Goal: Transaction & Acquisition: Purchase product/service

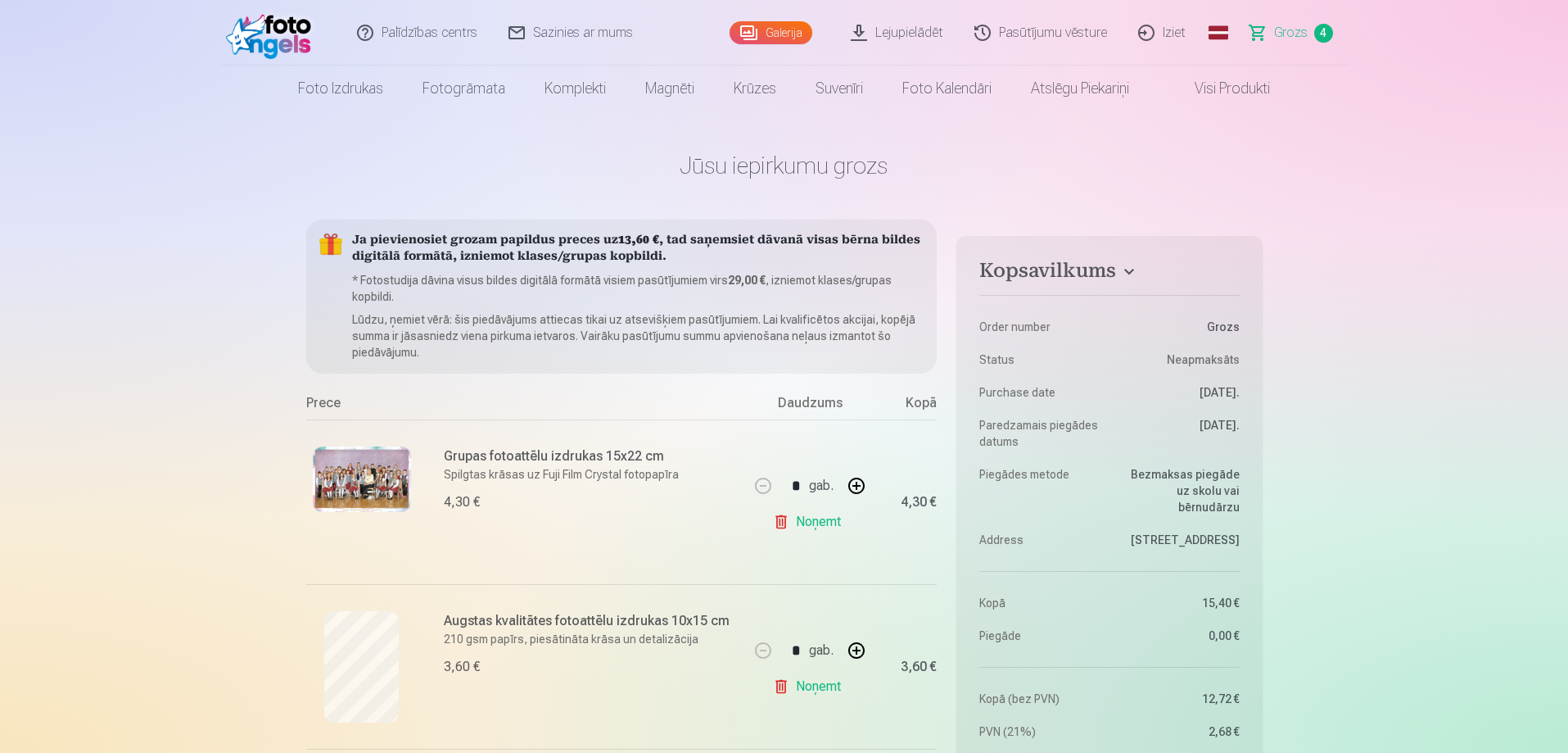
click at [282, 28] on img at bounding box center [273, 33] width 94 height 52
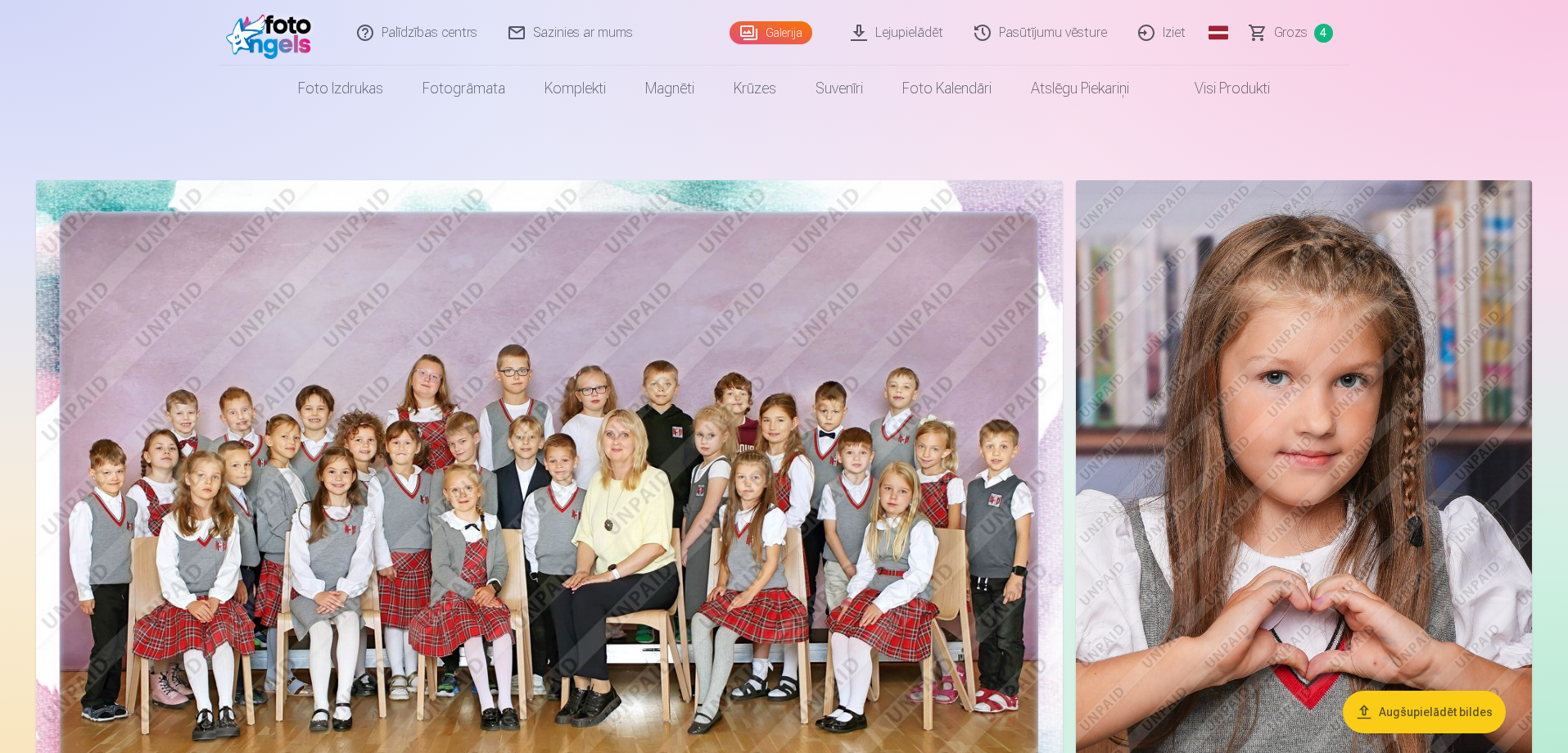
click at [1242, 81] on link "Visi produkti" at bounding box center [1220, 88] width 141 height 46
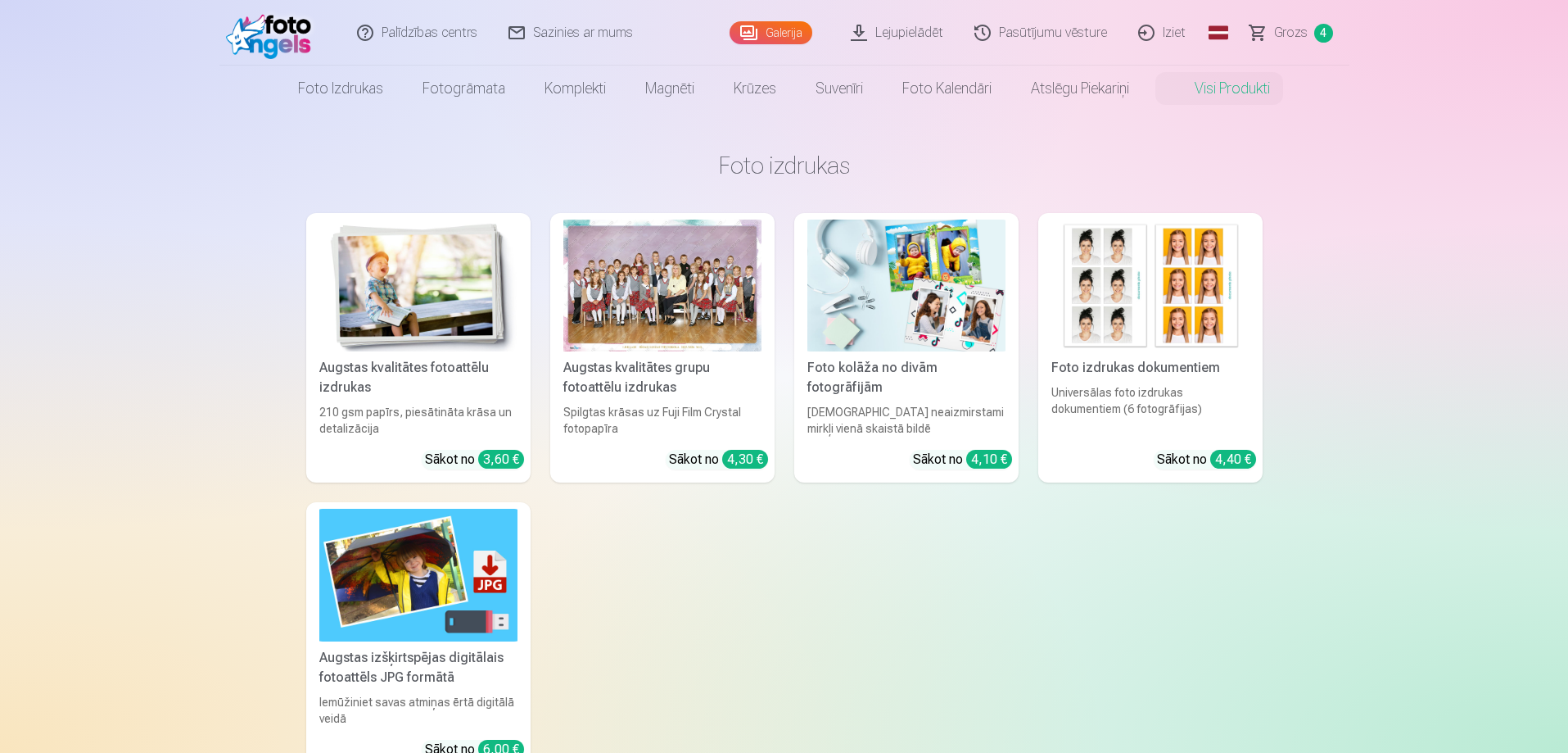
click at [1302, 35] on span "Grozs" at bounding box center [1290, 32] width 34 height 20
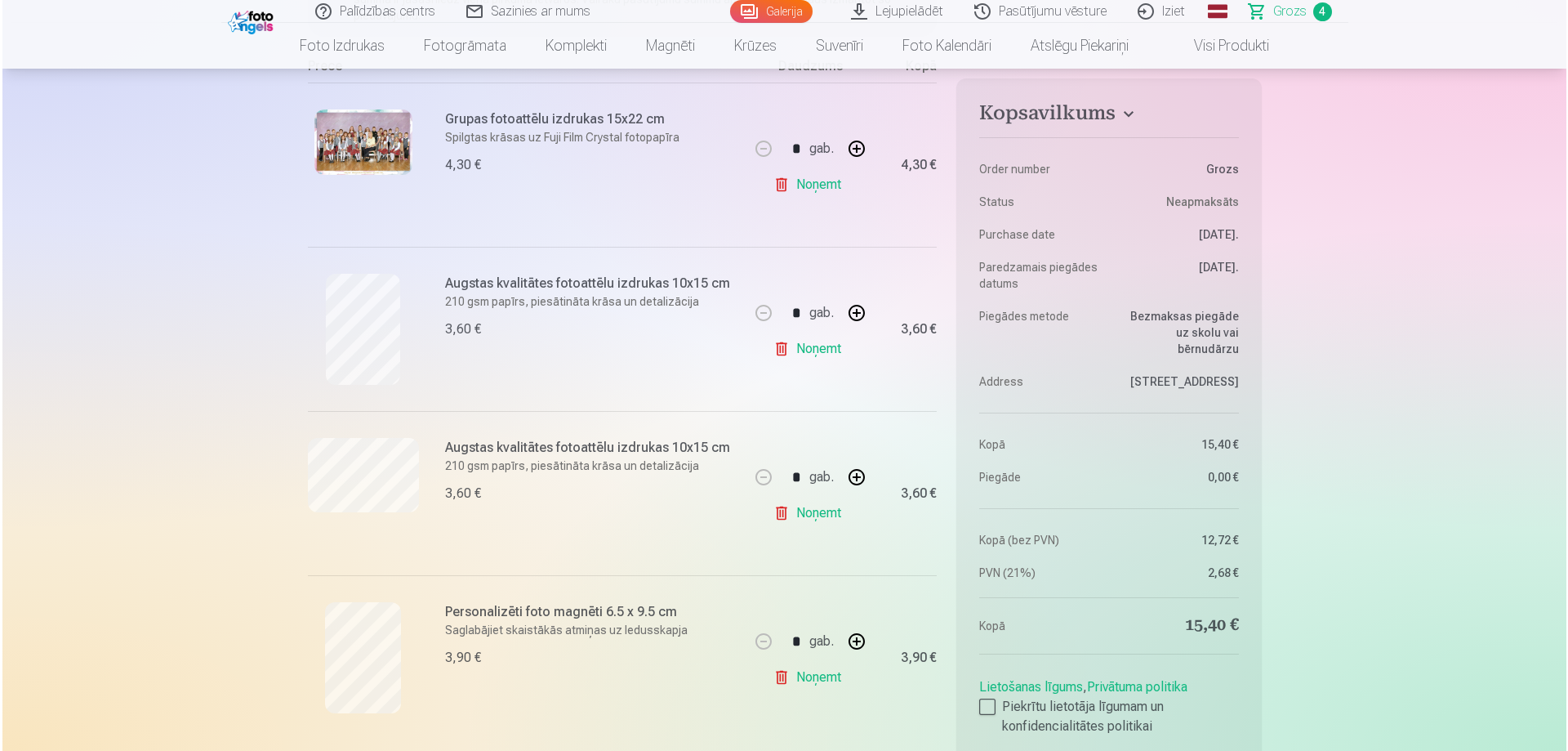
scroll to position [409, 0]
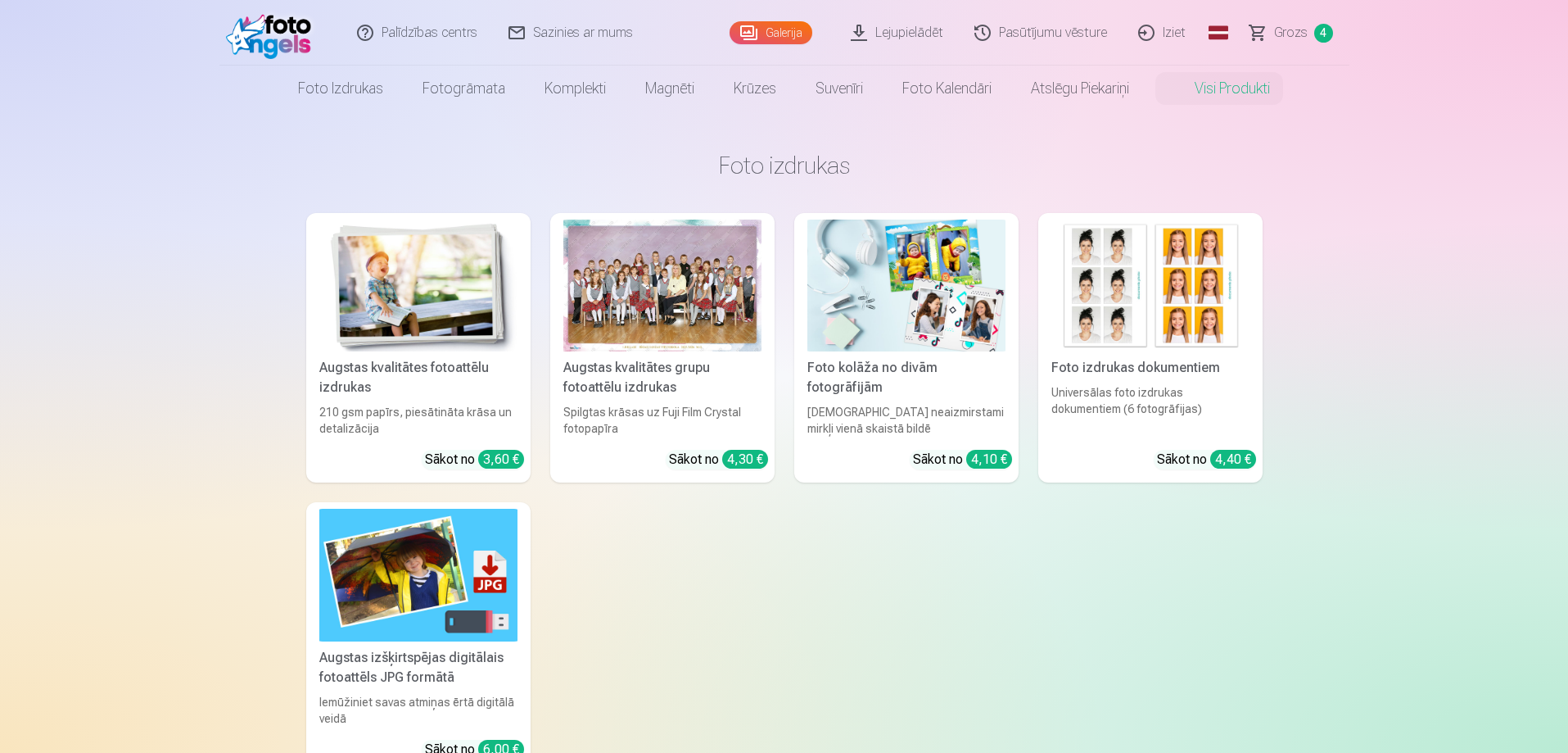
click at [1291, 34] on span "Grozs" at bounding box center [1290, 32] width 34 height 20
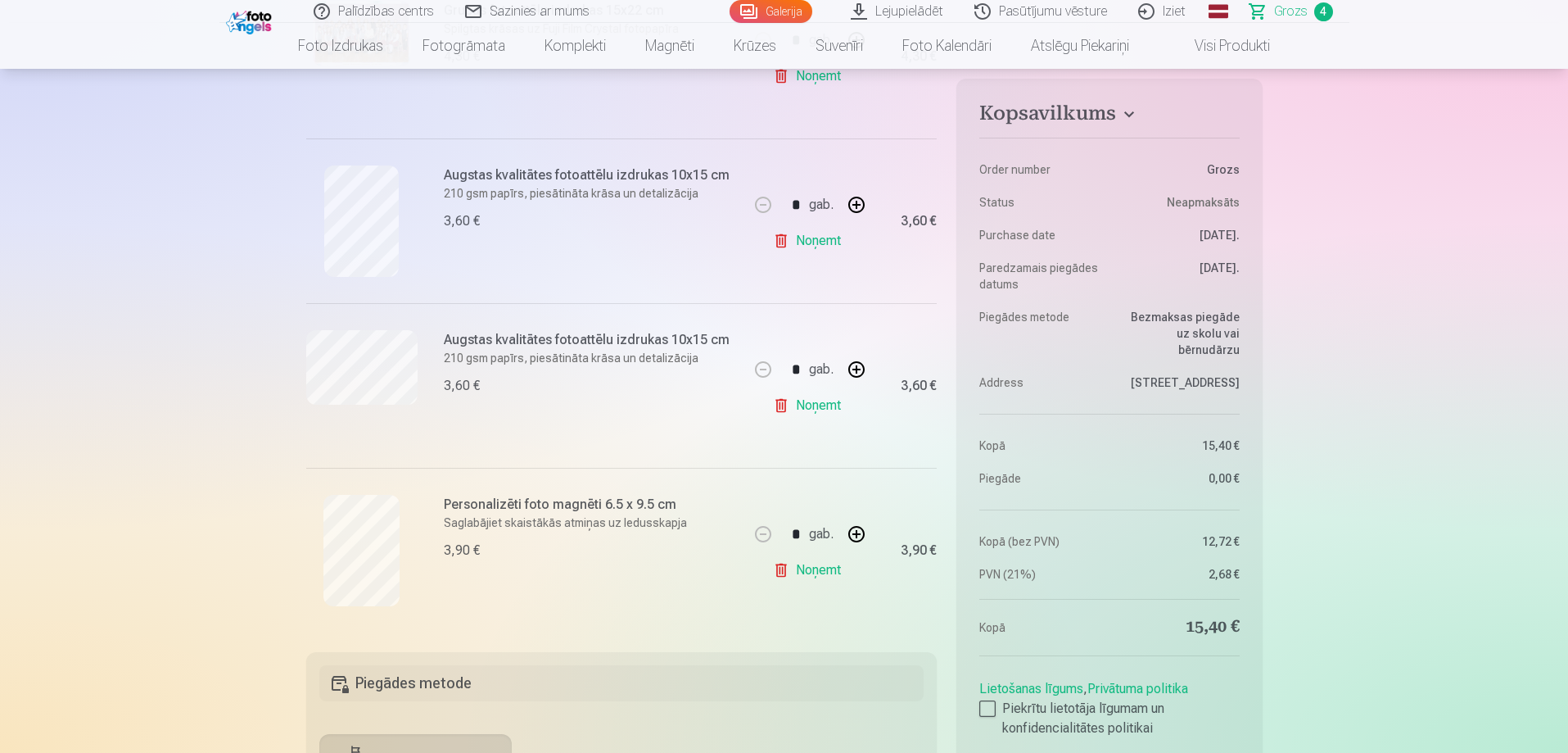
scroll to position [492, 0]
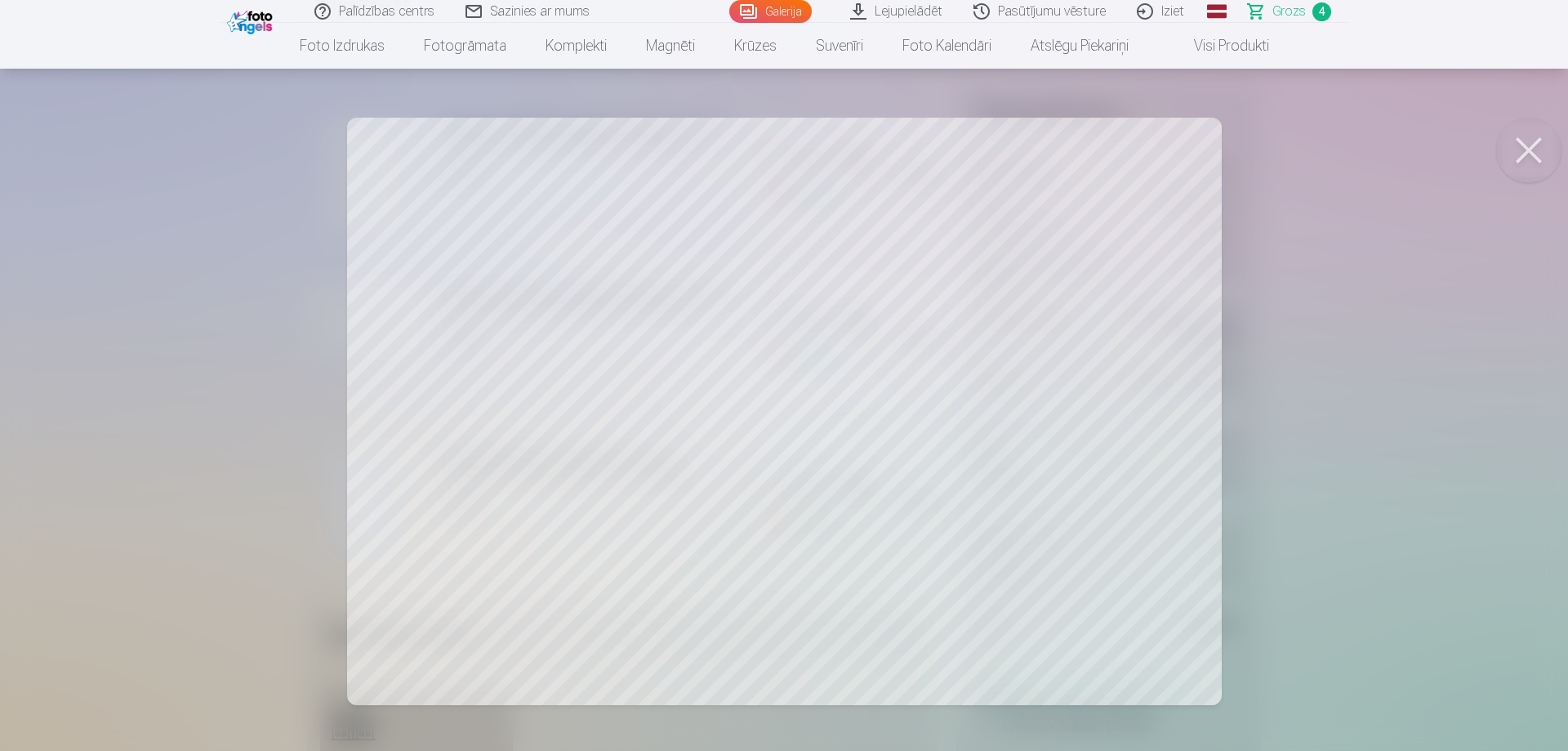
click at [1527, 144] on button at bounding box center [1529, 150] width 65 height 65
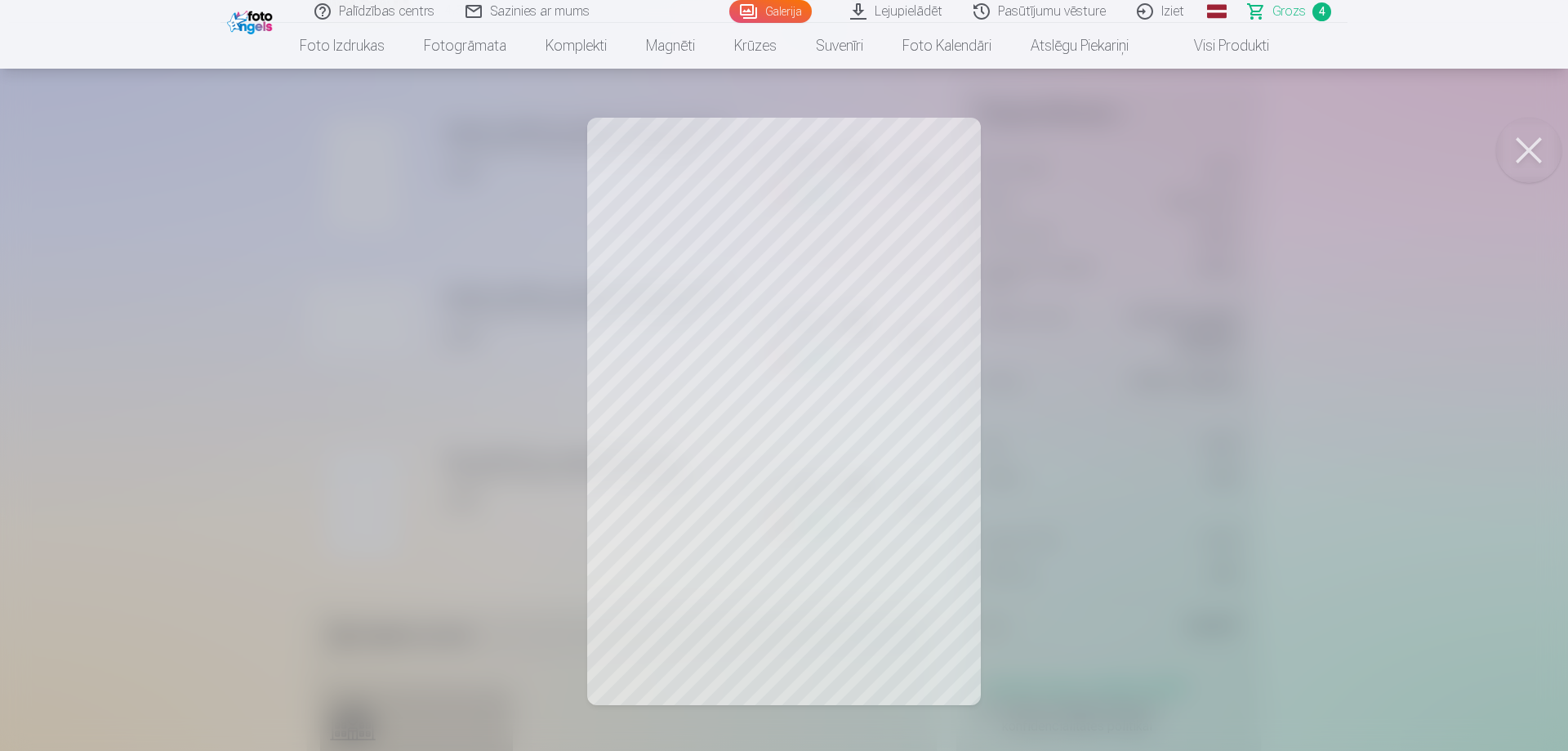
click at [1536, 145] on button at bounding box center [1529, 150] width 65 height 65
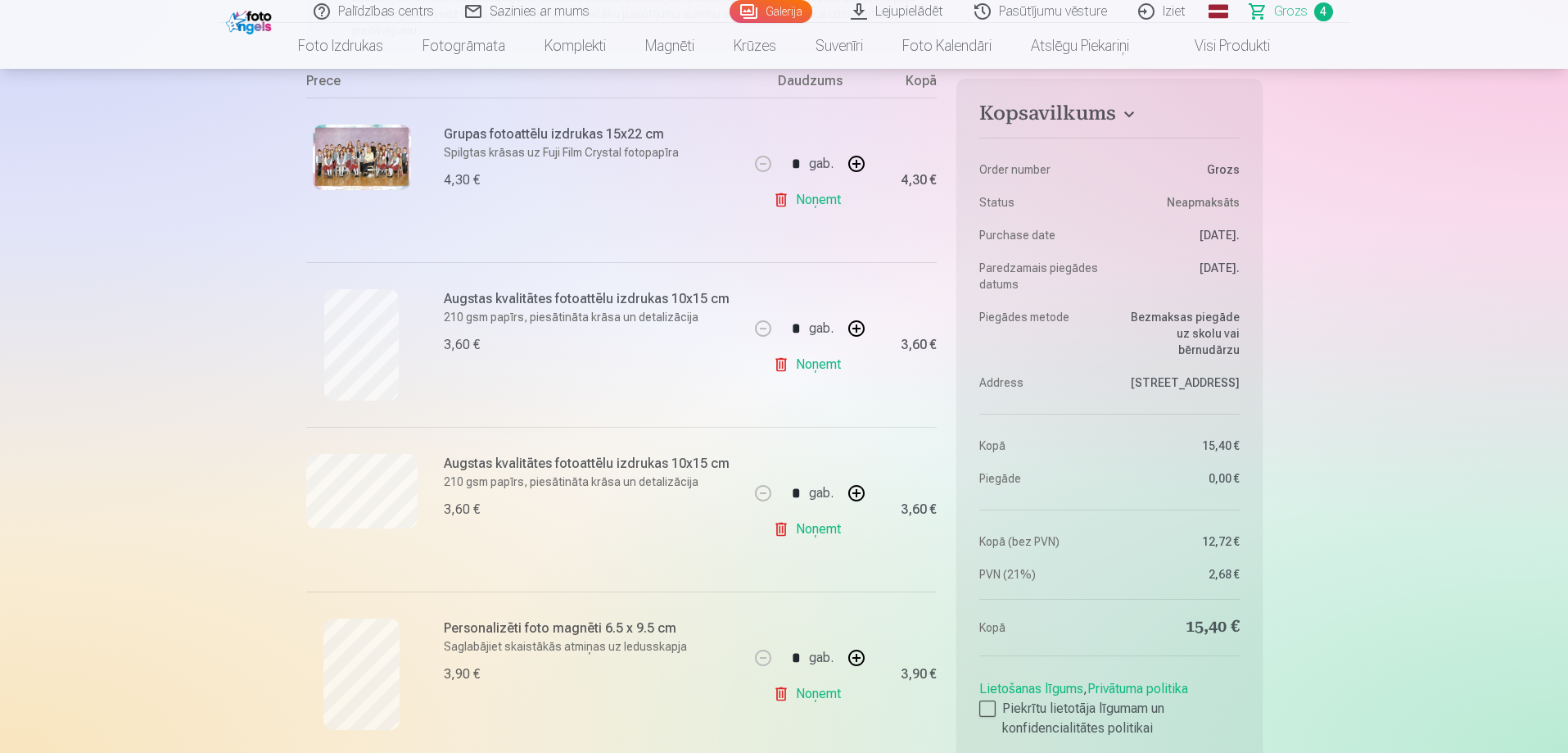
scroll to position [328, 0]
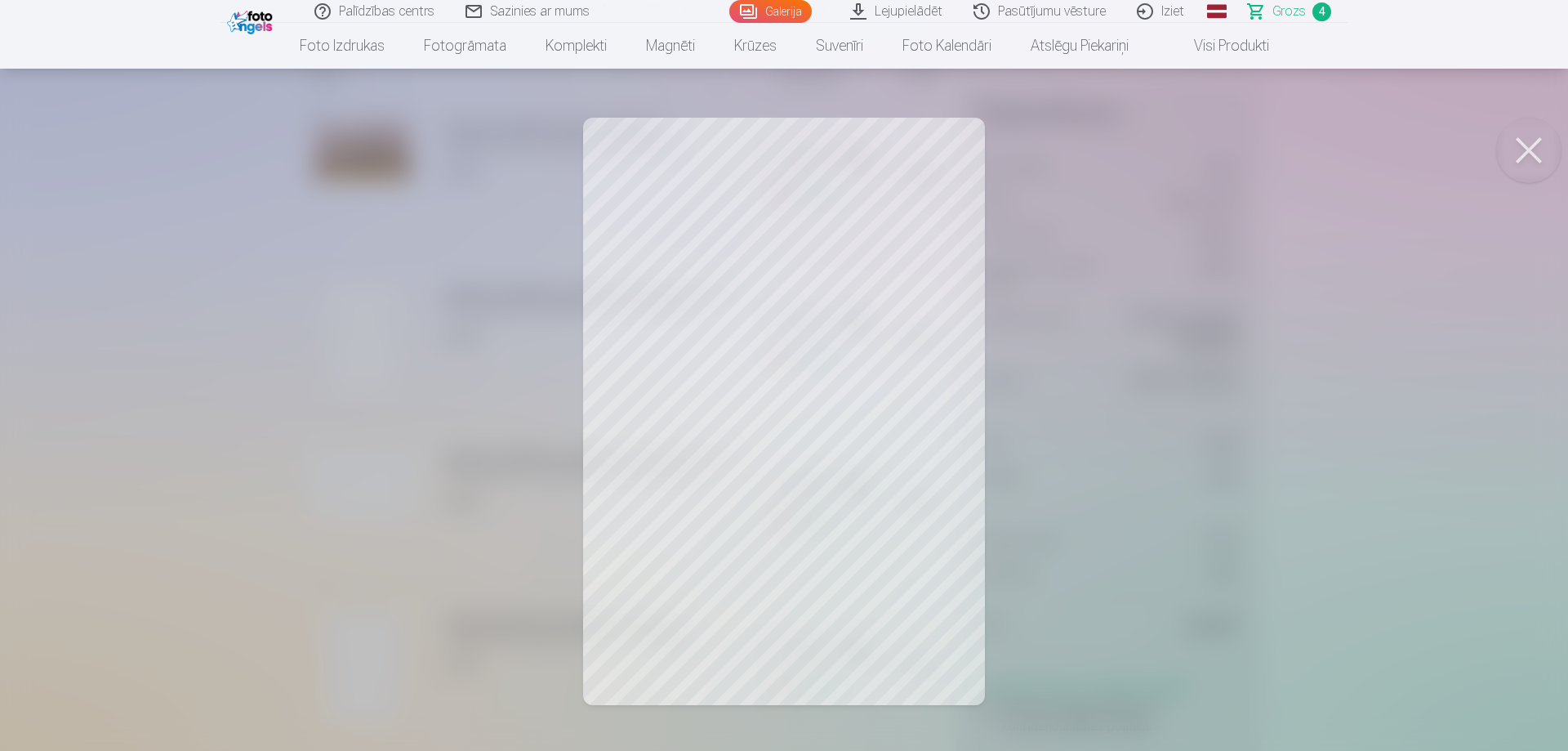
click at [1532, 156] on button at bounding box center [1529, 150] width 65 height 65
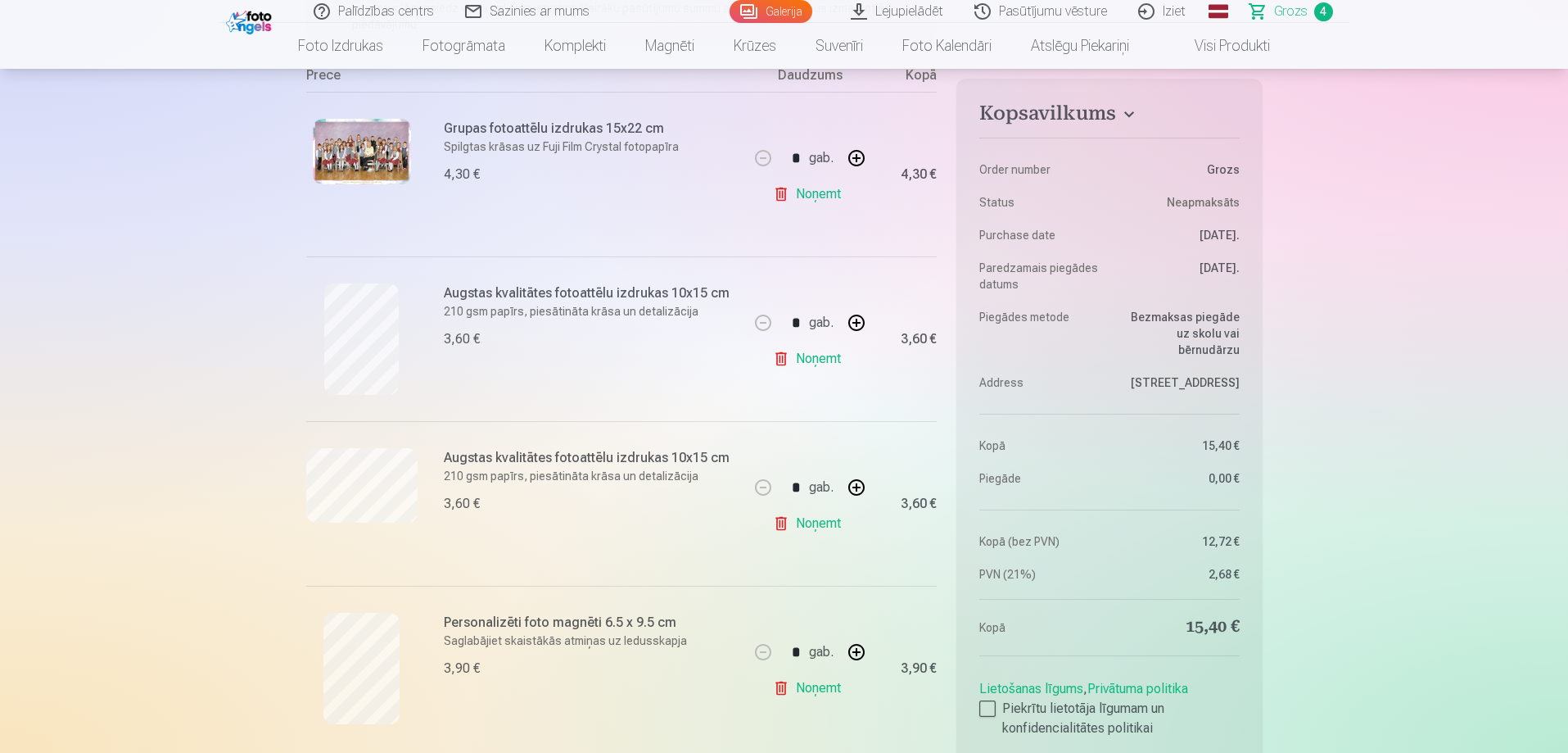
scroll to position [0, 0]
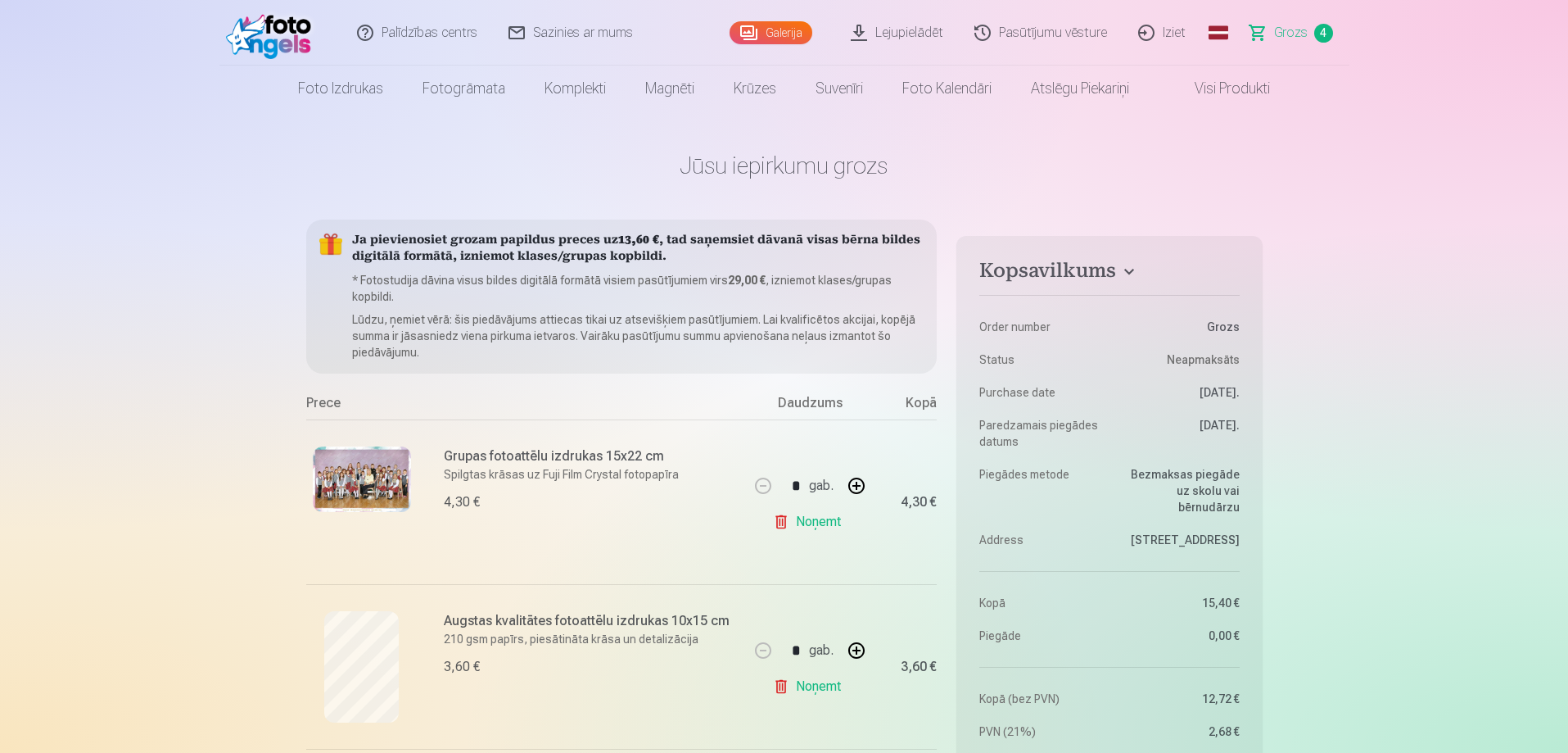
click at [275, 24] on img at bounding box center [273, 33] width 94 height 52
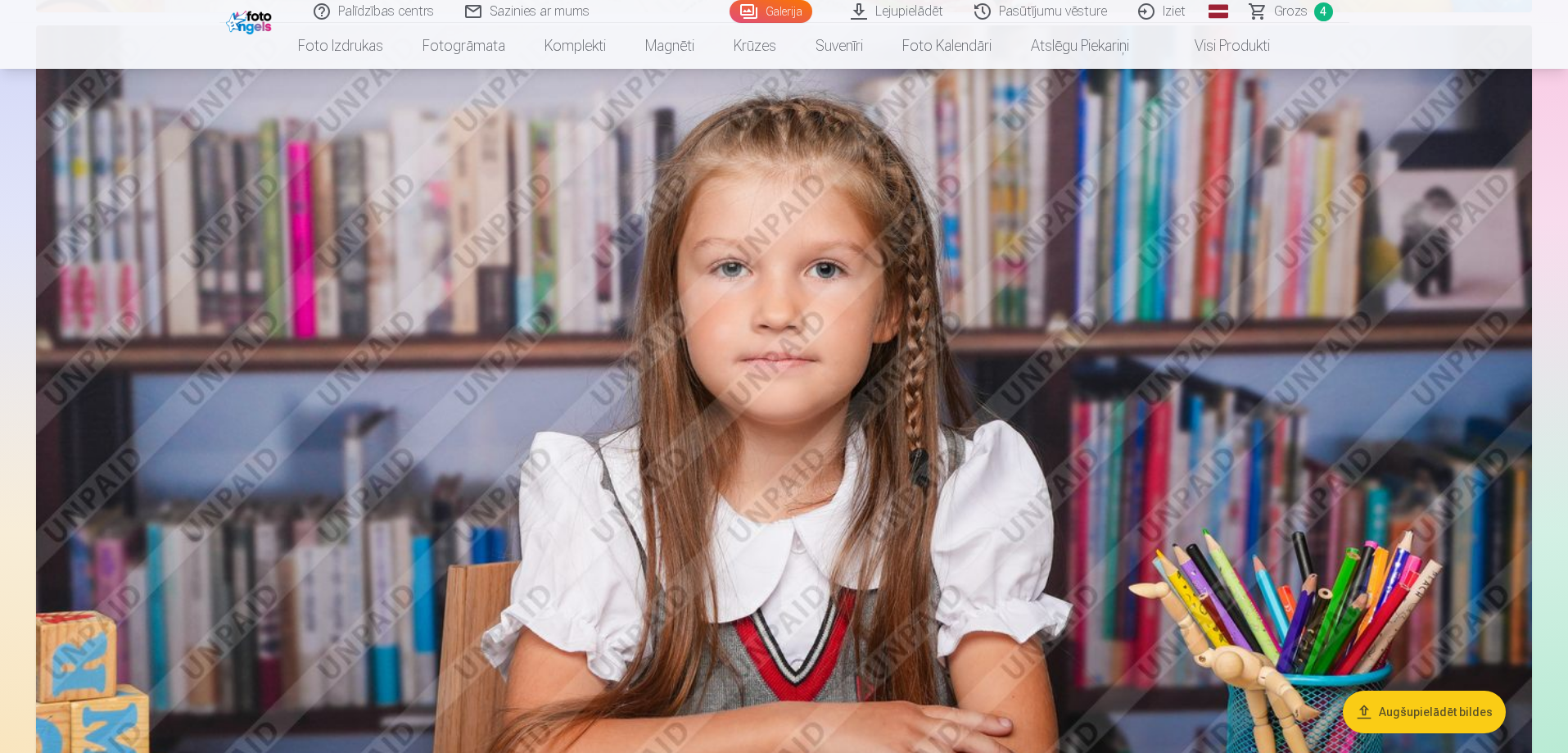
scroll to position [2621, 0]
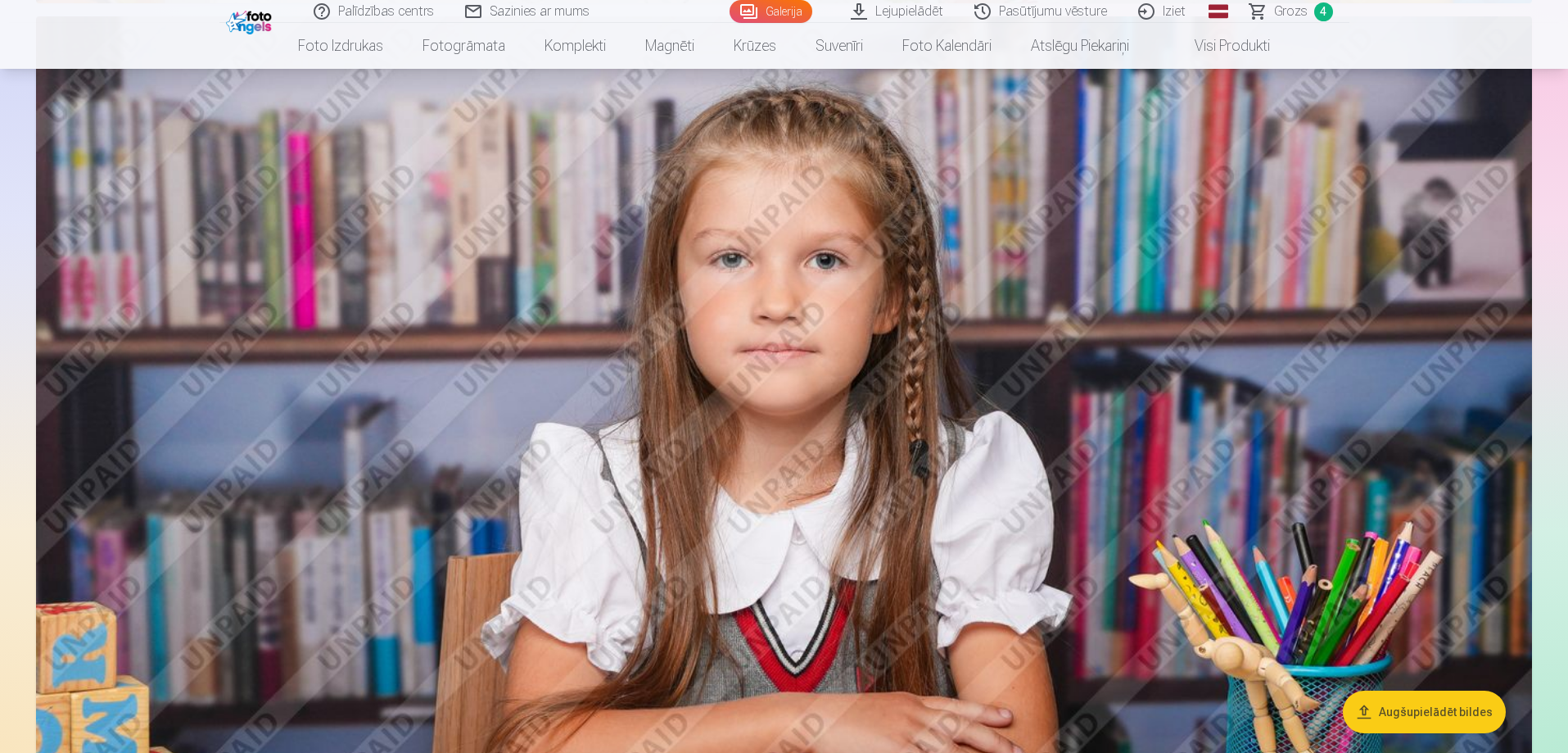
click at [1454, 713] on button "Augšupielādēt bildes" at bounding box center [1423, 711] width 163 height 43
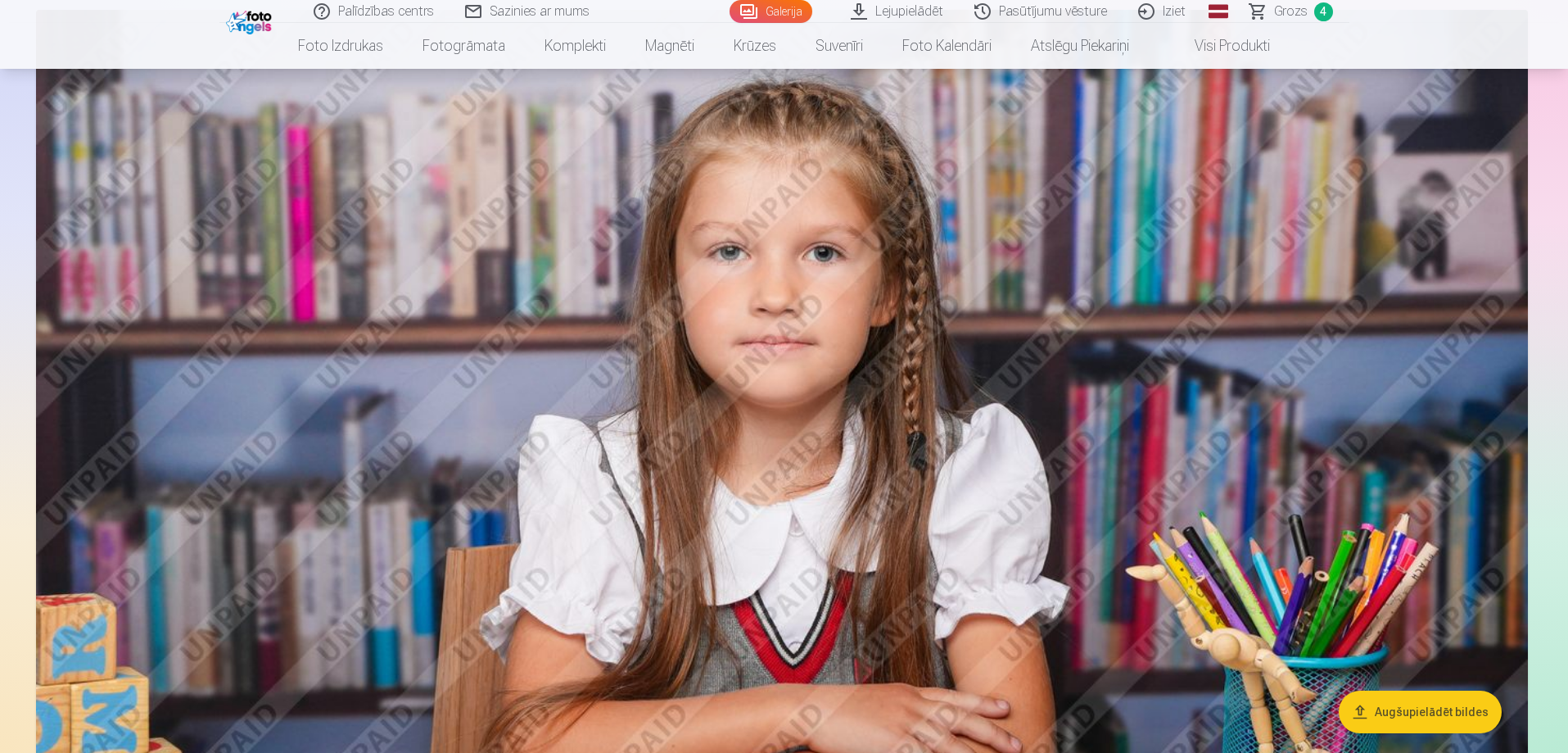
scroll to position [2625, 0]
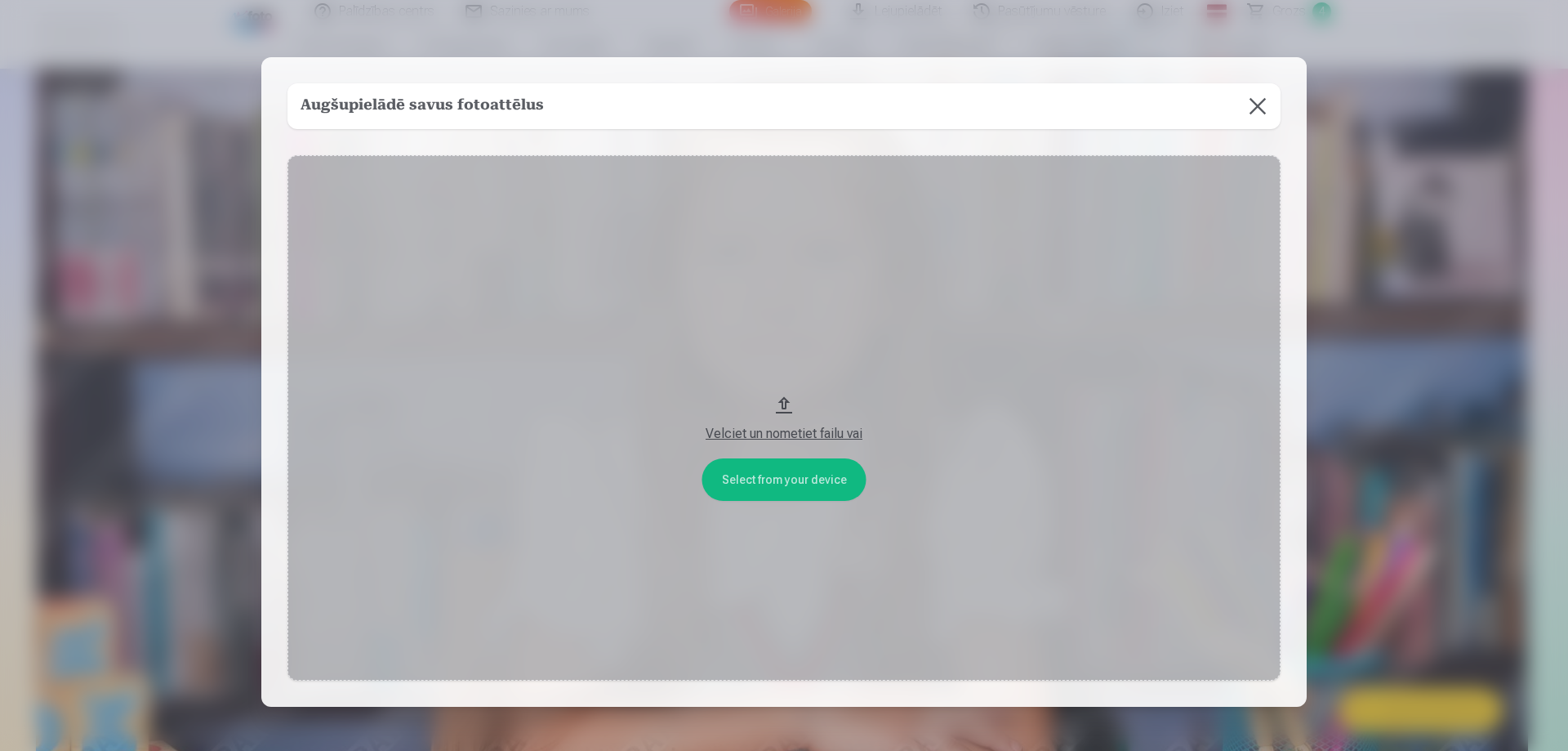
click at [1249, 96] on button at bounding box center [1258, 106] width 46 height 46
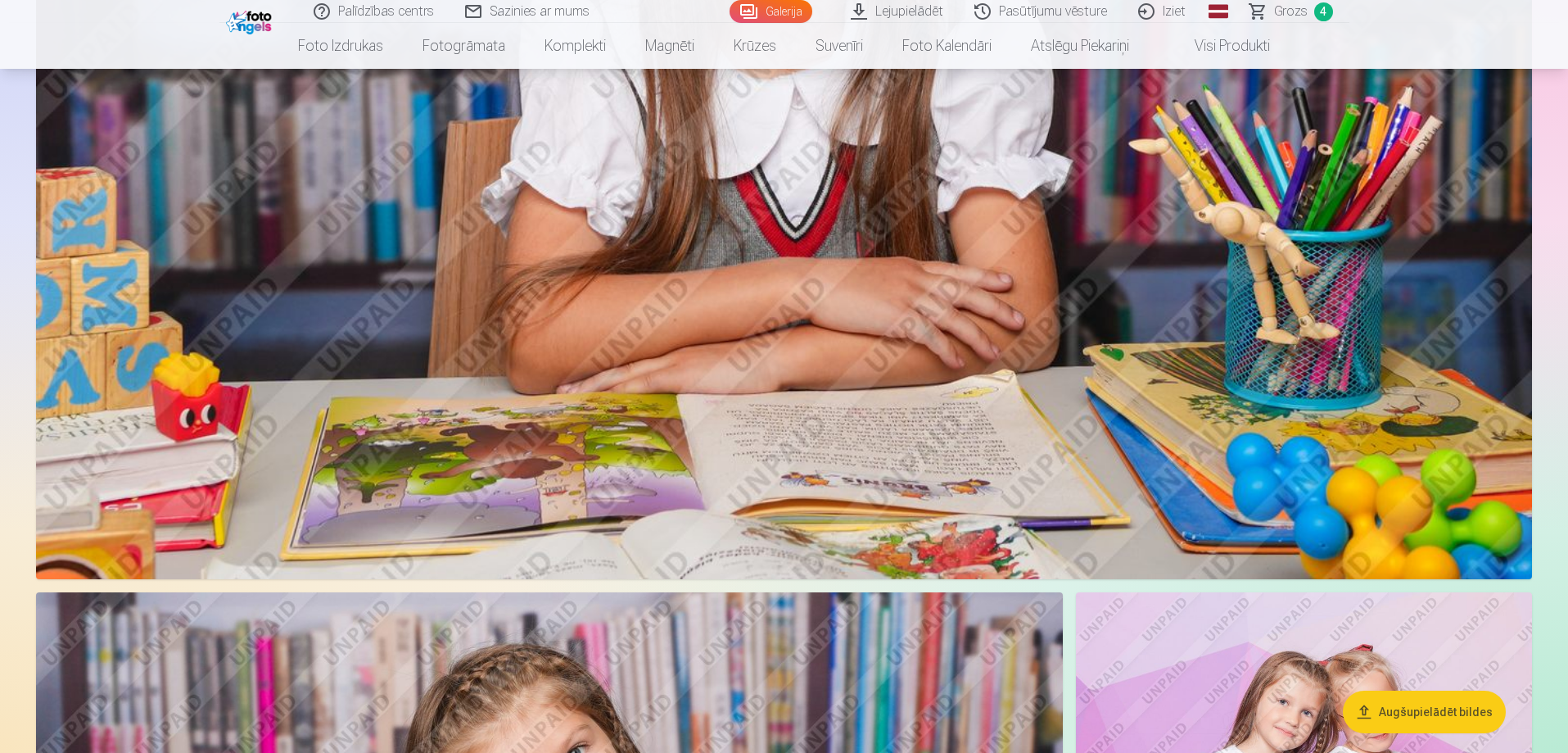
scroll to position [3035, 0]
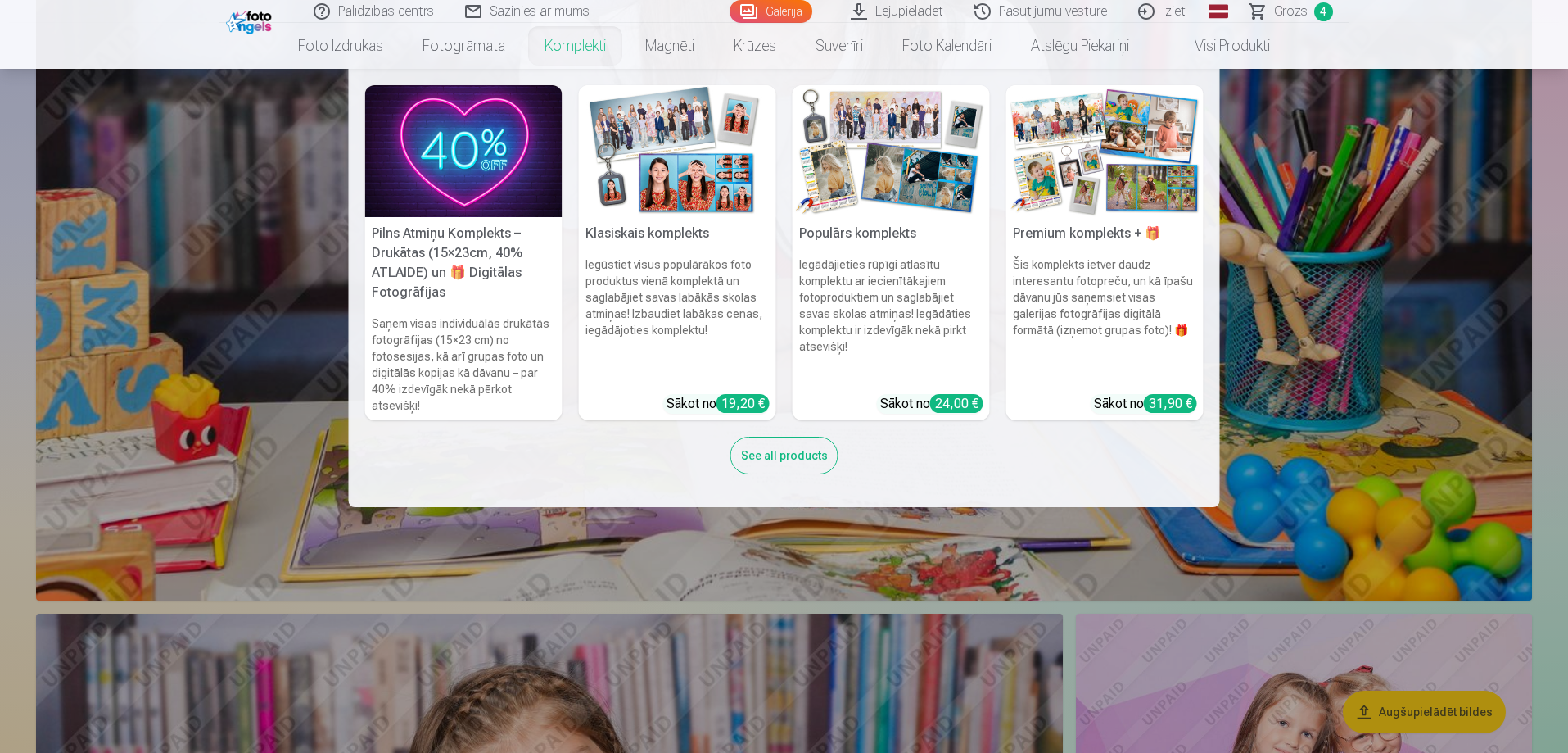
click at [578, 49] on link "Komplekti" at bounding box center [575, 45] width 101 height 46
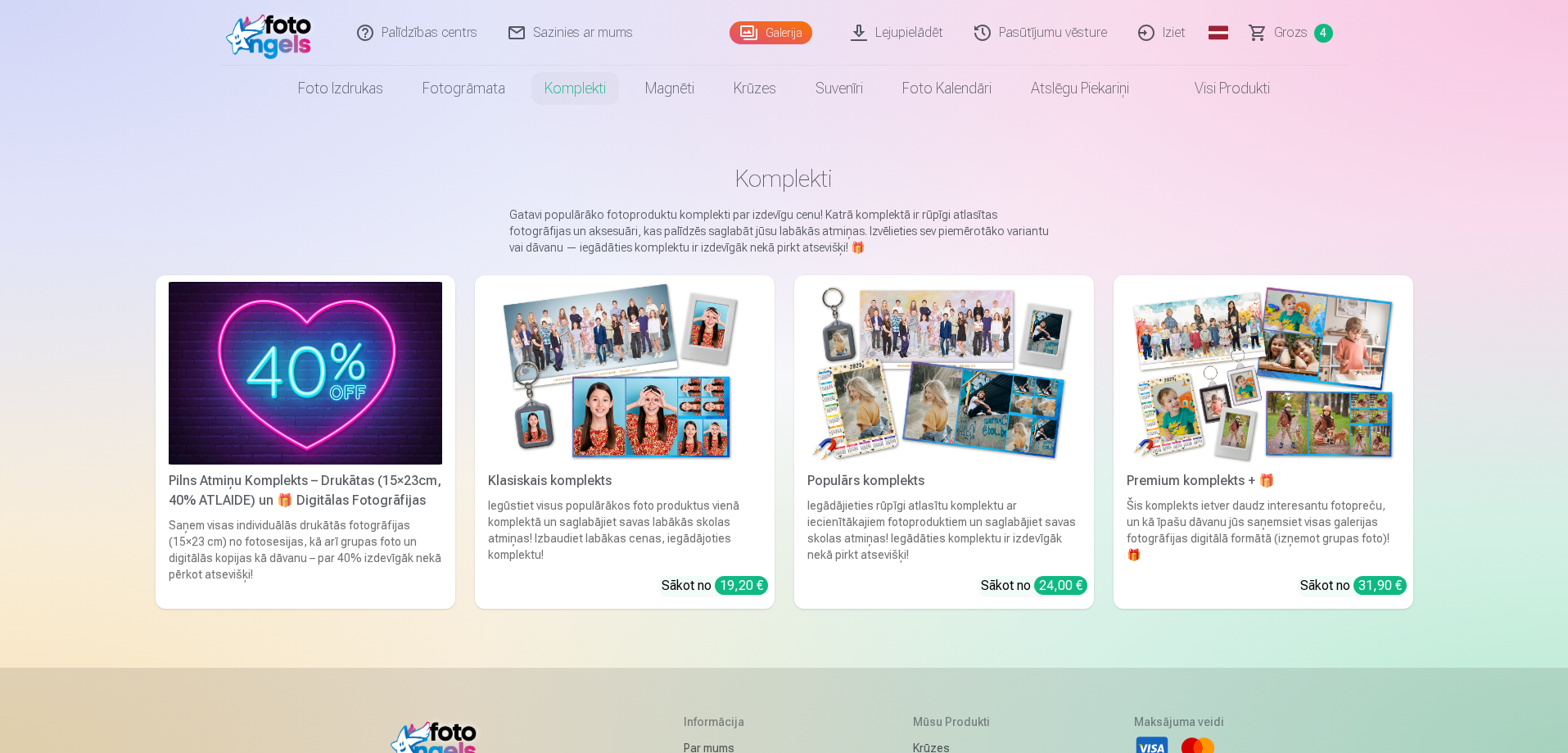
click at [229, 386] on img at bounding box center [306, 373] width 274 height 183
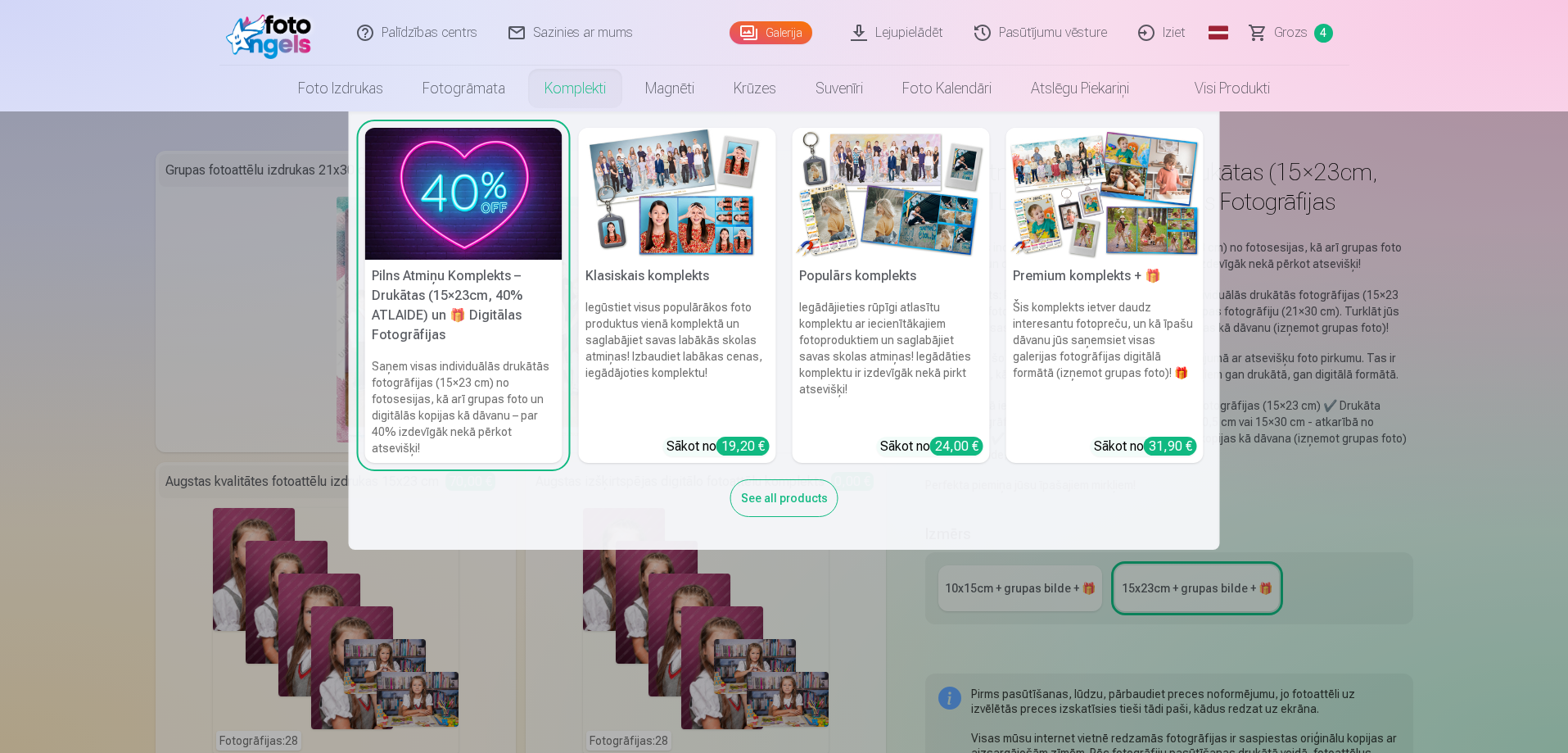
click at [576, 80] on link "Komplekti" at bounding box center [575, 88] width 101 height 46
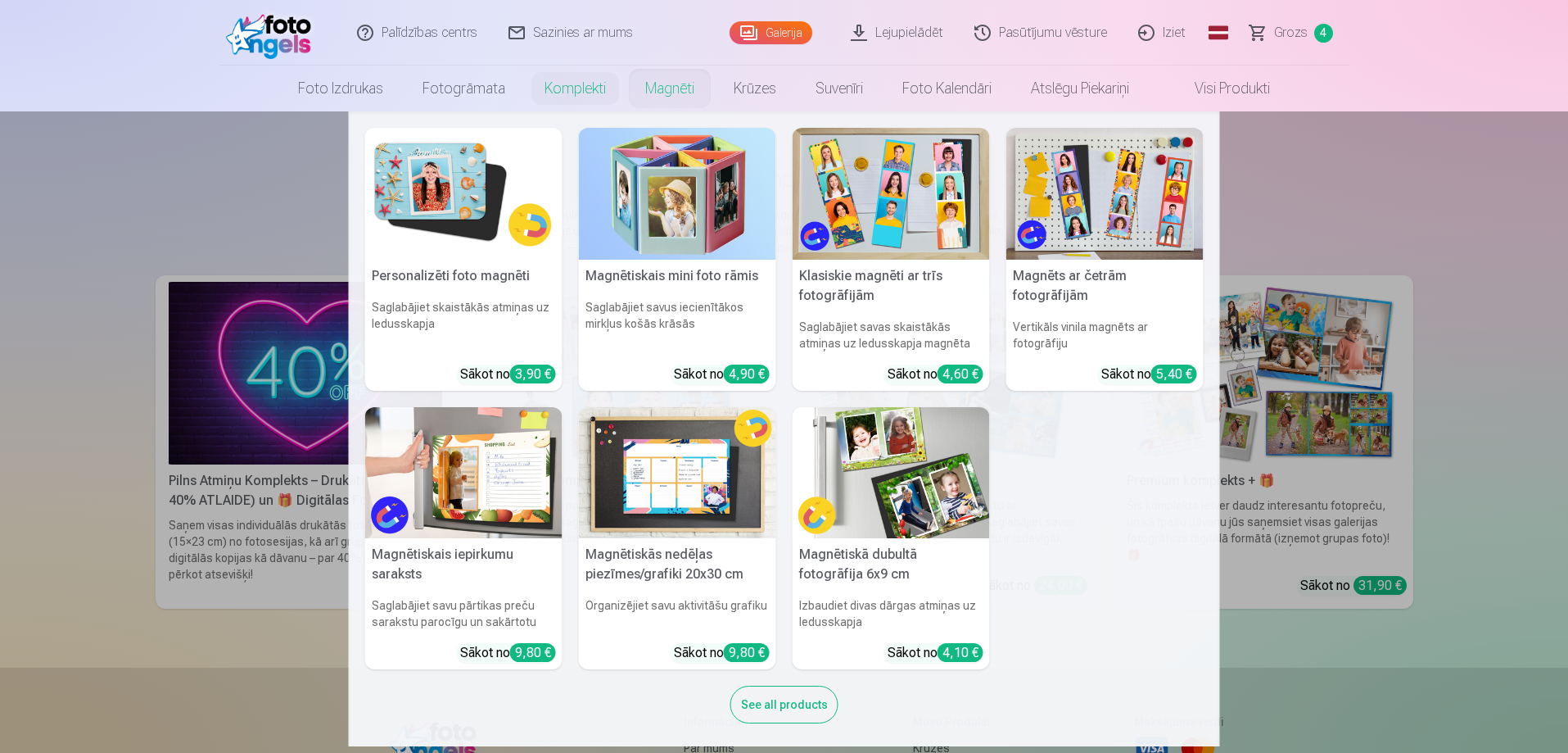
click at [1341, 382] on nav "Personalizēti foto magnēti Saglabājiet skaistākās atmiņas uz ledusskapja Sākot …" at bounding box center [784, 429] width 1568 height 634
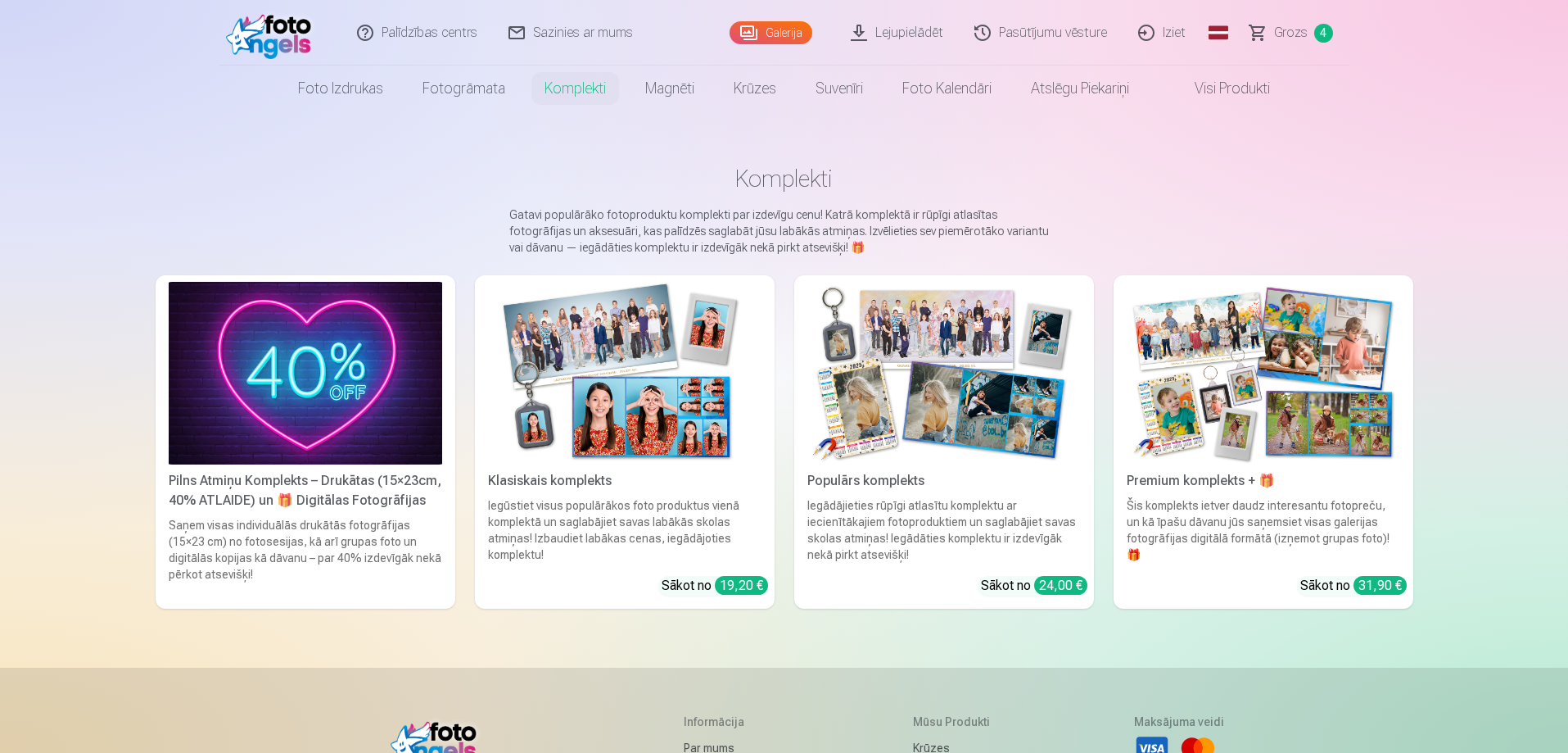
click at [1332, 383] on img at bounding box center [1263, 373] width 274 height 183
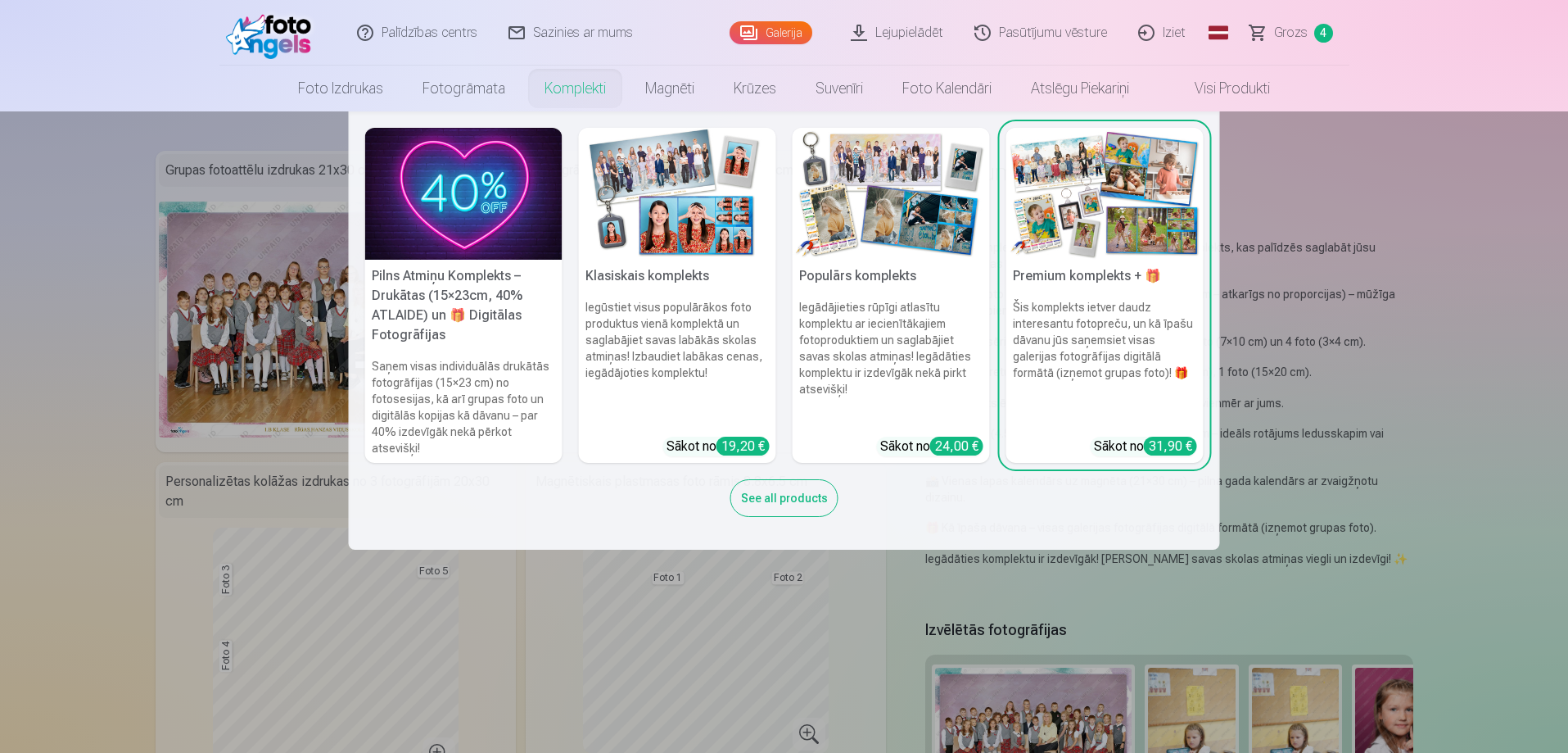
click at [916, 261] on h5 "Populārs komplekts" at bounding box center [891, 276] width 197 height 33
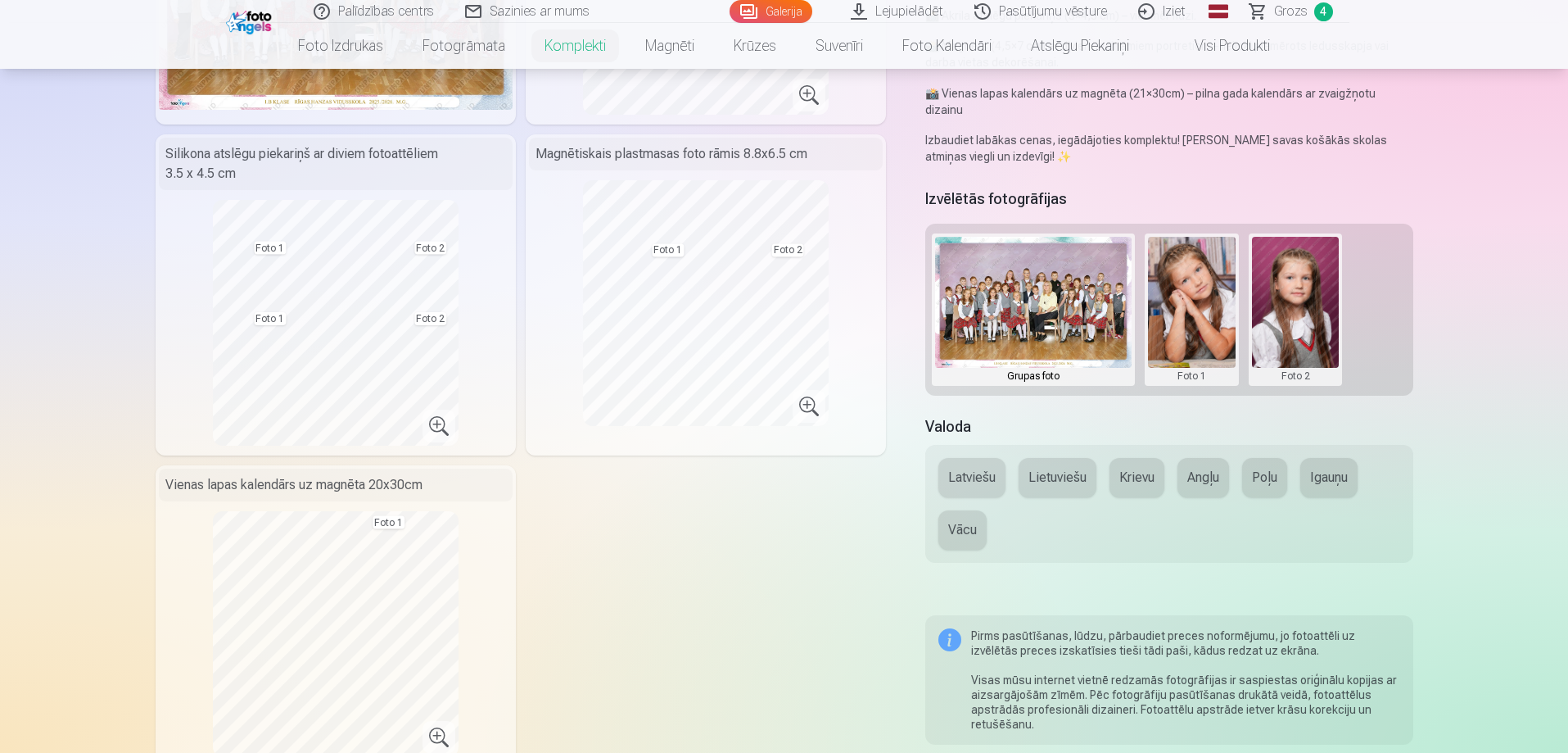
scroll to position [492, 0]
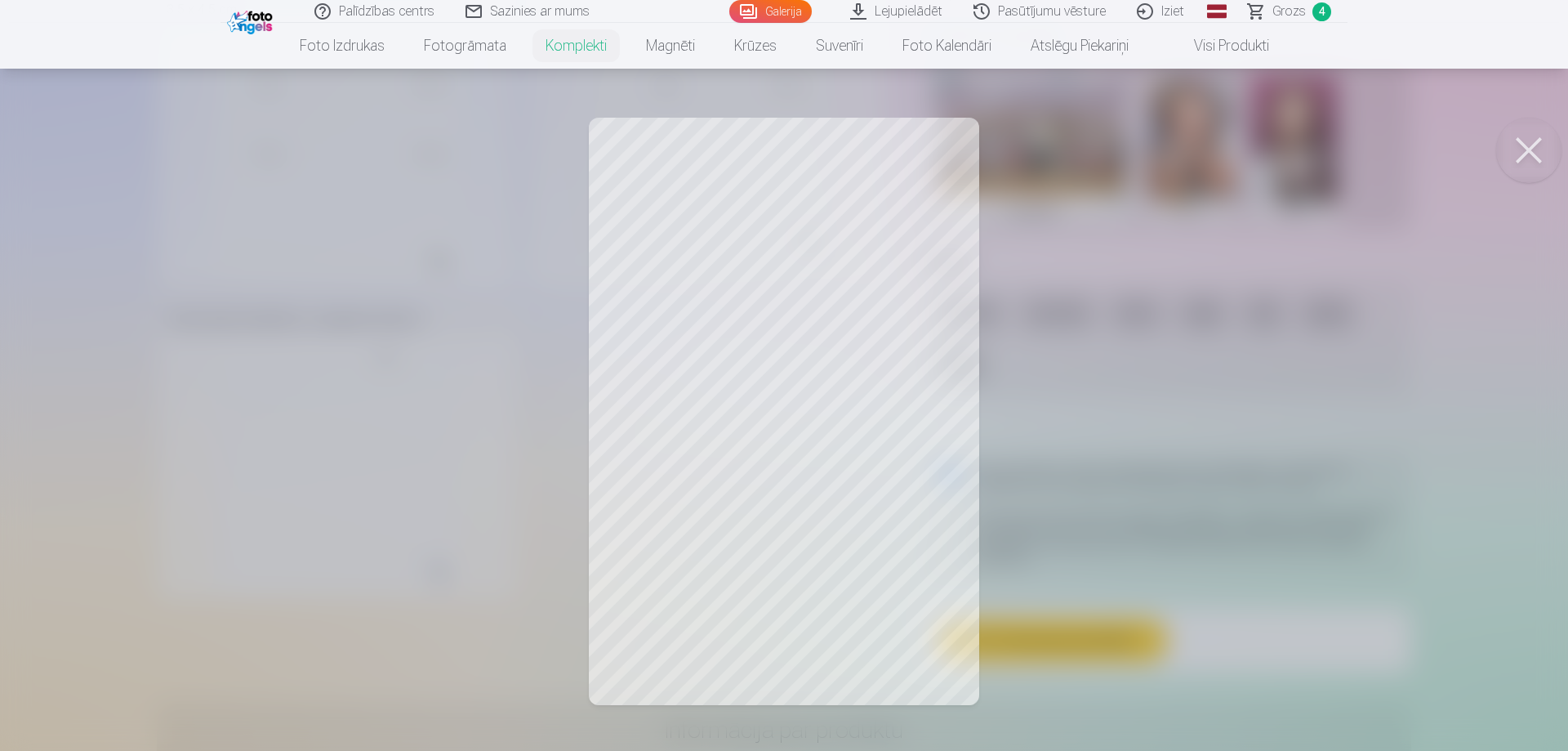
click at [1520, 142] on button at bounding box center [1529, 150] width 65 height 65
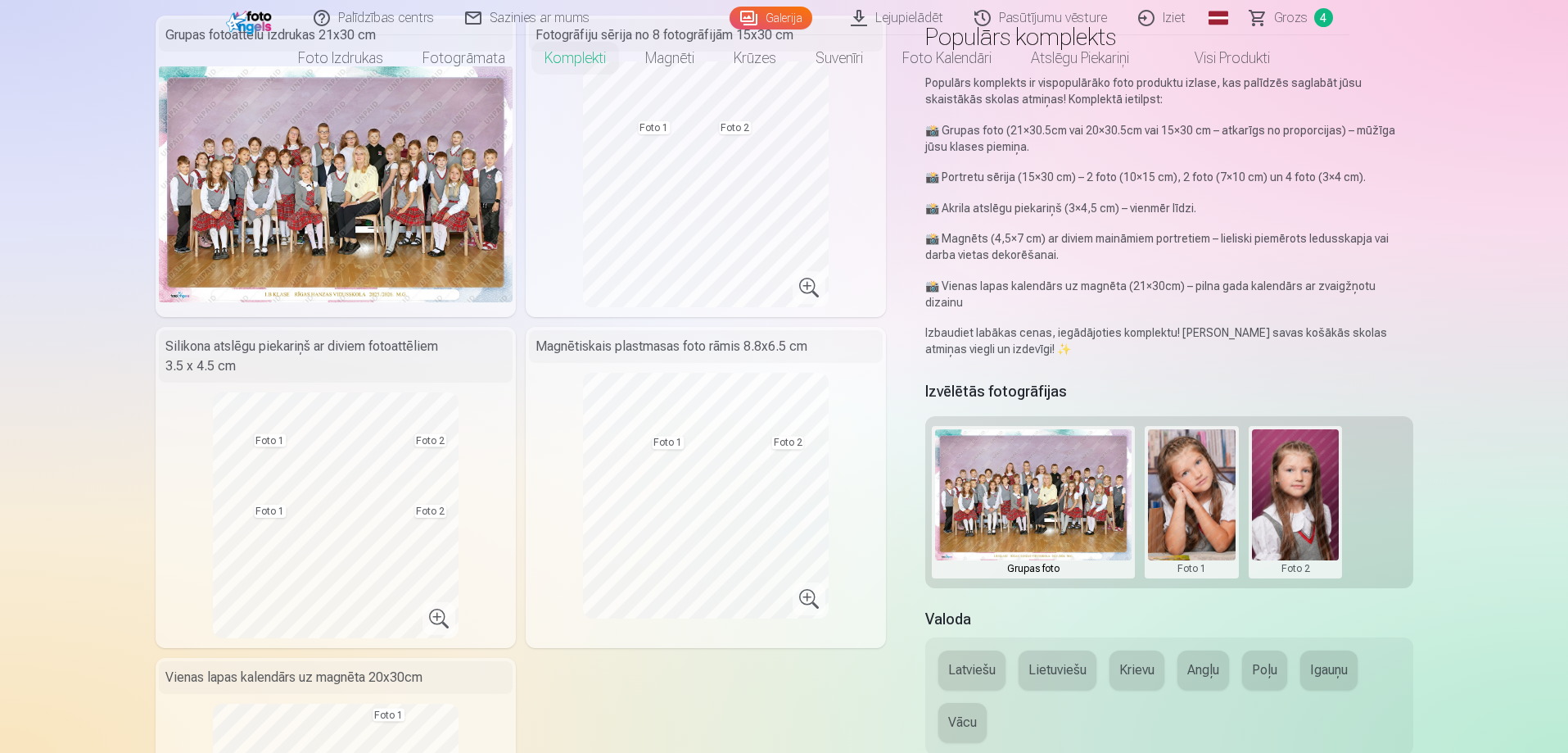
scroll to position [0, 0]
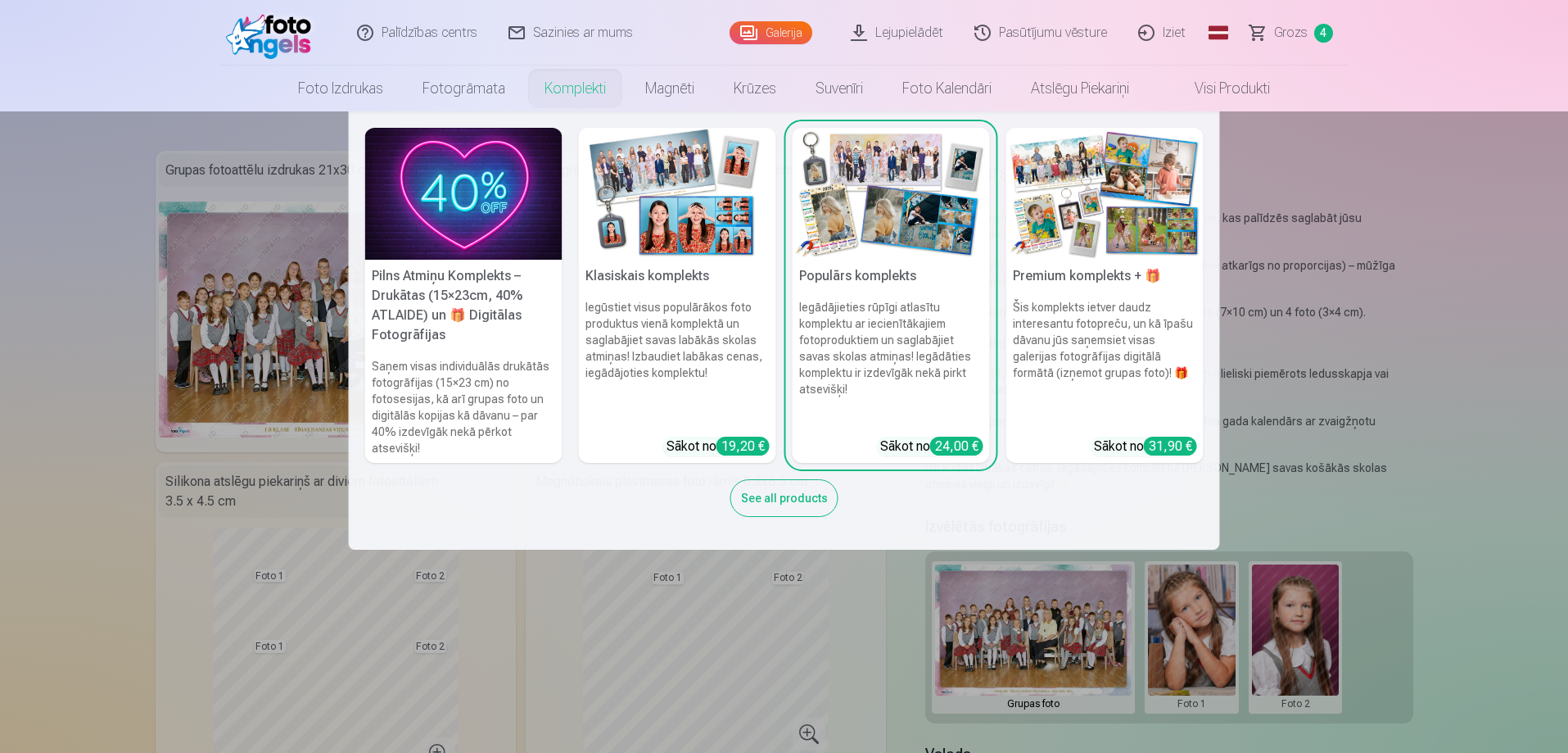
click at [1079, 222] on img at bounding box center [1105, 193] width 197 height 132
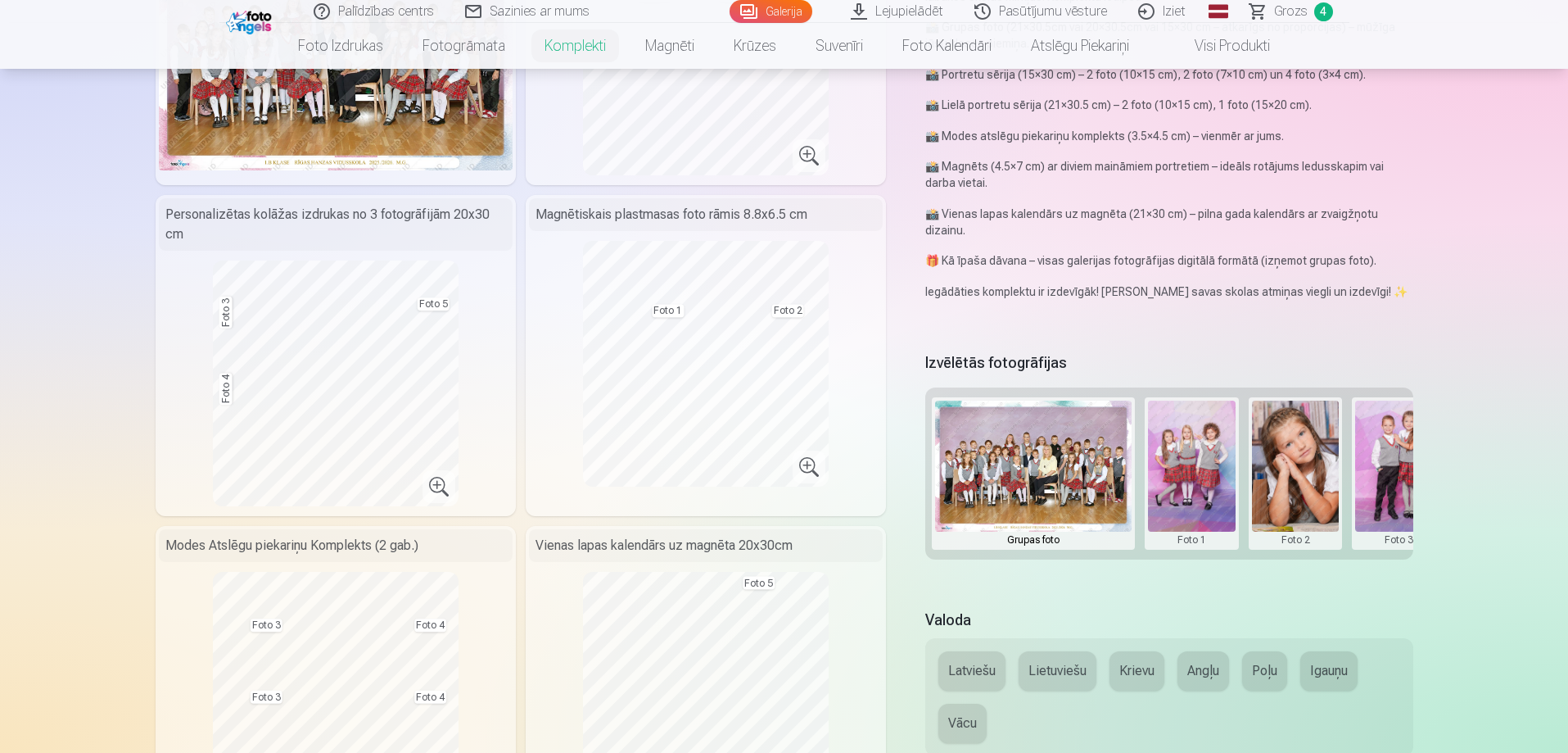
scroll to position [410, 0]
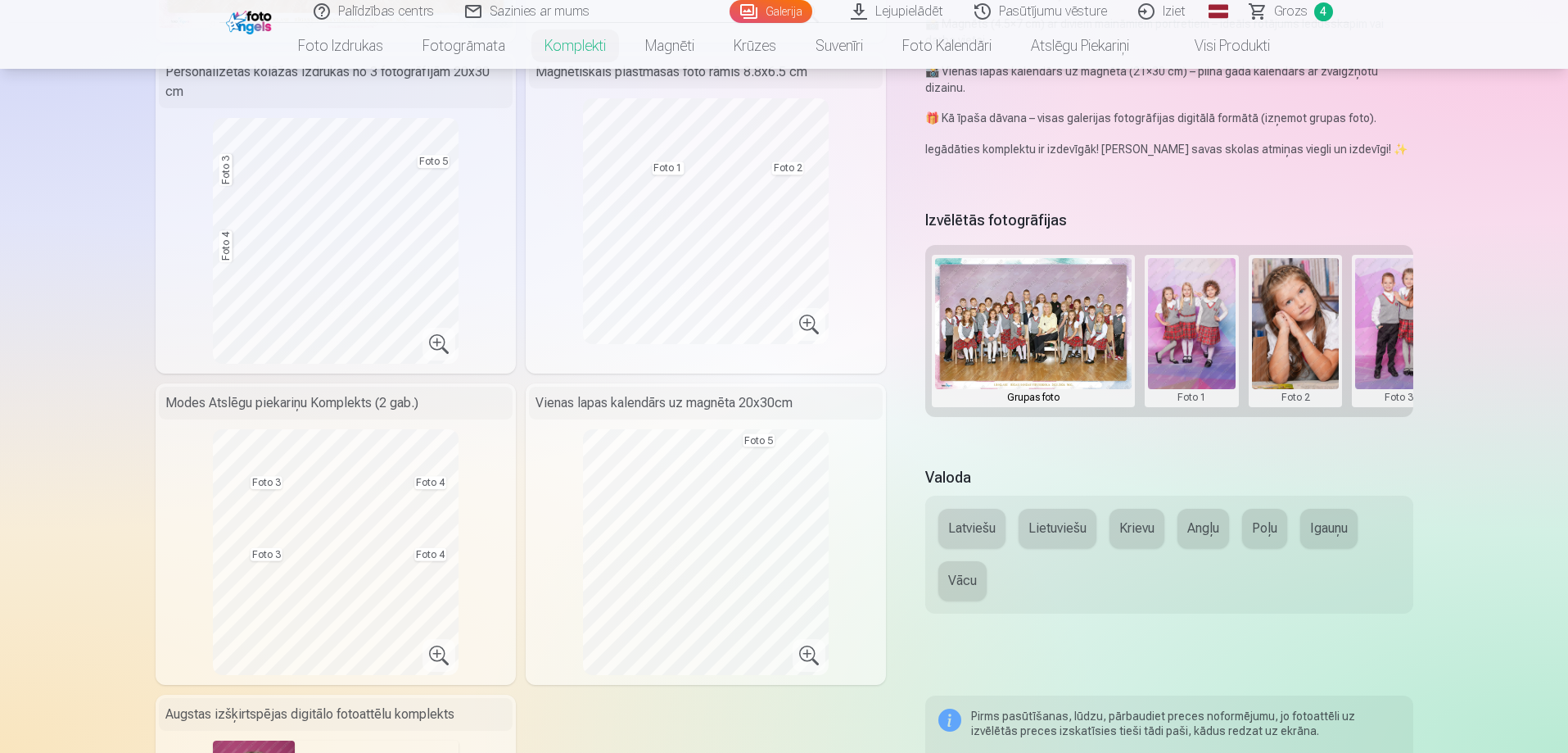
click at [1383, 310] on button at bounding box center [1398, 330] width 88 height 146
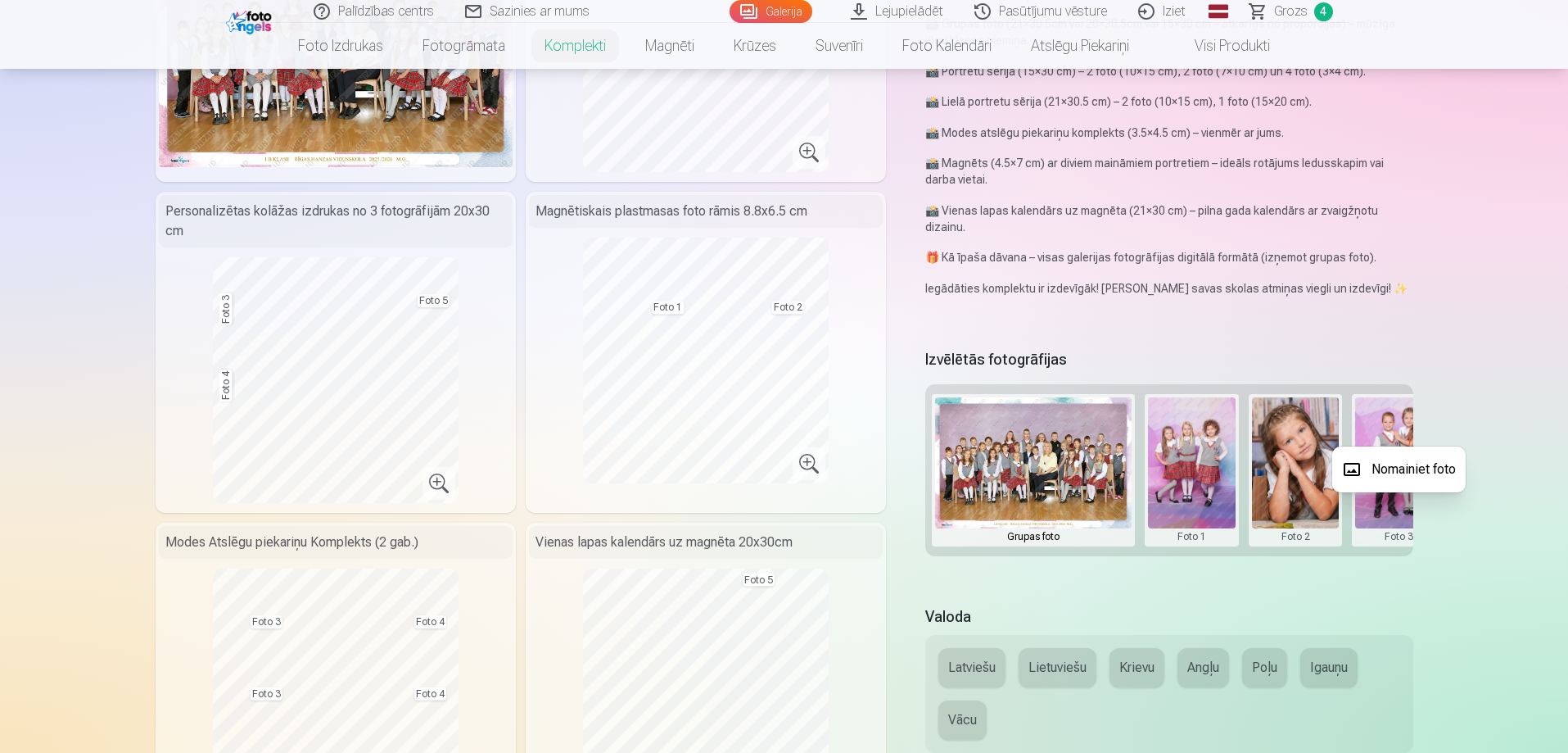
scroll to position [164, 0]
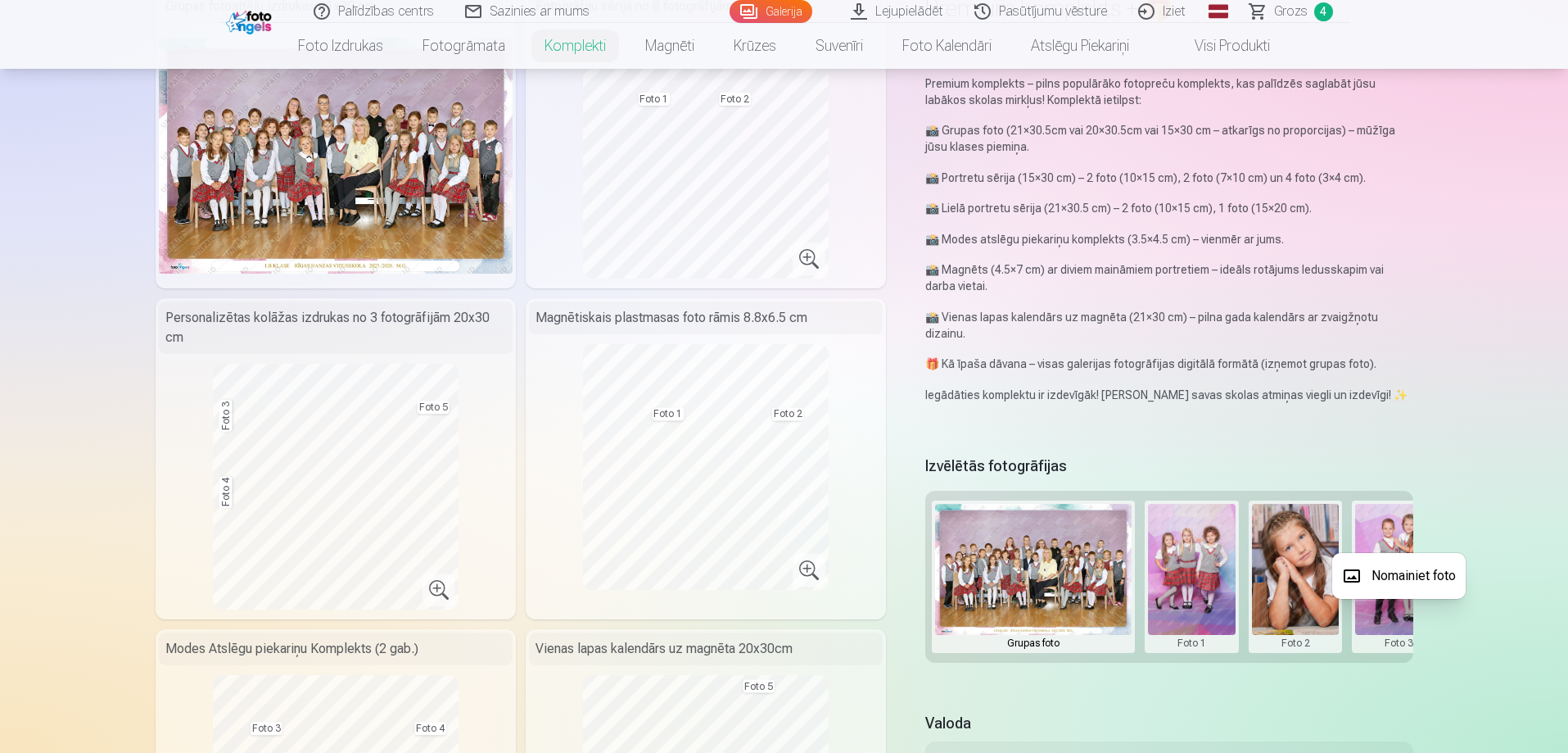
click at [622, 157] on div at bounding box center [784, 376] width 1568 height 753
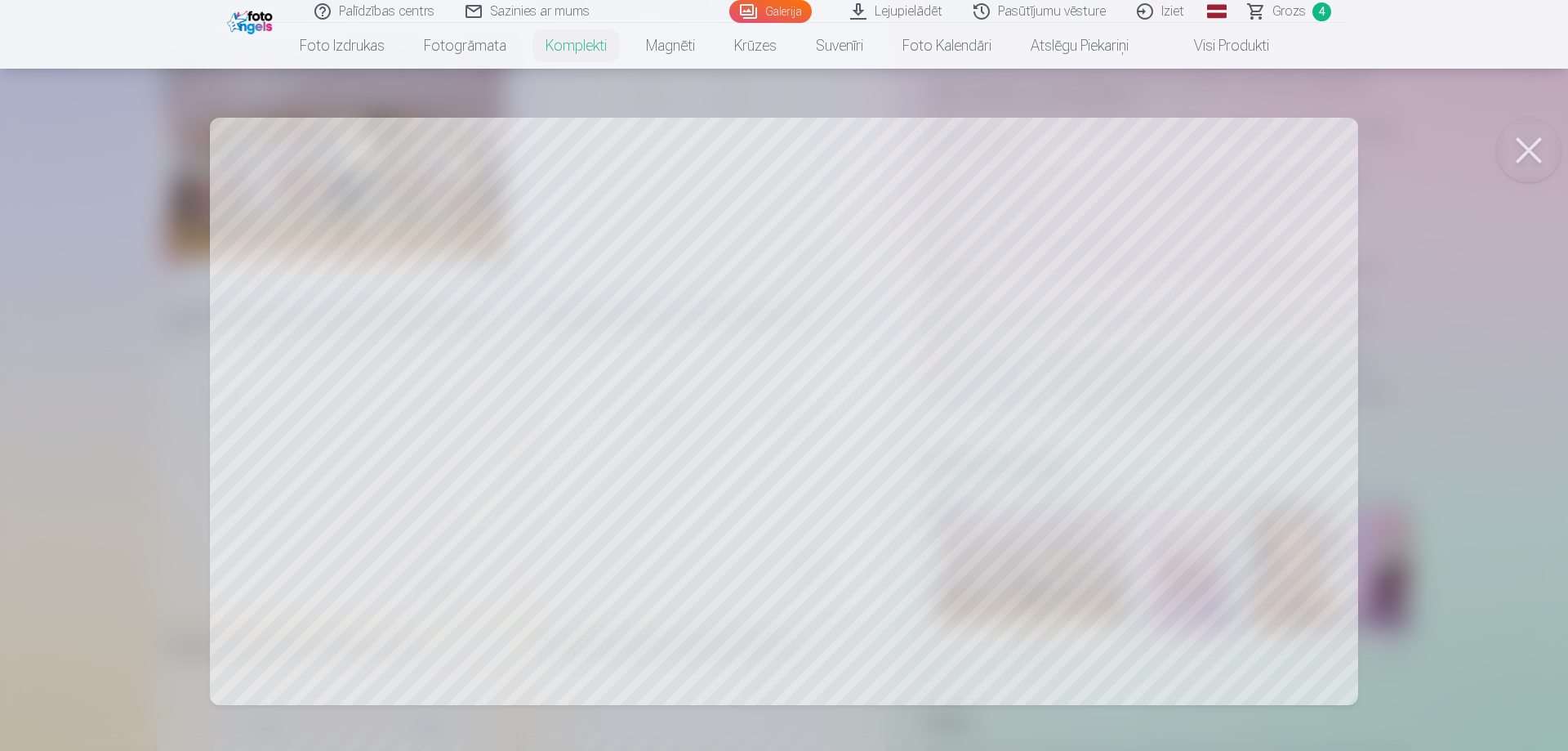
click at [447, 298] on div at bounding box center [784, 376] width 1568 height 751
click at [1514, 149] on button at bounding box center [1529, 150] width 65 height 65
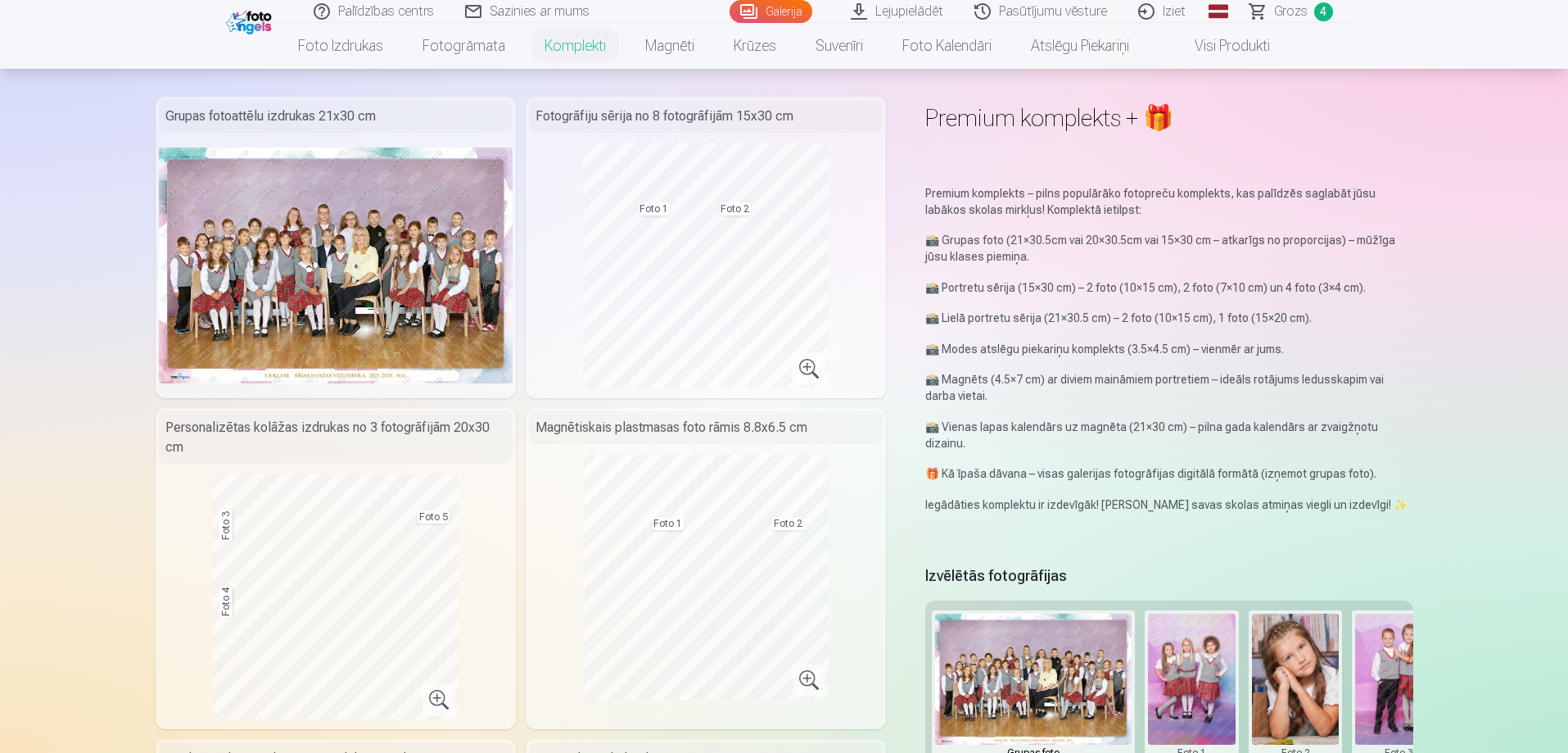
scroll to position [82, 0]
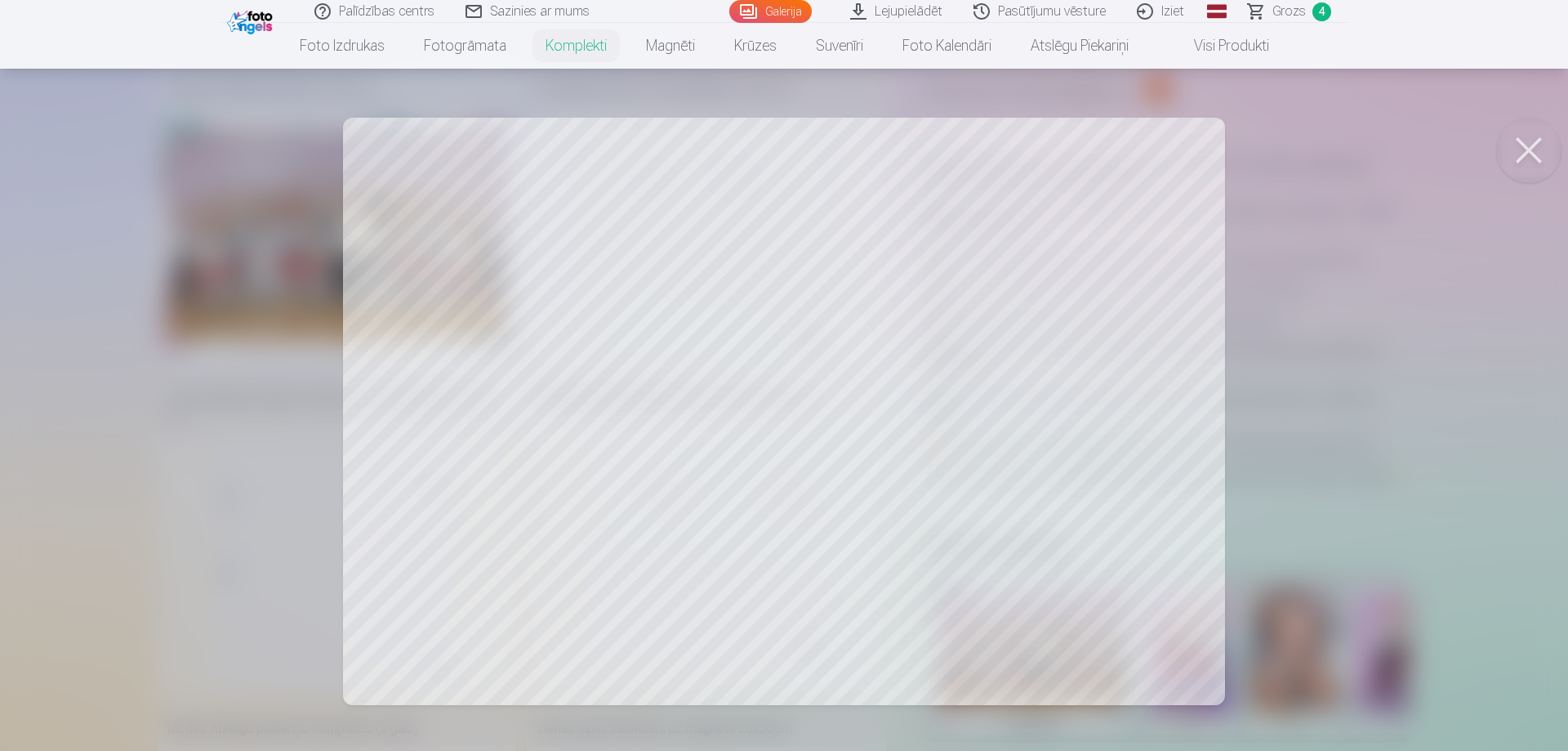
click at [1534, 163] on button at bounding box center [1529, 150] width 65 height 65
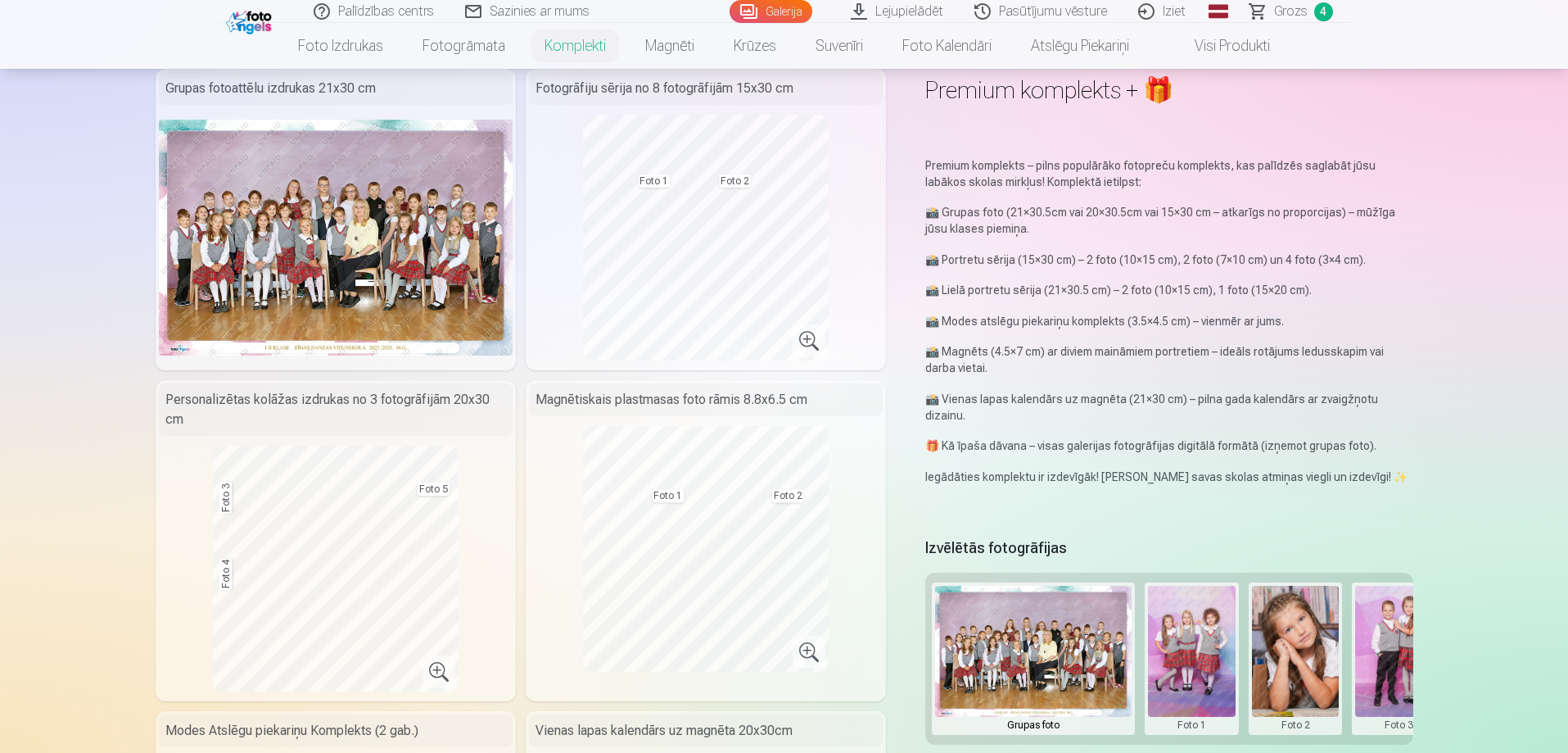
click at [1186, 661] on button at bounding box center [1192, 658] width 88 height 146
click at [623, 232] on div at bounding box center [784, 376] width 1568 height 753
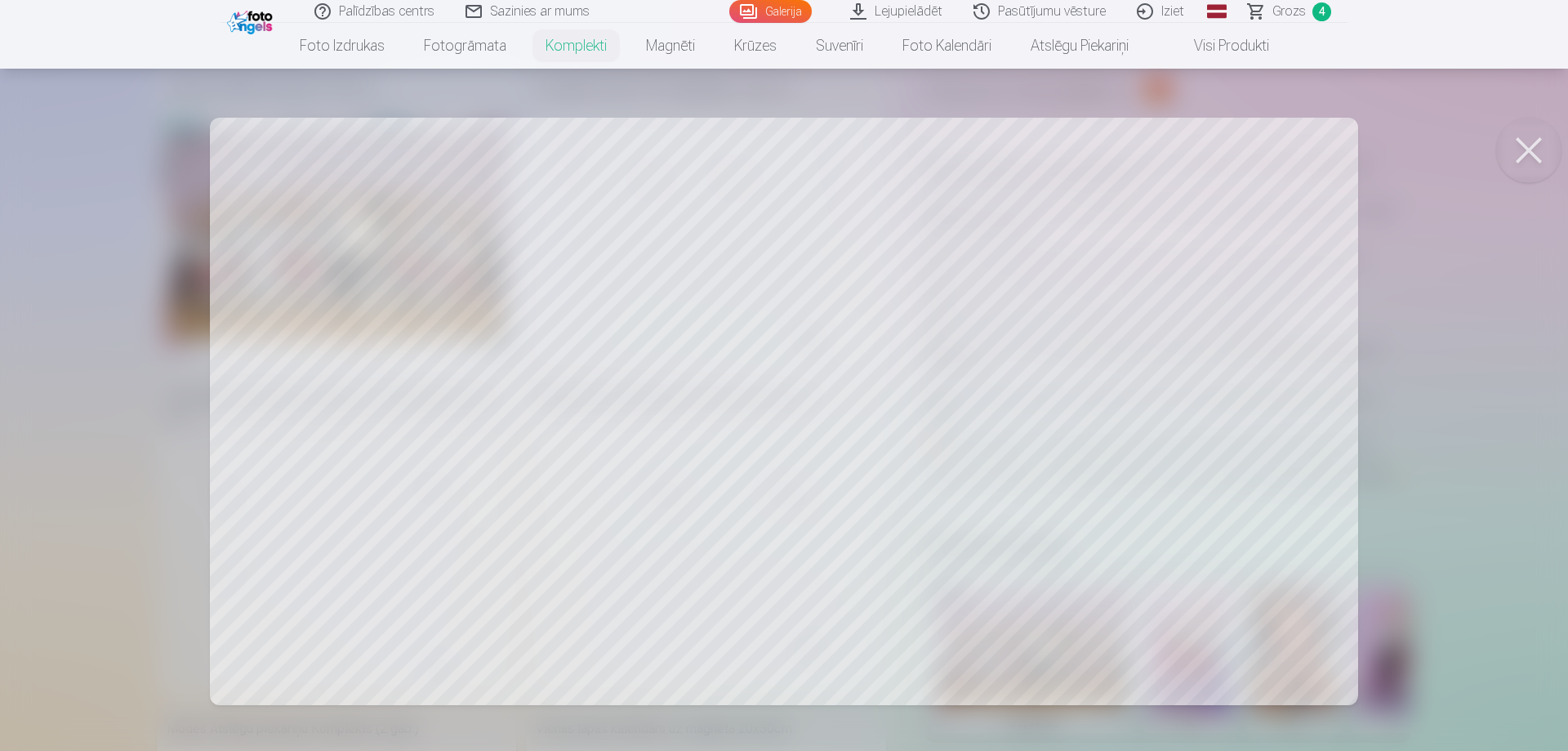
click at [1534, 157] on button at bounding box center [1529, 150] width 65 height 65
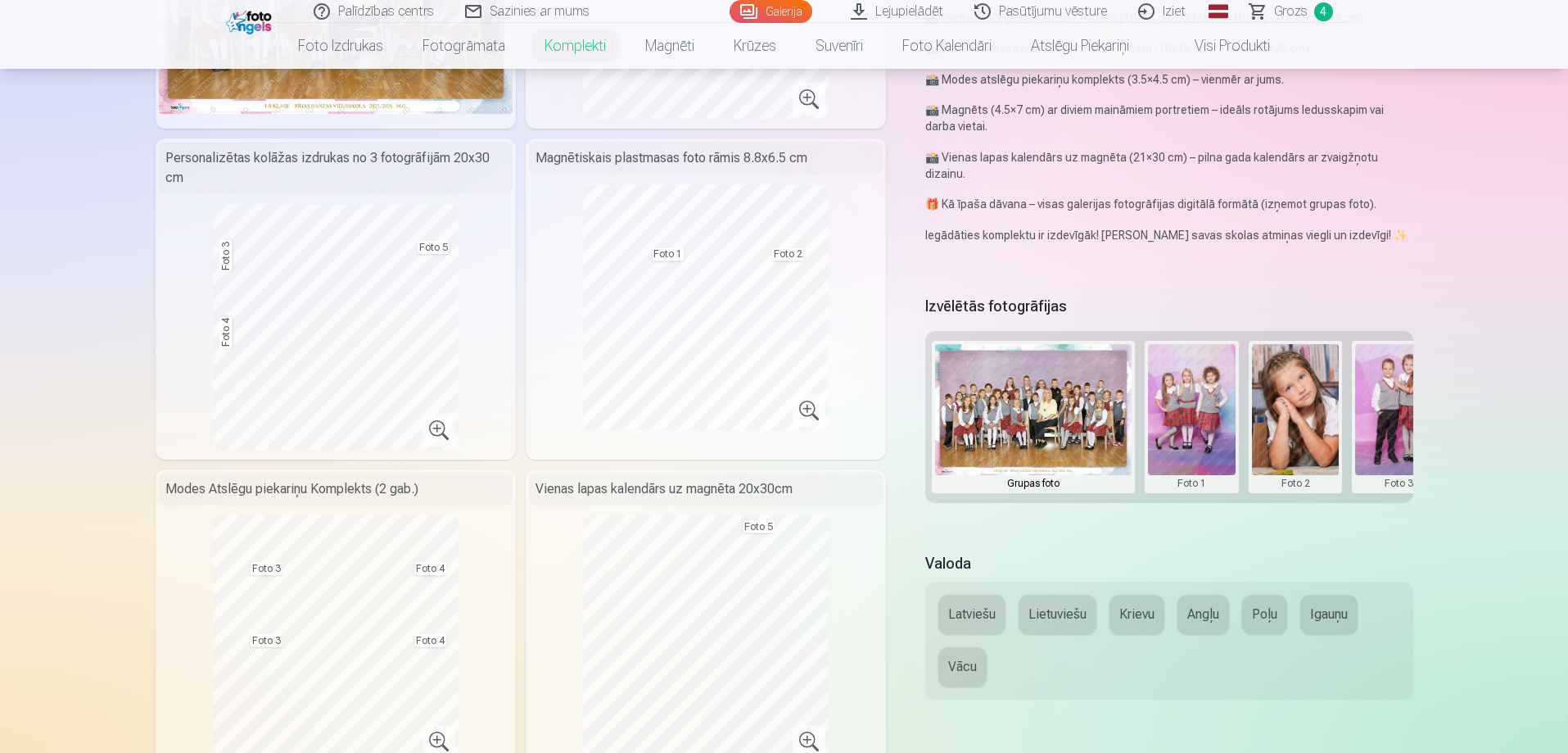
scroll to position [573, 0]
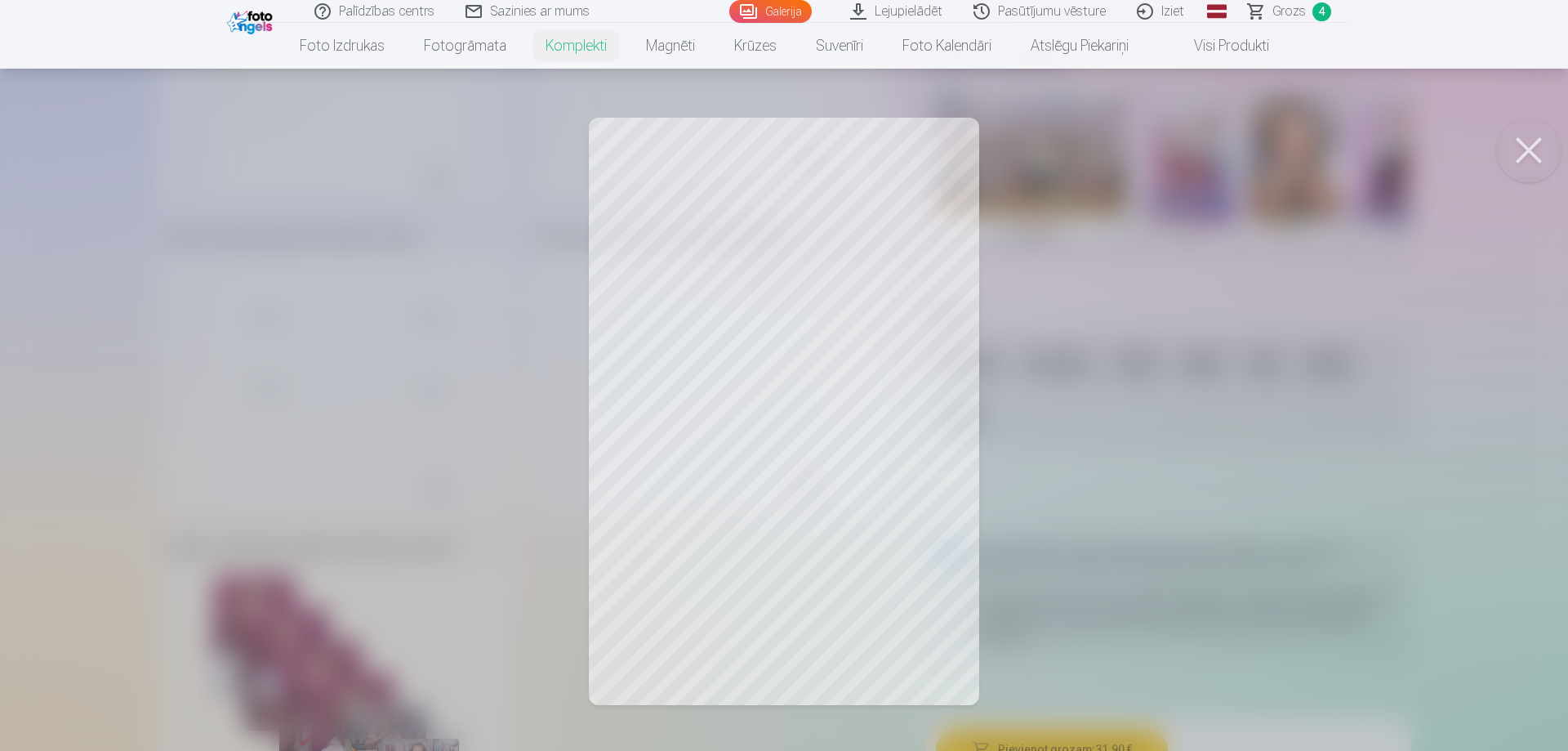
click at [1532, 143] on button at bounding box center [1529, 150] width 65 height 65
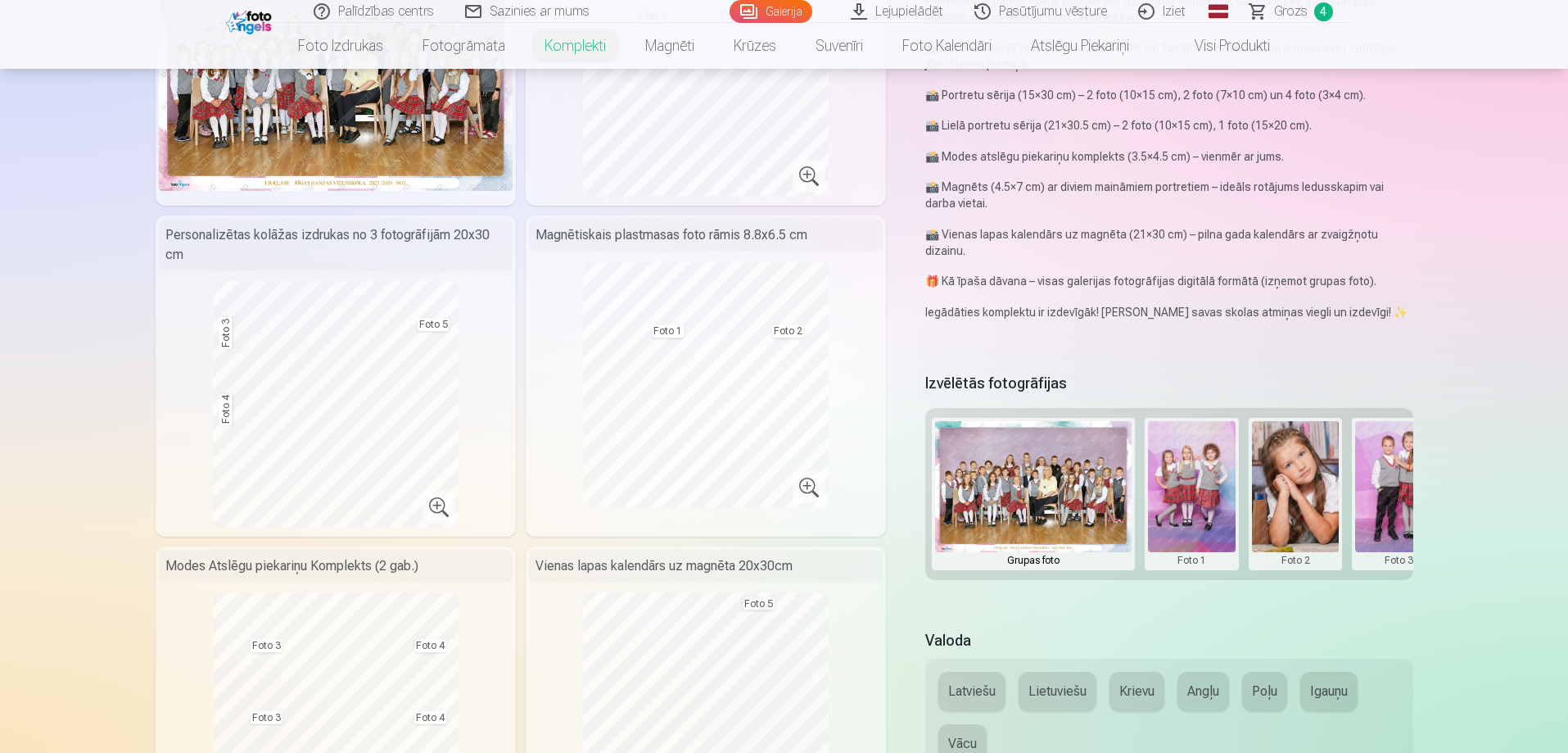
scroll to position [246, 0]
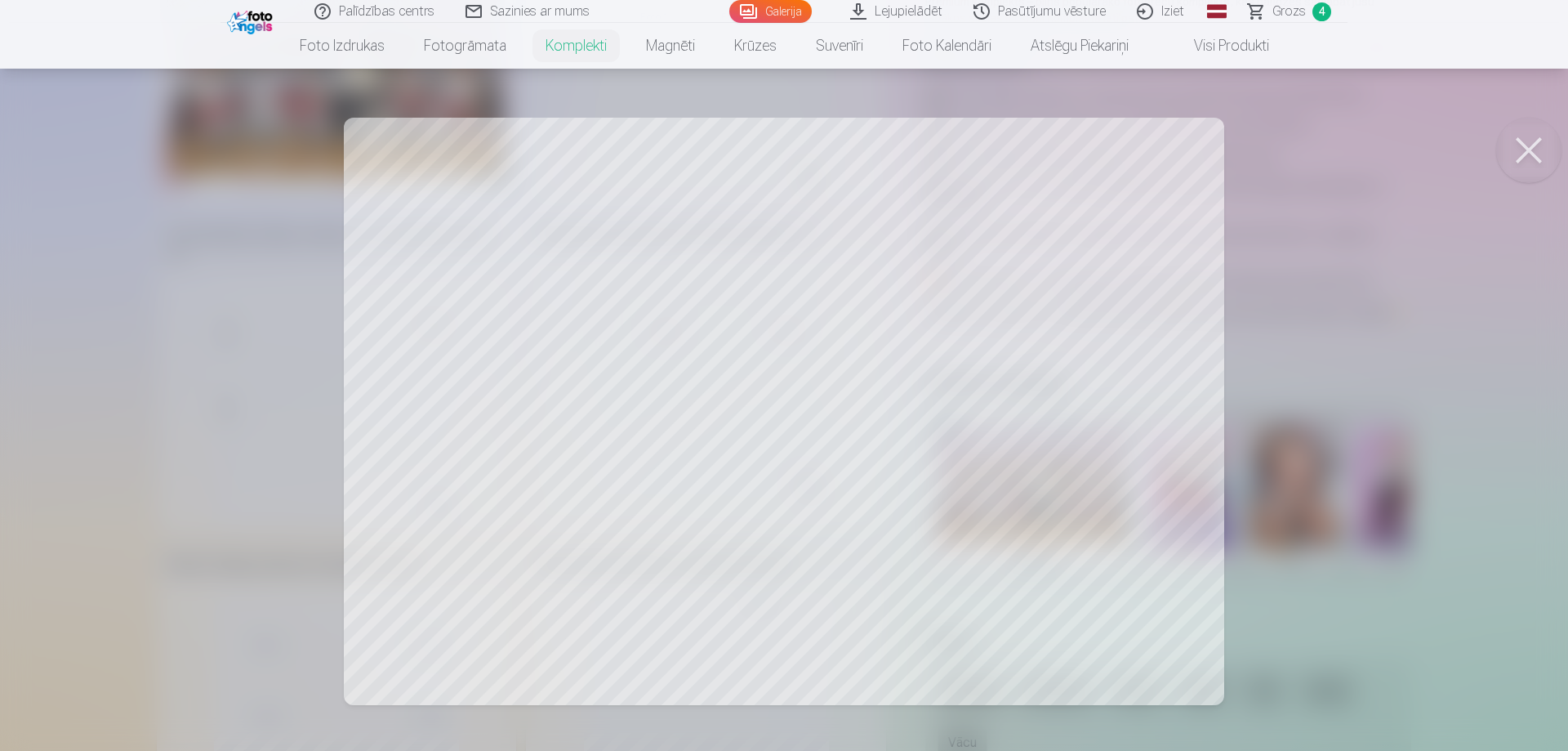
click at [1529, 145] on button at bounding box center [1529, 150] width 65 height 65
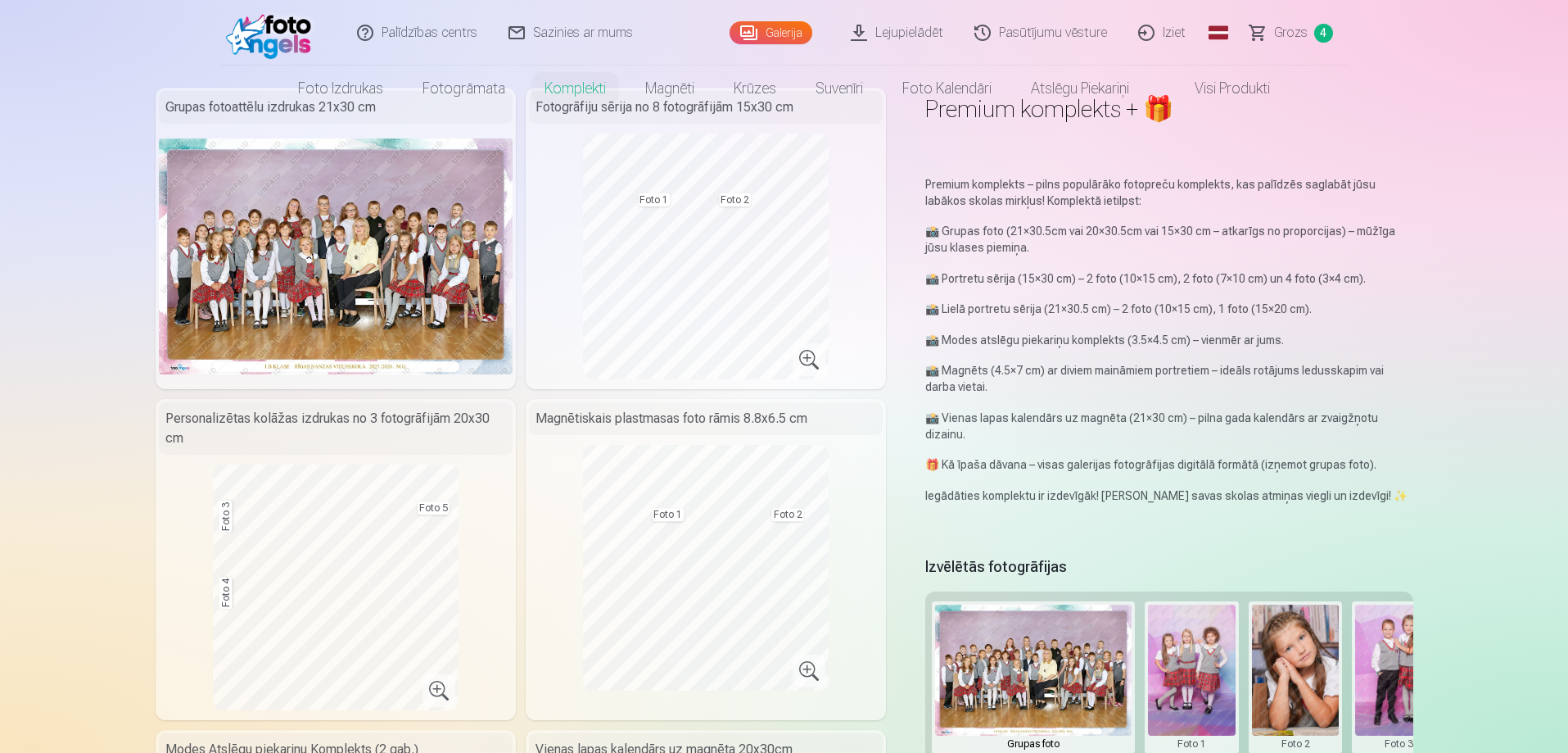
scroll to position [0, 0]
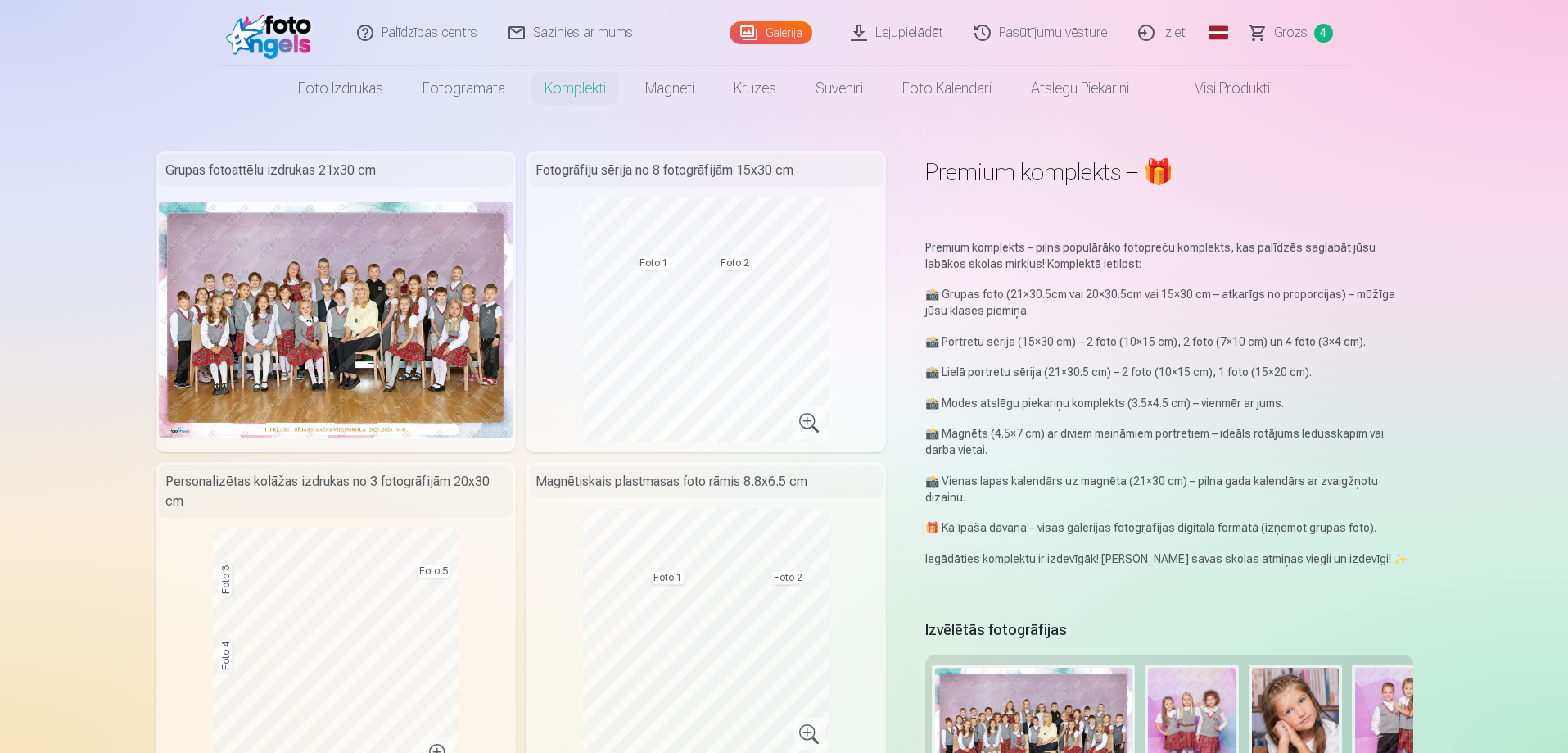
click at [1306, 38] on span "Grozs" at bounding box center [1290, 32] width 34 height 20
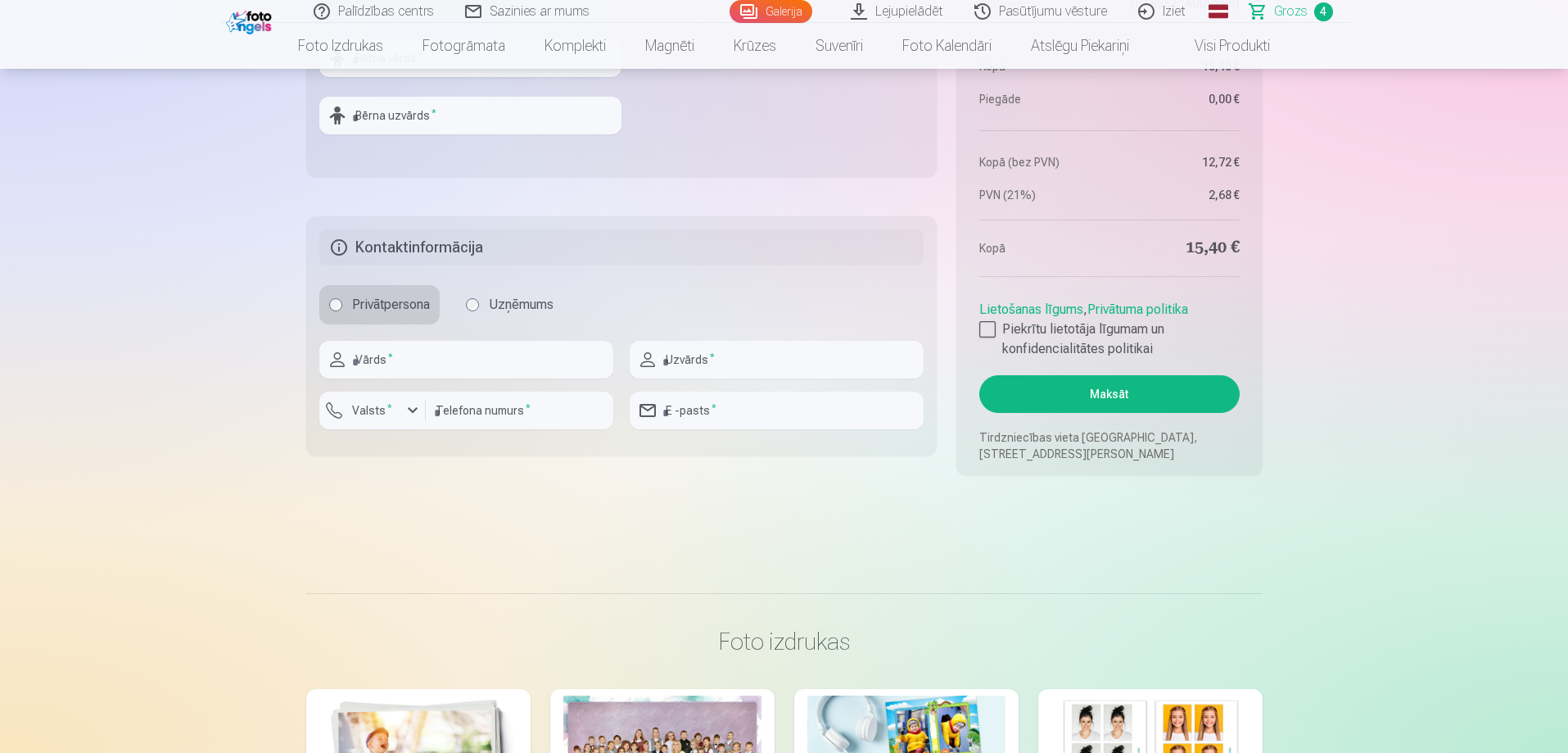
scroll to position [1802, 0]
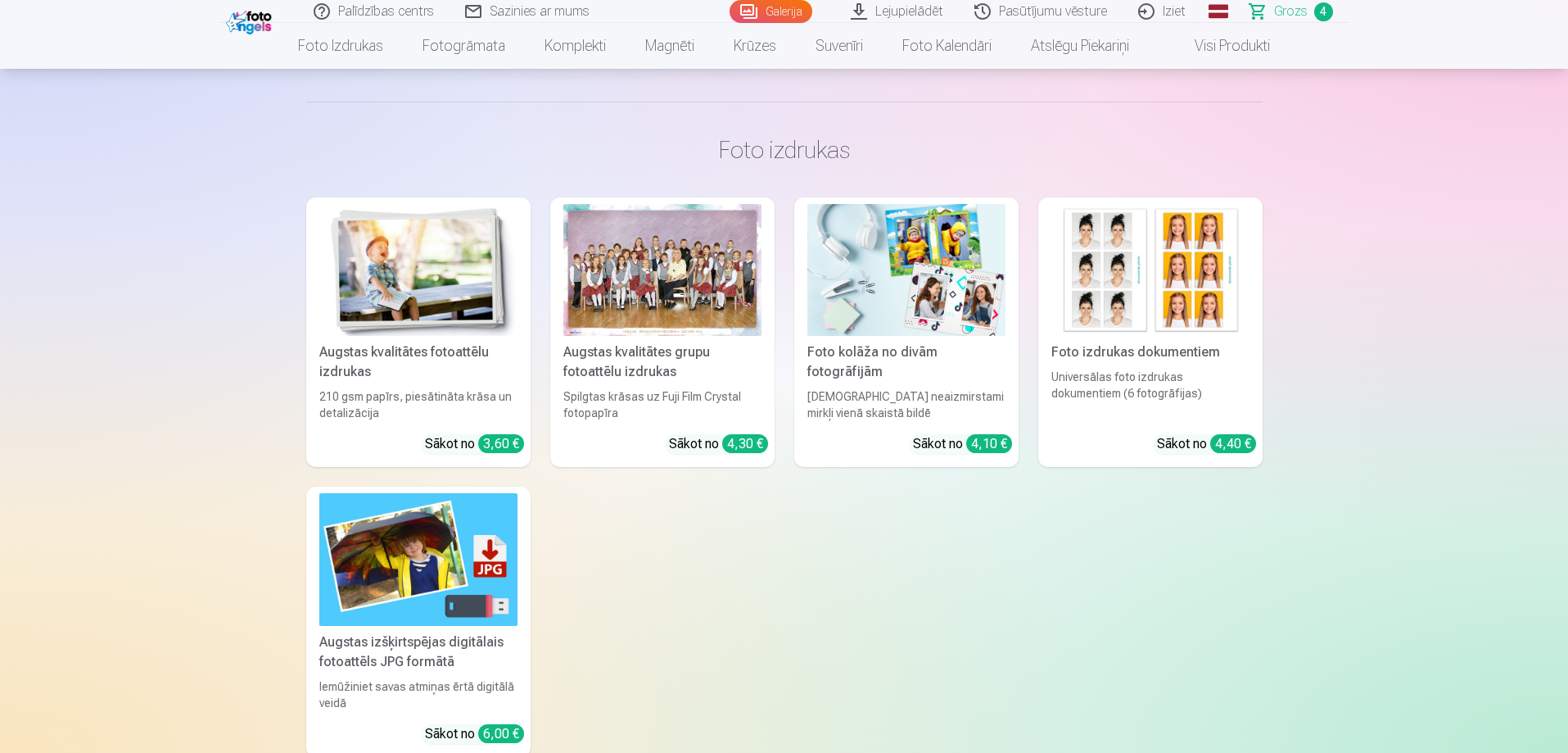
click at [1286, 2] on span "Grozs" at bounding box center [1290, 11] width 34 height 20
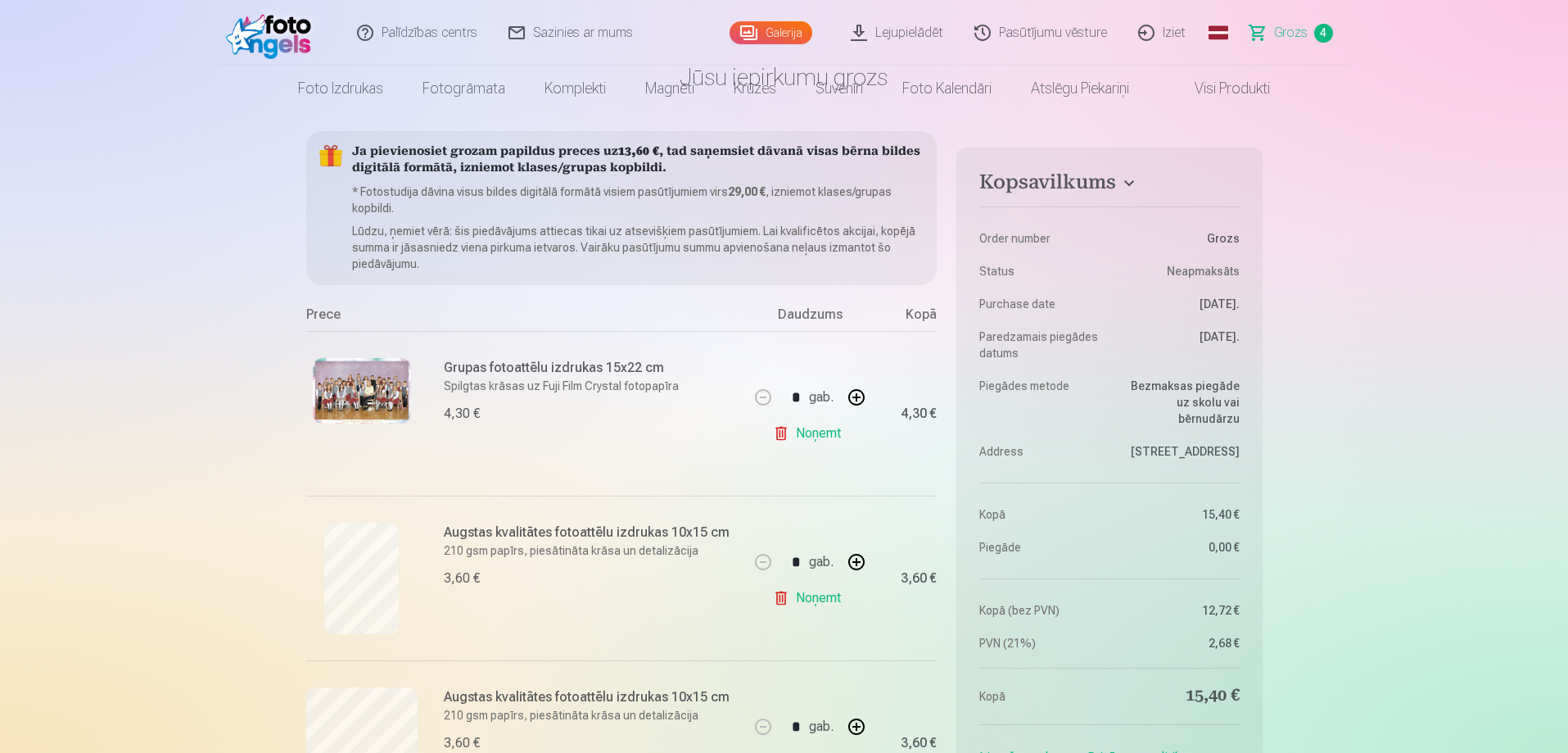
scroll to position [0, 0]
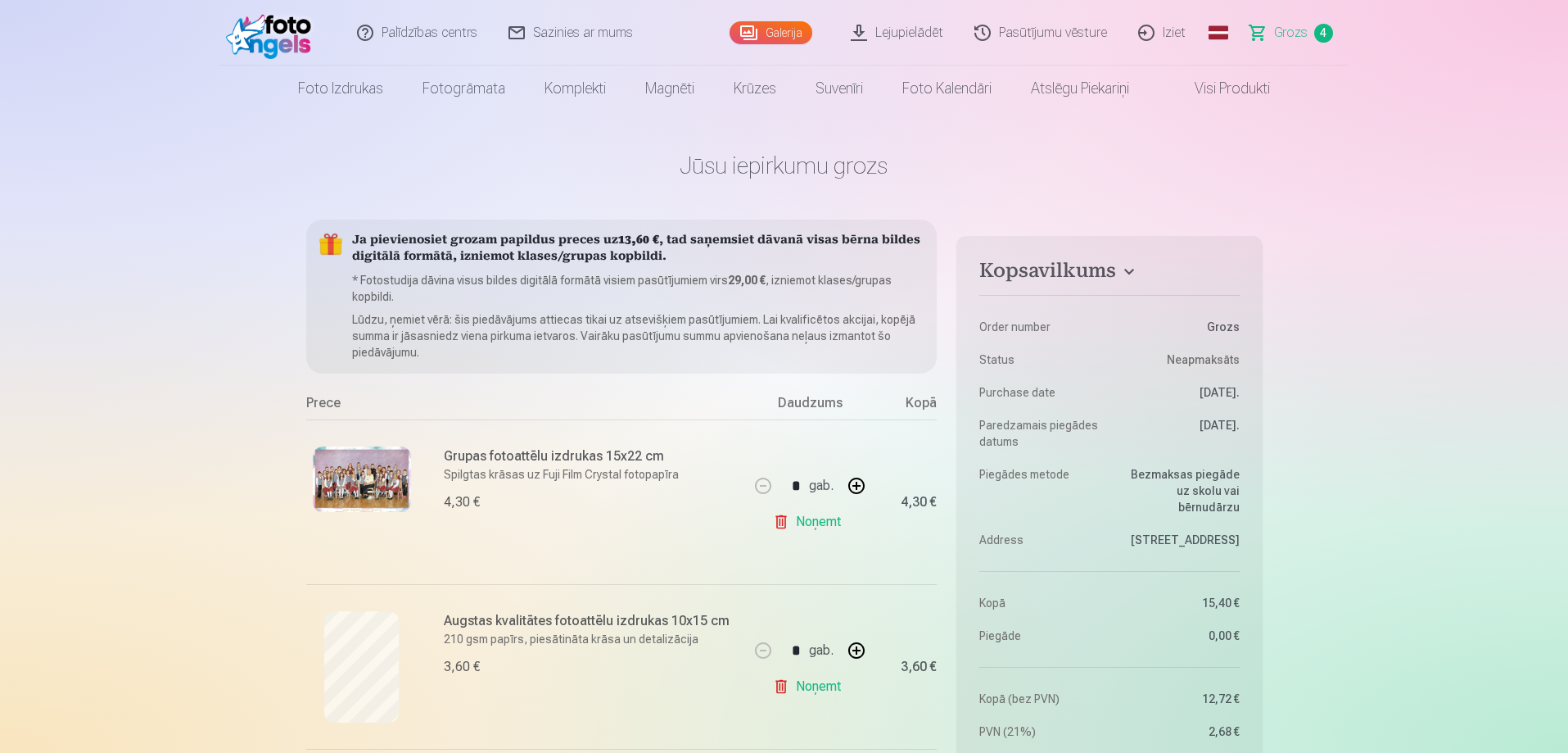
click at [285, 48] on img at bounding box center [273, 33] width 94 height 52
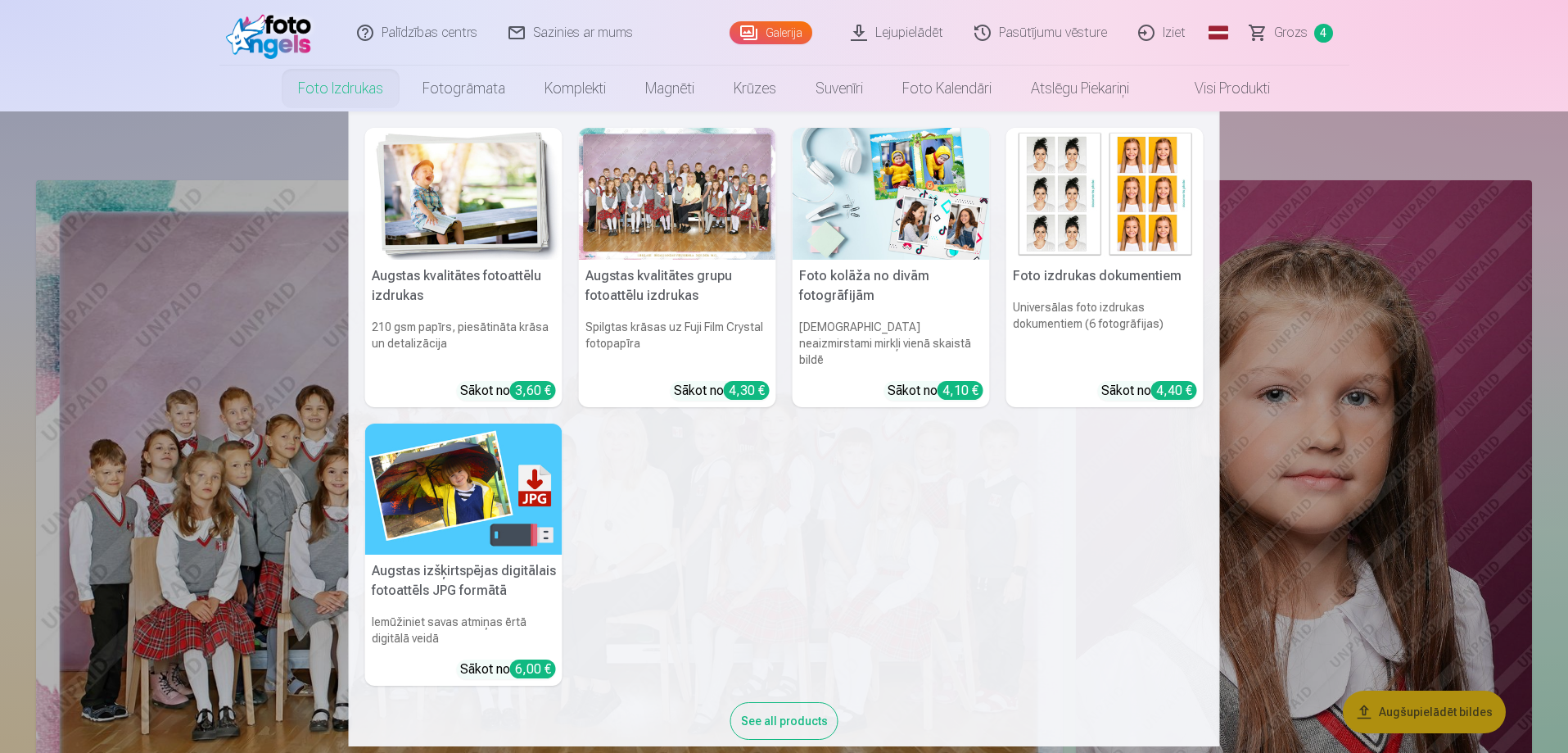
click at [330, 87] on link "Foto izdrukas" at bounding box center [341, 88] width 125 height 46
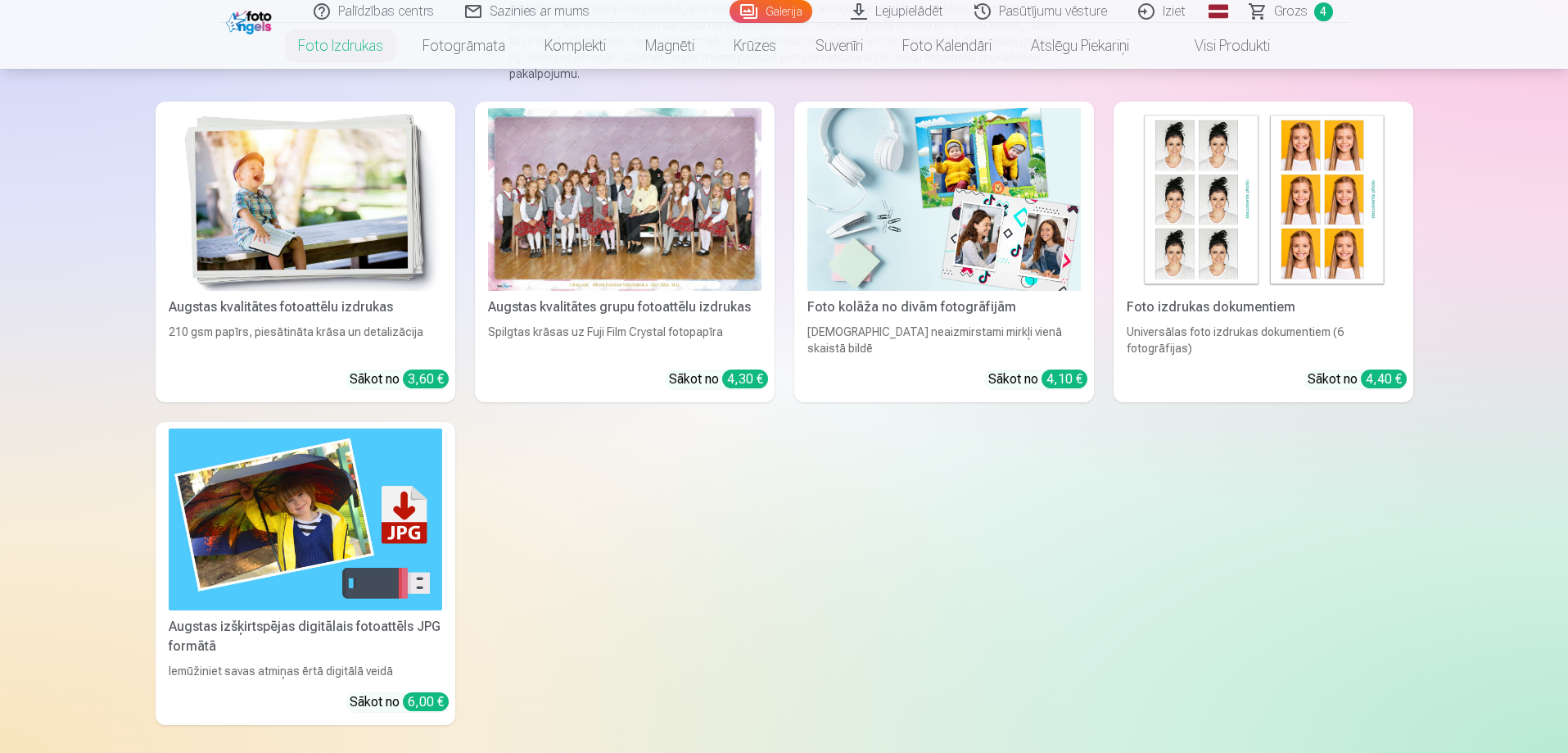
scroll to position [246, 0]
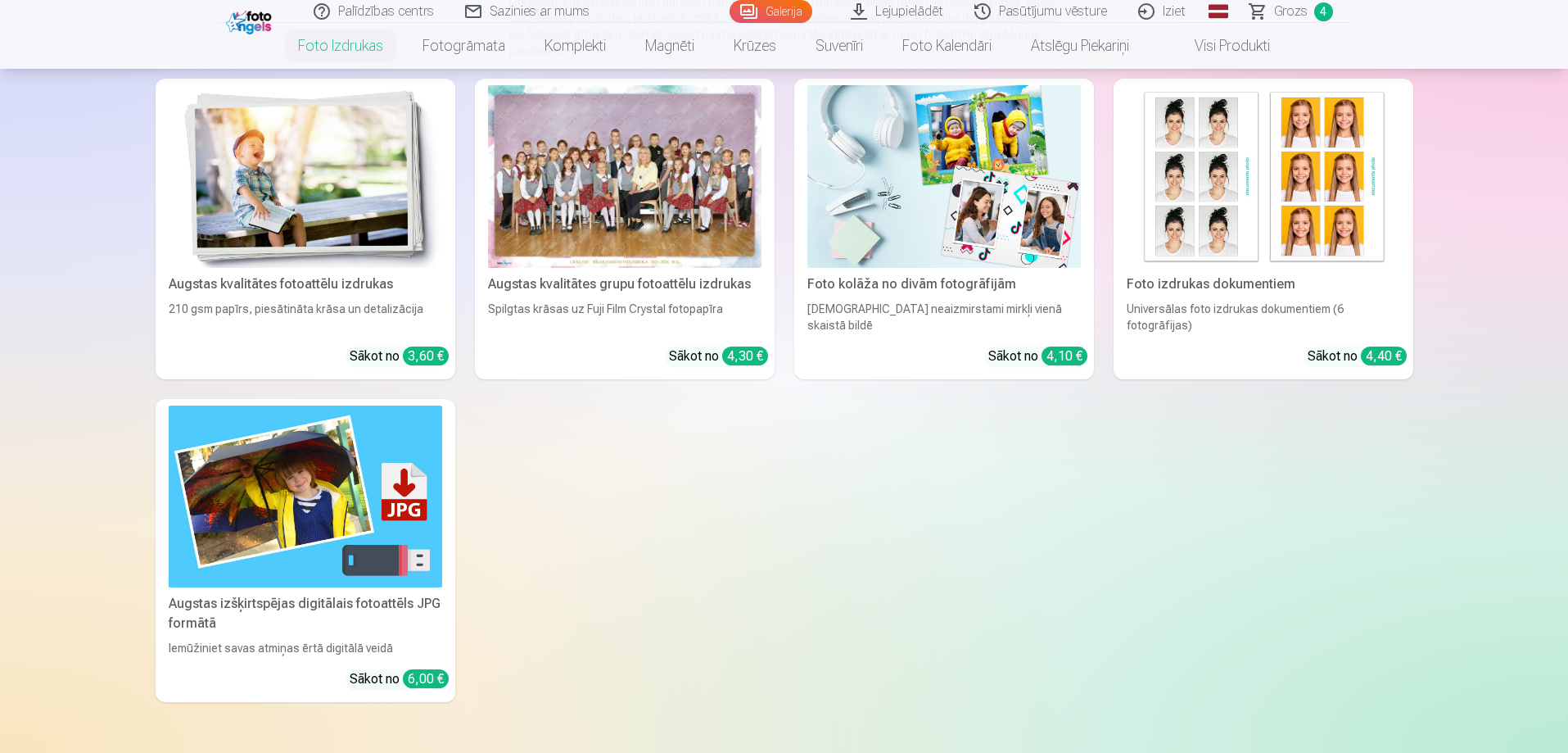
click at [973, 218] on img at bounding box center [944, 177] width 274 height 183
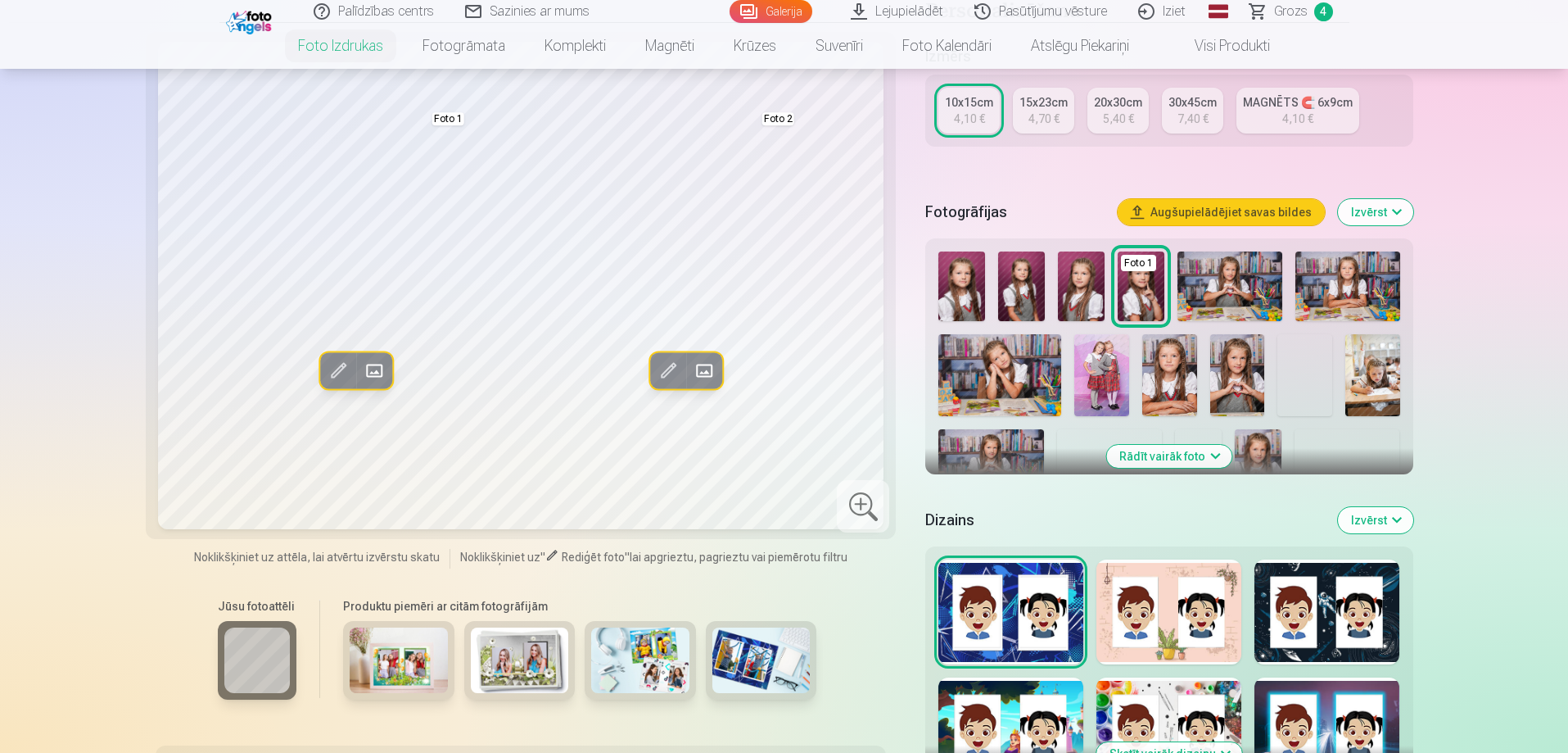
scroll to position [328, 0]
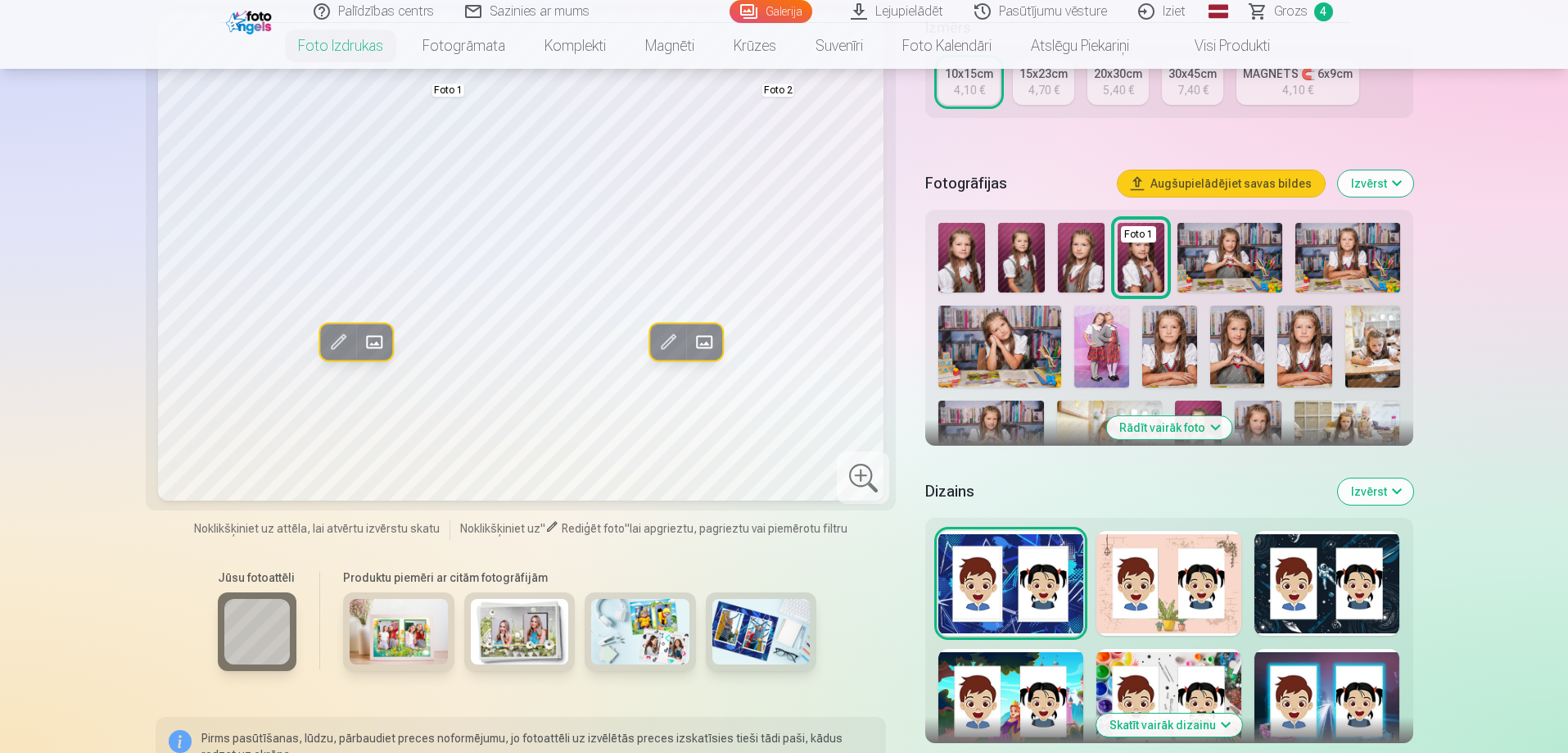
click at [409, 646] on img at bounding box center [398, 631] width 98 height 65
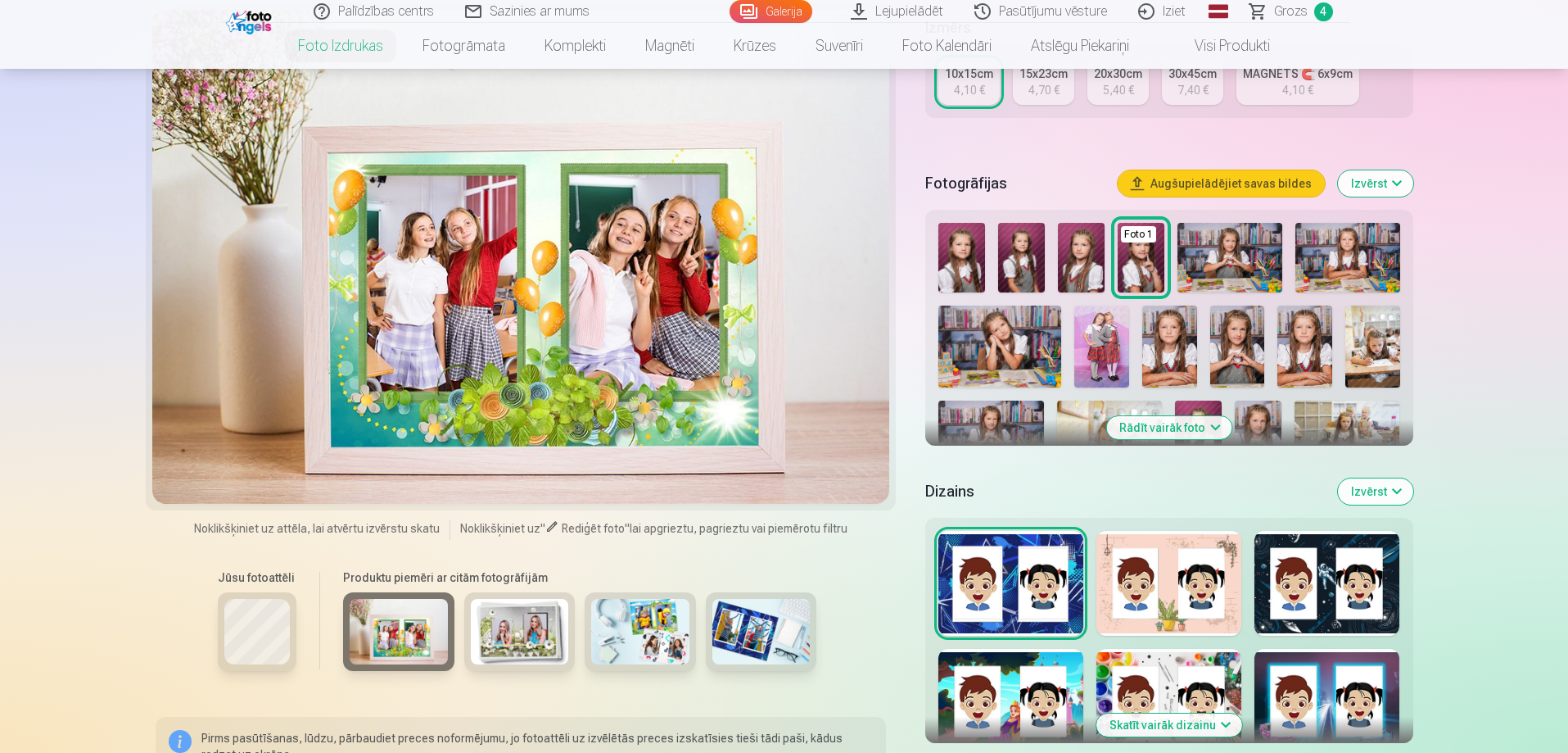
click at [505, 641] on img at bounding box center [519, 631] width 98 height 65
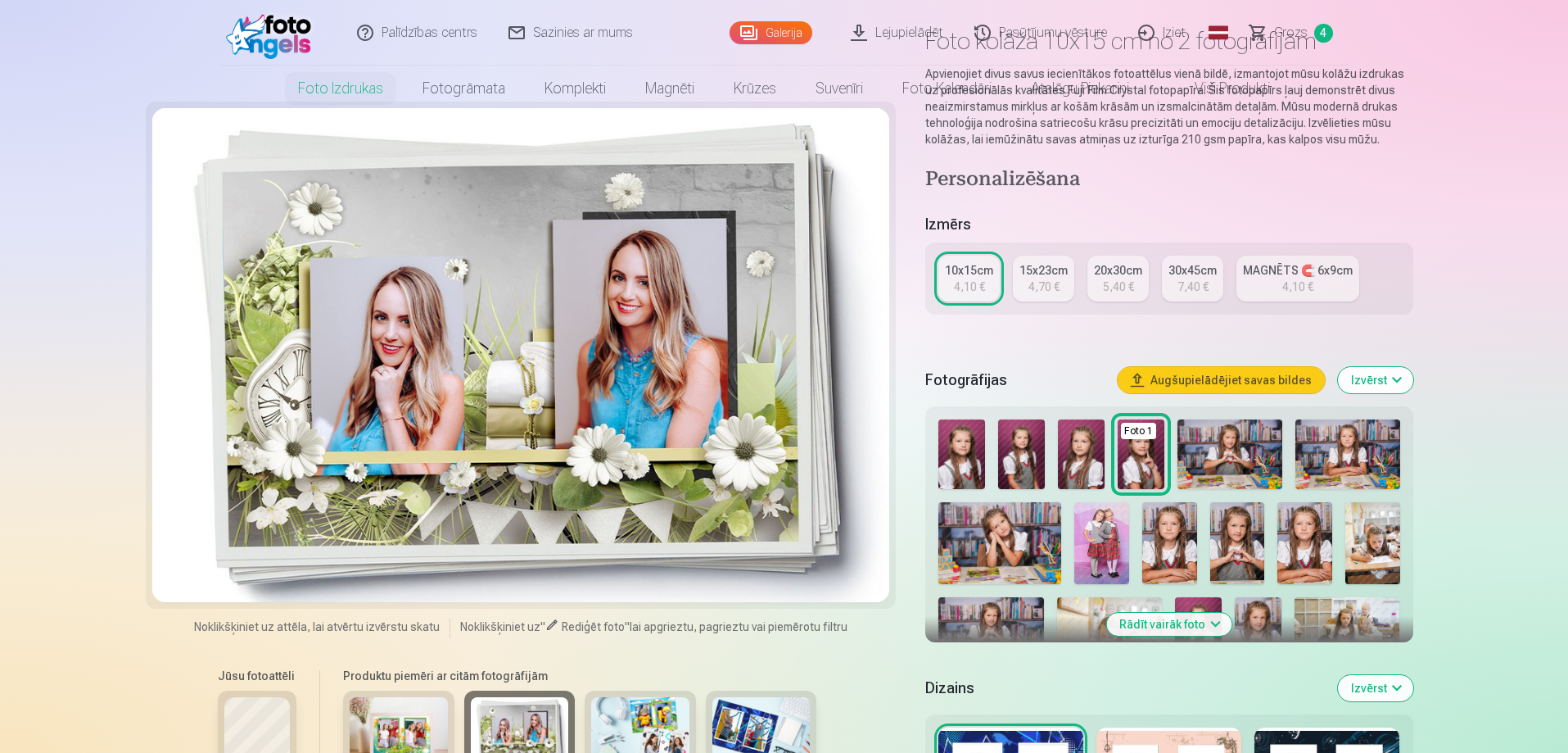
scroll to position [246, 0]
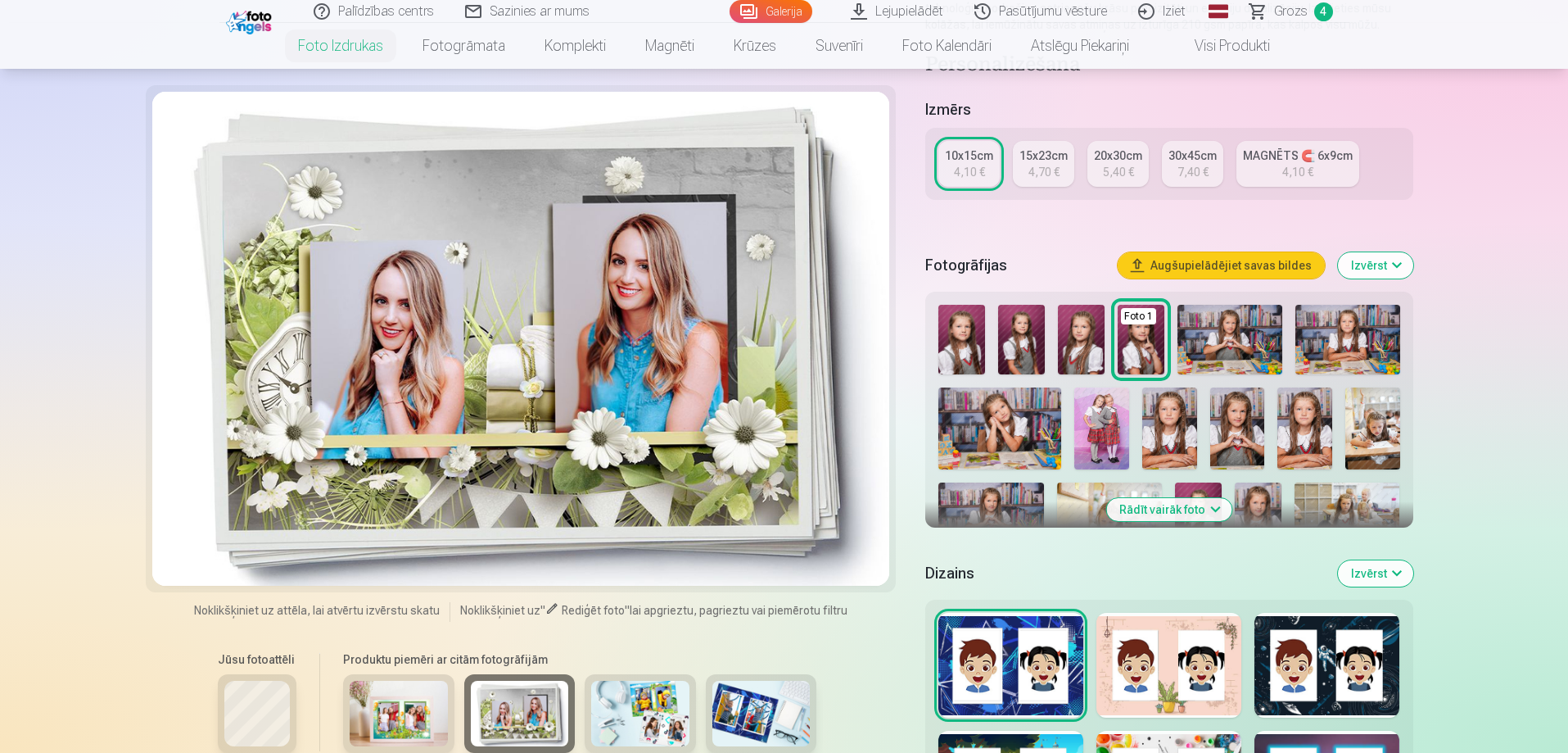
click at [631, 692] on img at bounding box center [640, 713] width 98 height 65
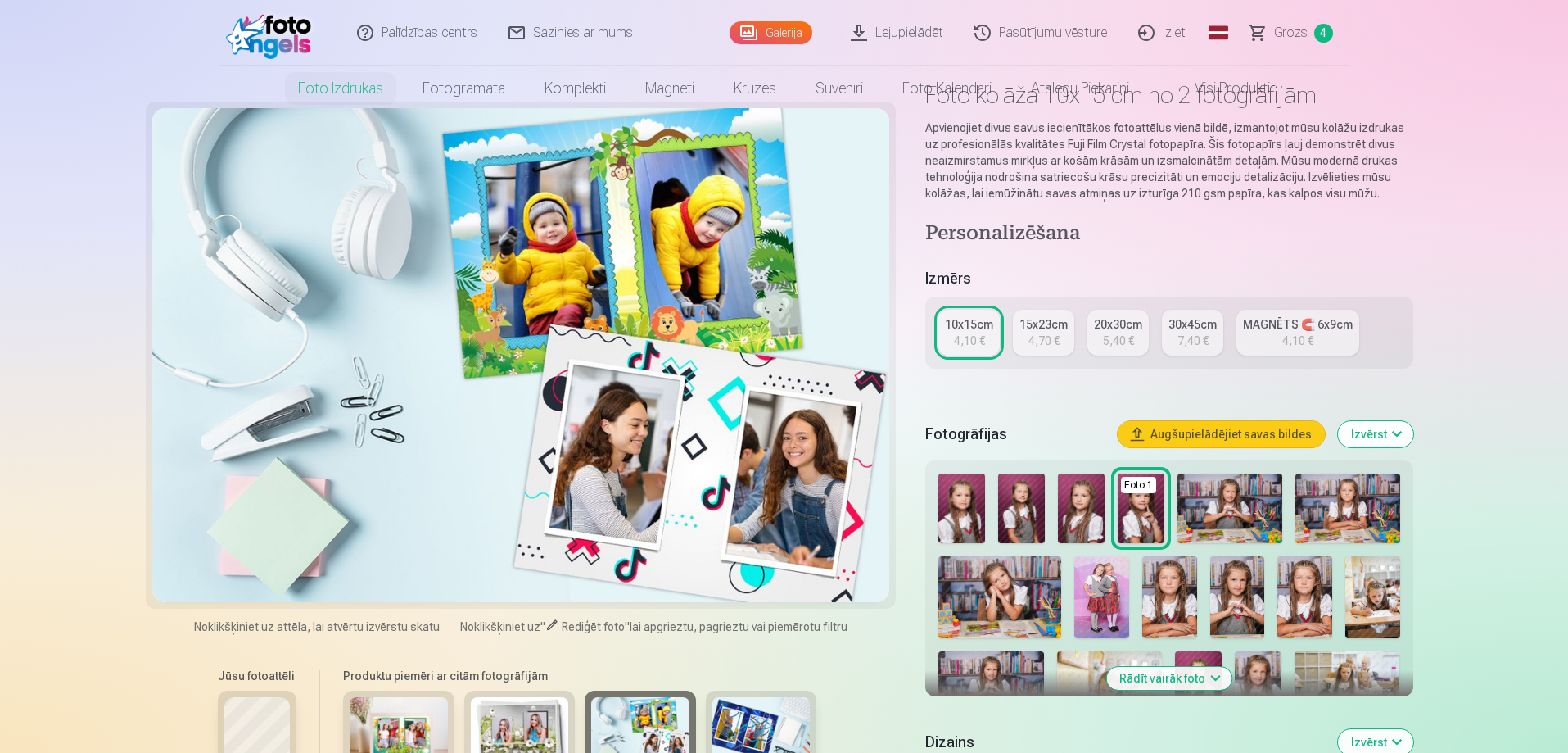
scroll to position [0, 0]
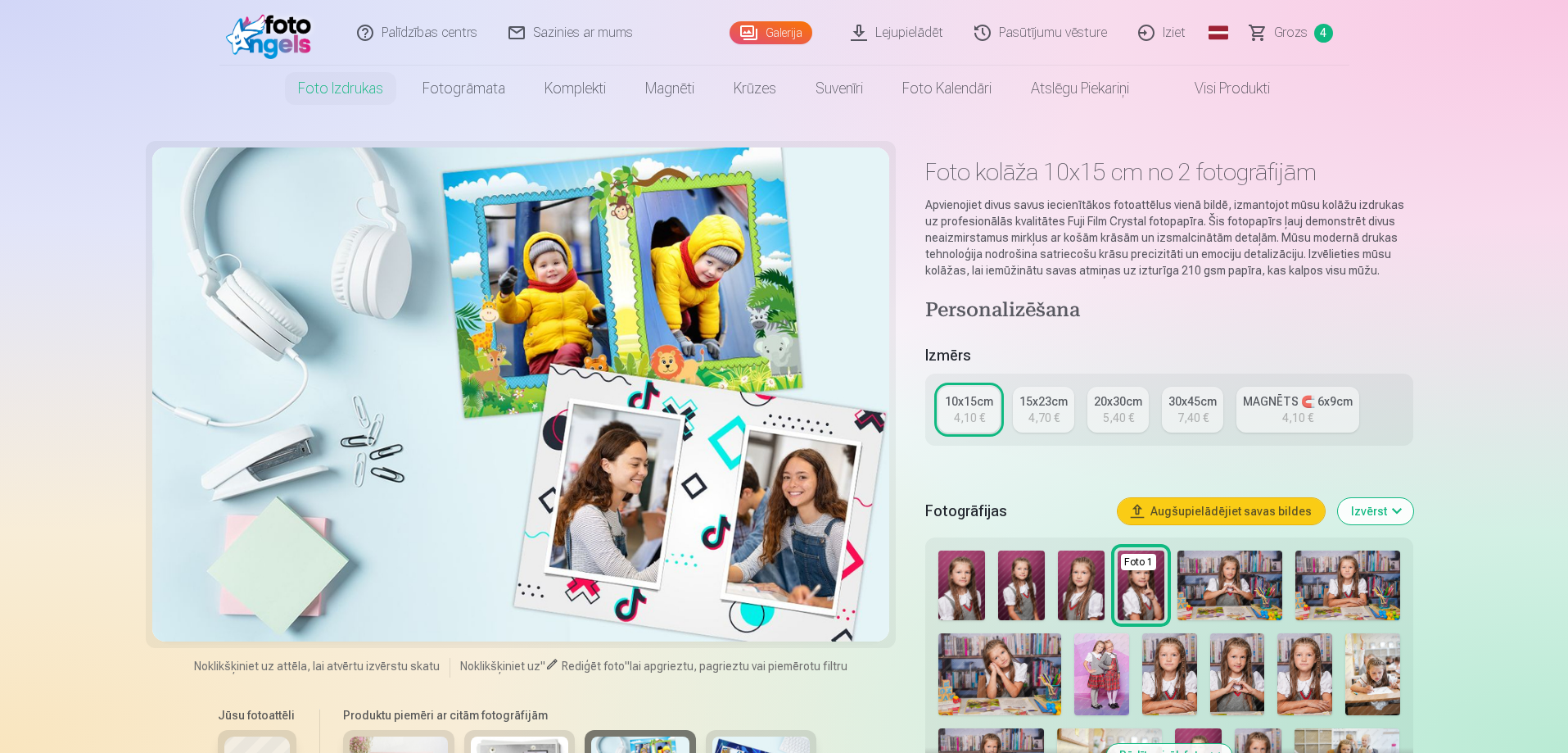
click at [274, 32] on img at bounding box center [273, 33] width 94 height 52
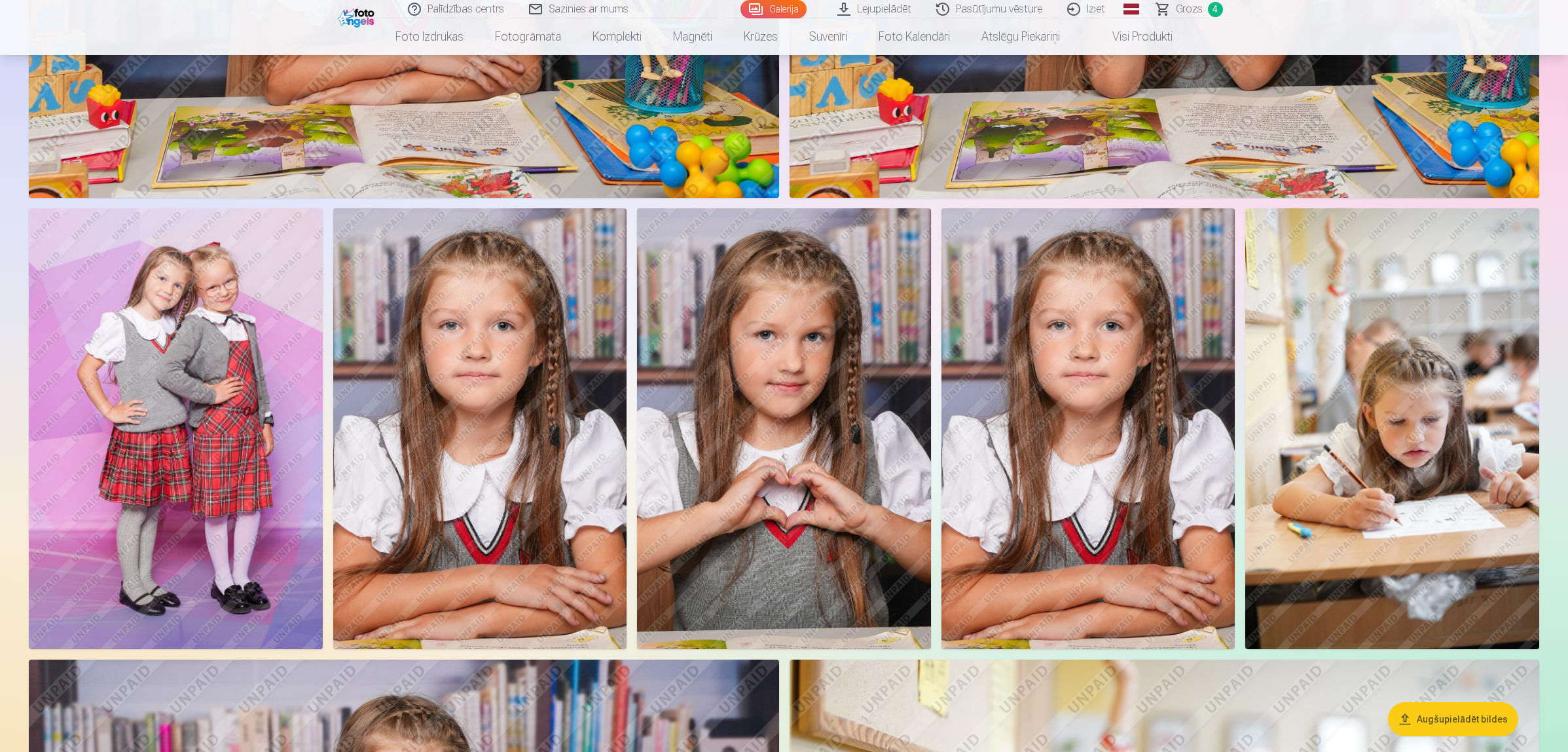
scroll to position [1588, 0]
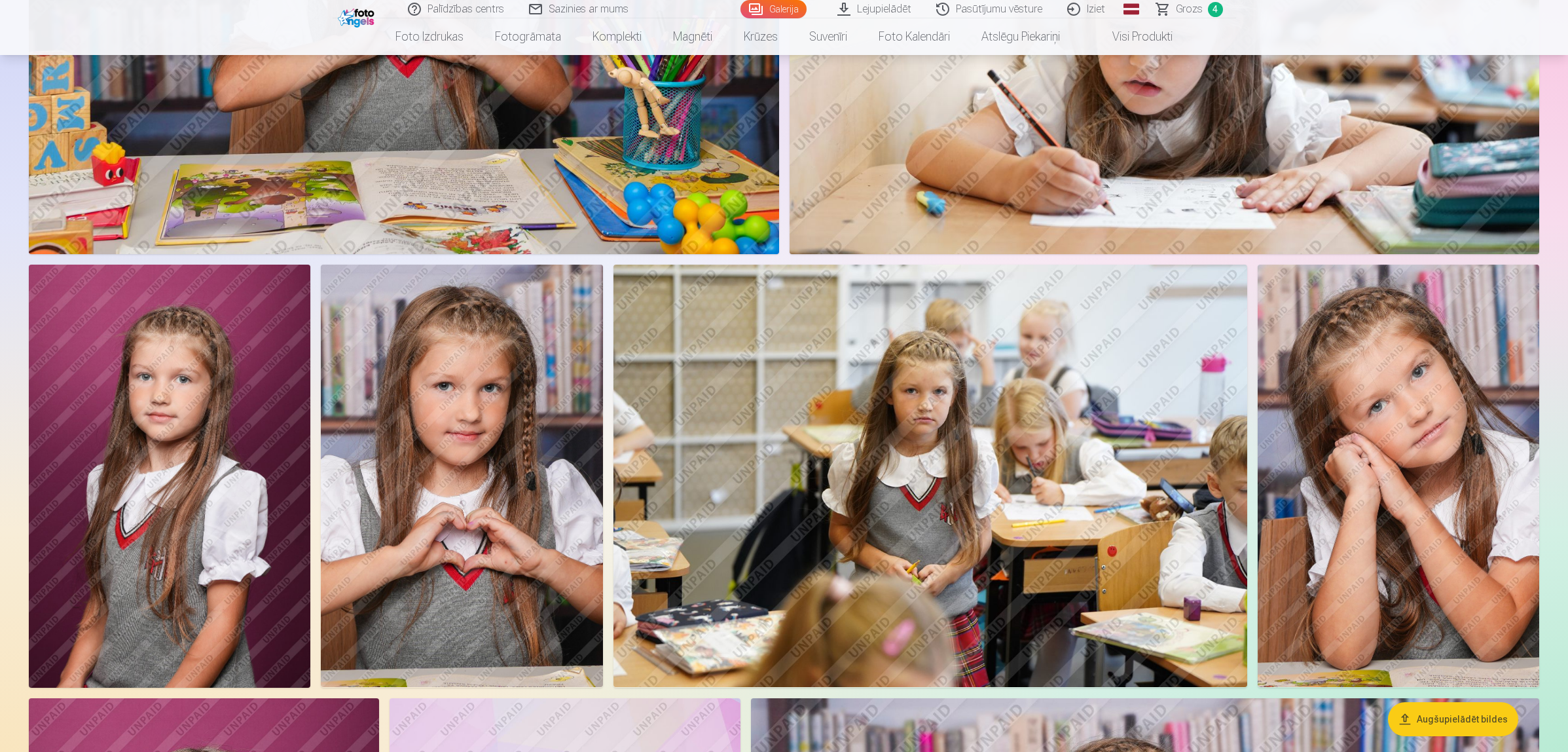
click at [228, 488] on img at bounding box center [169, 476] width 281 height 423
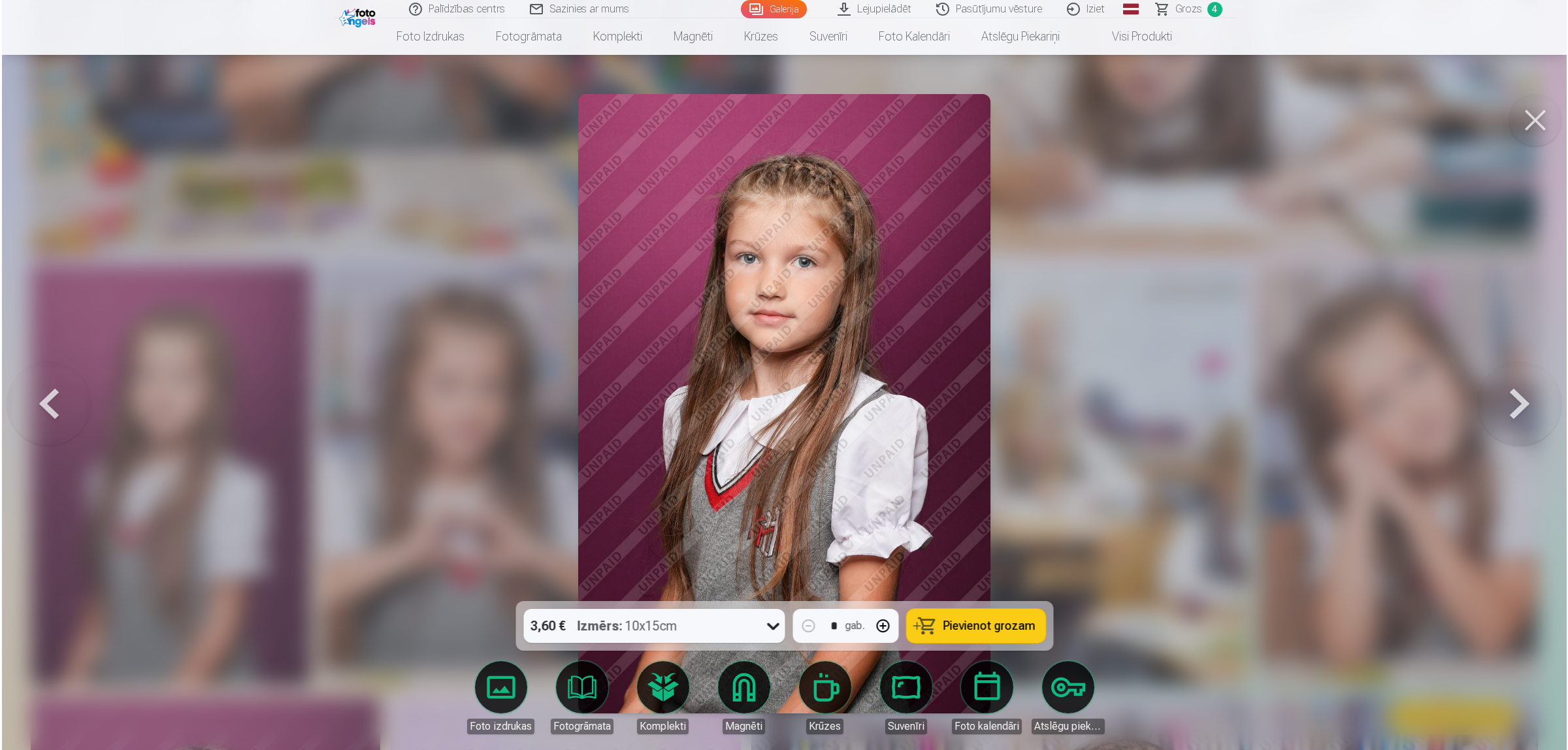
scroll to position [2486, 0]
click at [1250, 122] on button at bounding box center [1536, 120] width 52 height 52
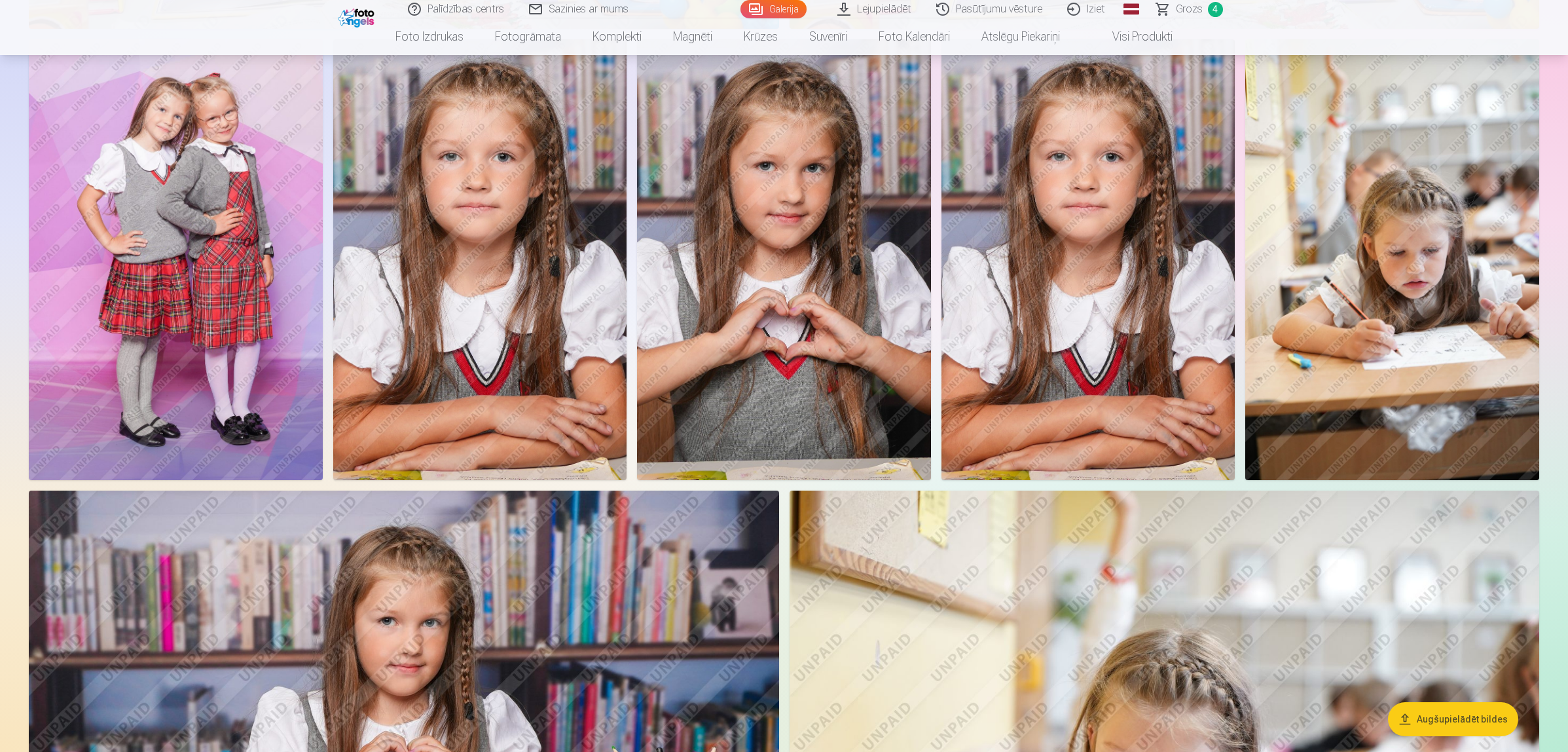
scroll to position [1671, 0]
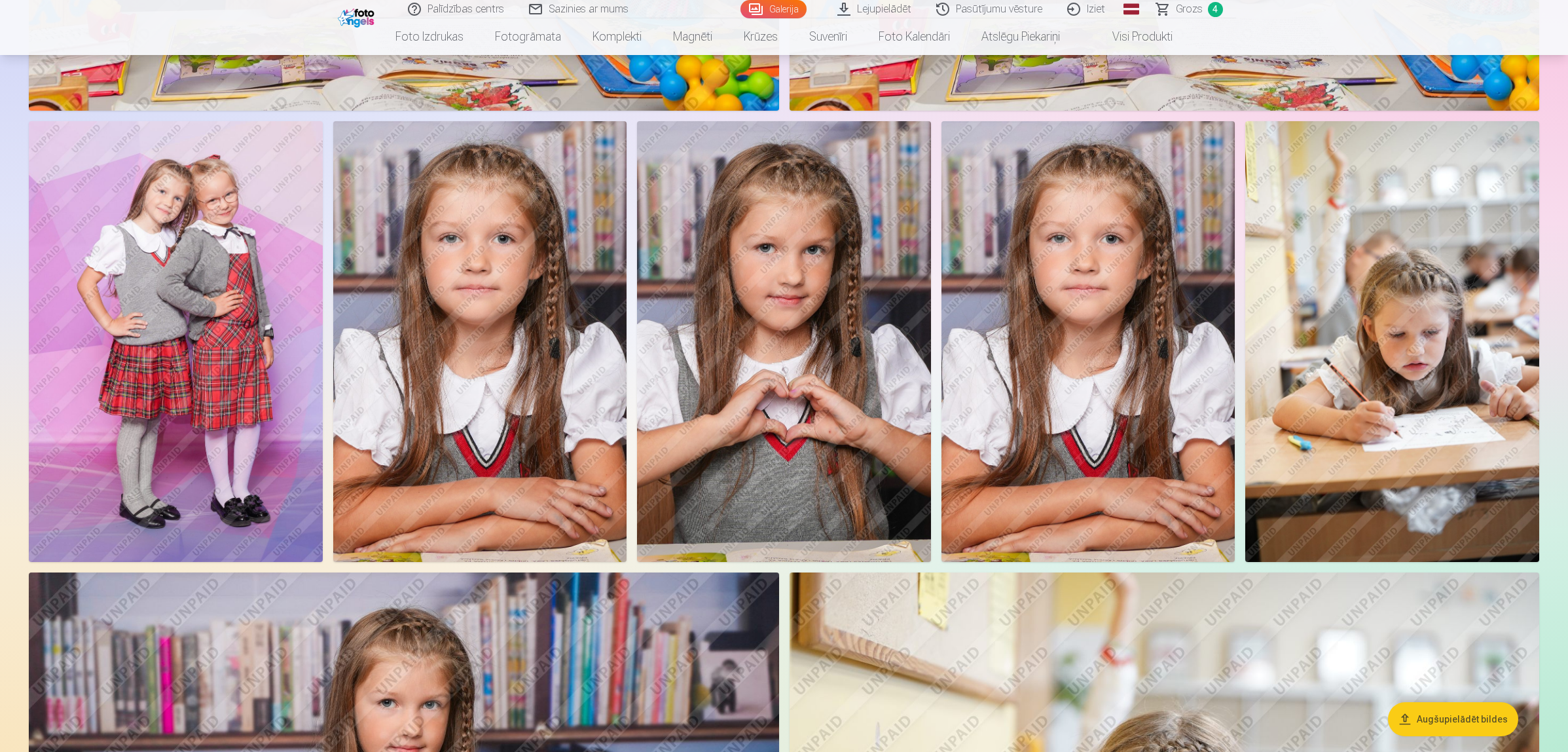
click at [798, 370] on img at bounding box center [784, 342] width 294 height 440
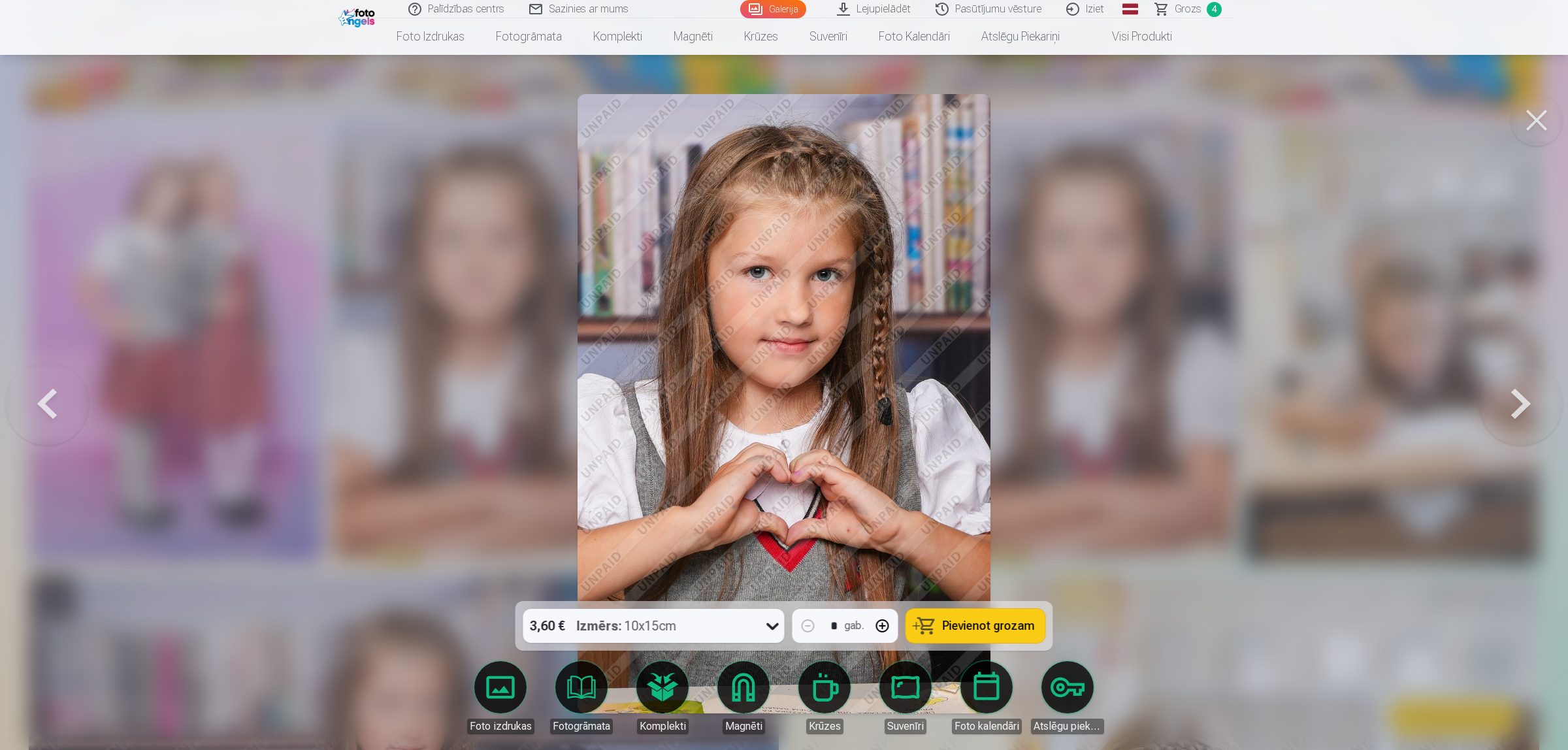
click at [1250, 115] on button at bounding box center [1536, 120] width 52 height 52
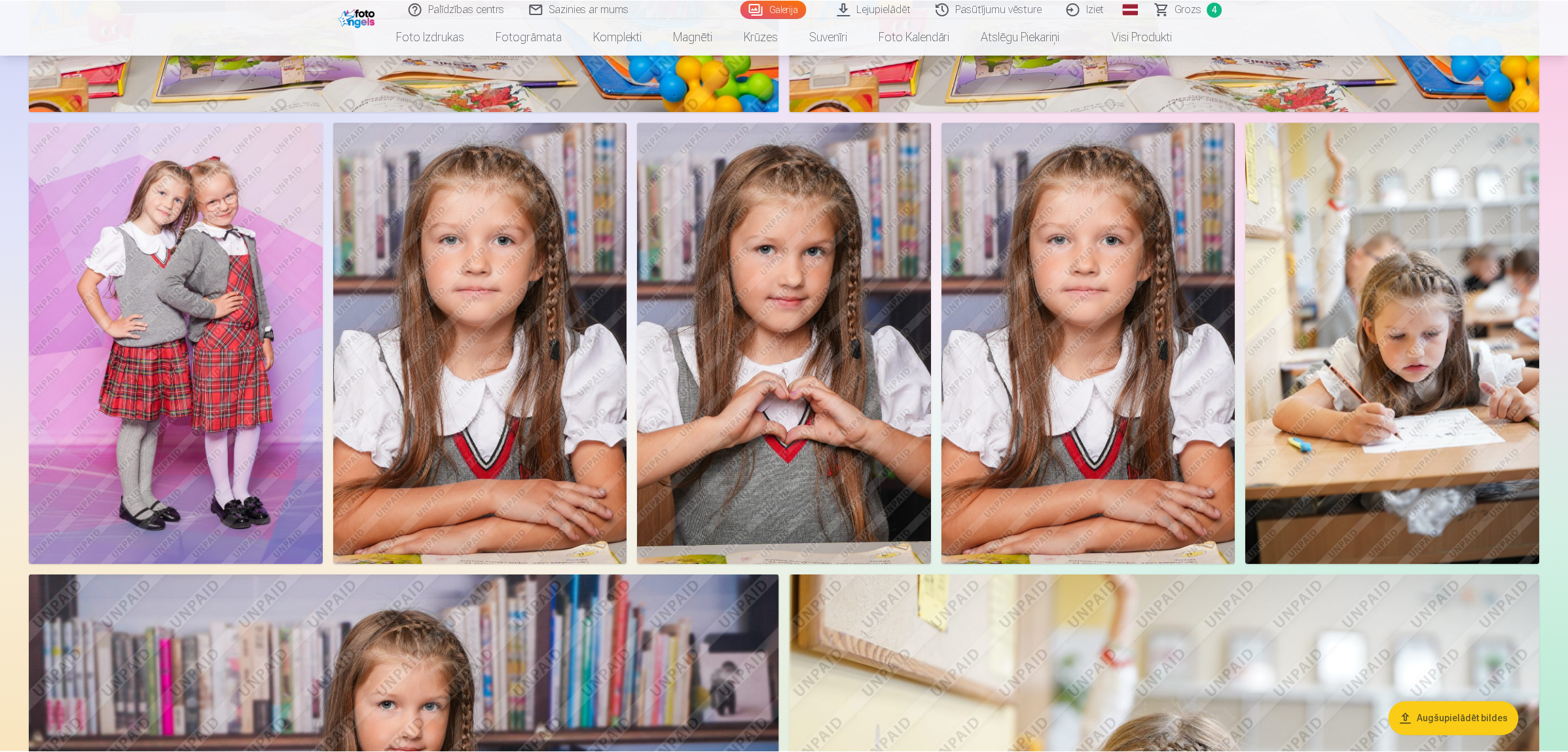
scroll to position [1671, 0]
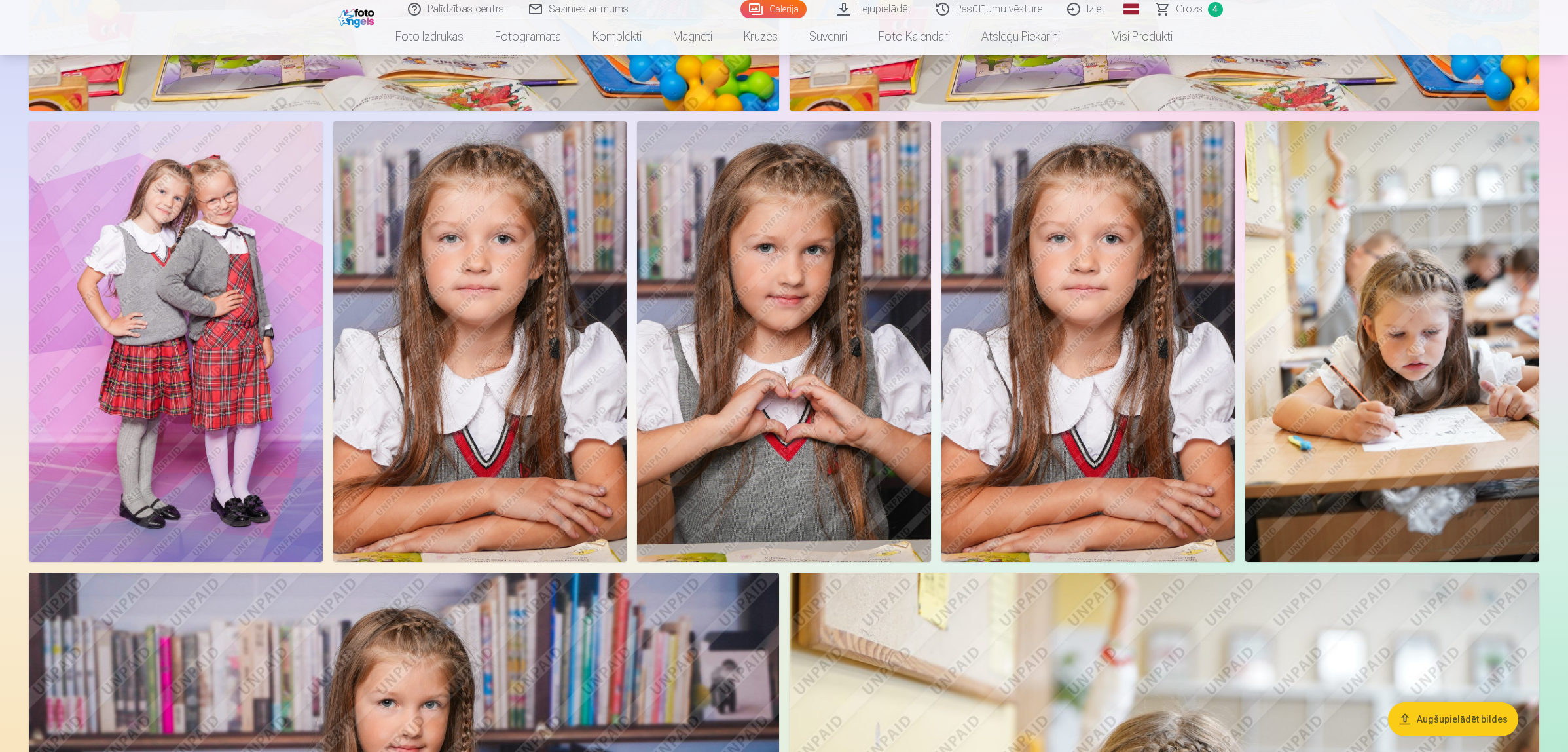
click at [394, 230] on img at bounding box center [479, 342] width 293 height 440
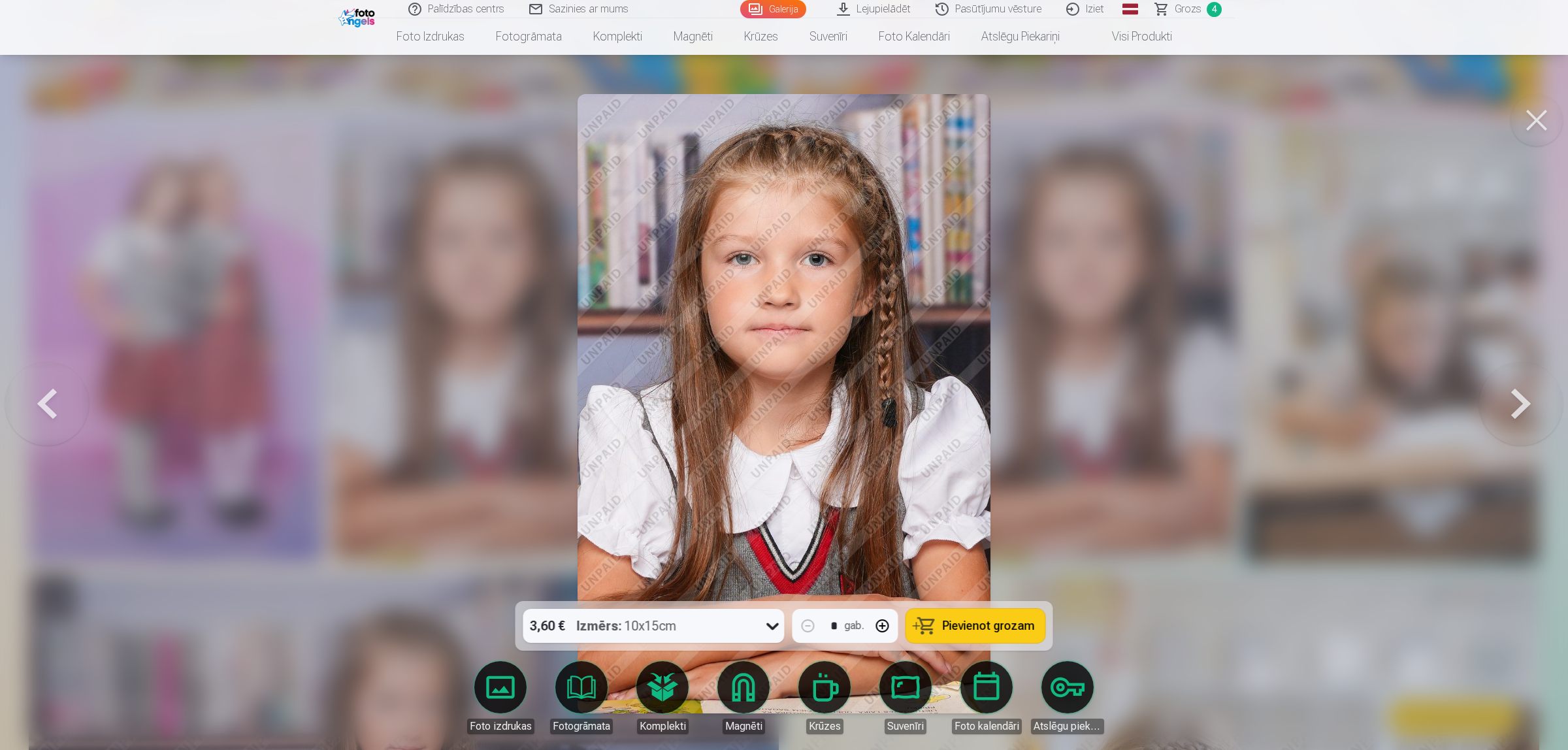
click at [1250, 124] on button at bounding box center [1536, 120] width 52 height 52
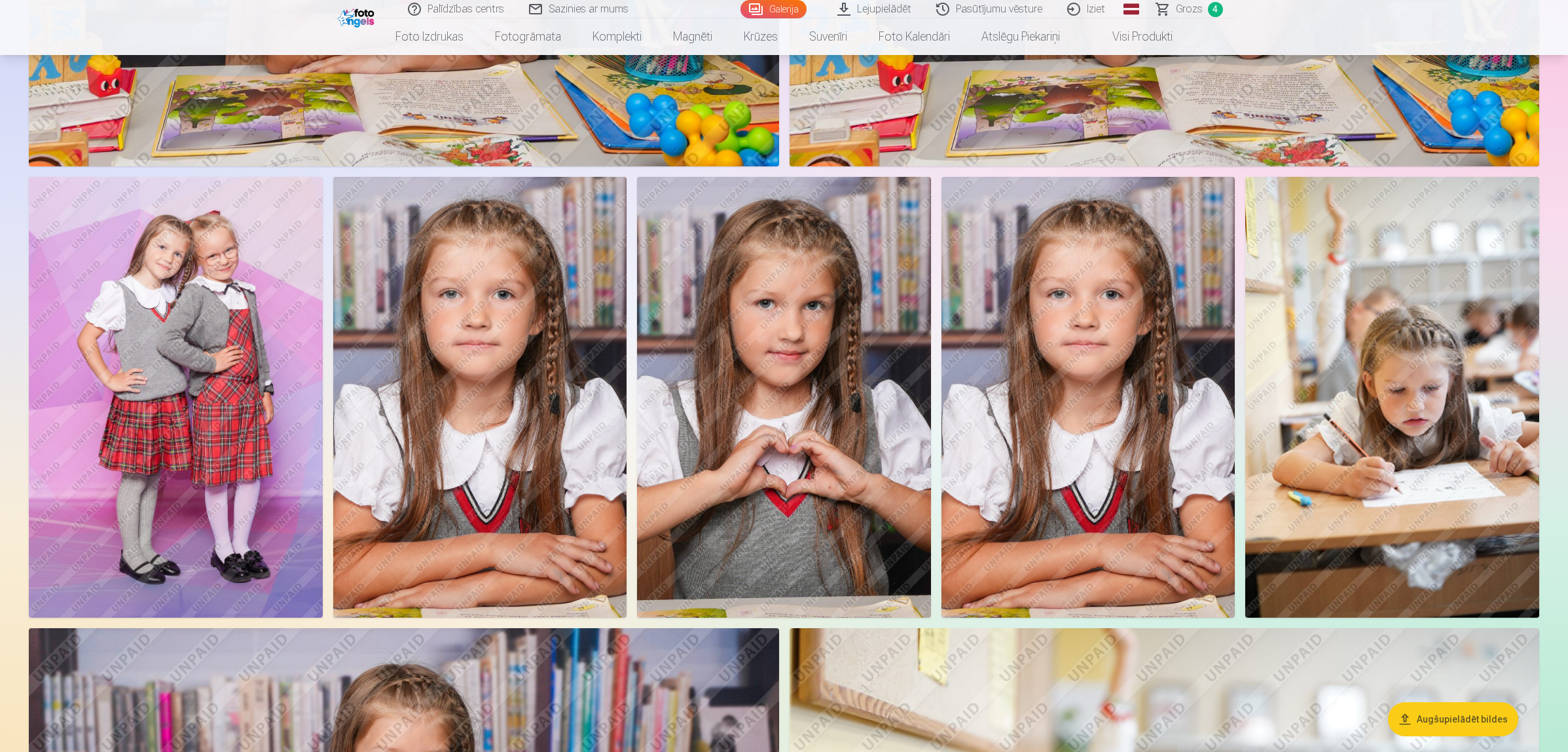
scroll to position [1507, 0]
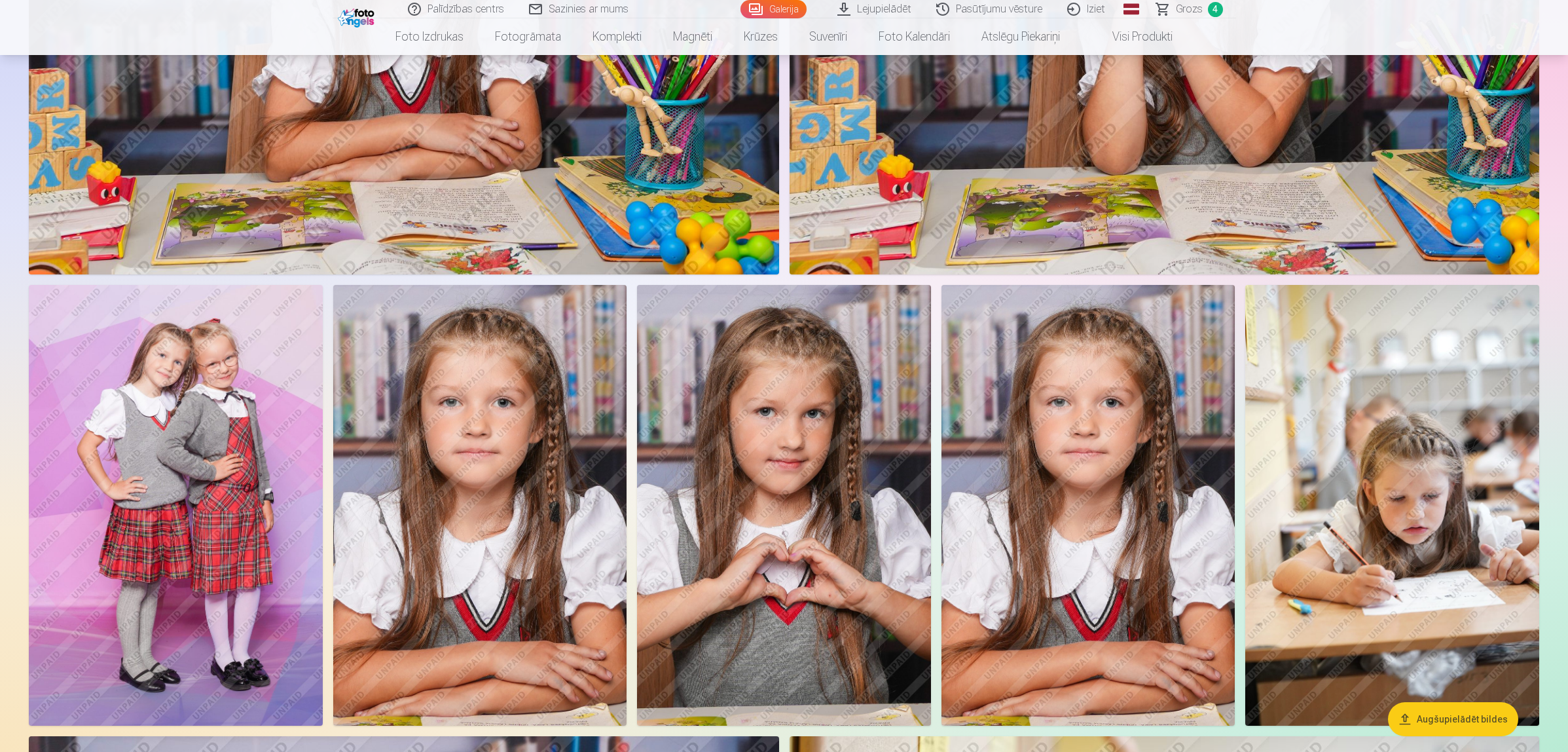
click at [243, 353] on img at bounding box center [176, 505] width 294 height 440
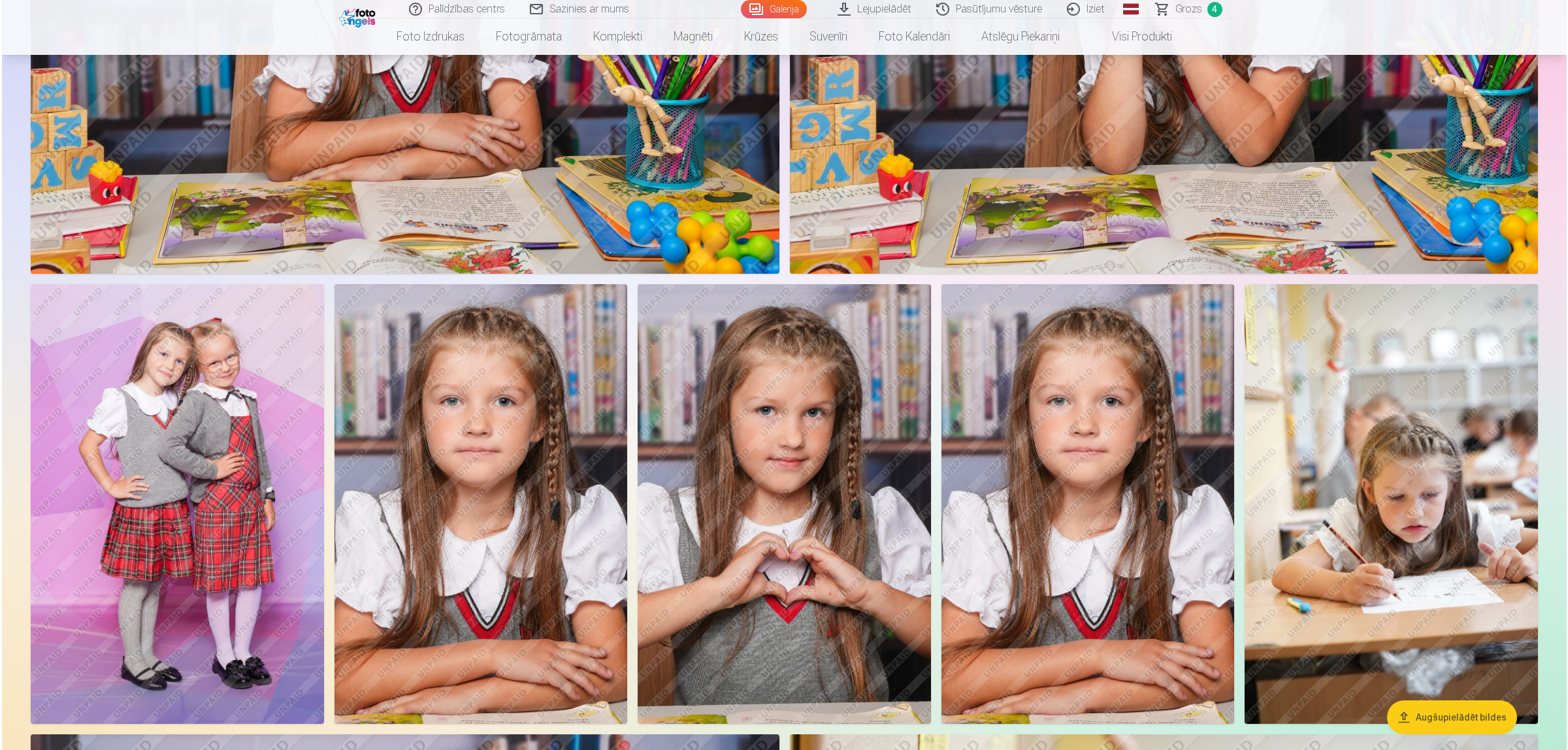
scroll to position [1504, 0]
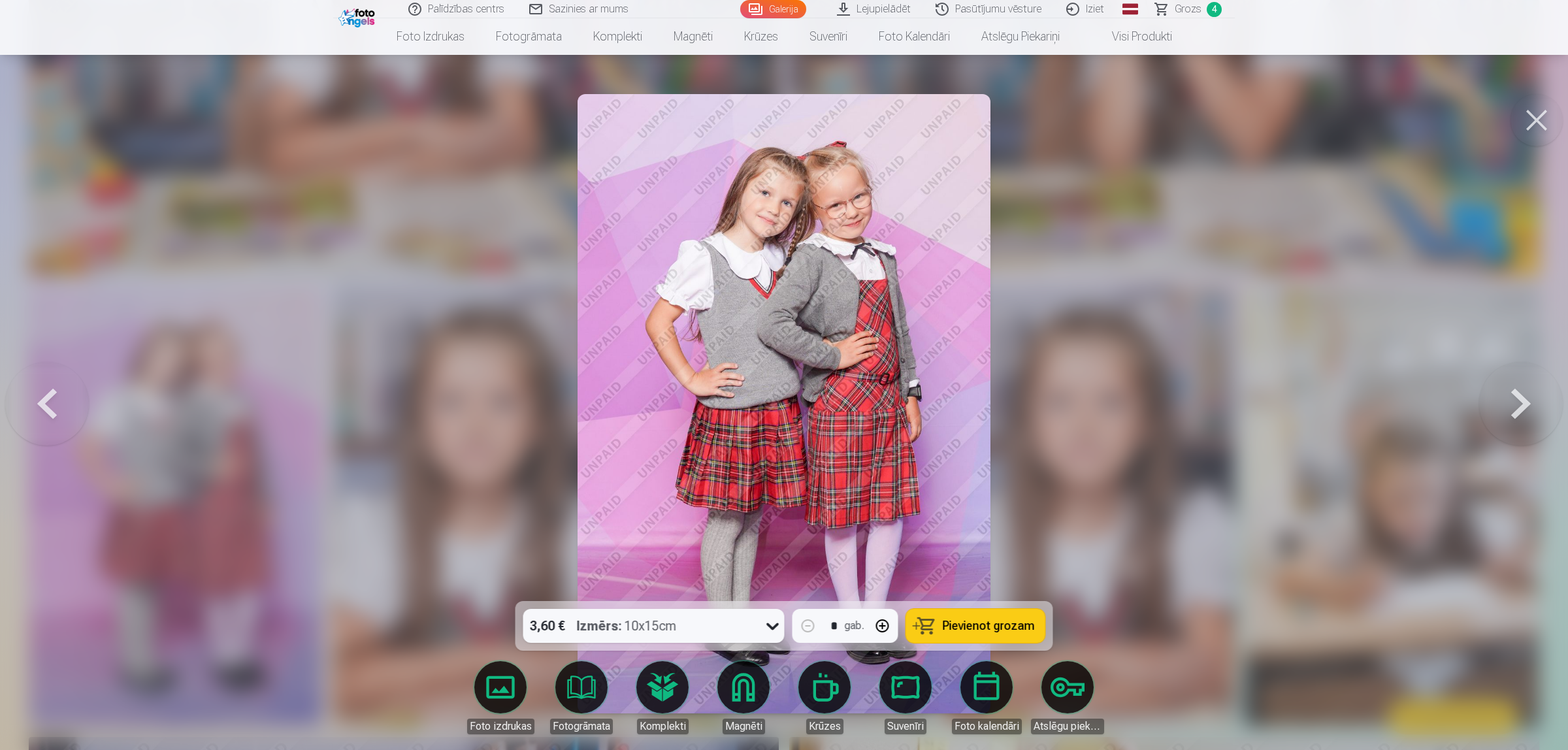
click at [1250, 106] on button at bounding box center [1536, 120] width 52 height 52
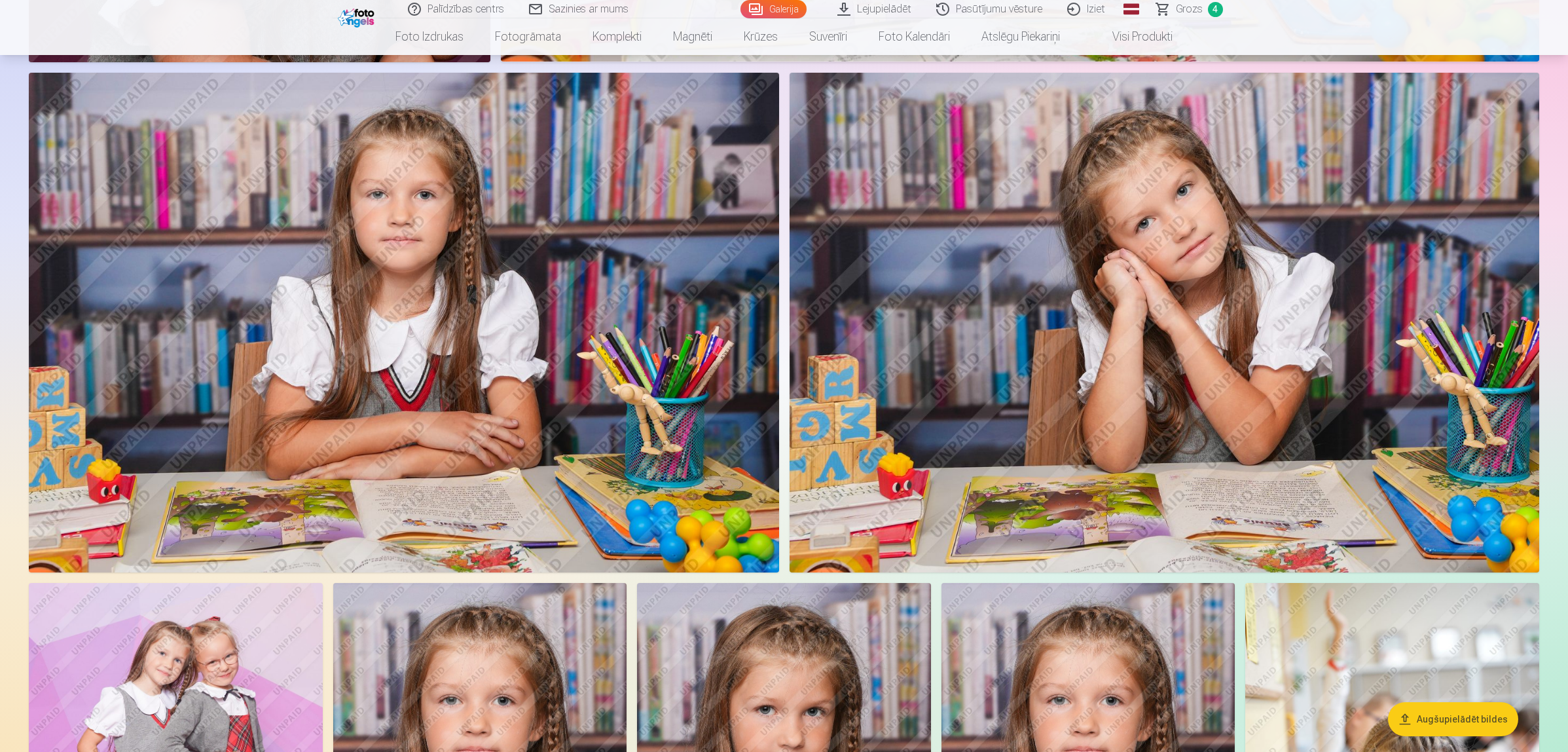
scroll to position [1179, 0]
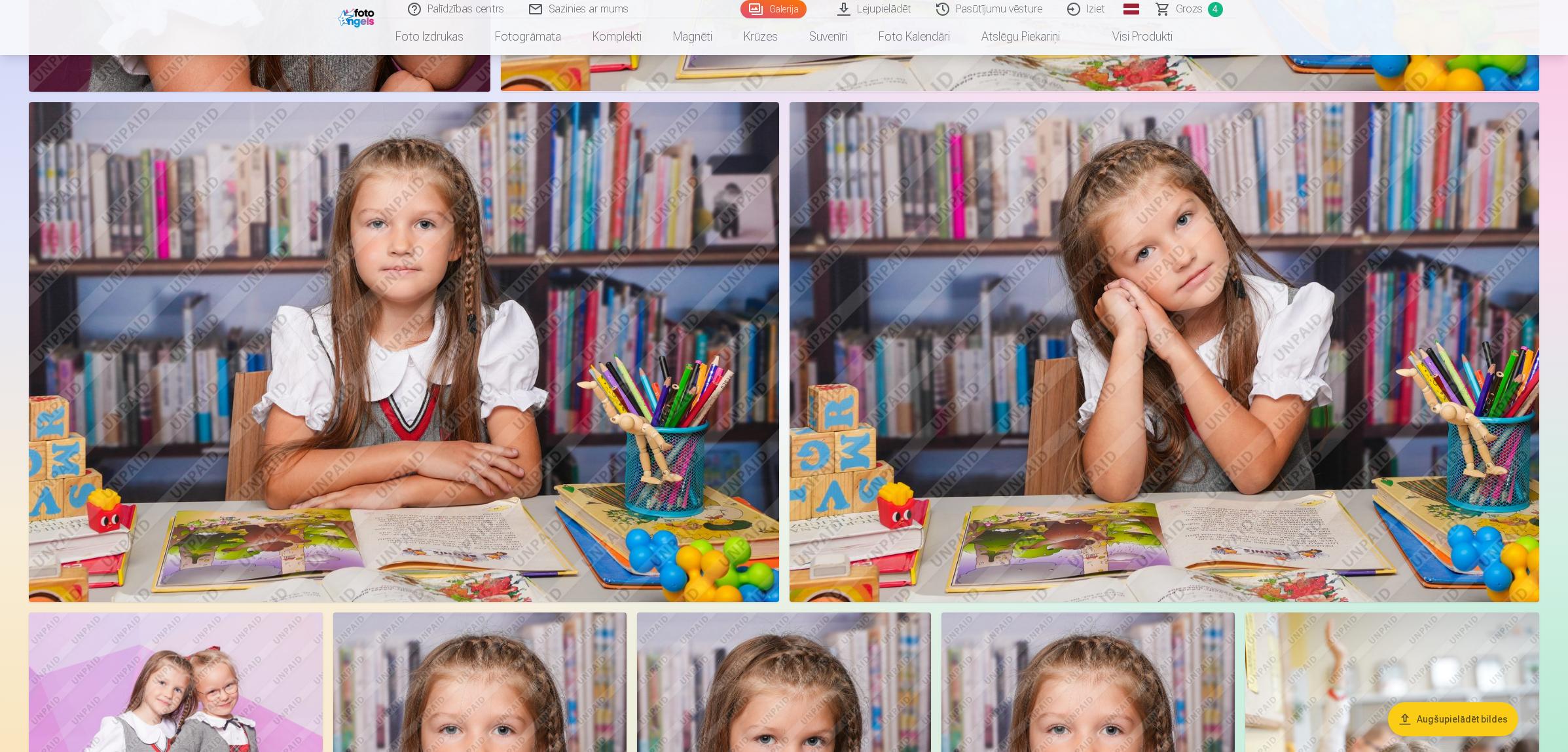
click at [493, 306] on img at bounding box center [403, 352] width 750 height 500
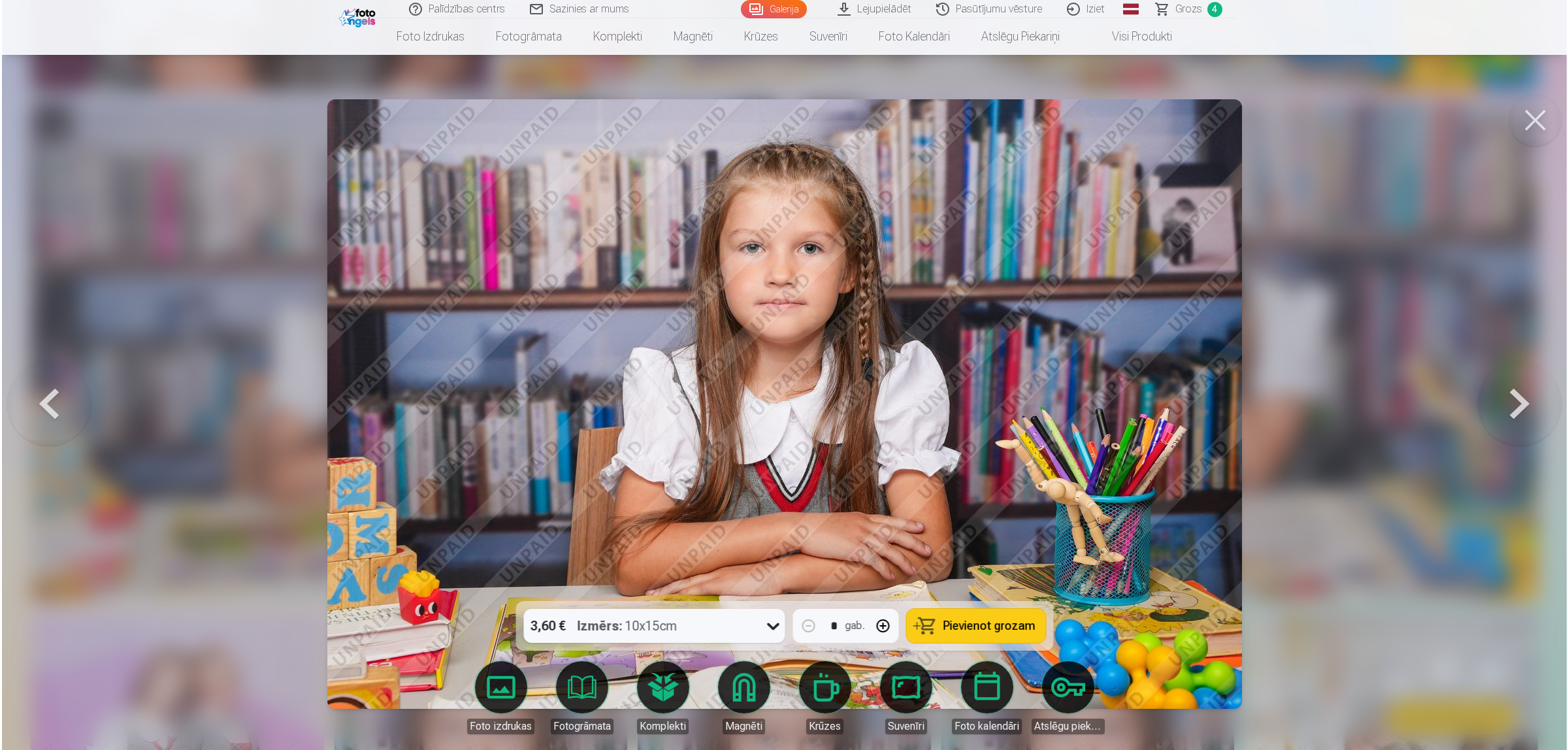
scroll to position [1177, 0]
click at [1250, 427] on button at bounding box center [1521, 404] width 83 height 368
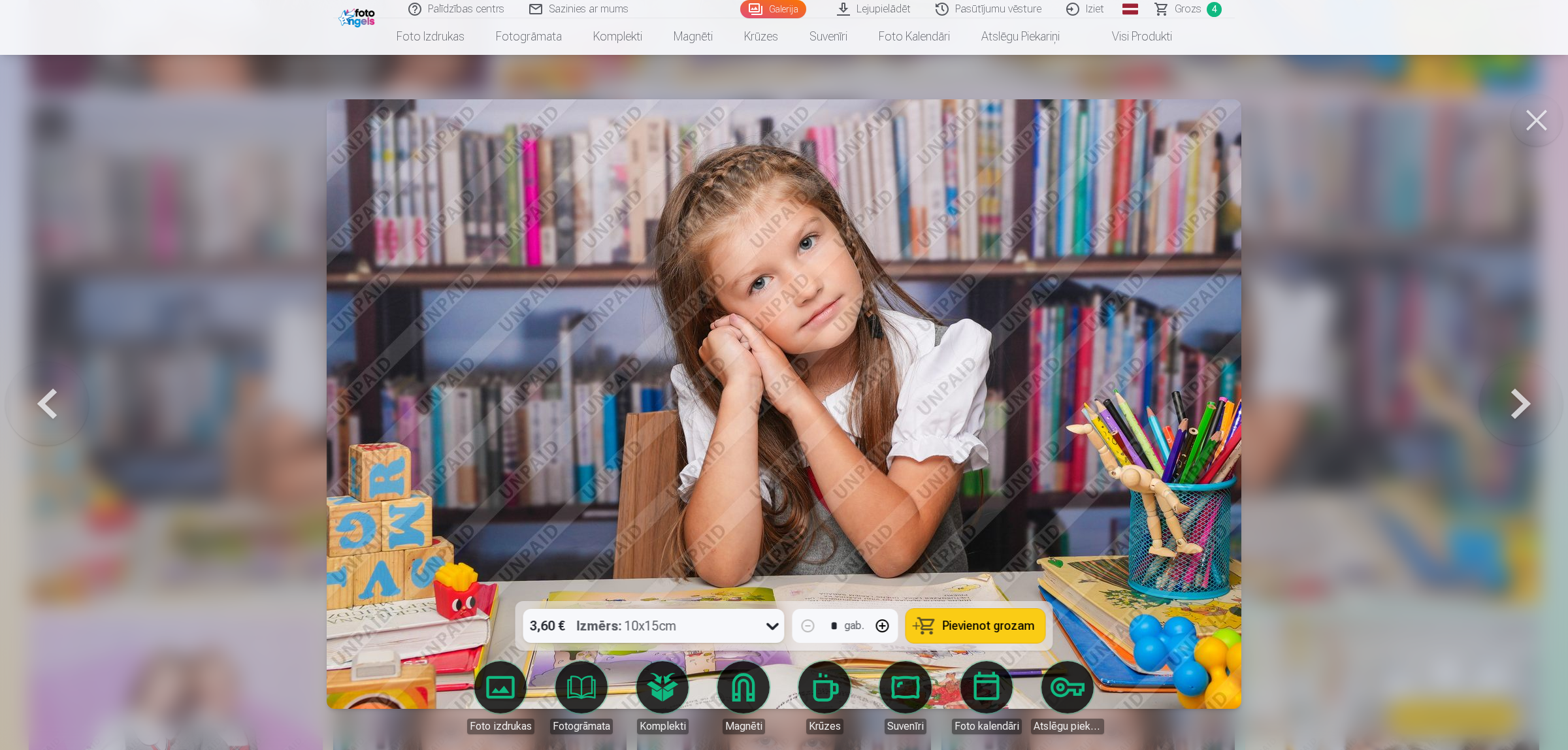
click at [1250, 114] on button at bounding box center [1536, 120] width 52 height 52
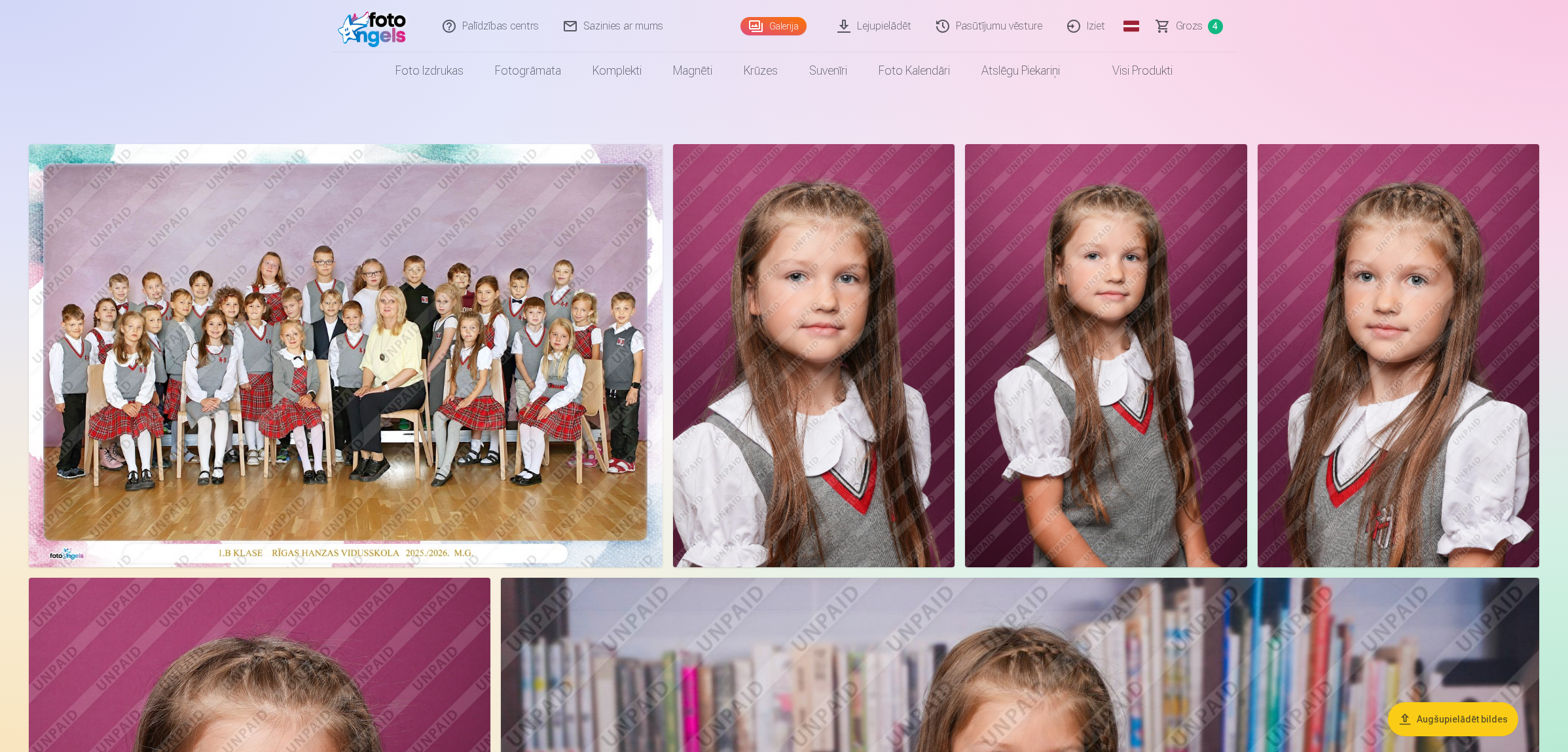
click at [1253, 321] on img at bounding box center [1398, 355] width 281 height 423
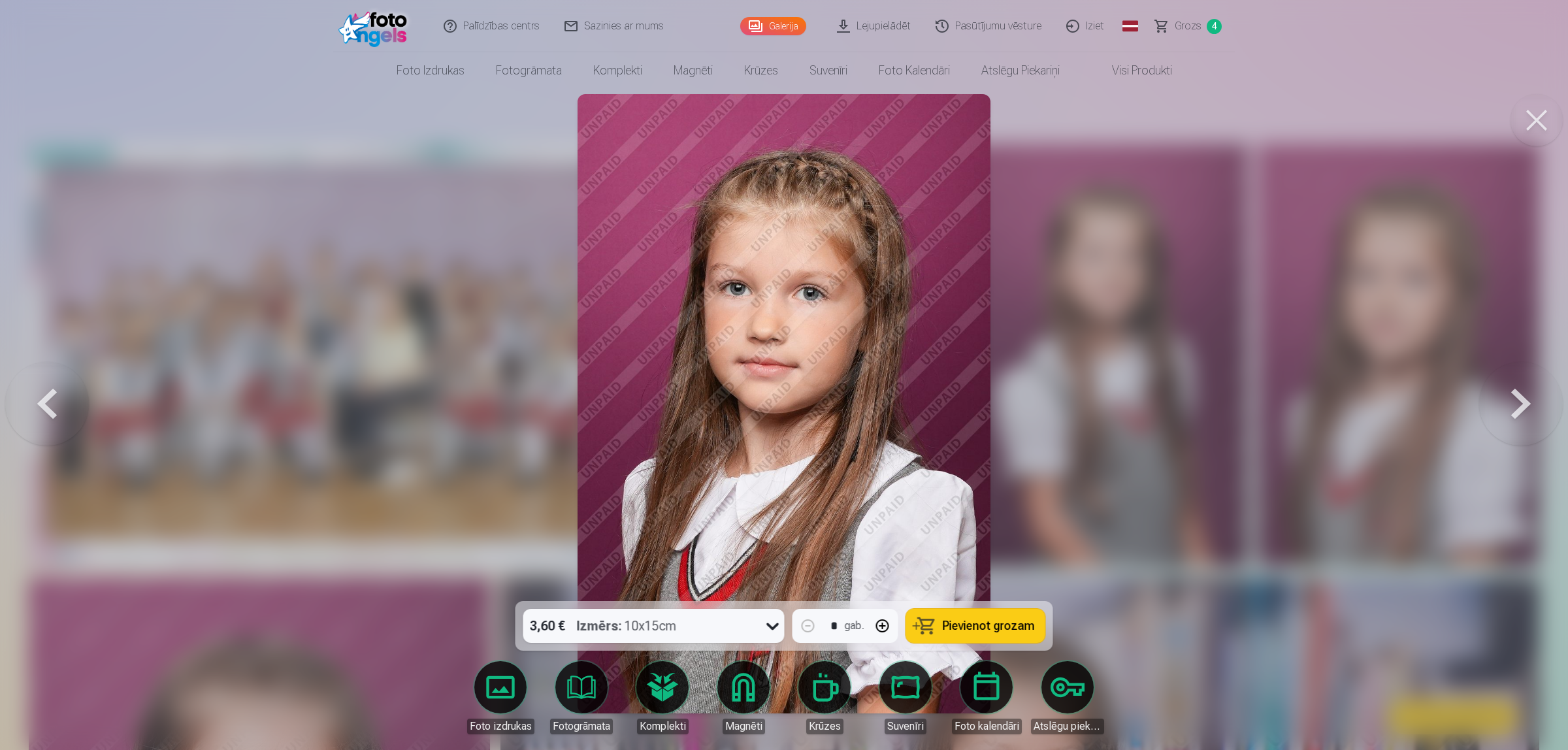
click at [1250, 118] on button at bounding box center [1536, 120] width 52 height 52
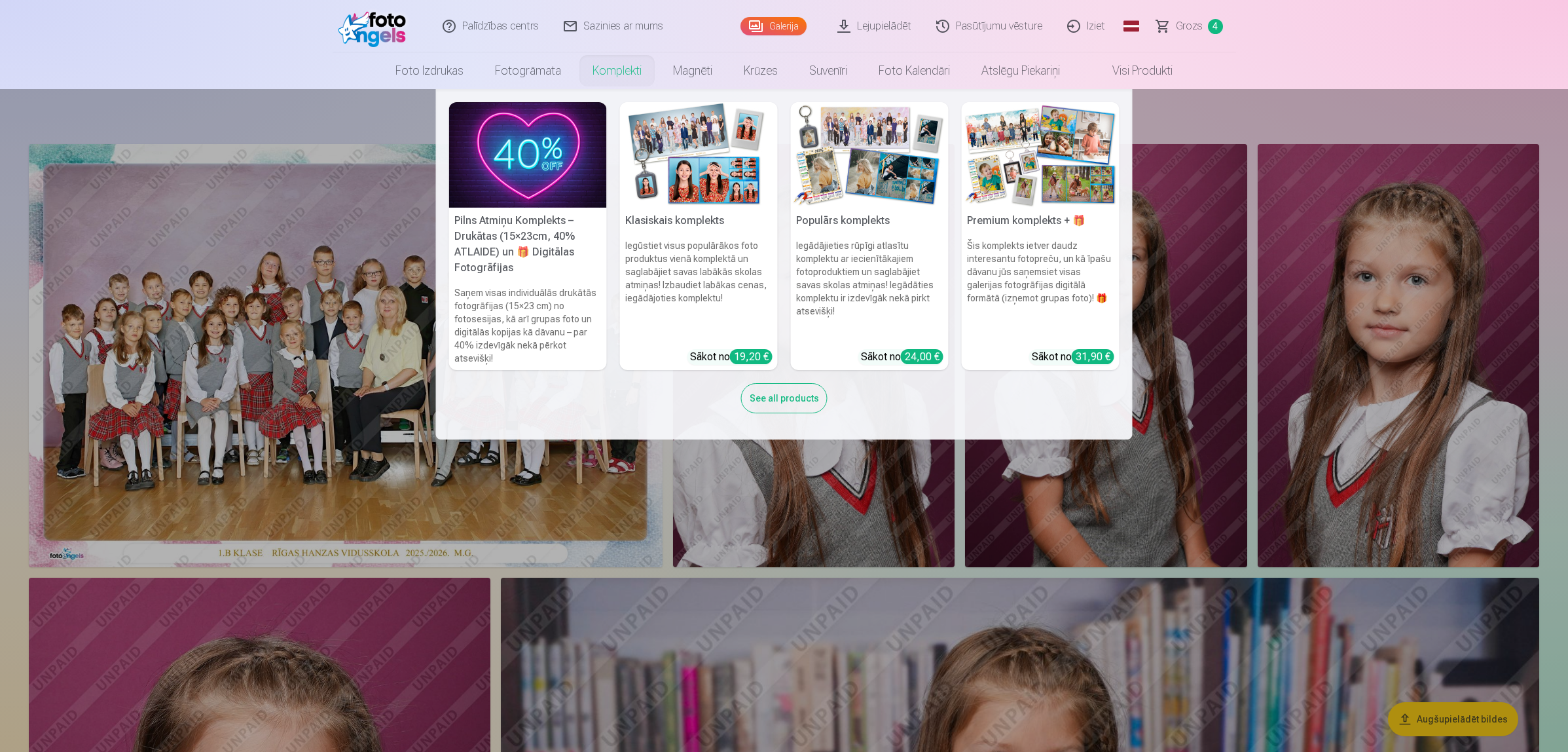
click at [686, 162] on img at bounding box center [699, 155] width 157 height 105
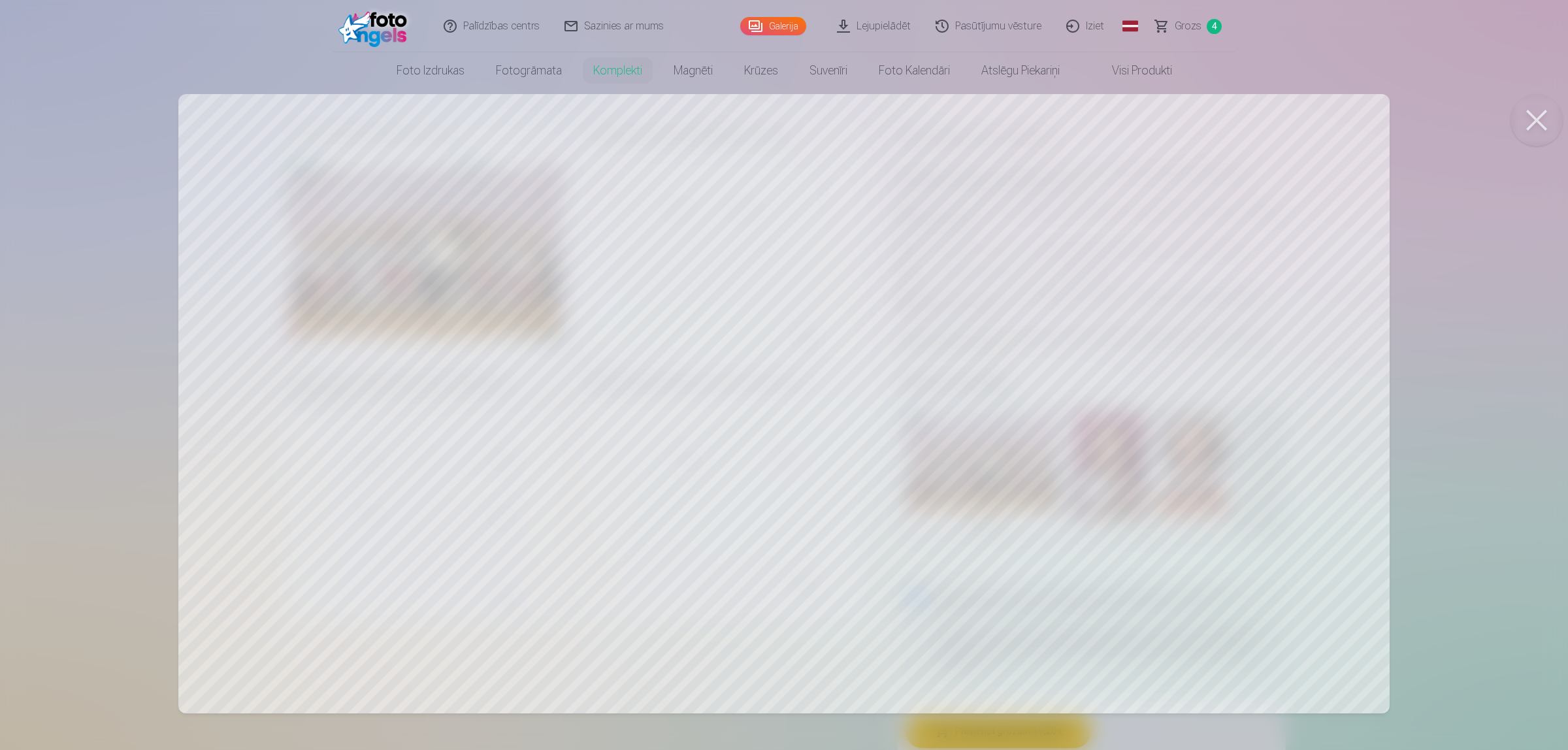
click at [1250, 123] on button at bounding box center [1536, 120] width 52 height 52
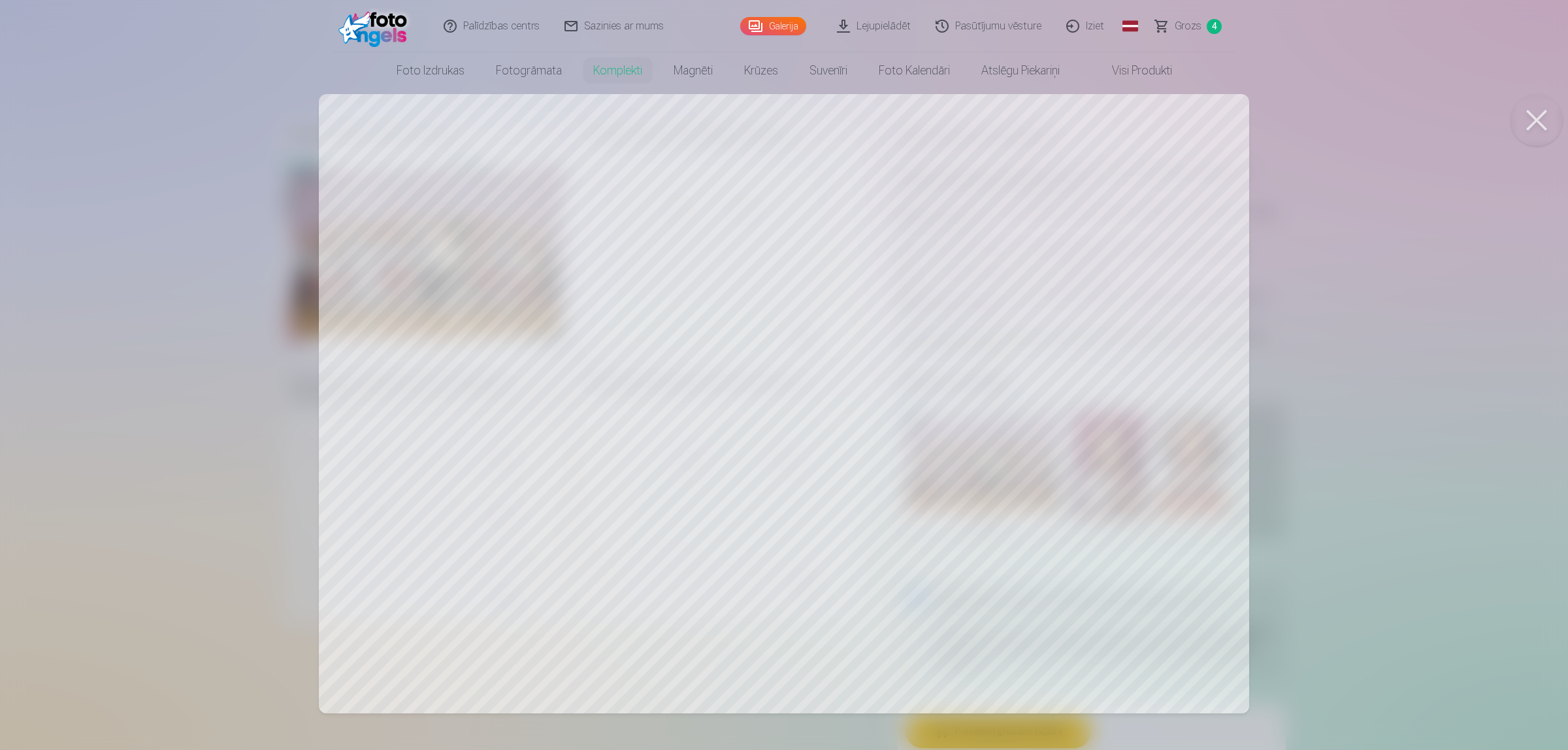
click at [1250, 133] on button at bounding box center [1536, 120] width 52 height 52
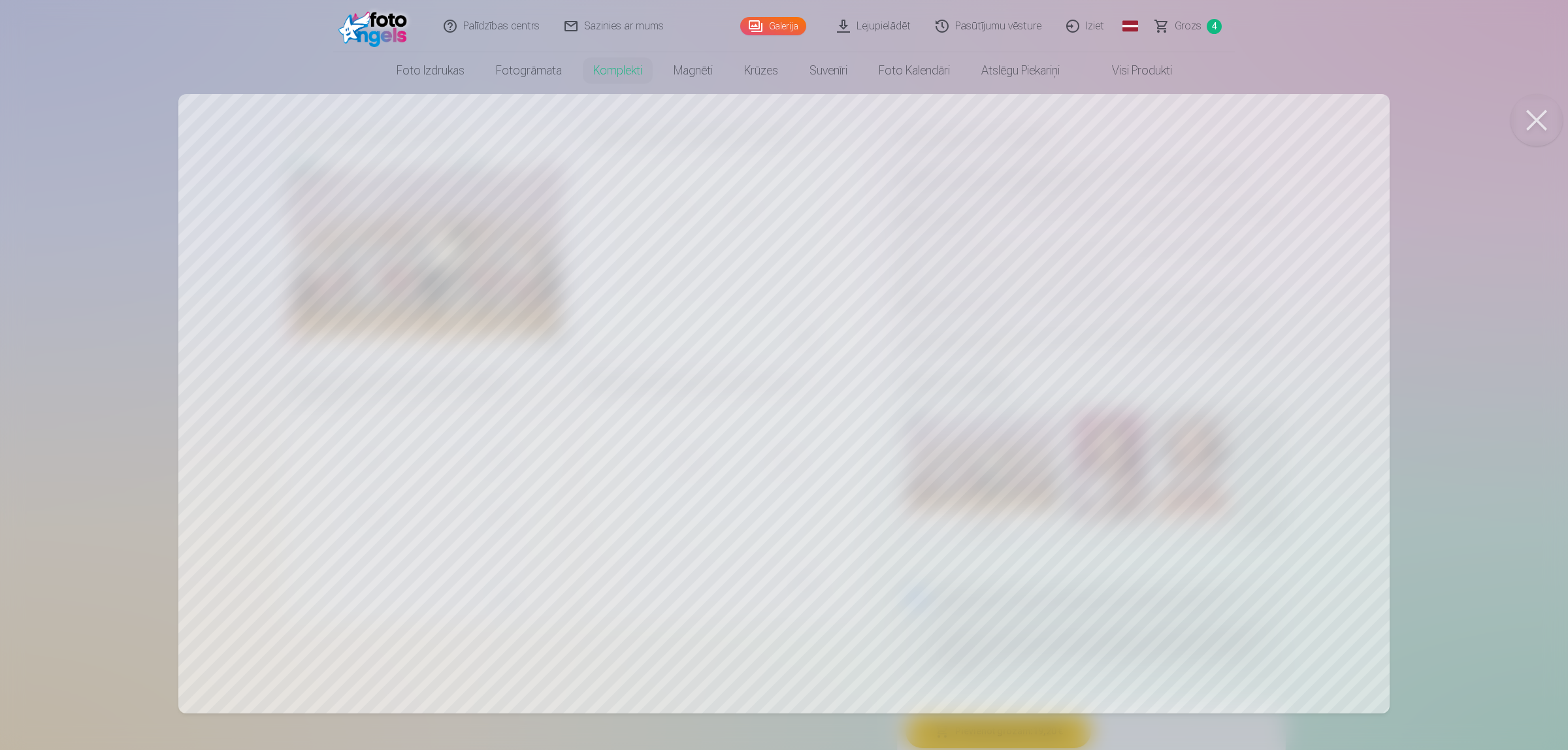
click at [1250, 123] on button at bounding box center [1536, 120] width 52 height 52
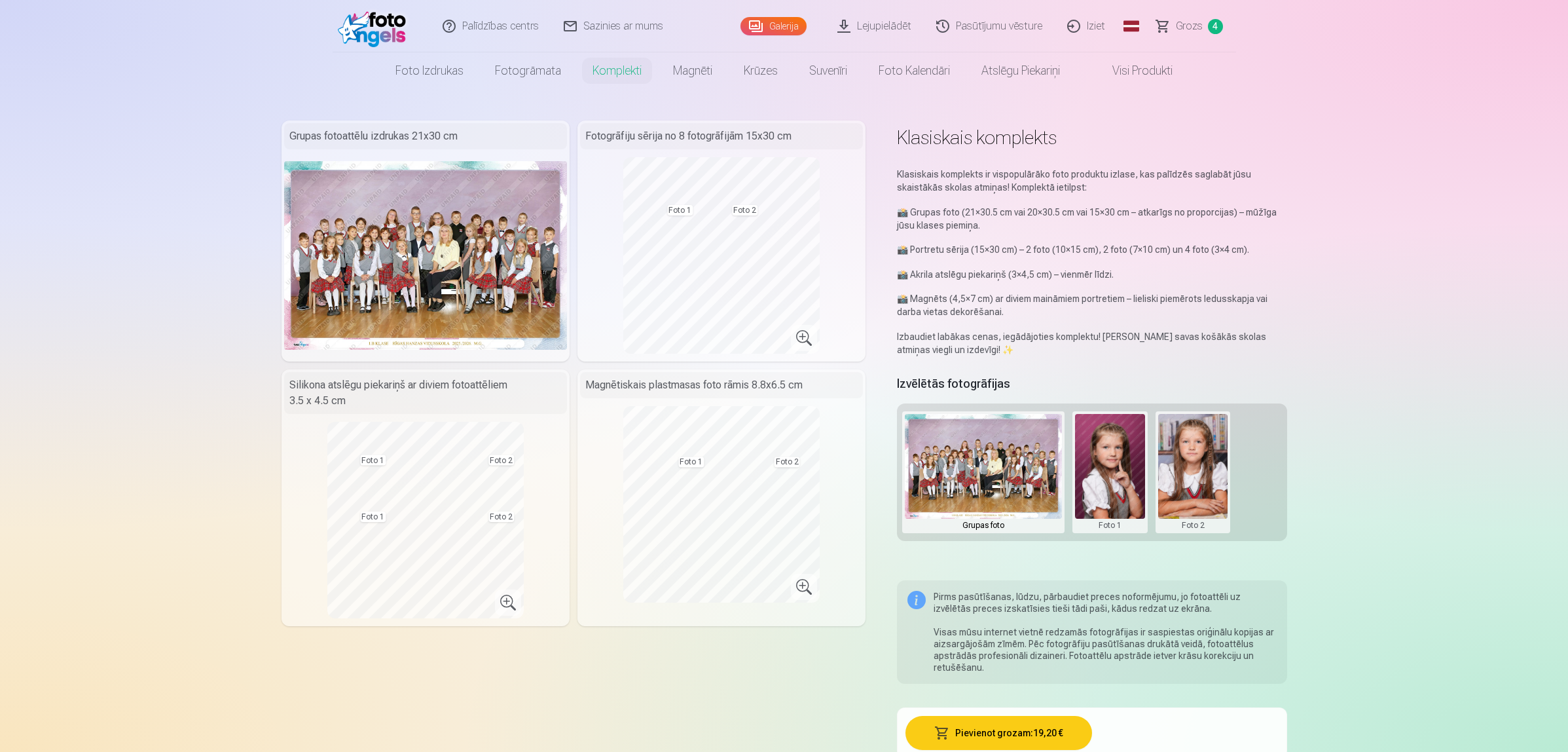
click at [1197, 20] on span "Grozs" at bounding box center [1189, 26] width 27 height 16
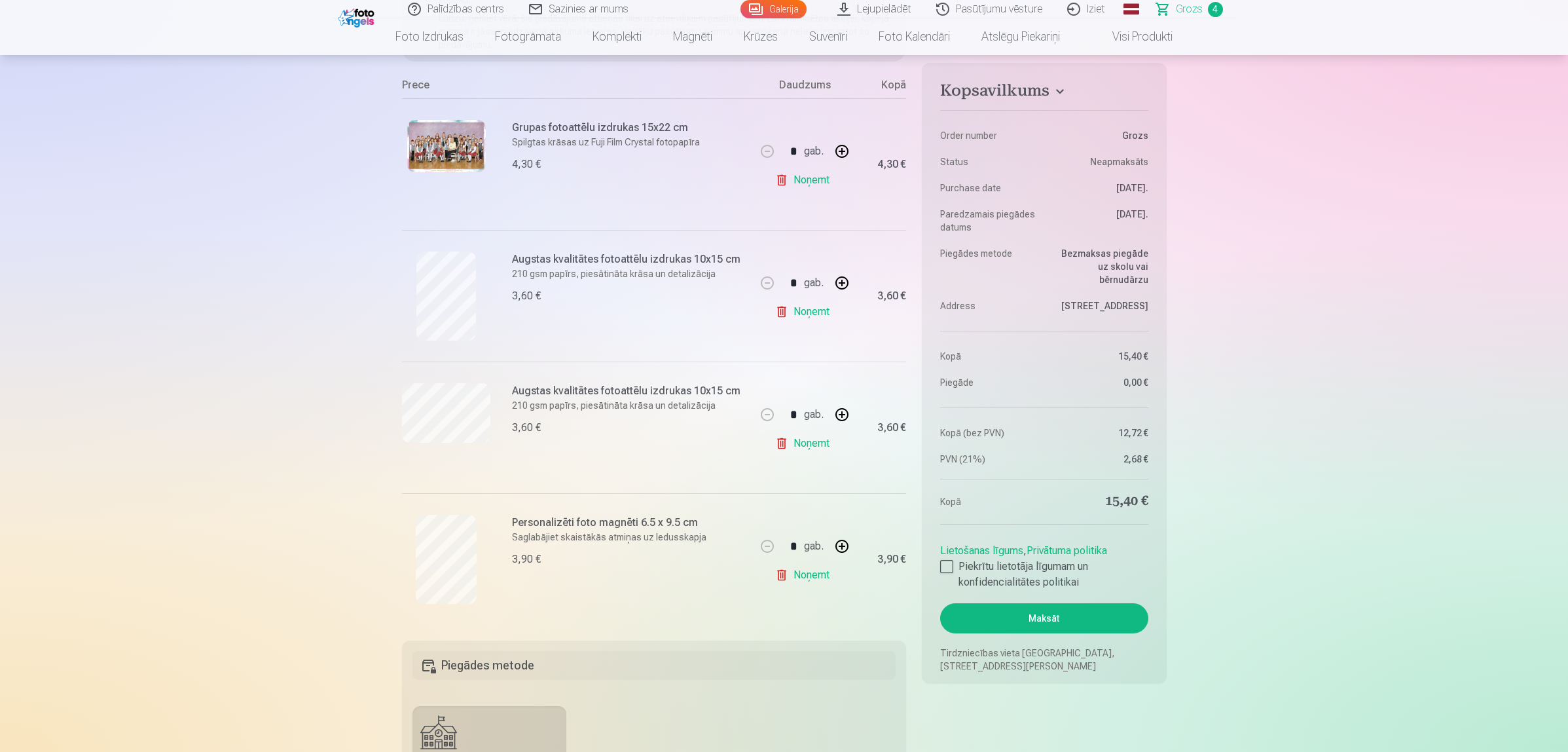
scroll to position [245, 0]
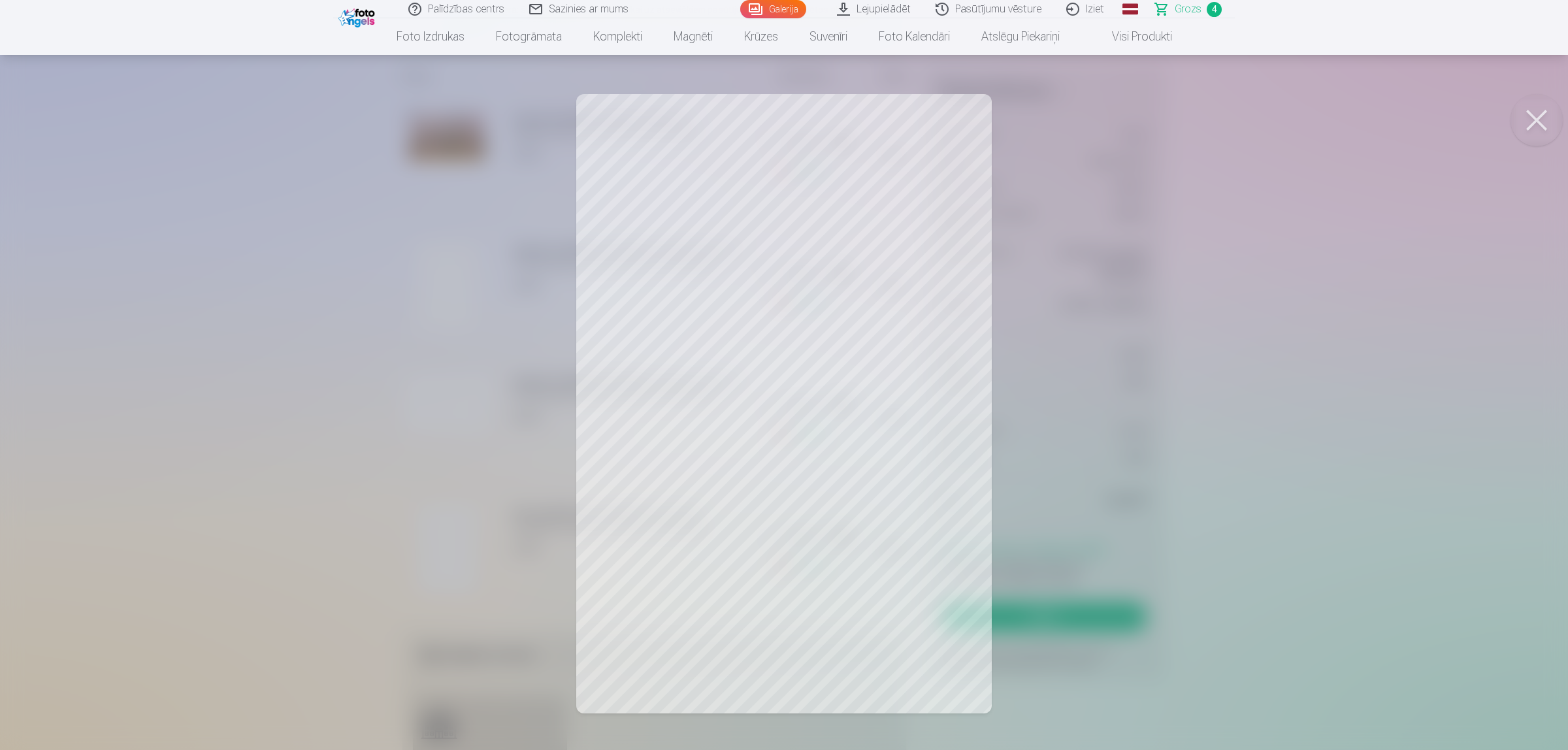
click at [1102, 322] on div at bounding box center [784, 375] width 1568 height 750
click at [1250, 310] on div at bounding box center [784, 375] width 1568 height 750
click at [298, 385] on div at bounding box center [784, 375] width 1568 height 750
click at [890, 302] on div at bounding box center [784, 375] width 1568 height 750
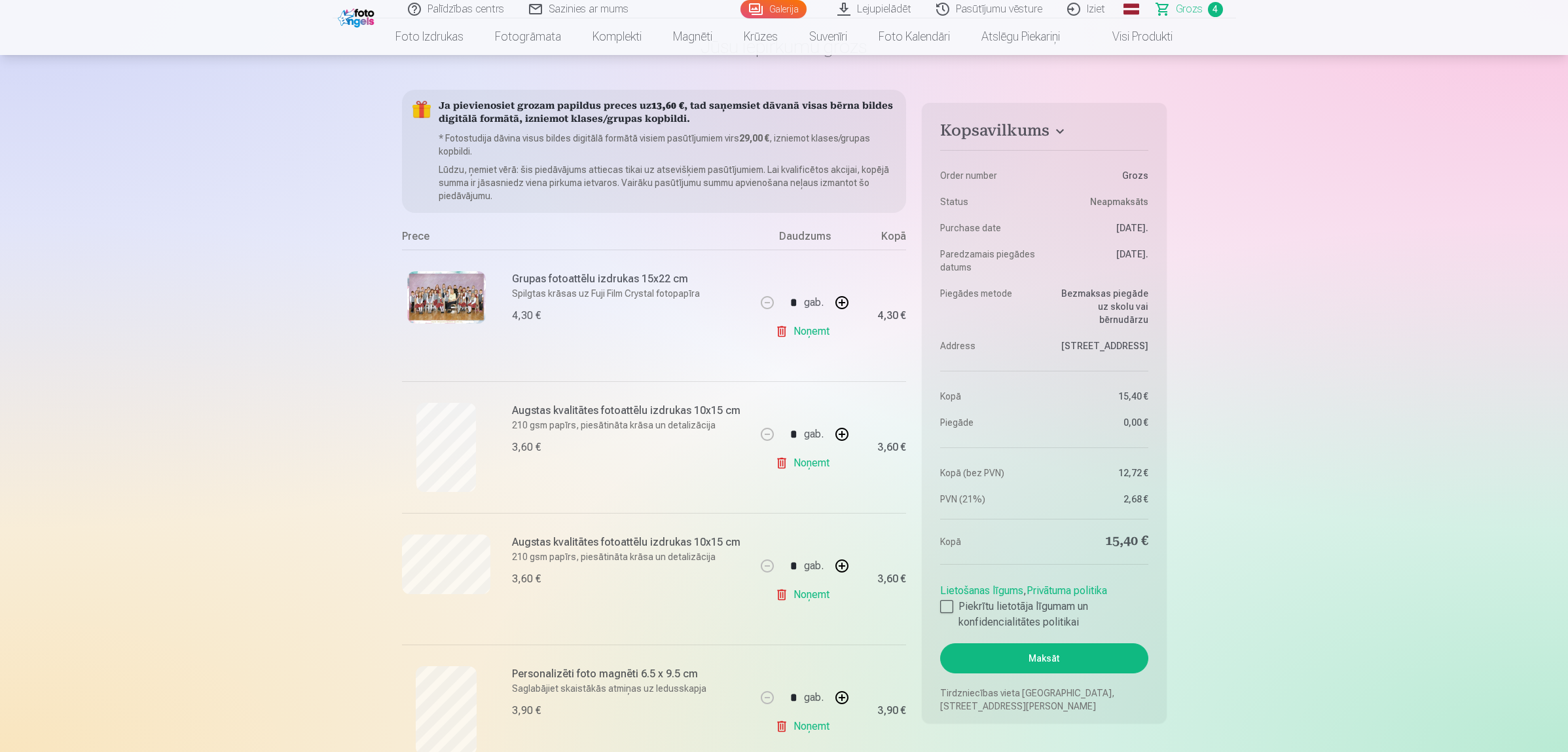
scroll to position [0, 0]
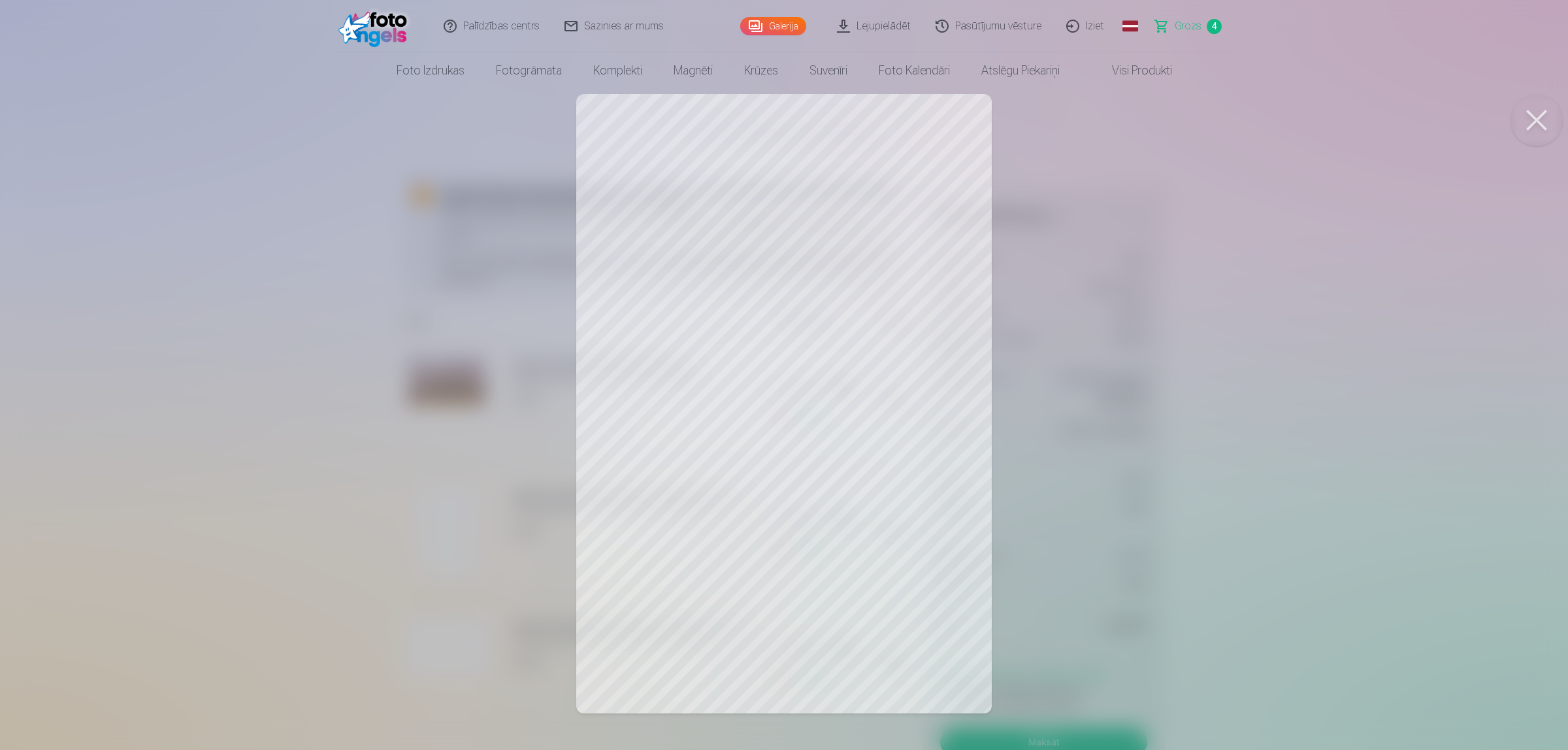
click at [1250, 314] on div at bounding box center [784, 375] width 1568 height 750
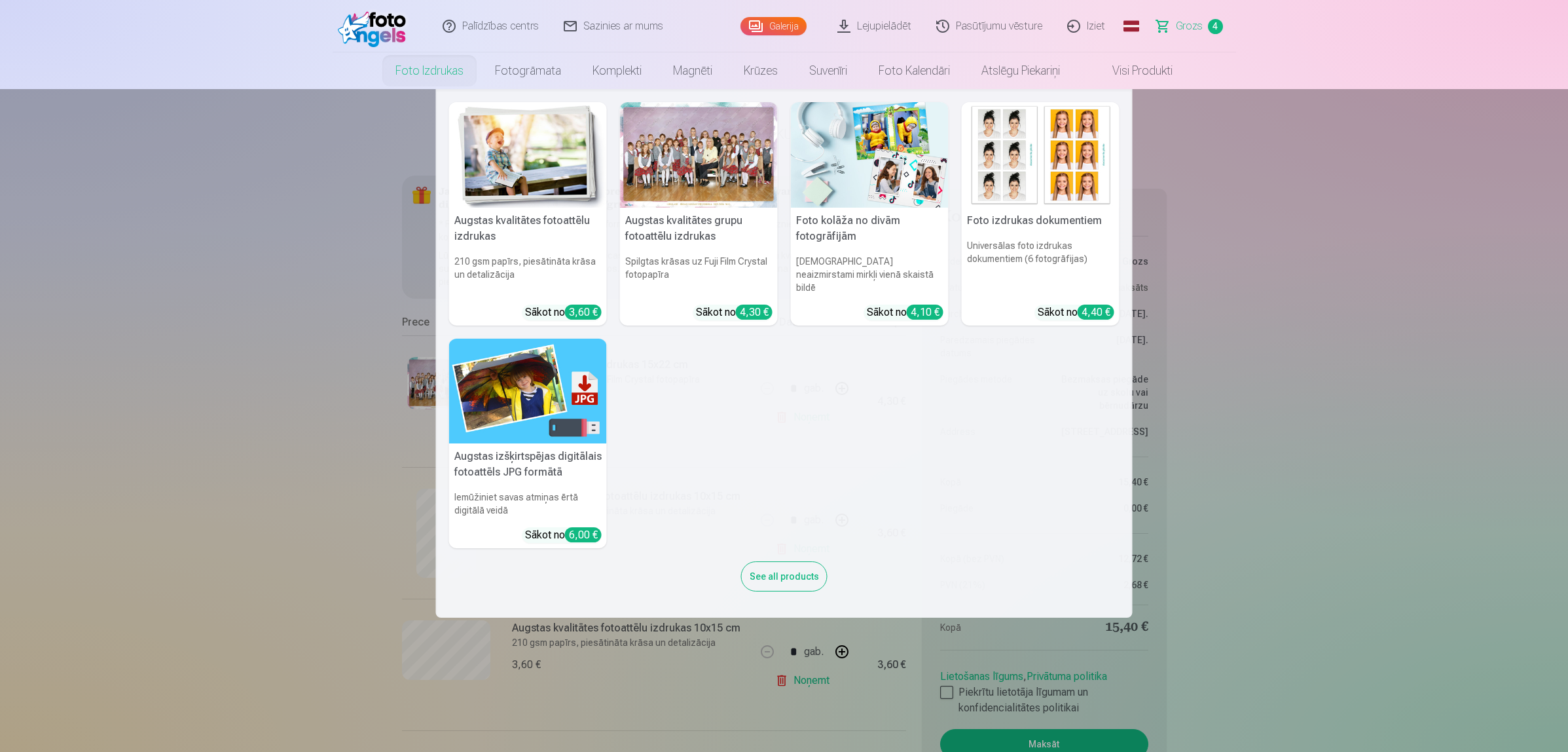
click at [414, 67] on link "Foto izdrukas" at bounding box center [429, 70] width 100 height 37
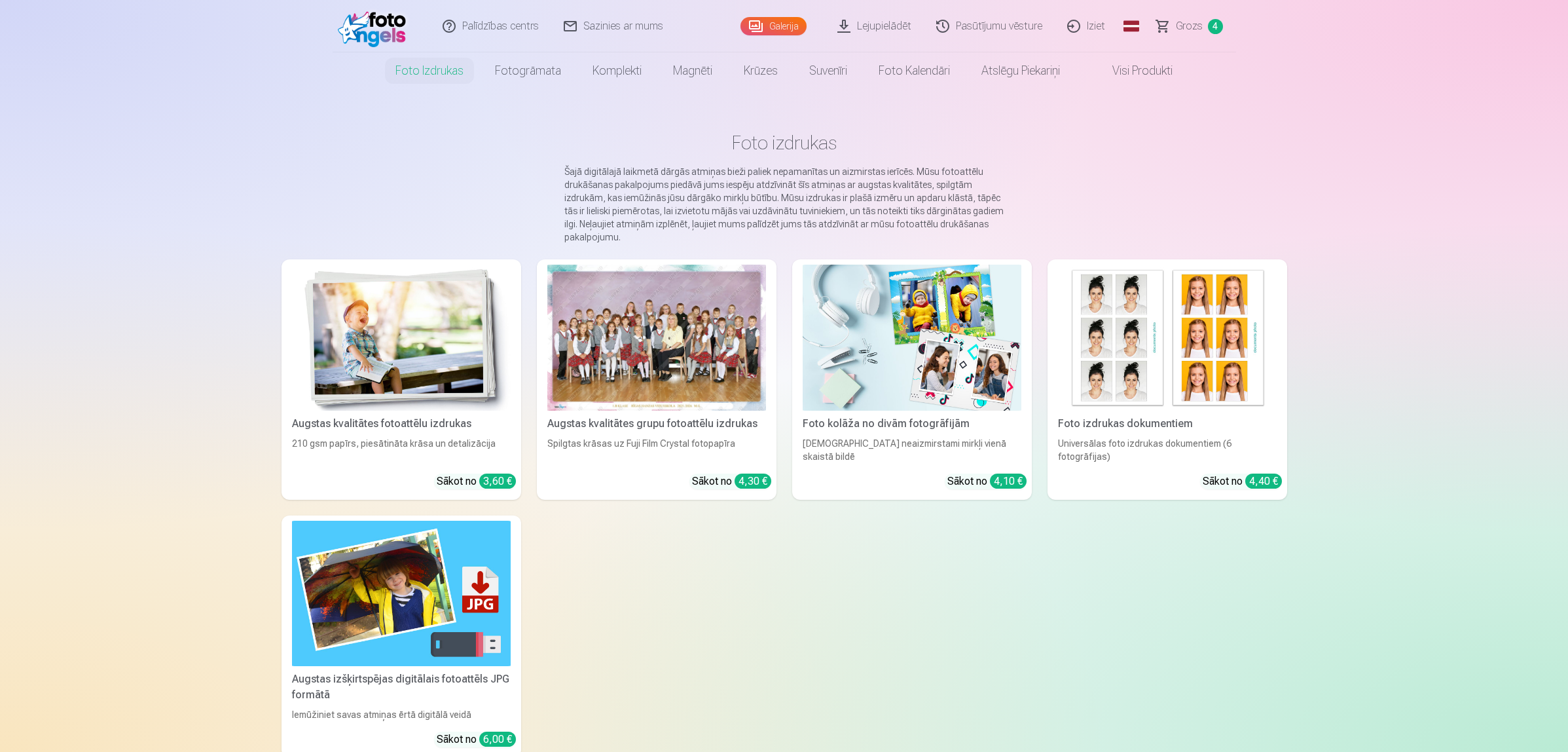
click at [398, 30] on img at bounding box center [375, 26] width 75 height 42
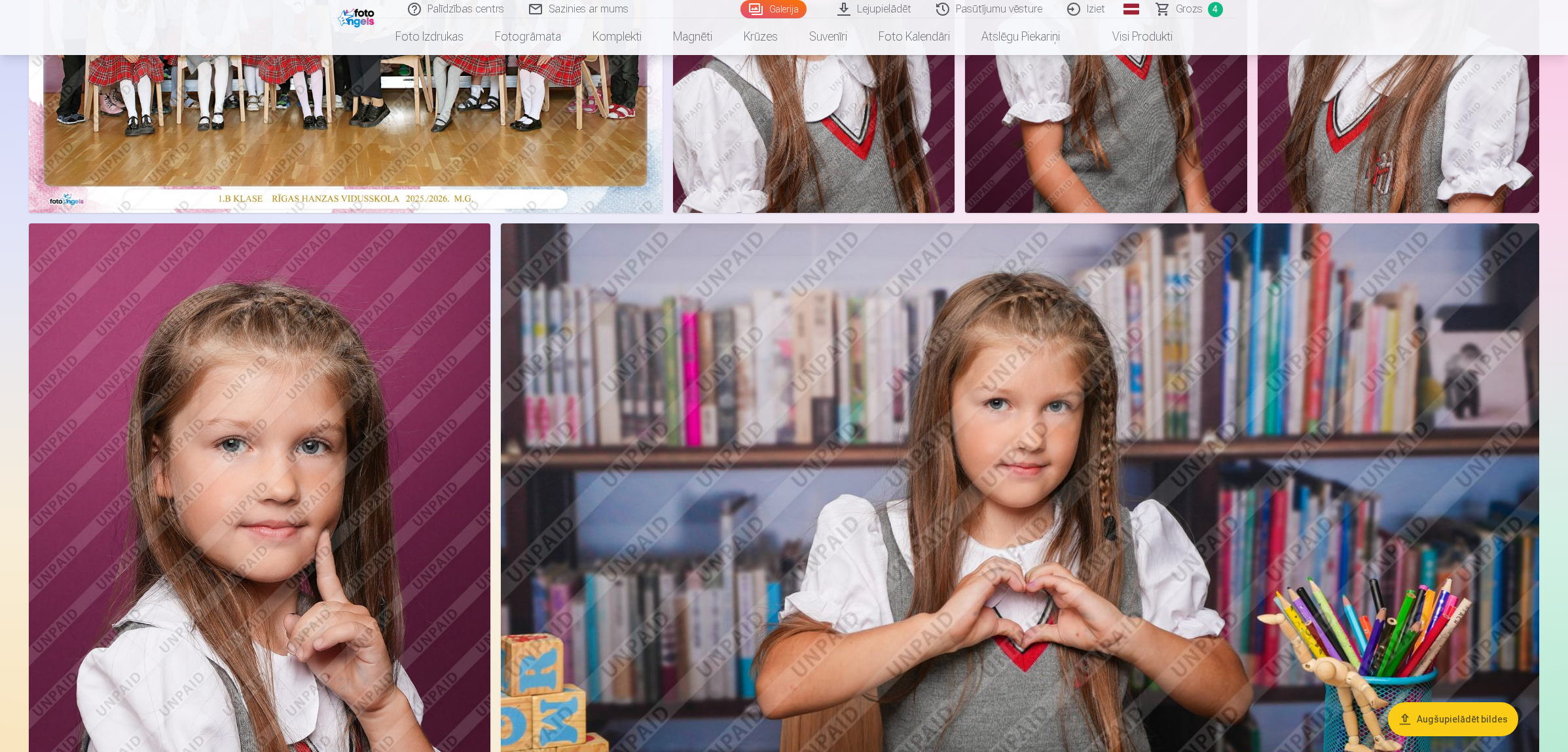
scroll to position [491, 0]
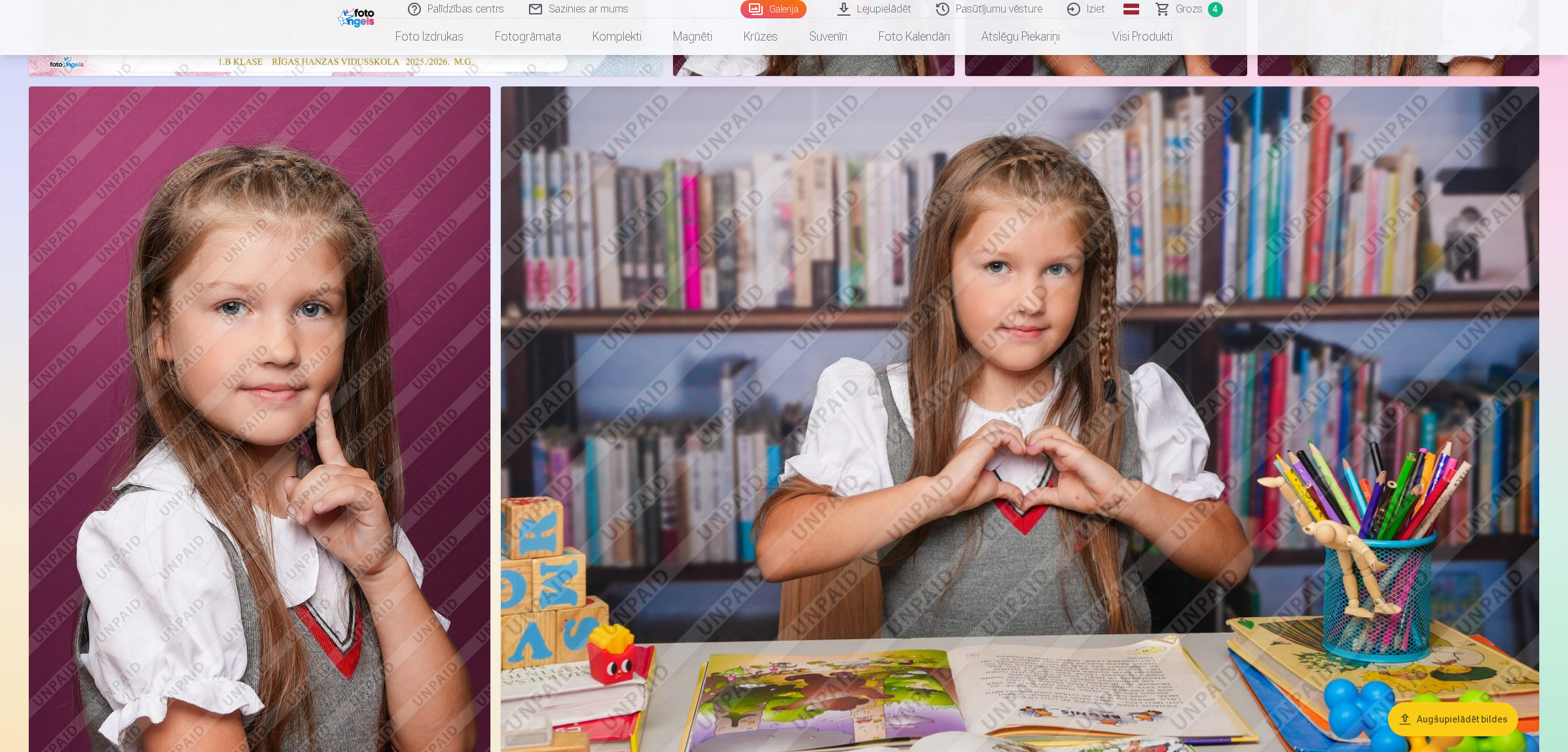
click at [374, 361] on img at bounding box center [259, 433] width 462 height 693
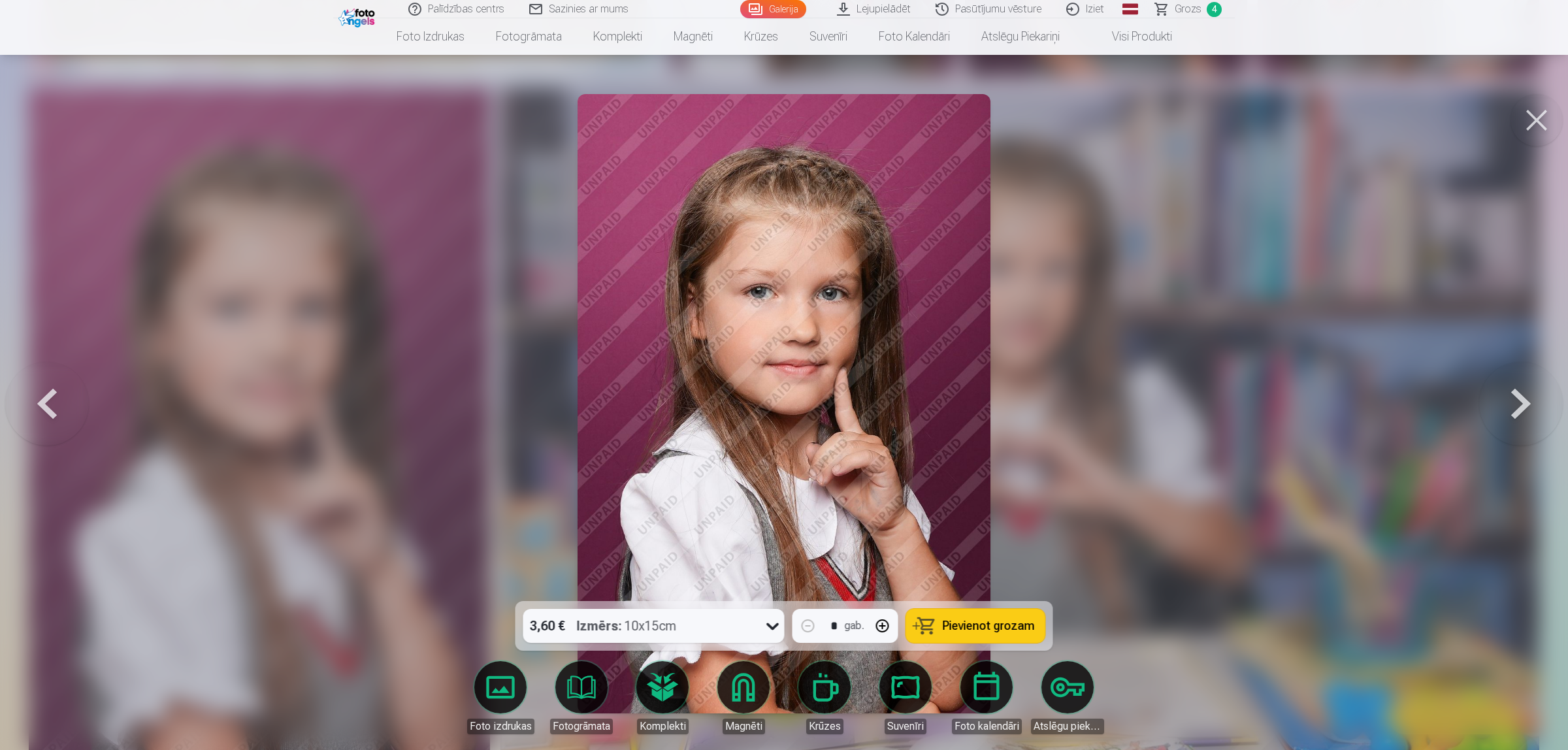
click at [1250, 113] on button at bounding box center [1536, 120] width 52 height 52
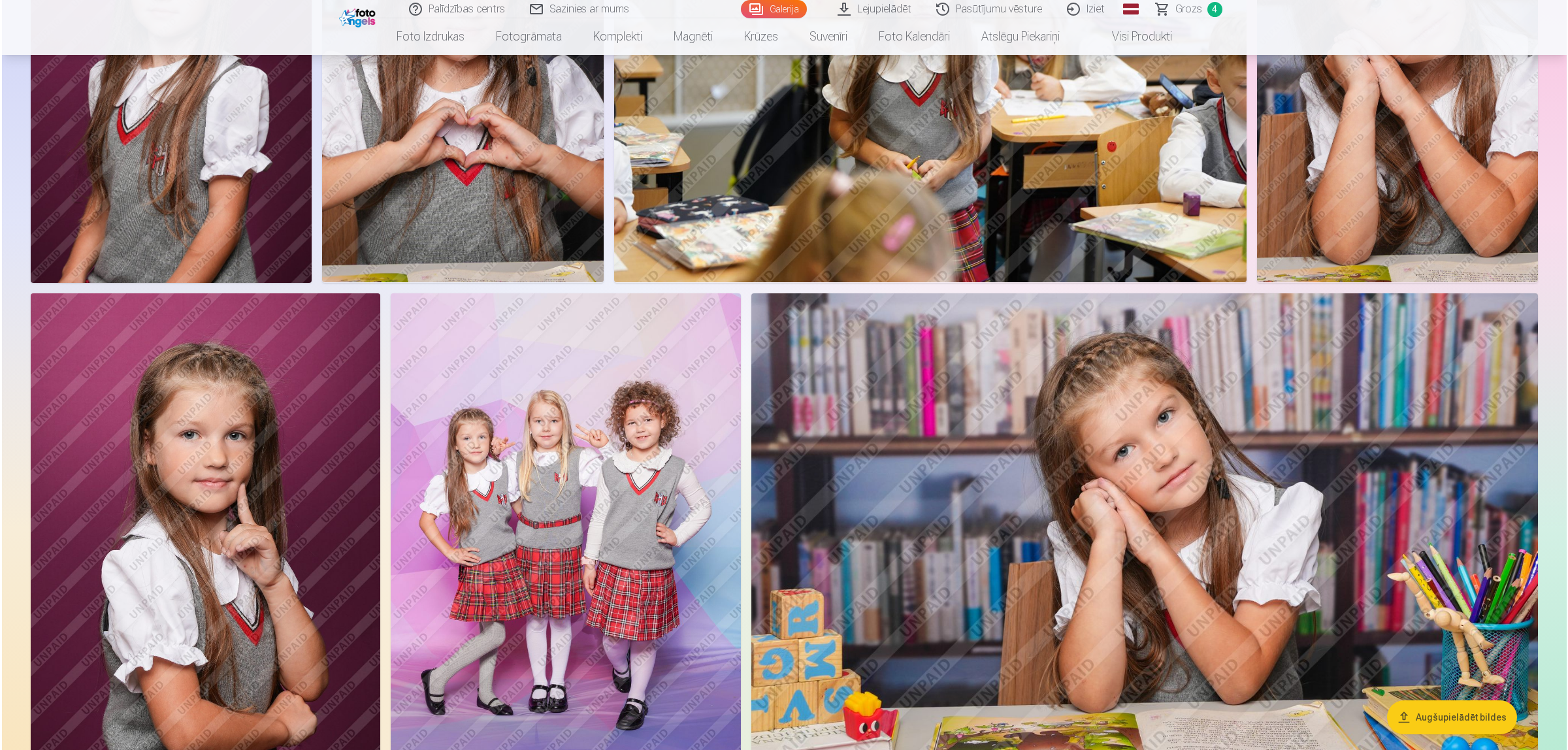
scroll to position [2776, 0]
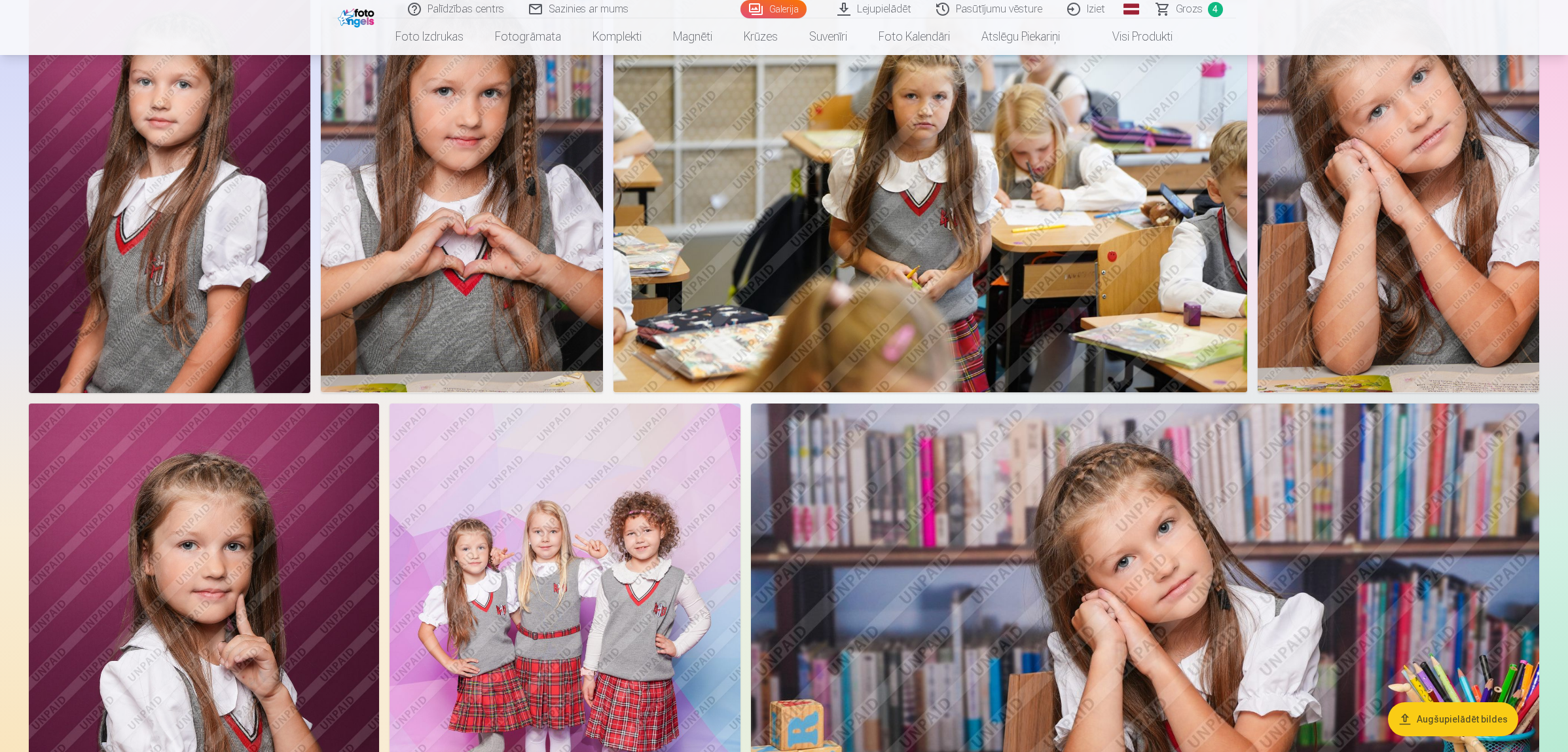
click at [125, 166] on img at bounding box center [169, 181] width 281 height 423
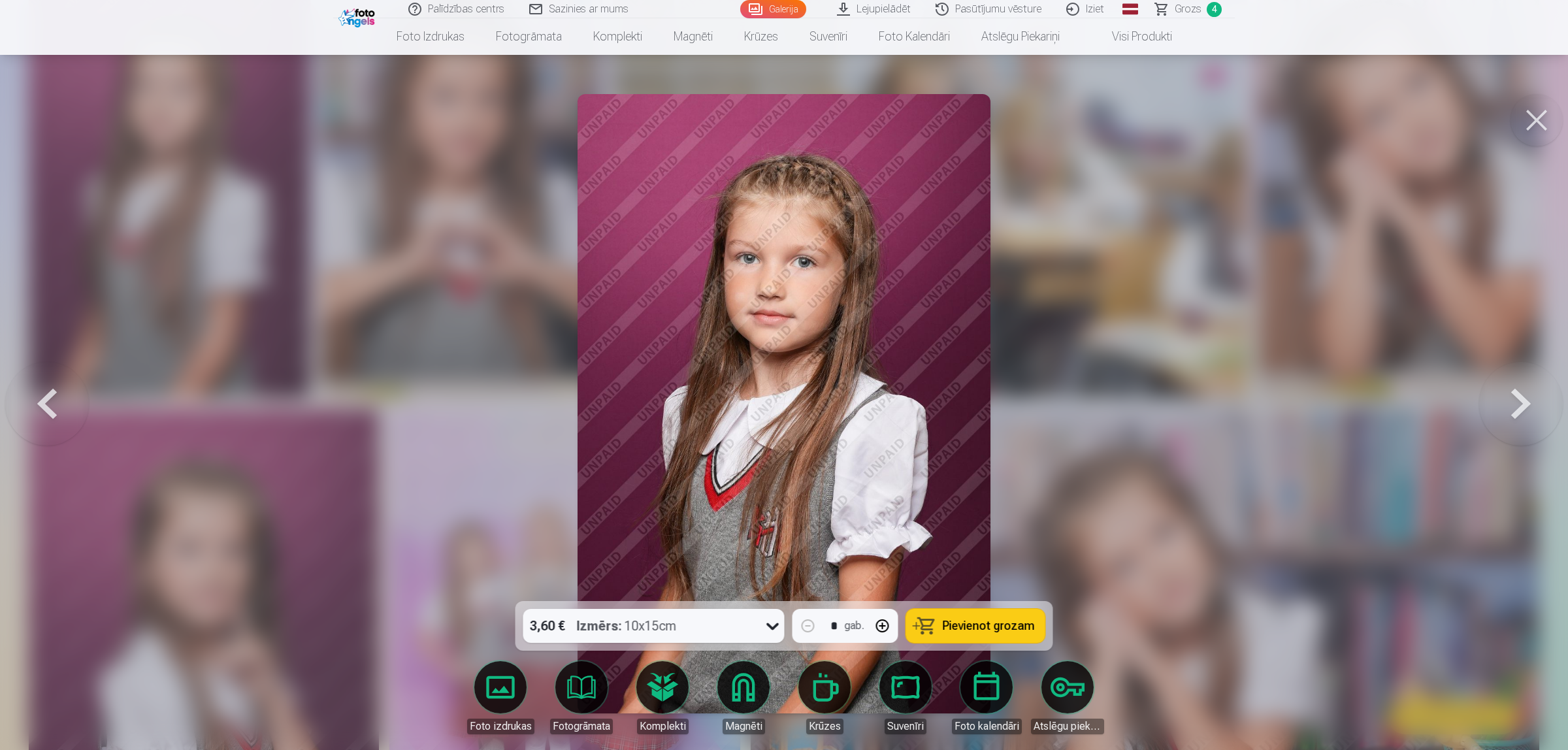
click at [885, 411] on img at bounding box center [784, 403] width 413 height 619
click at [1250, 117] on button at bounding box center [1536, 120] width 52 height 52
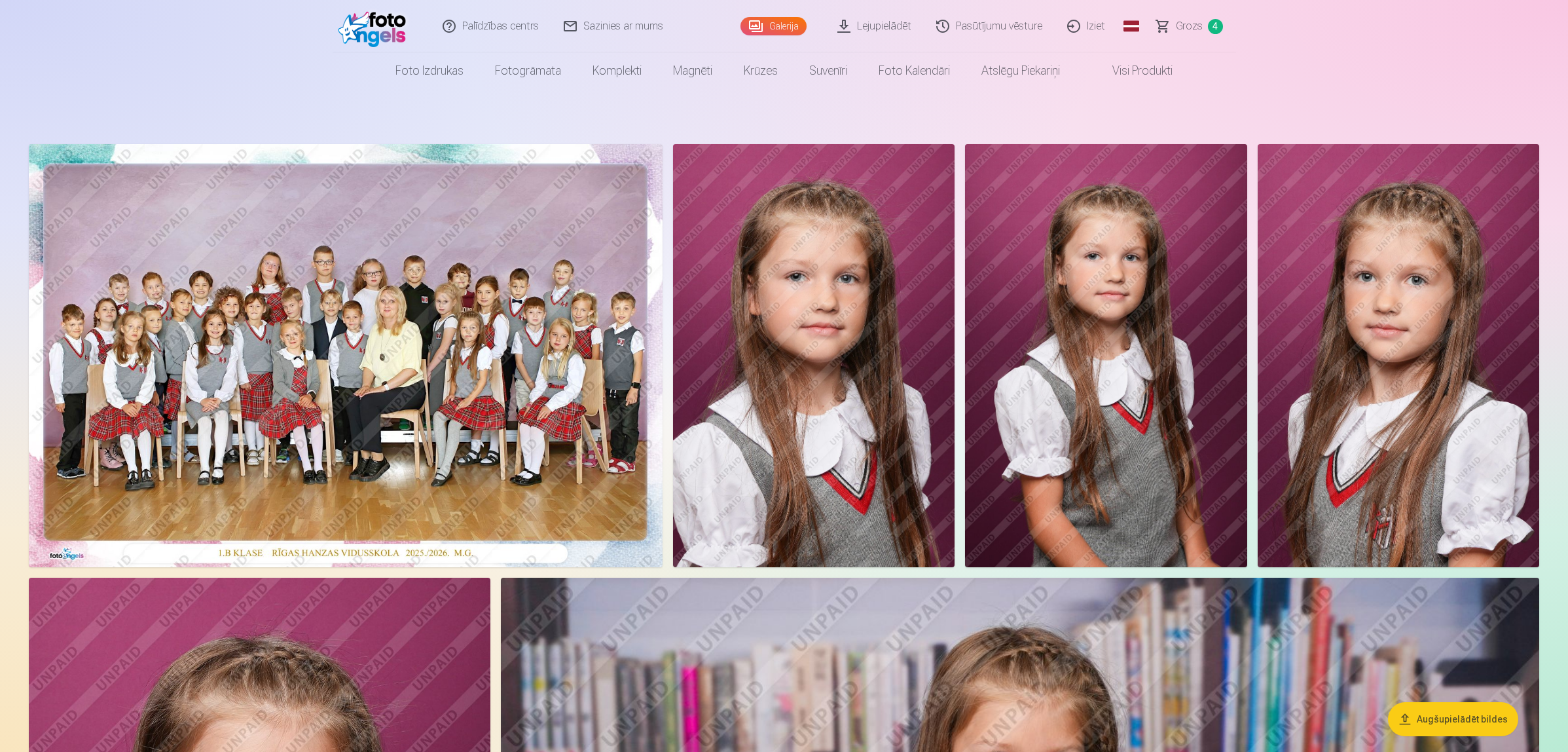
click at [1193, 24] on span "Grozs" at bounding box center [1189, 26] width 27 height 16
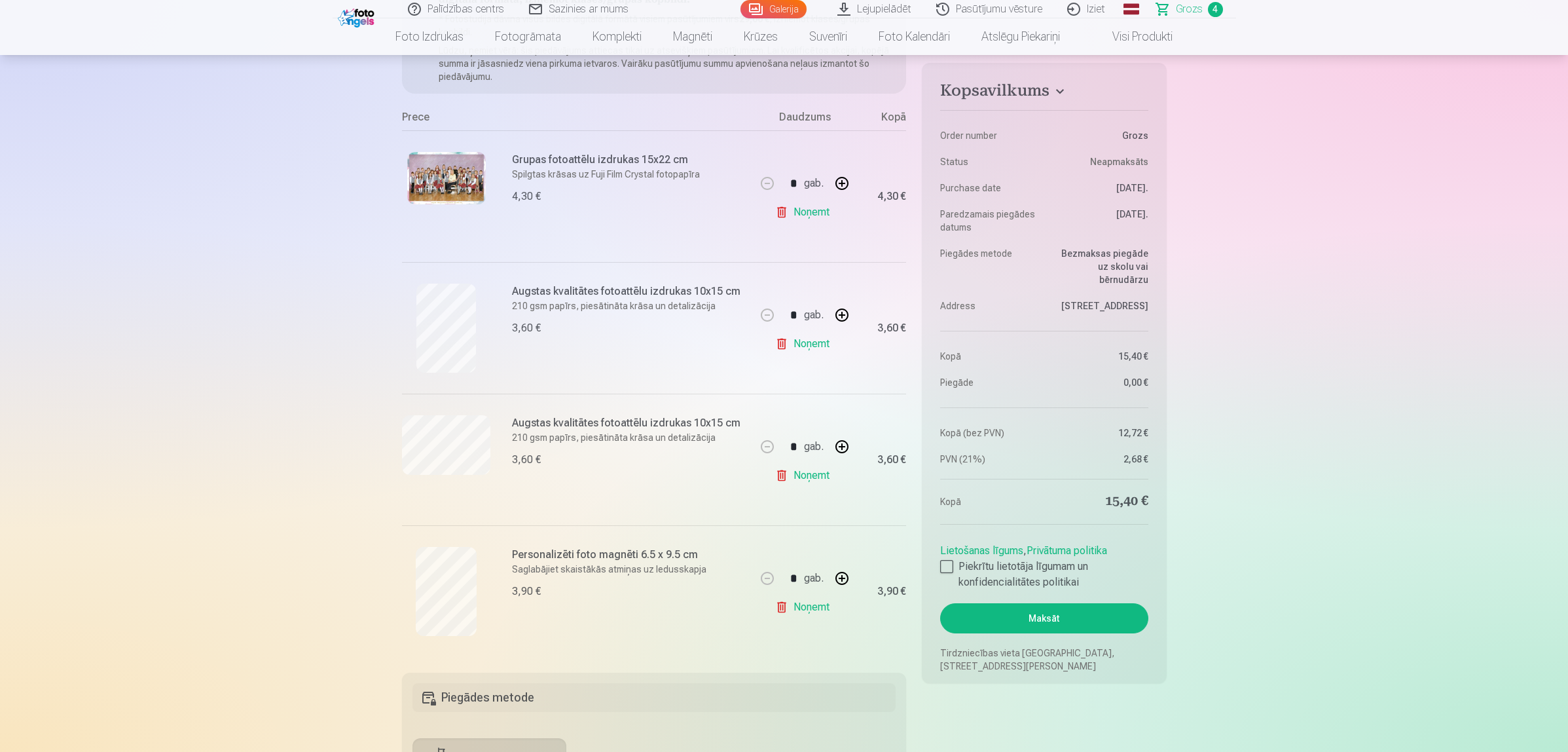
scroll to position [245, 0]
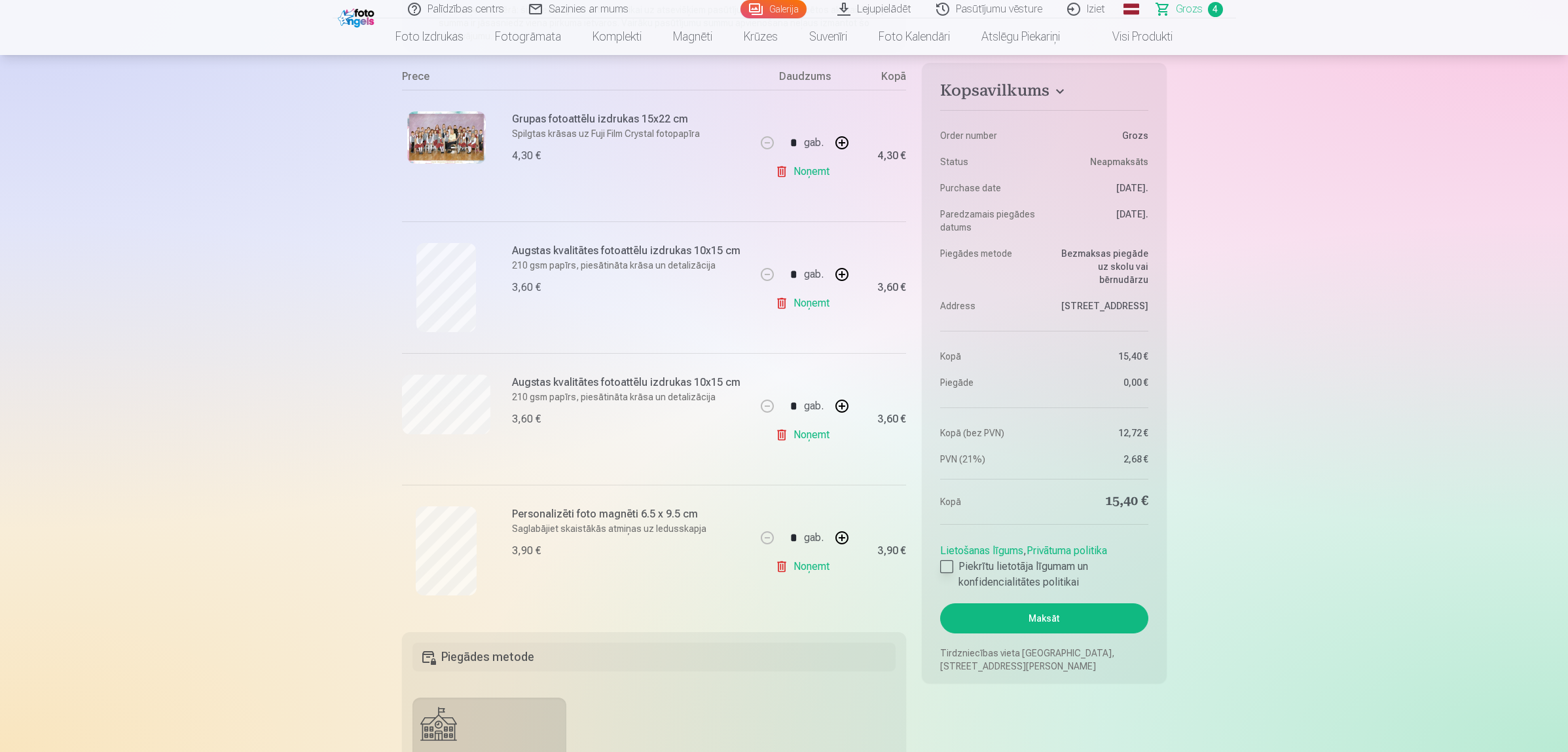
click at [944, 565] on div at bounding box center [947, 567] width 13 height 13
click at [1082, 601] on button "Maksāt" at bounding box center [1044, 618] width 208 height 30
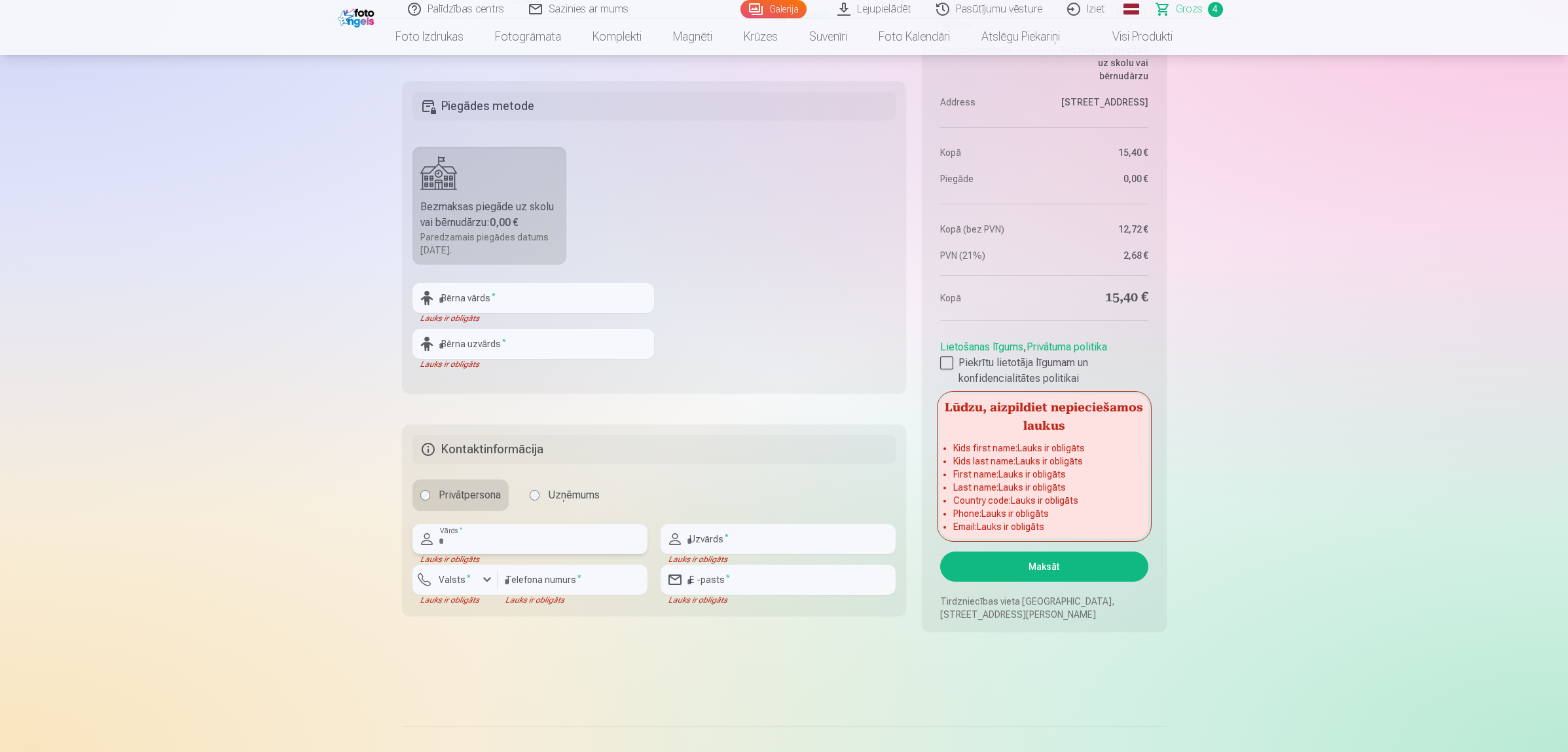
scroll to position [796, 0]
click at [535, 295] on input "text" at bounding box center [533, 298] width 242 height 30
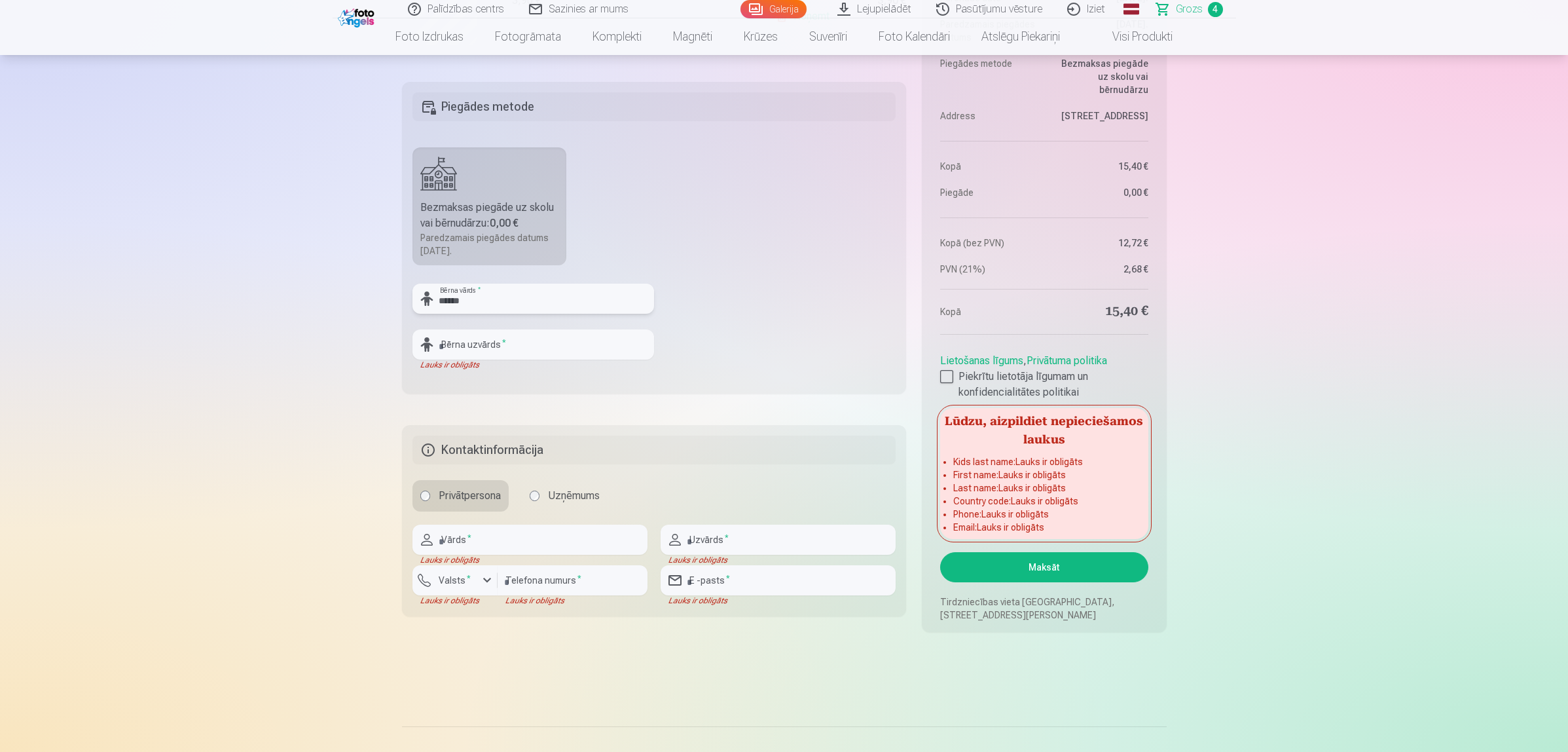
type input "******"
click at [506, 342] on input "text" at bounding box center [533, 344] width 242 height 30
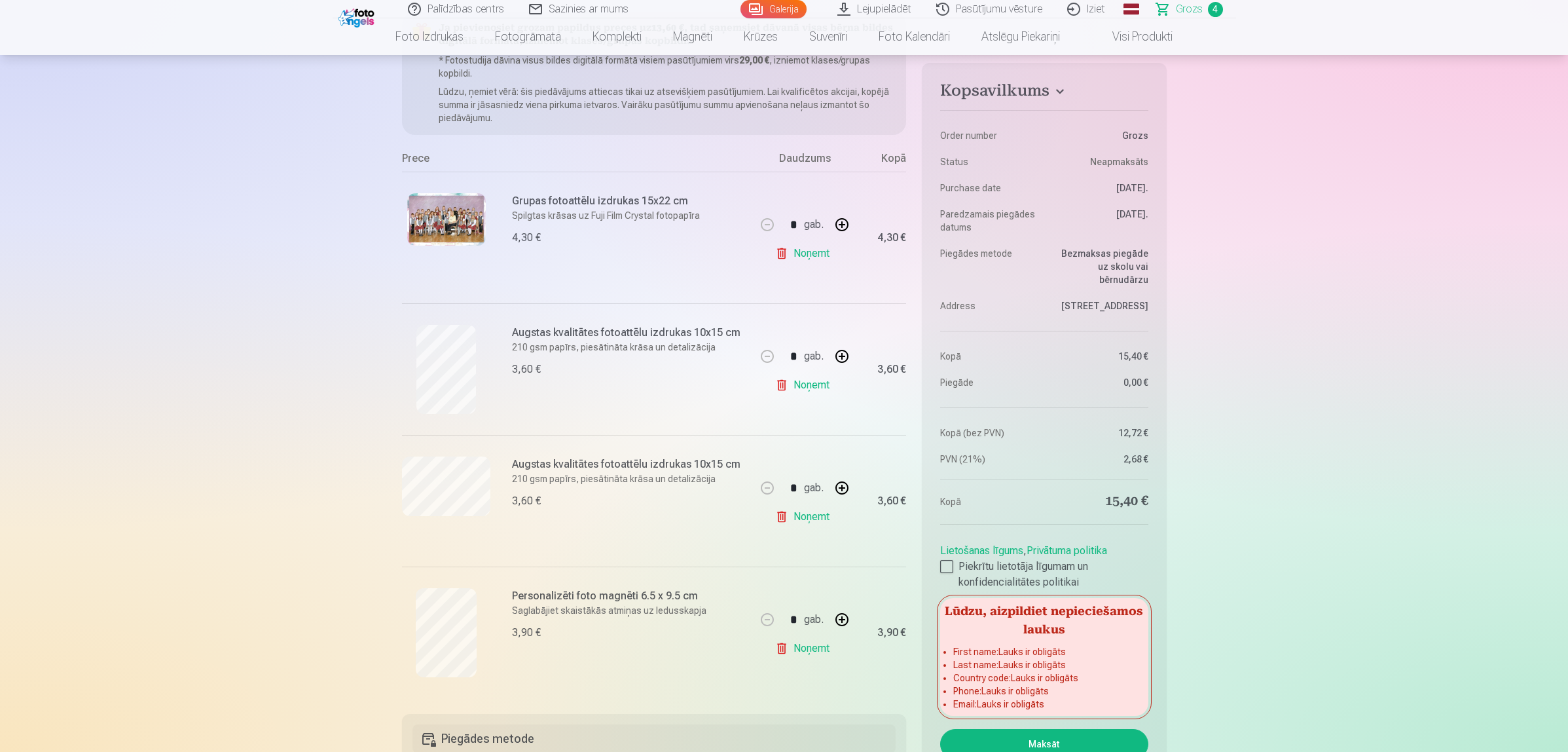
scroll to position [0, 0]
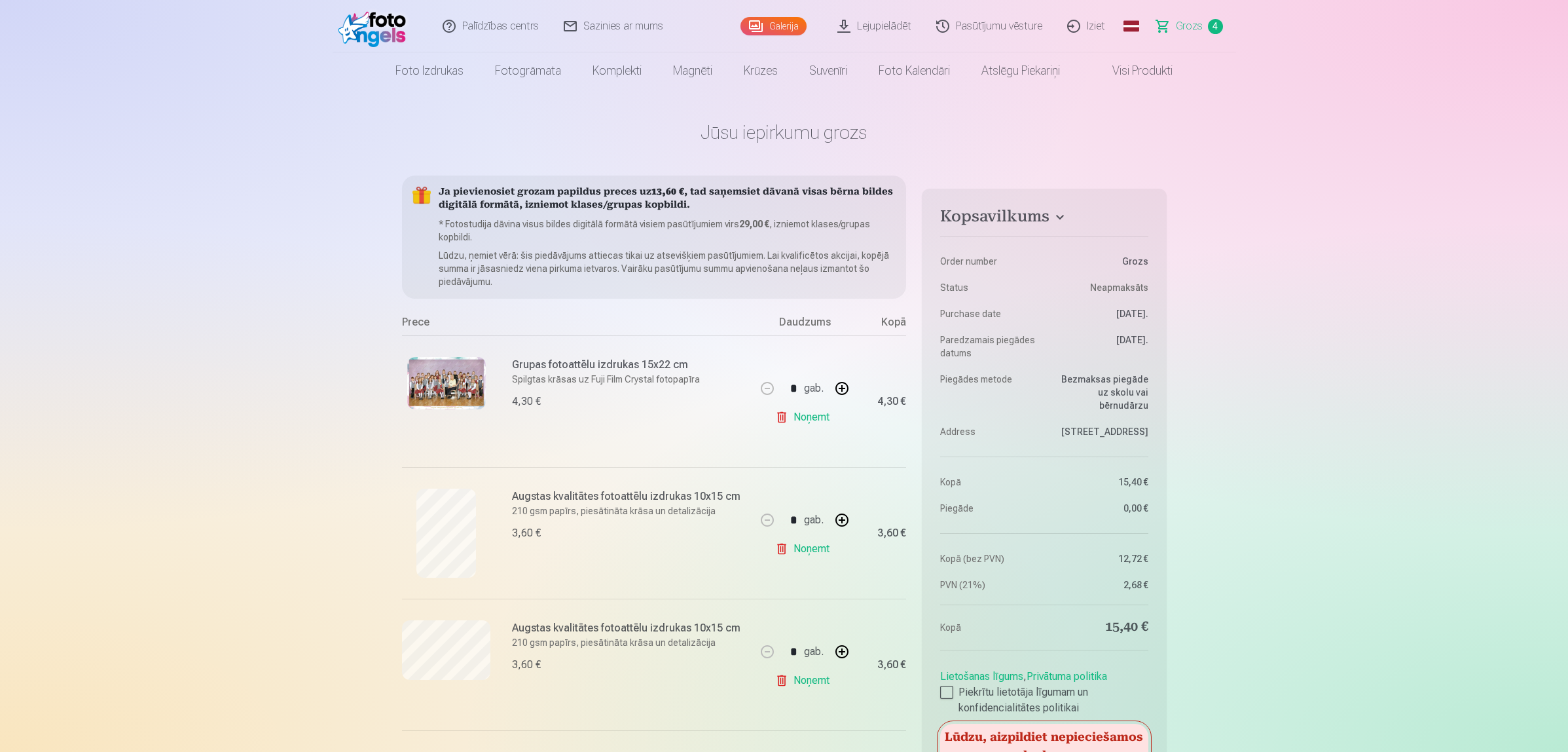
type input "******"
click at [368, 21] on img at bounding box center [375, 26] width 75 height 42
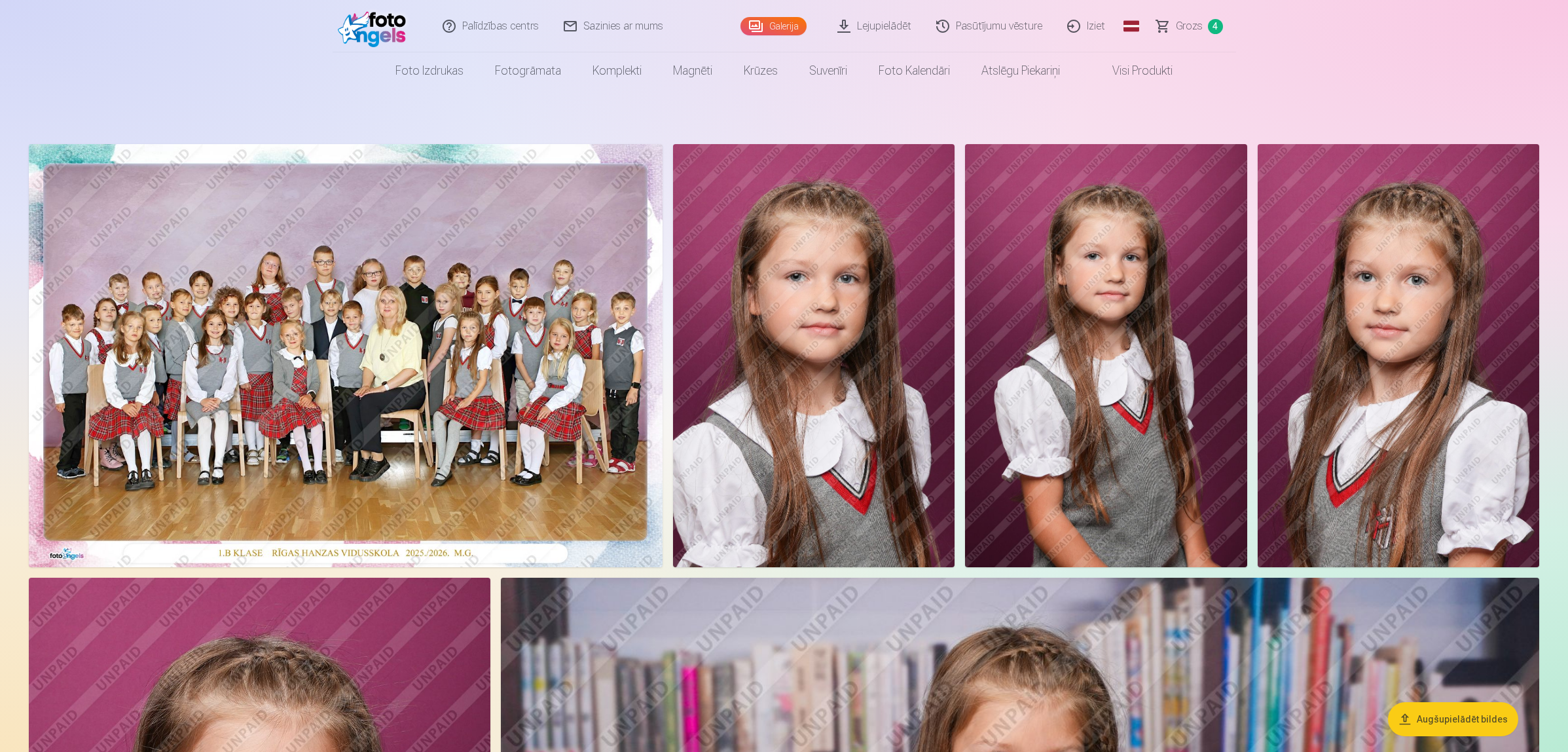
click at [934, 321] on img at bounding box center [814, 355] width 281 height 423
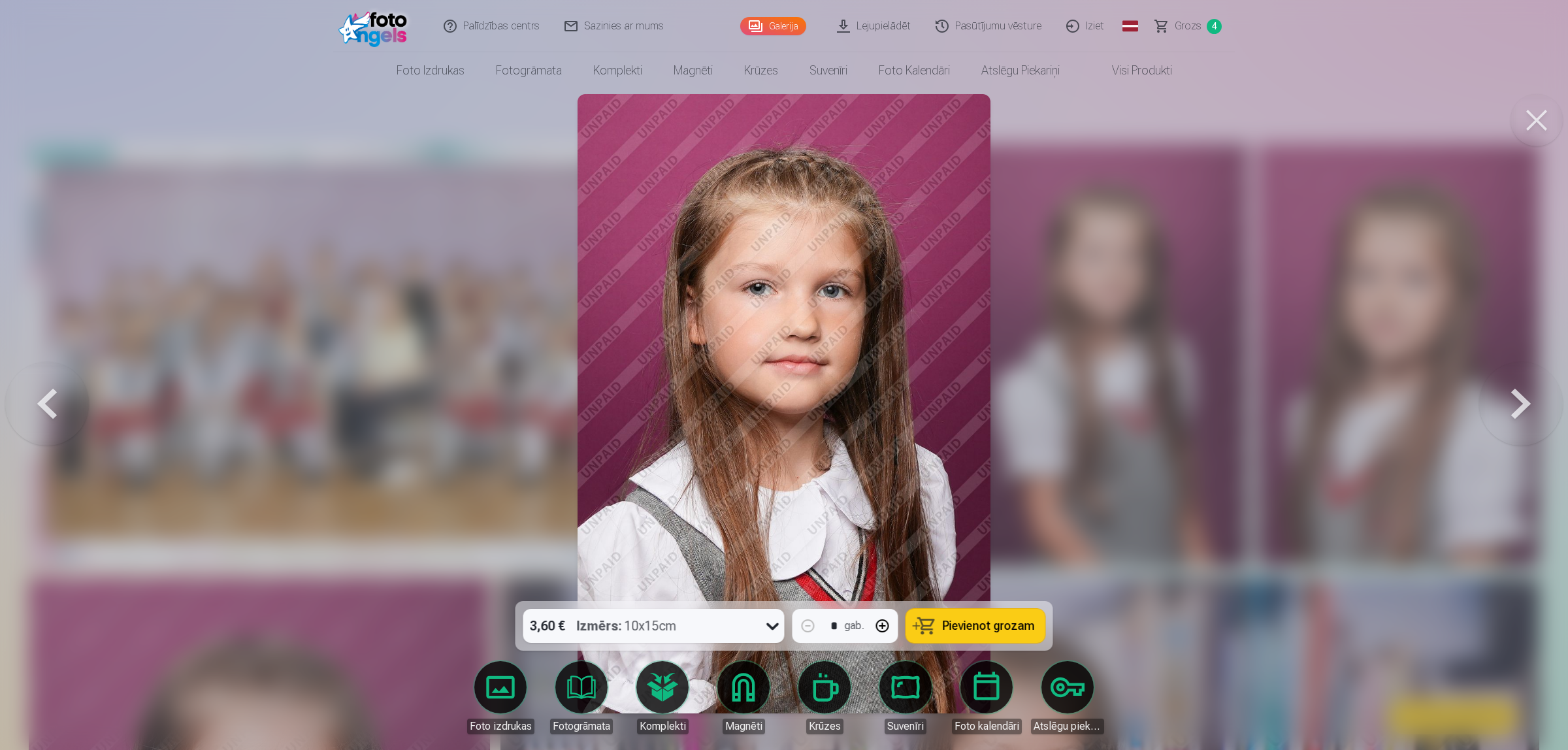
click at [1250, 389] on button at bounding box center [1521, 404] width 83 height 368
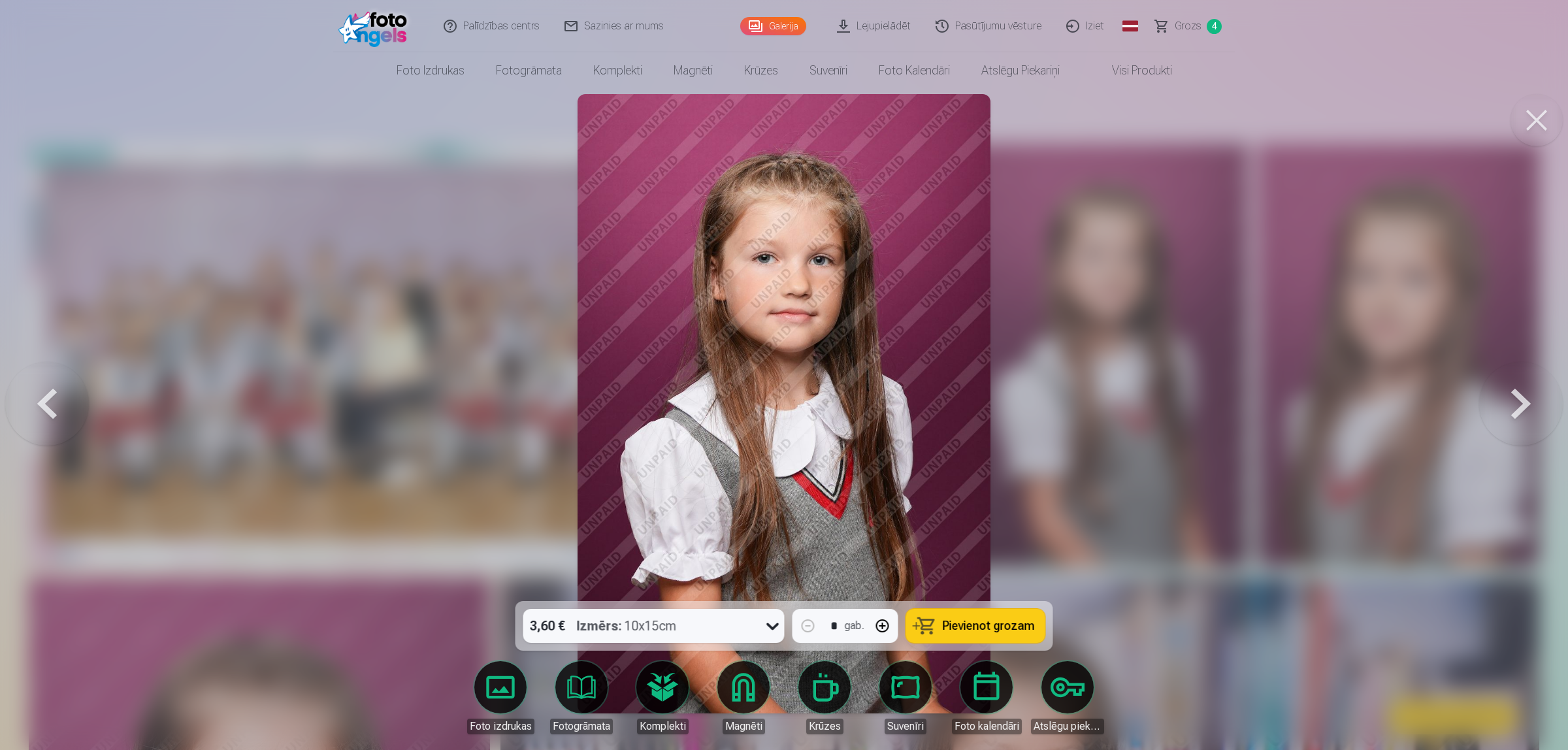
click at [1250, 389] on button at bounding box center [1521, 404] width 83 height 368
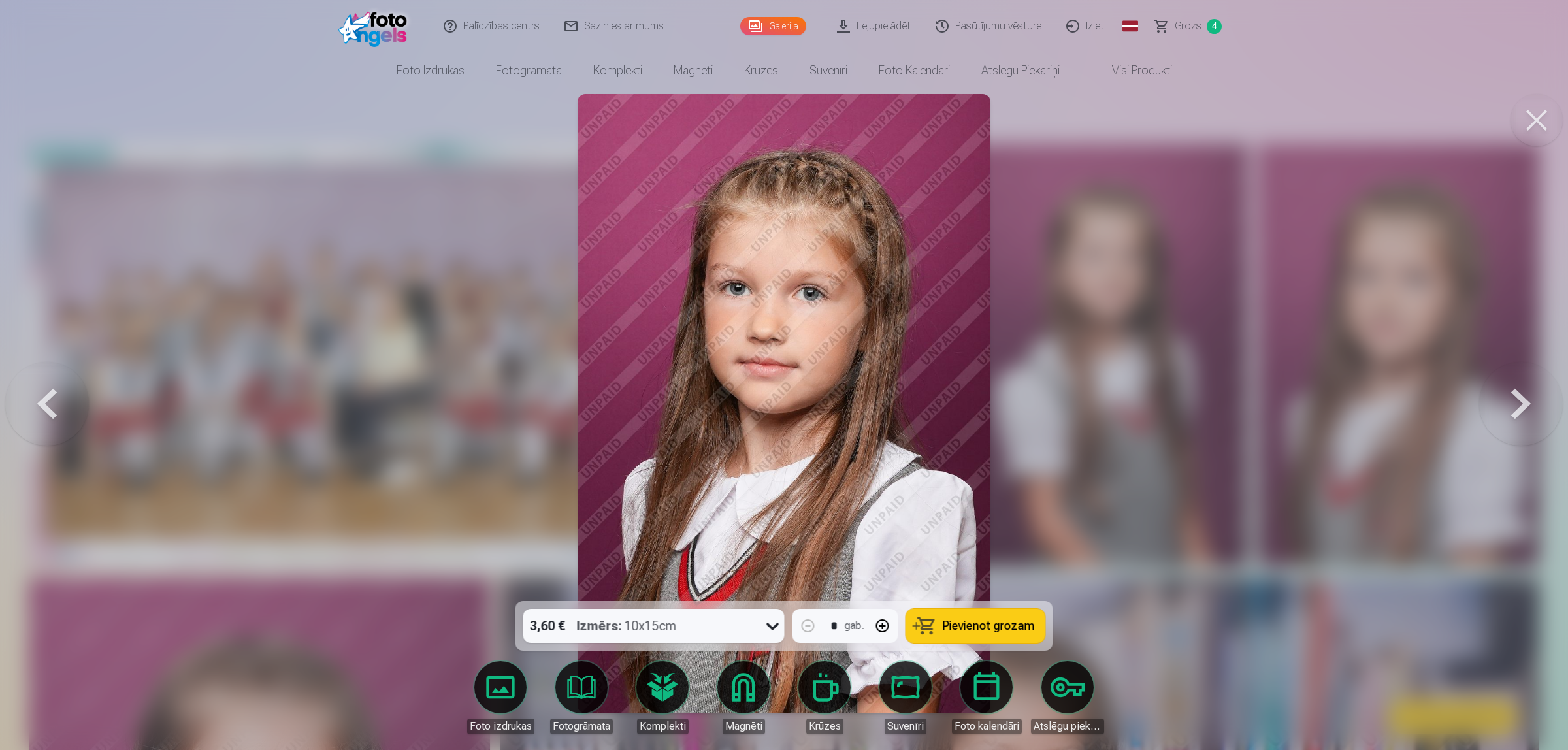
click at [73, 404] on button at bounding box center [47, 404] width 83 height 368
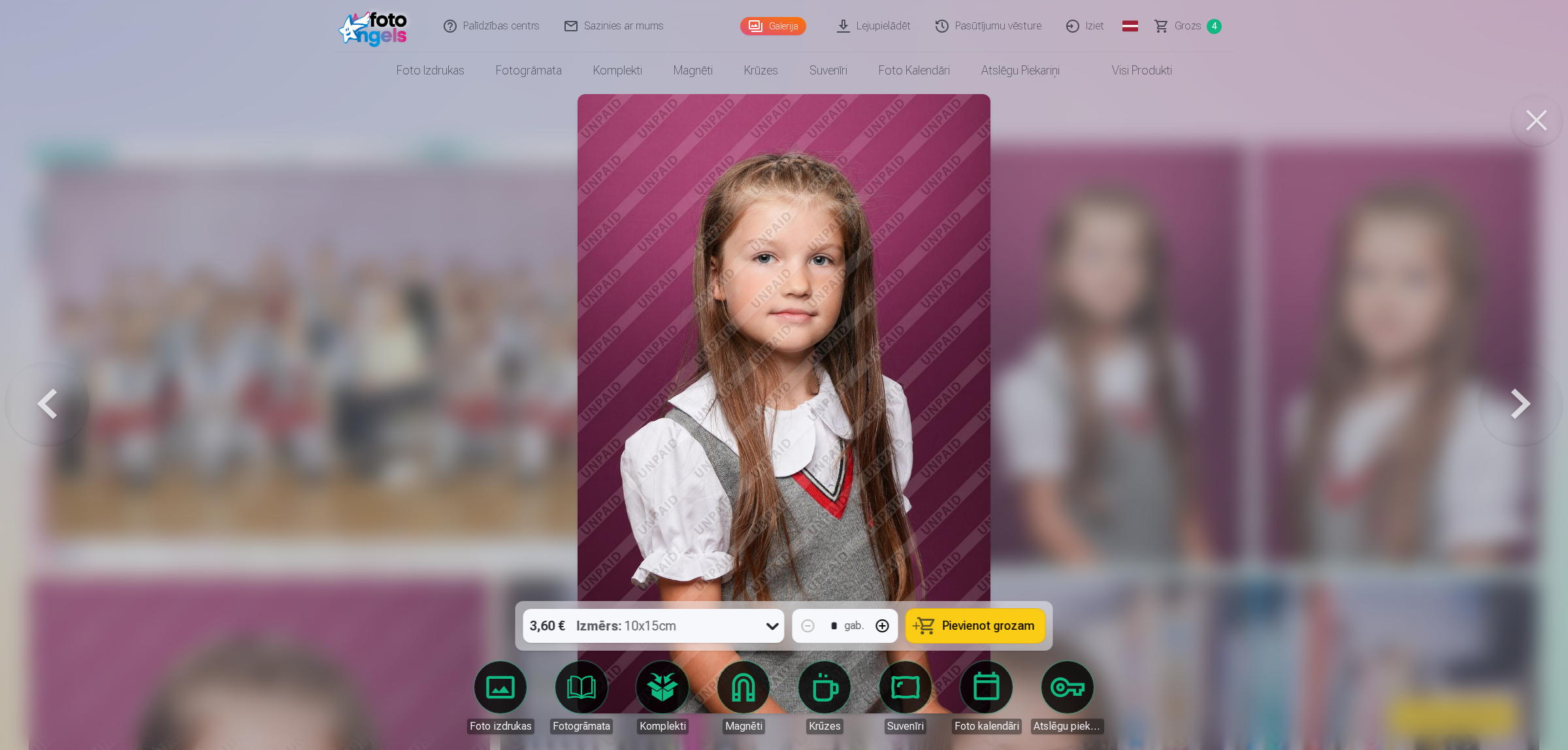
click at [1250, 399] on button at bounding box center [1521, 404] width 83 height 368
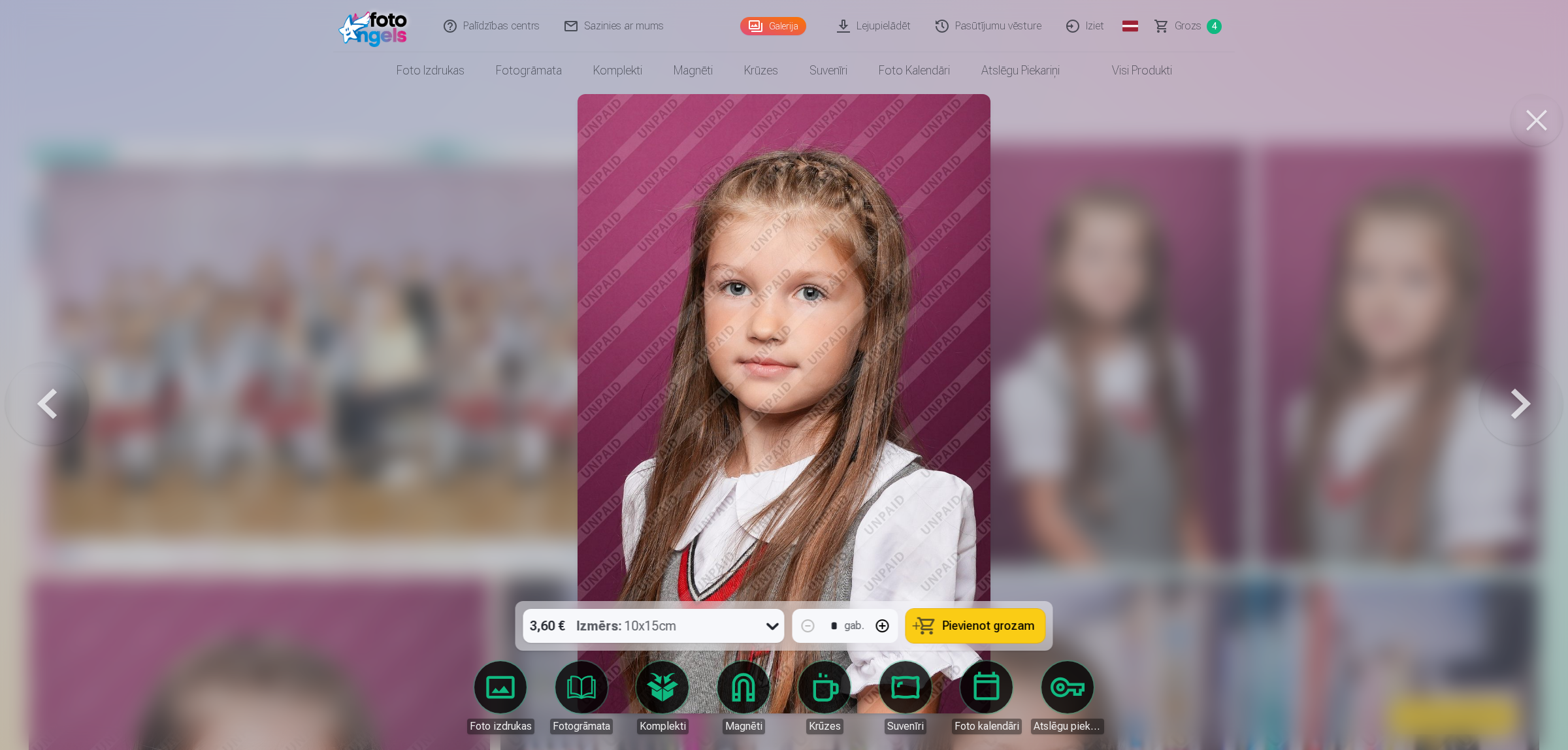
click at [56, 394] on button at bounding box center [47, 404] width 83 height 368
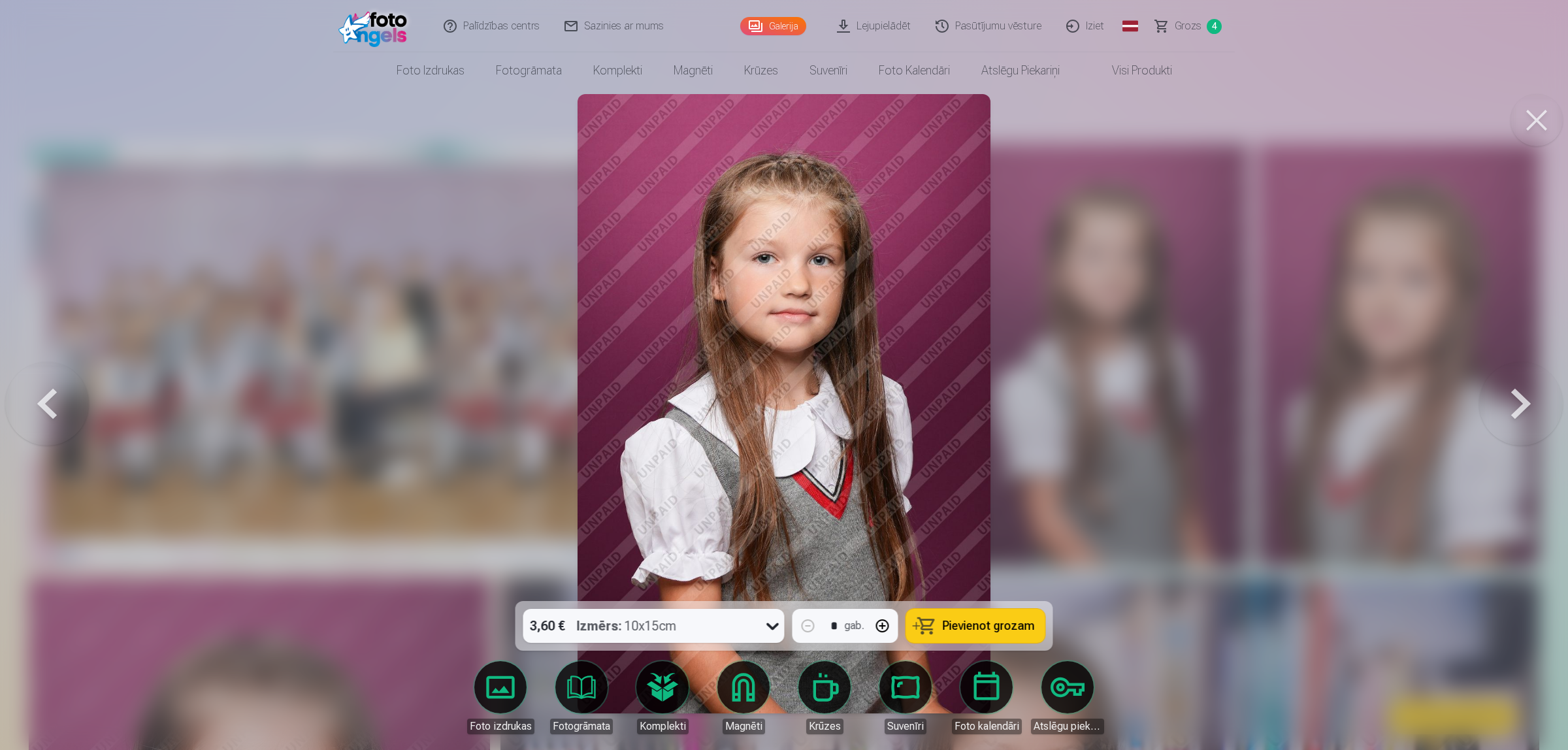
click at [1250, 404] on button at bounding box center [1521, 404] width 83 height 368
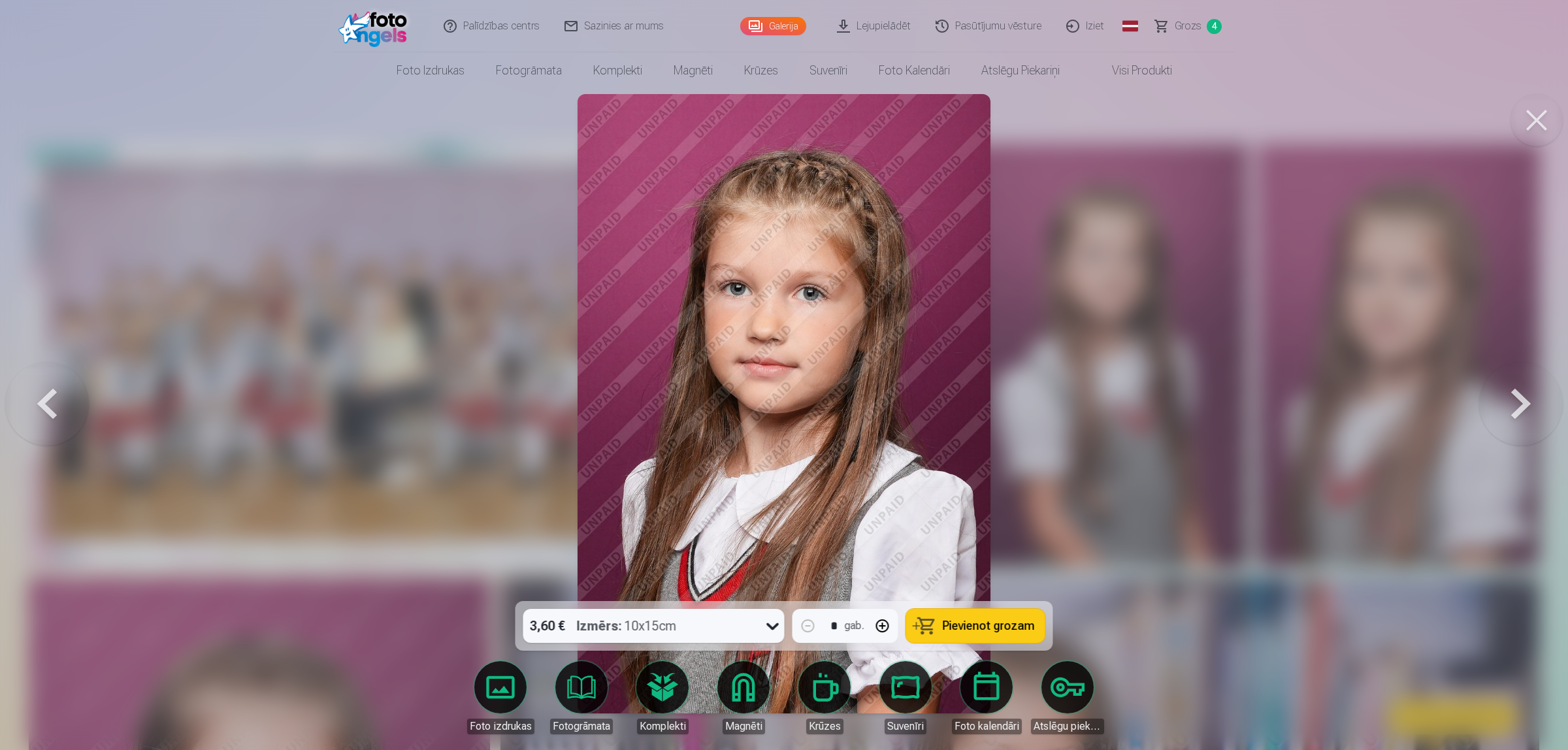
click at [1250, 405] on button at bounding box center [1521, 404] width 83 height 368
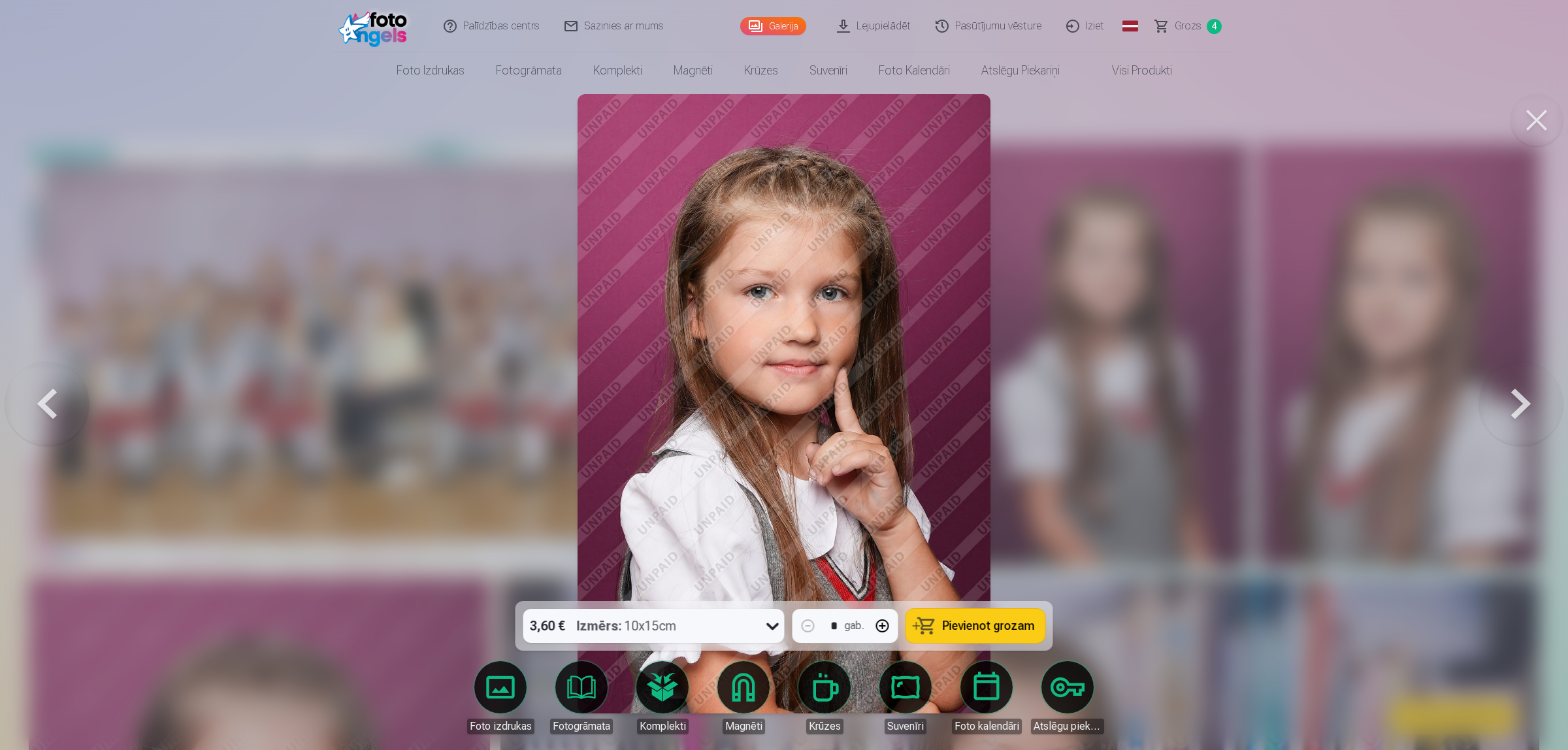
click at [1250, 405] on button at bounding box center [1521, 404] width 83 height 368
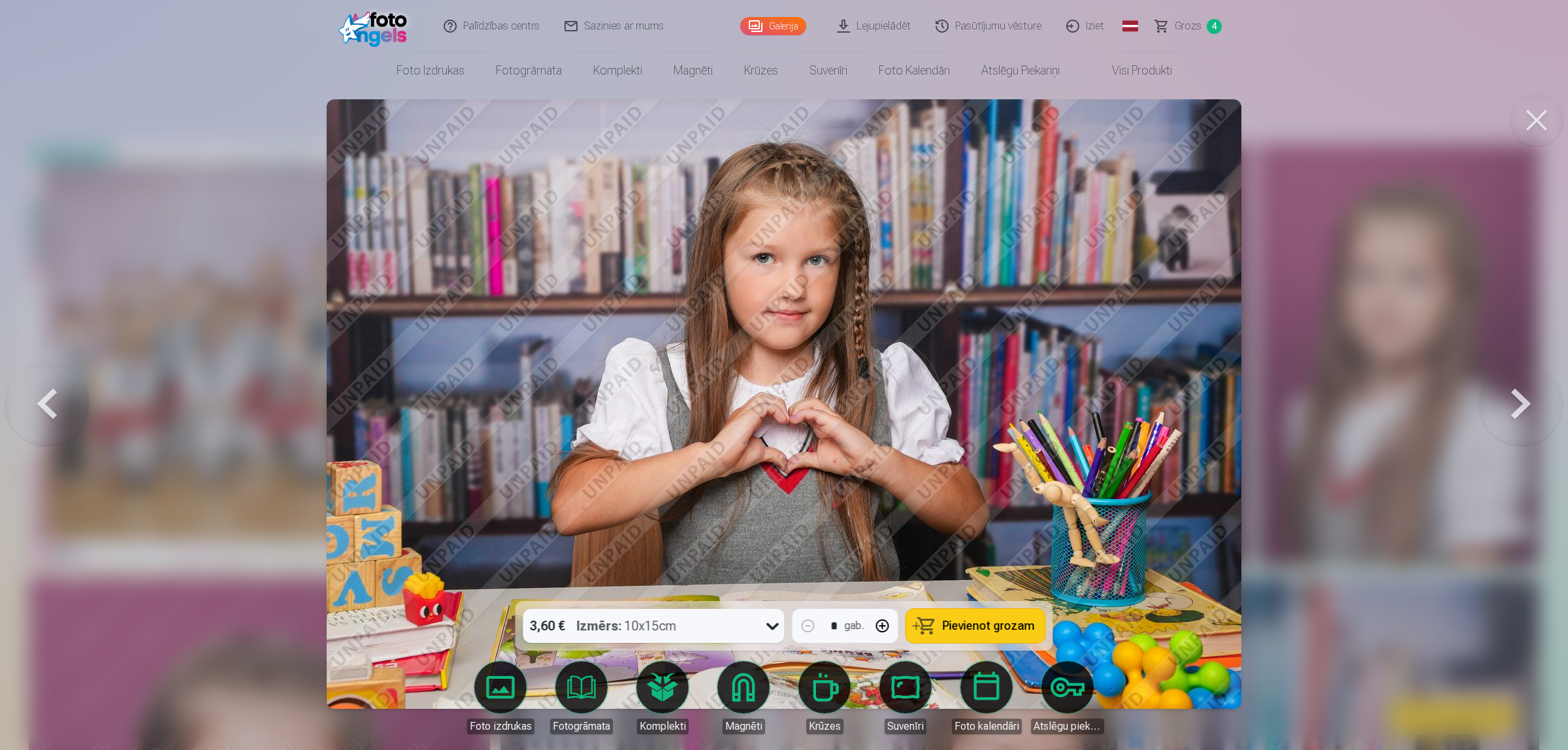
click at [1250, 405] on button at bounding box center [1521, 404] width 83 height 368
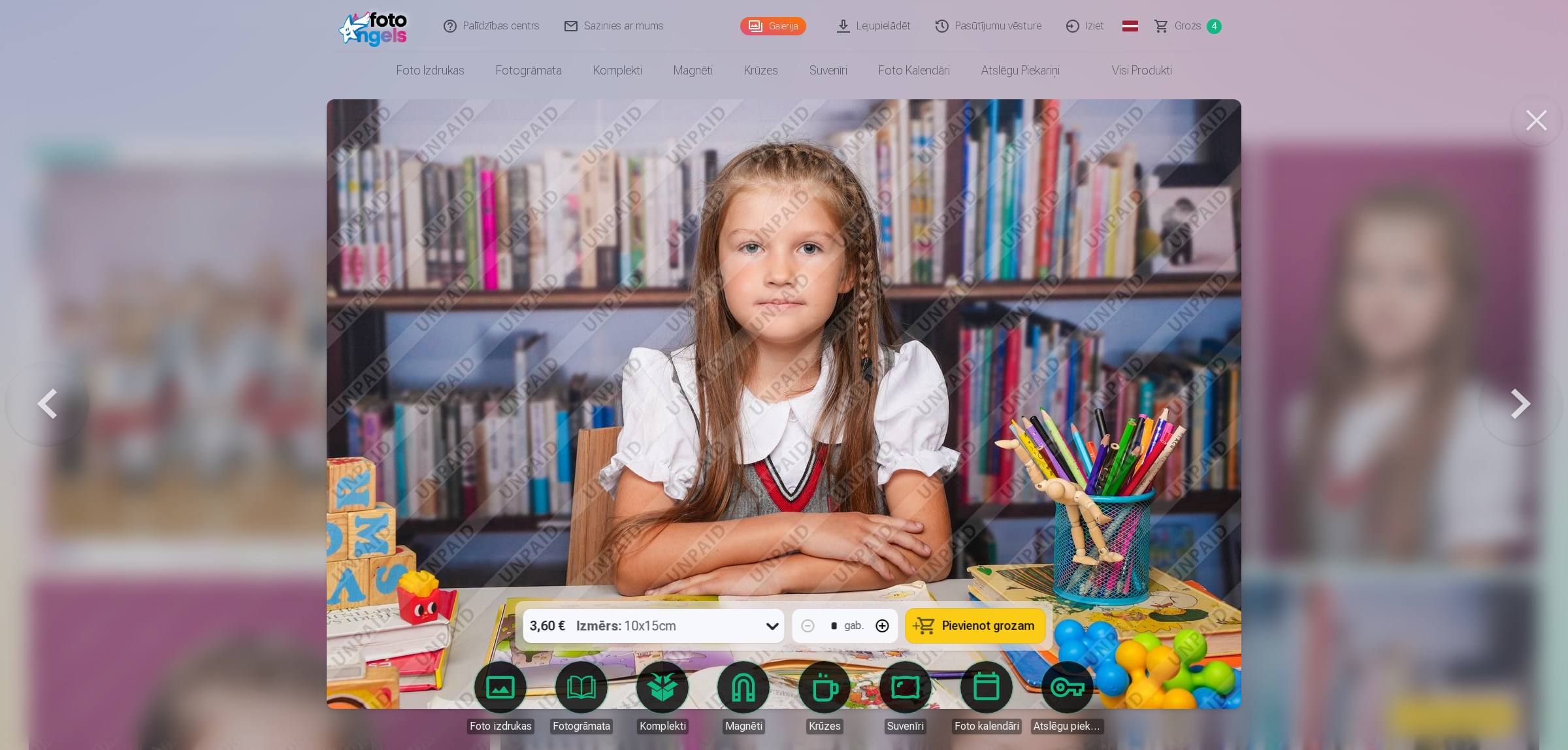
click at [1250, 405] on button at bounding box center [1521, 404] width 83 height 368
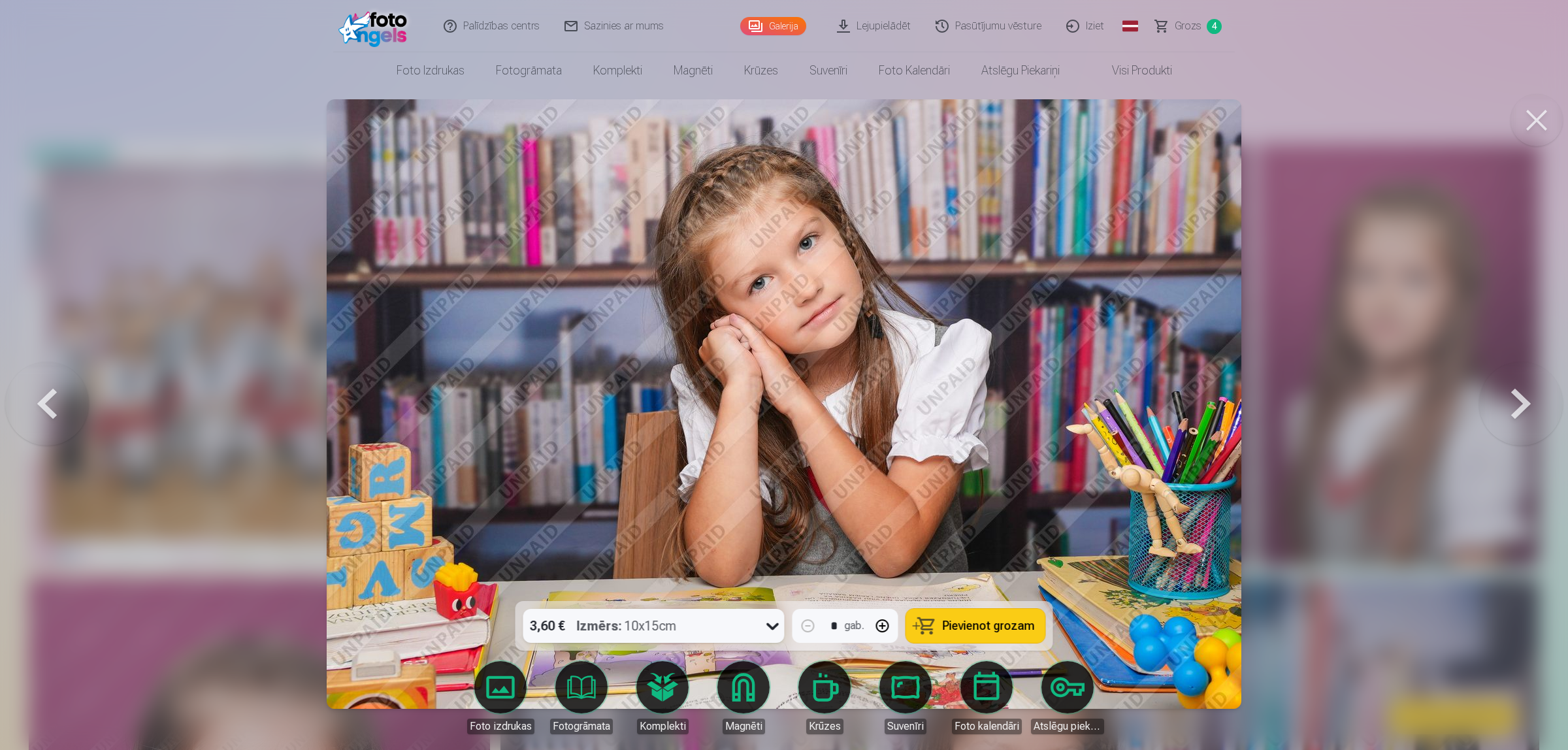
click at [1250, 405] on button at bounding box center [1521, 404] width 83 height 368
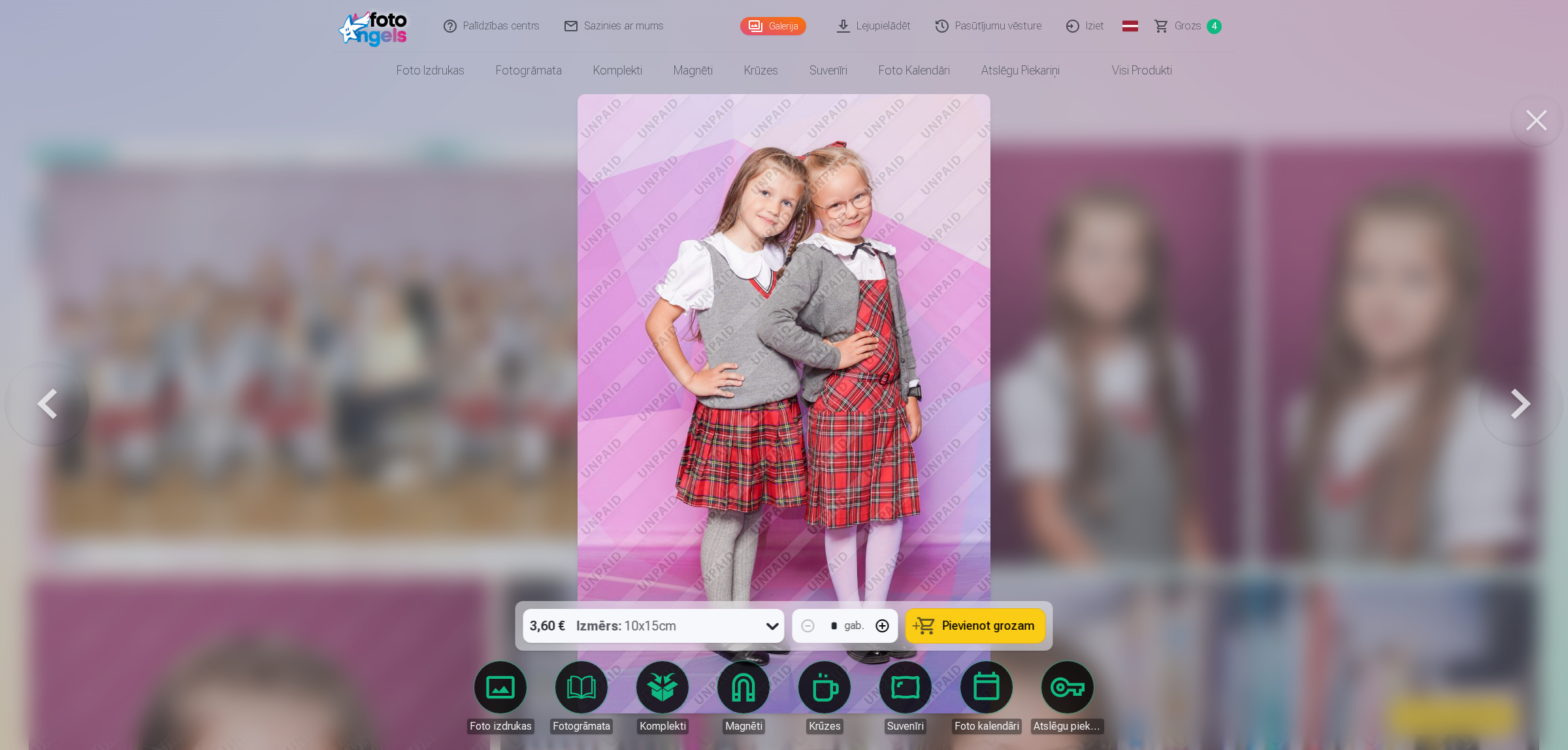
click at [1250, 405] on button at bounding box center [1521, 404] width 83 height 368
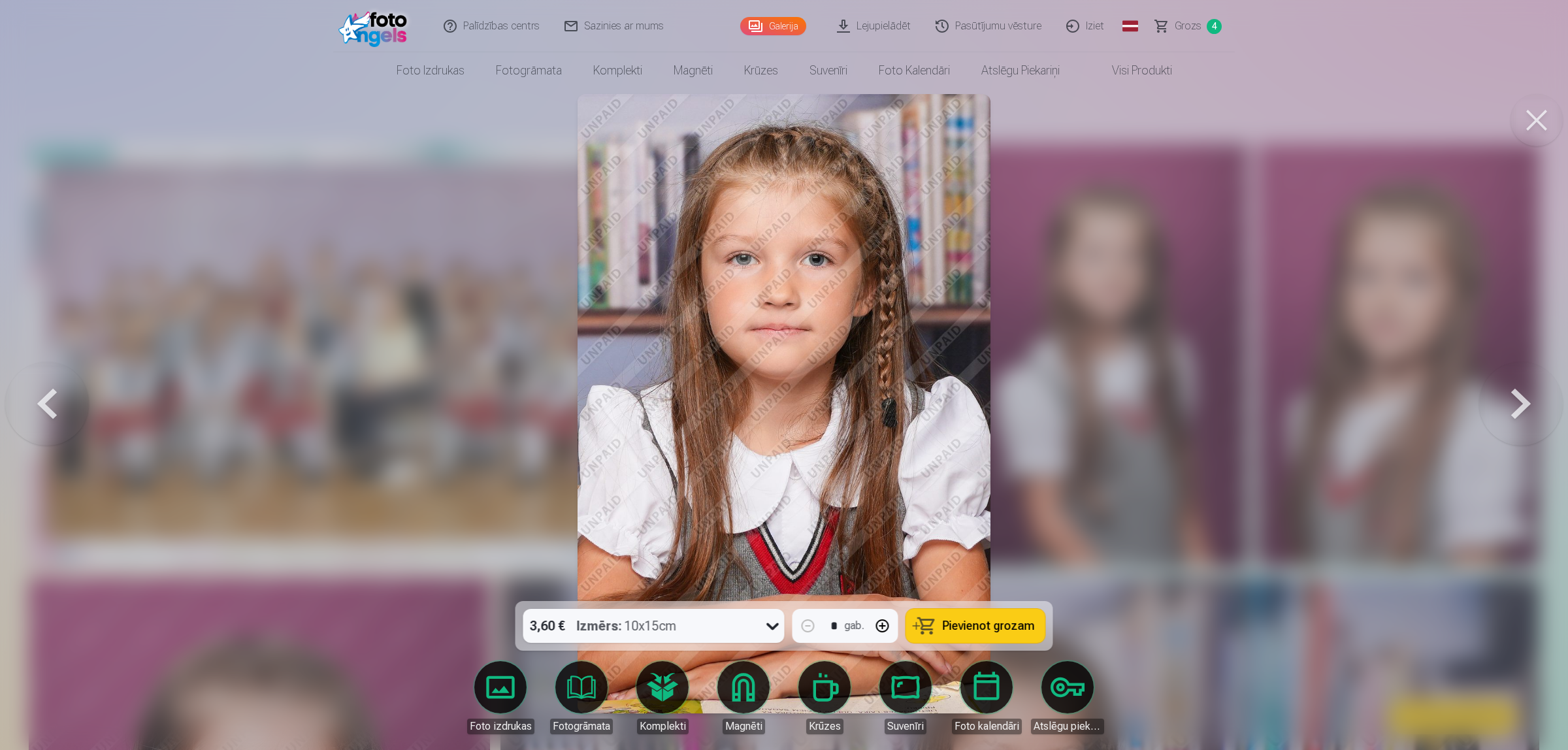
click at [1250, 405] on button at bounding box center [1521, 404] width 83 height 368
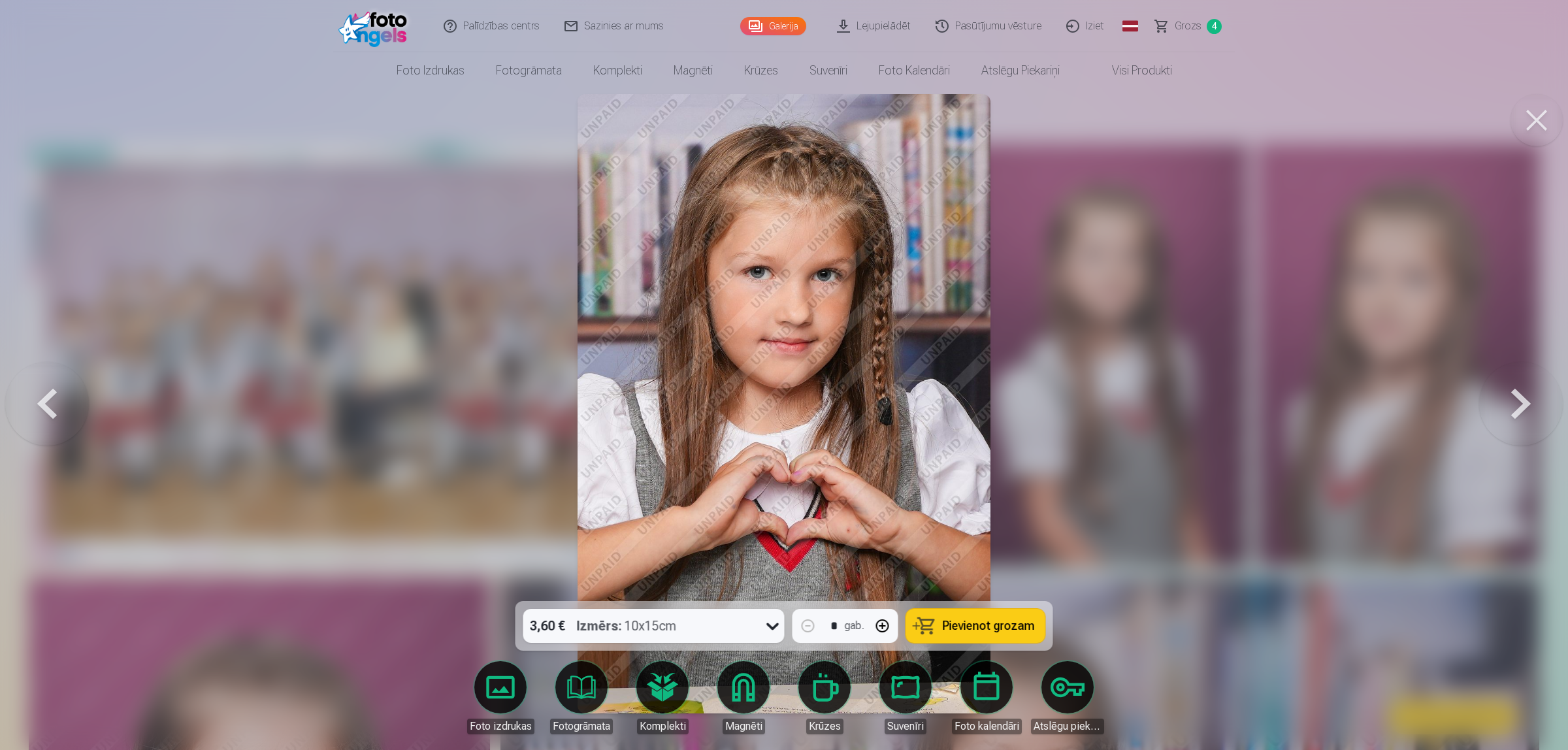
click at [1250, 405] on button at bounding box center [1521, 404] width 83 height 368
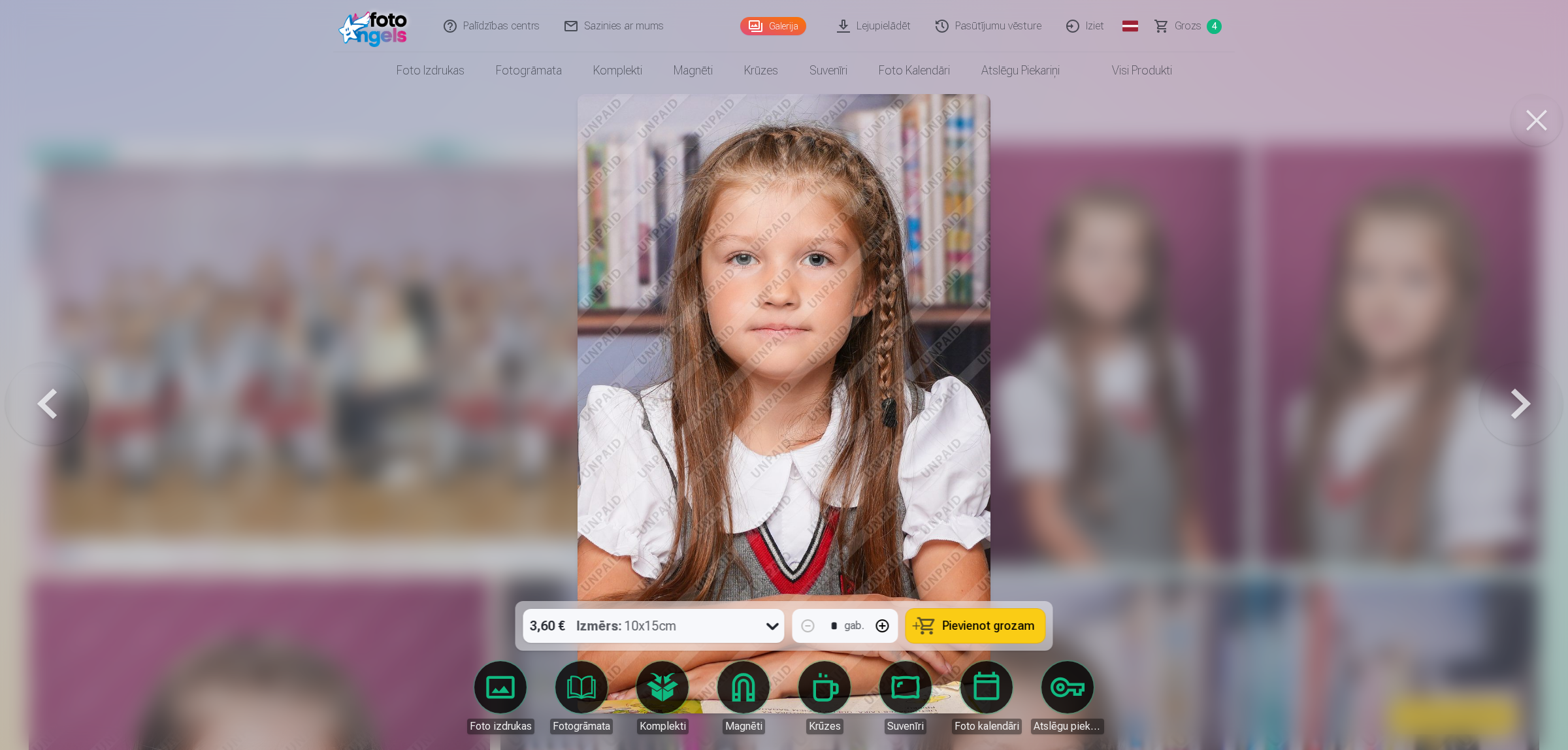
click at [1250, 405] on button at bounding box center [1521, 404] width 83 height 368
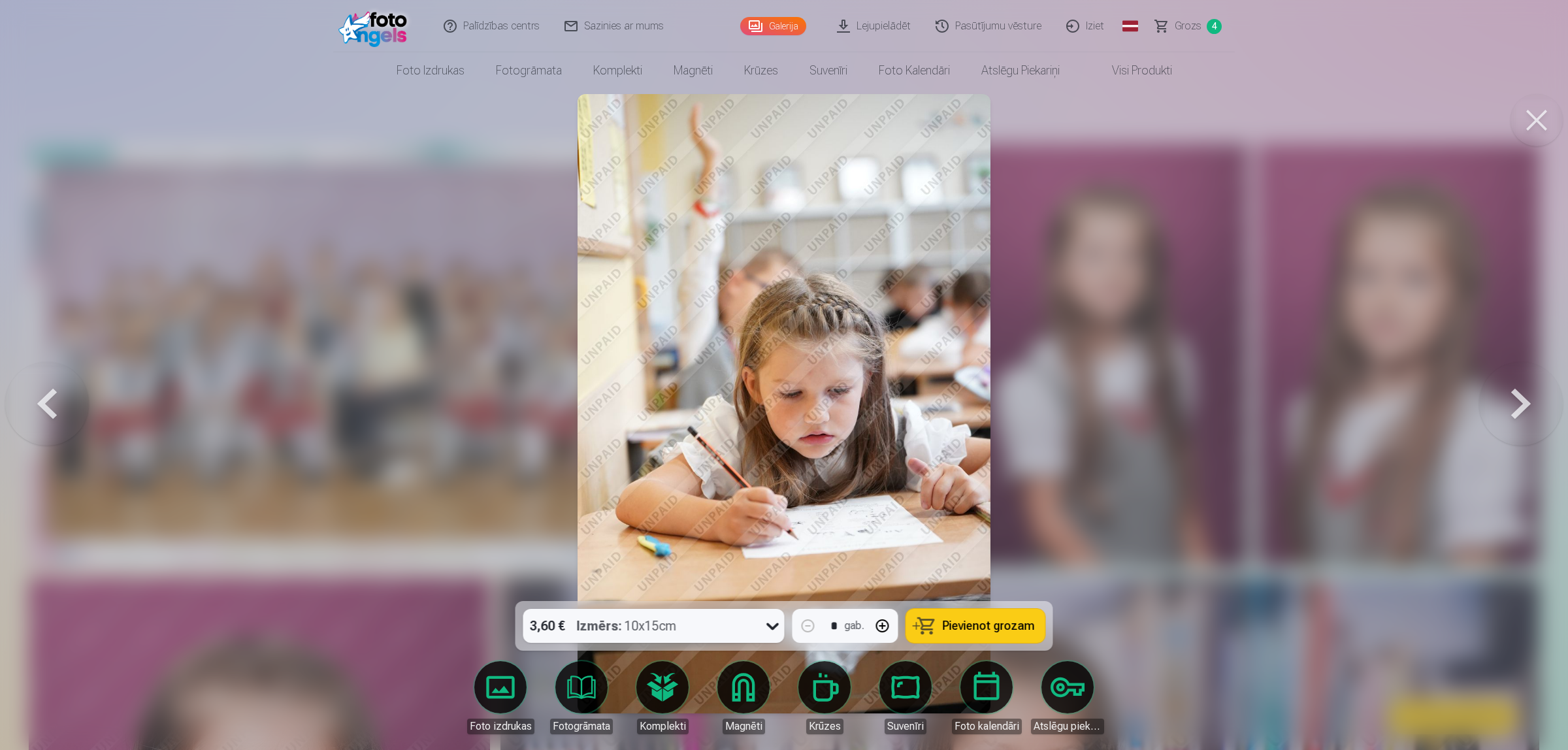
click at [1250, 405] on button at bounding box center [1521, 404] width 83 height 368
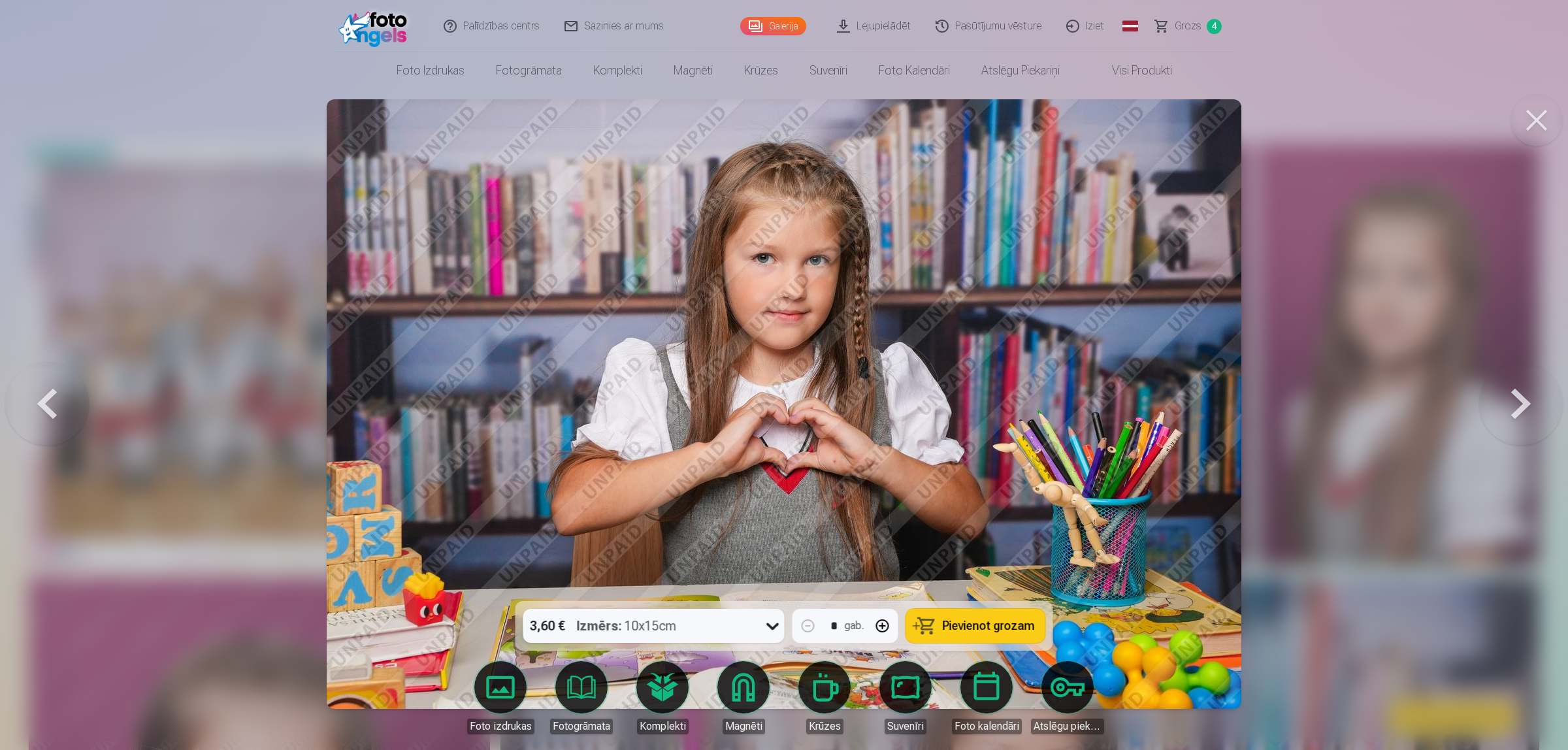
click at [1250, 405] on button at bounding box center [1521, 404] width 83 height 368
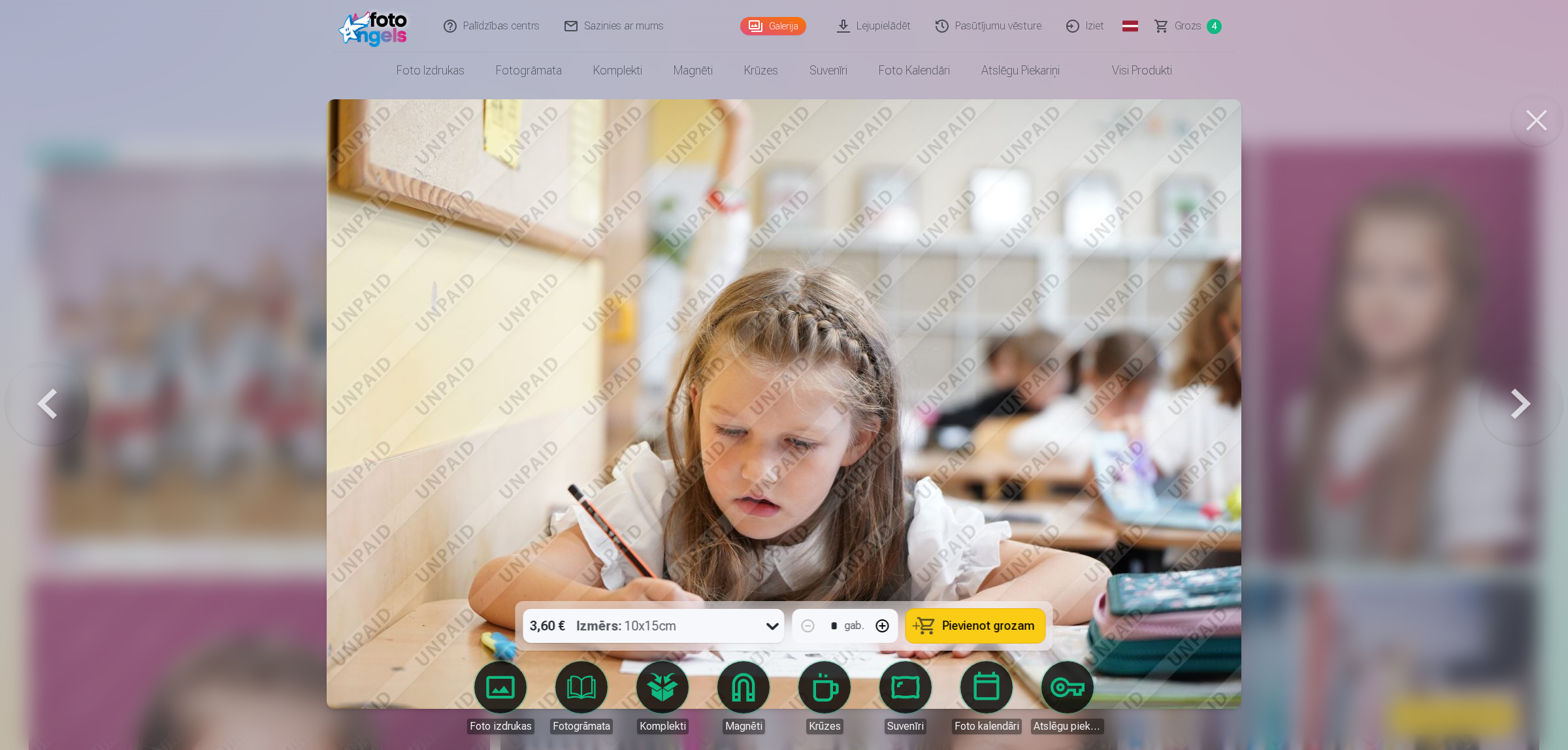
click at [1250, 405] on button at bounding box center [1521, 404] width 83 height 368
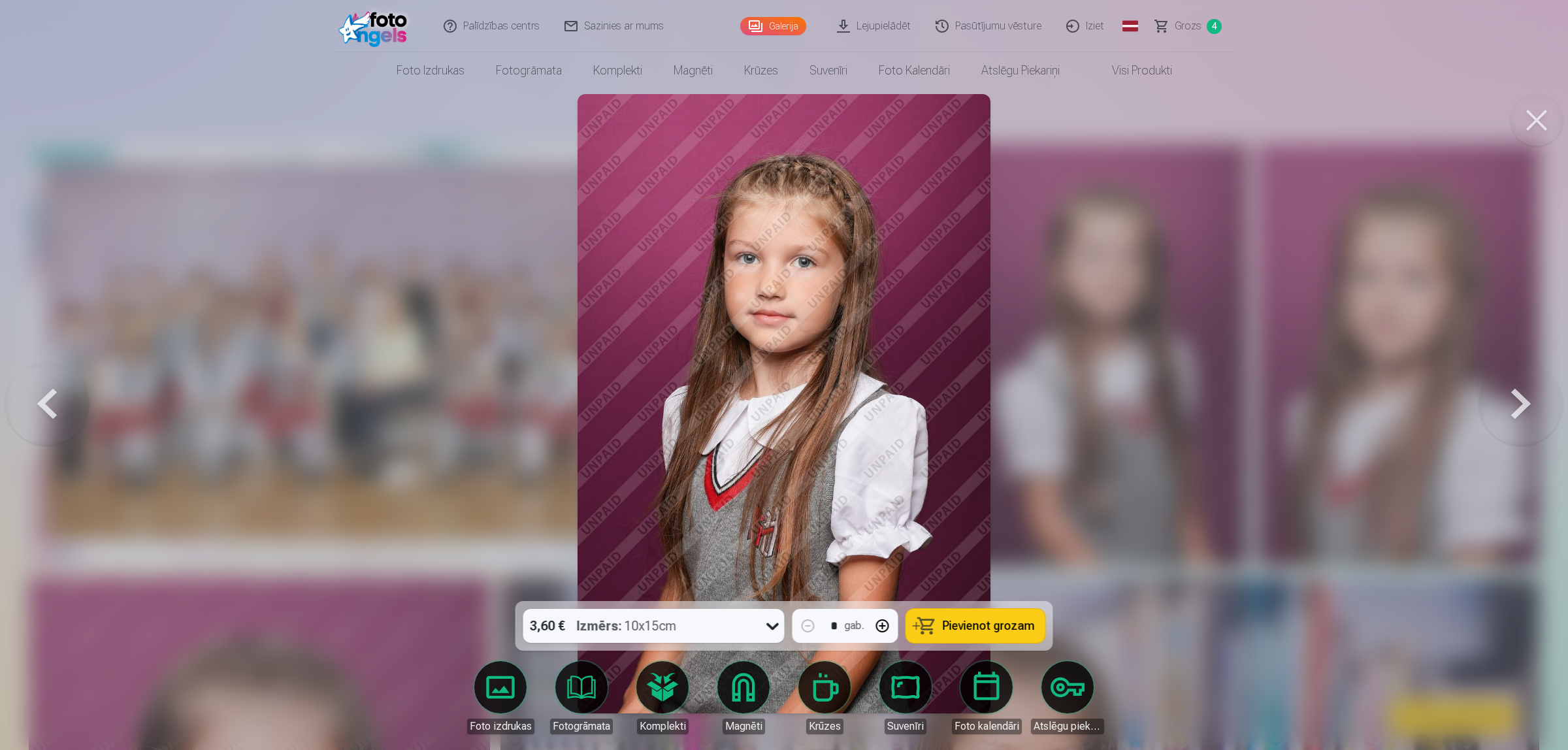
click at [1250, 405] on button at bounding box center [1521, 404] width 83 height 368
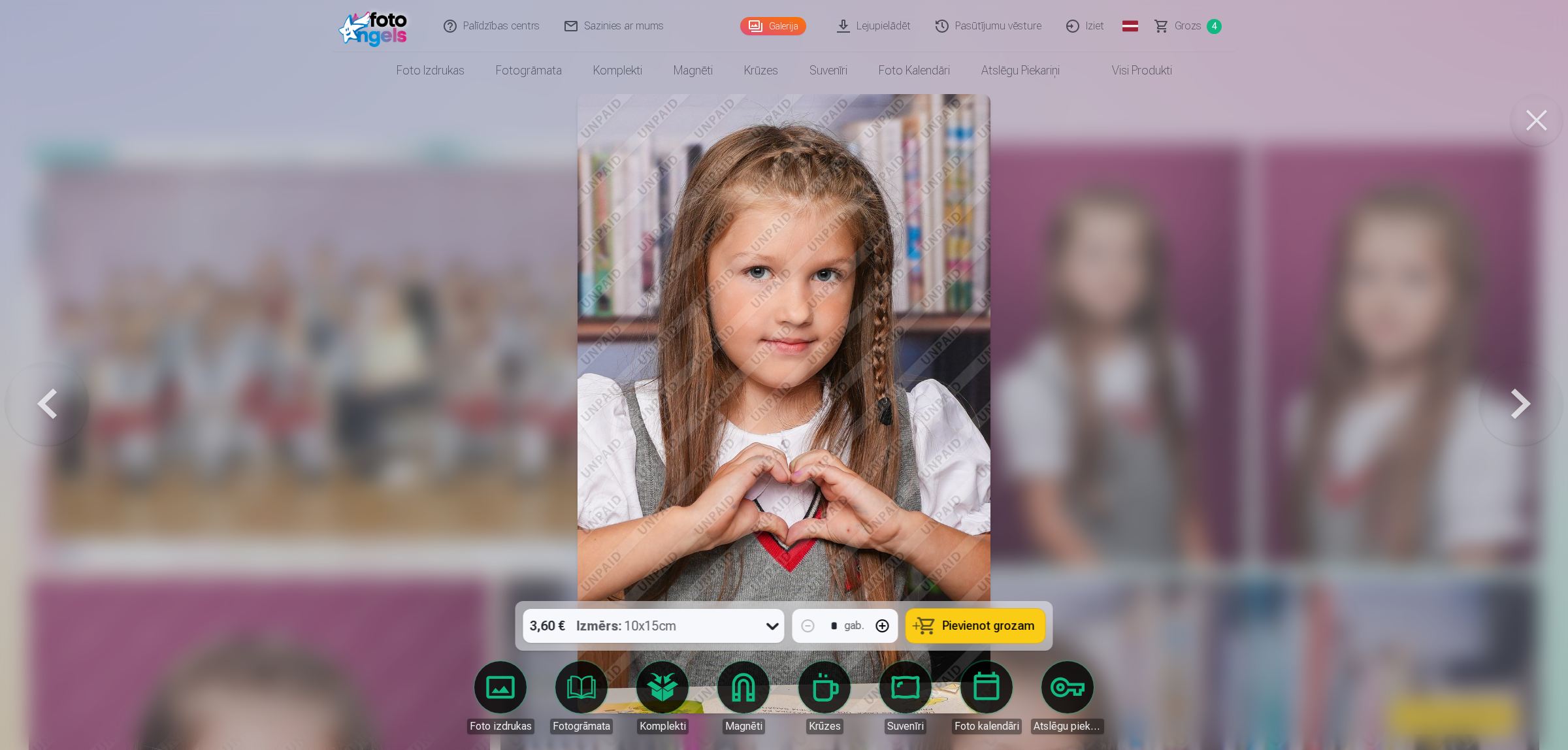
click at [59, 406] on button at bounding box center [47, 404] width 83 height 368
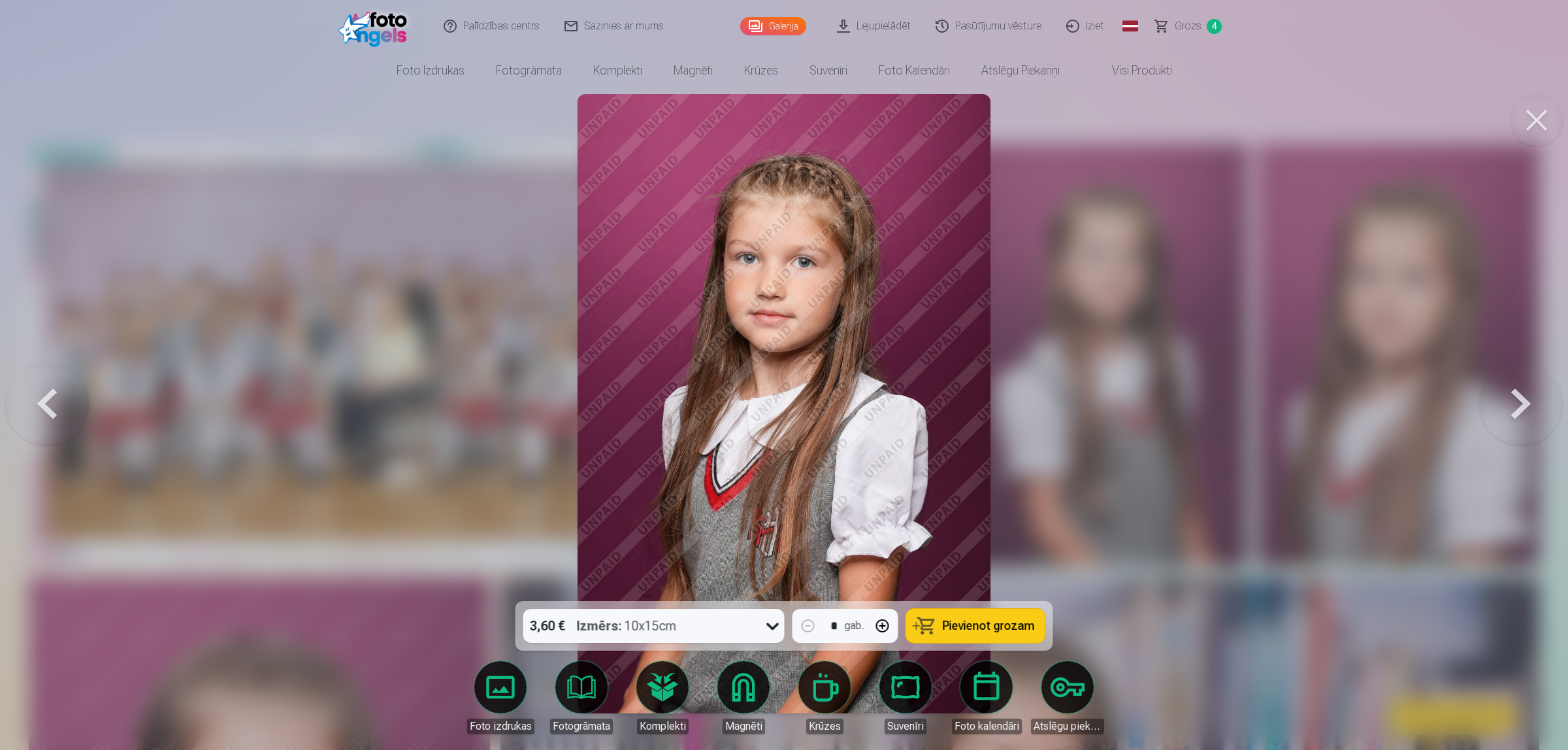
click at [1250, 118] on button at bounding box center [1536, 120] width 52 height 52
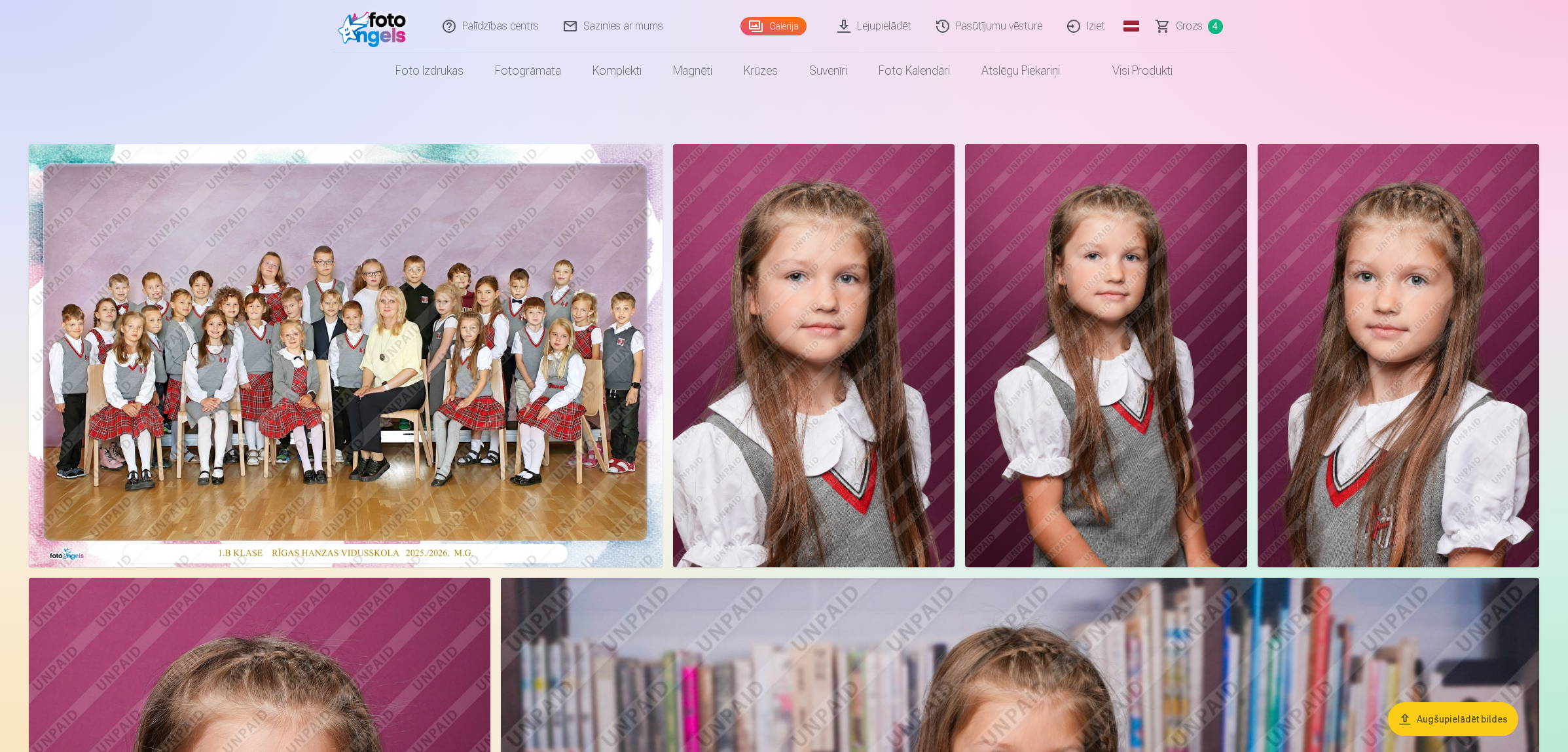
click at [1179, 29] on span "Grozs" at bounding box center [1189, 26] width 27 height 16
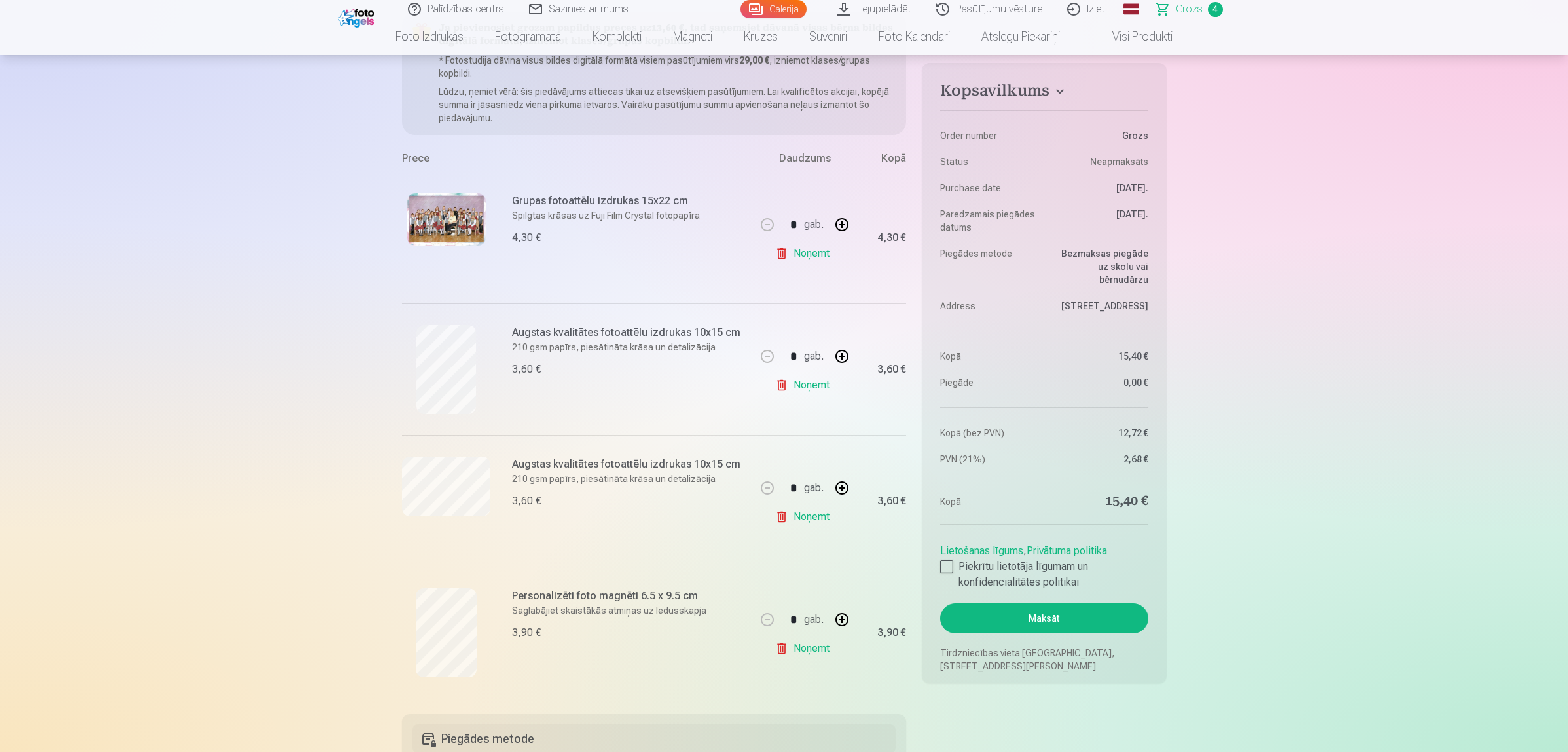
scroll to position [328, 0]
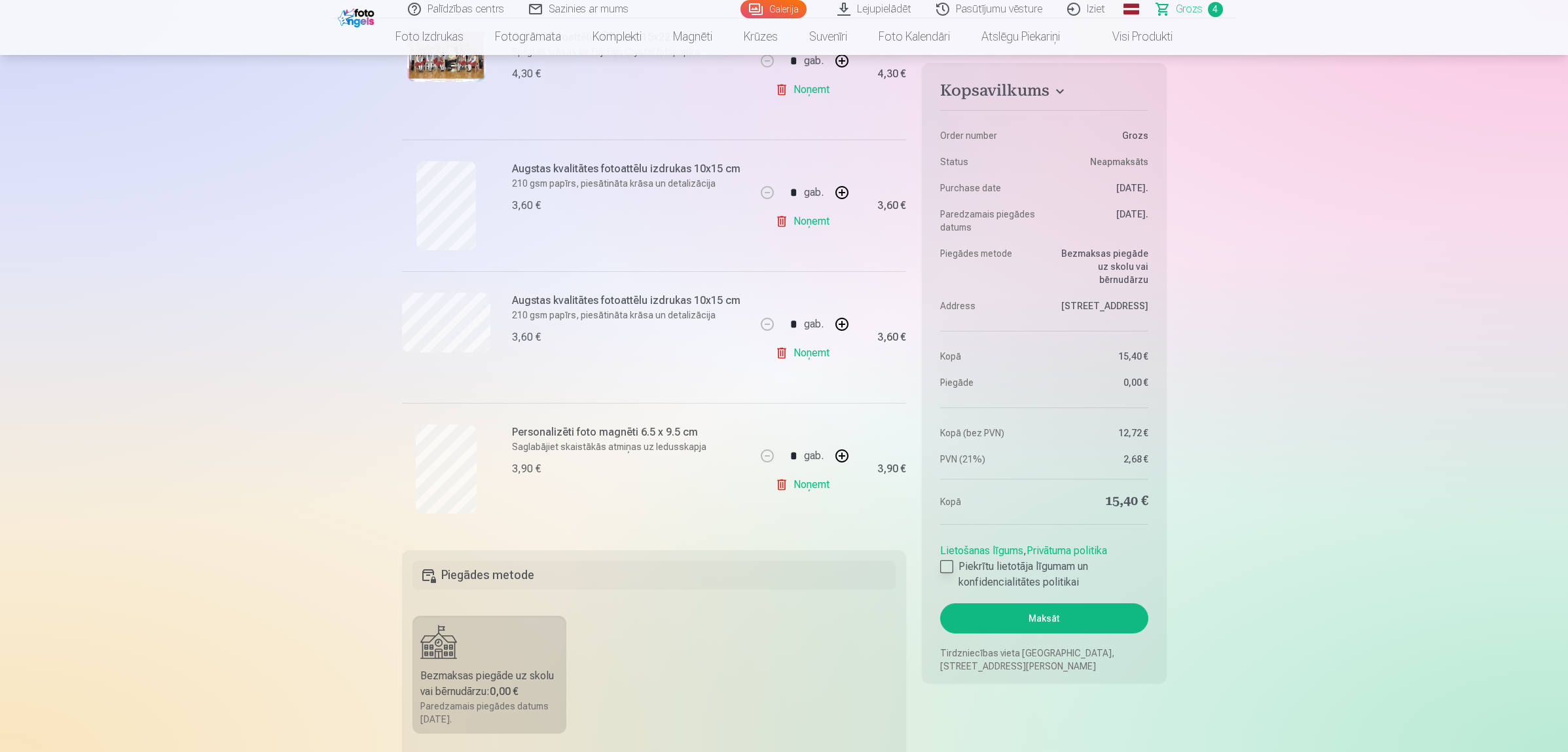
click at [947, 563] on div at bounding box center [947, 567] width 13 height 13
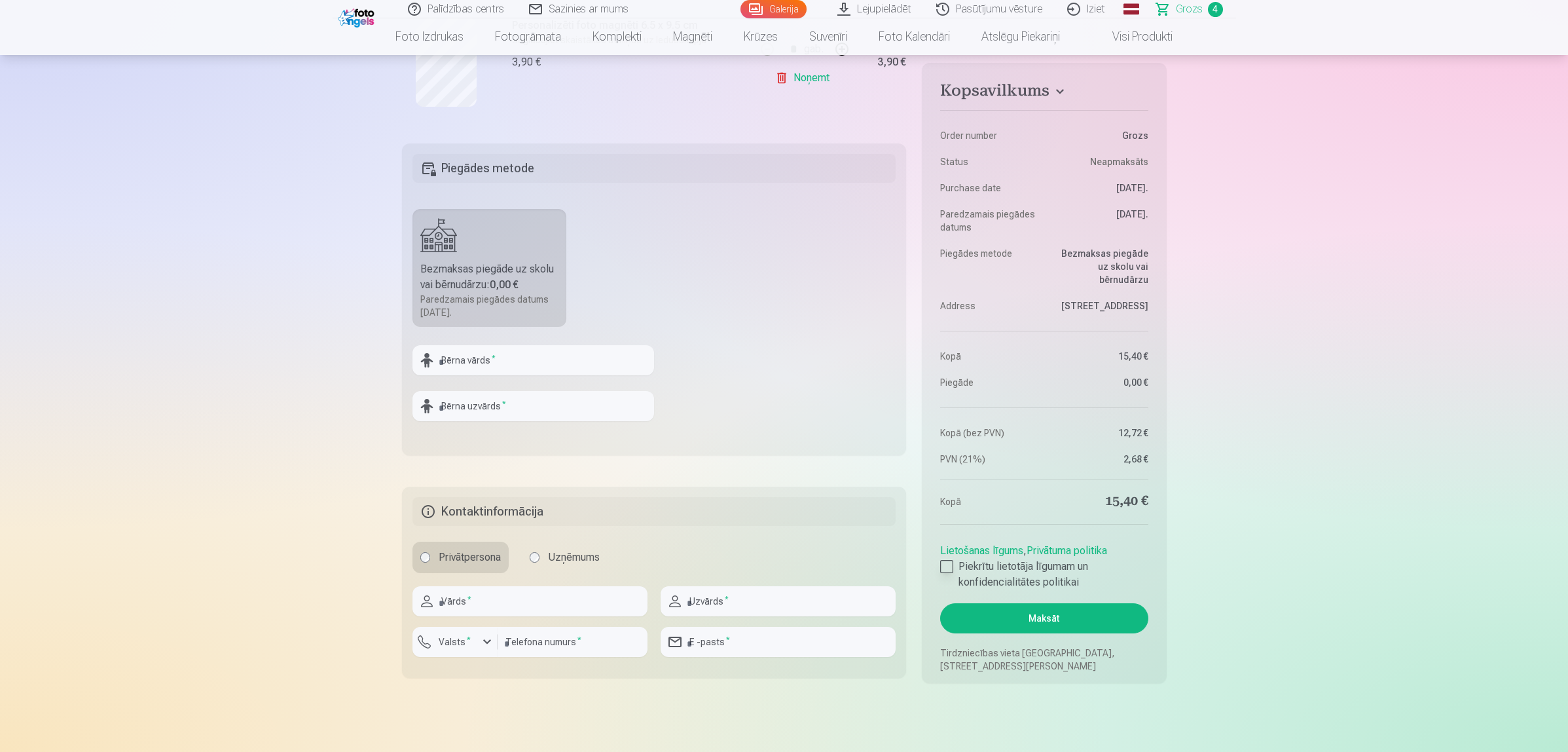
scroll to position [737, 0]
click at [565, 365] on input "text" at bounding box center [533, 358] width 242 height 30
type input "******"
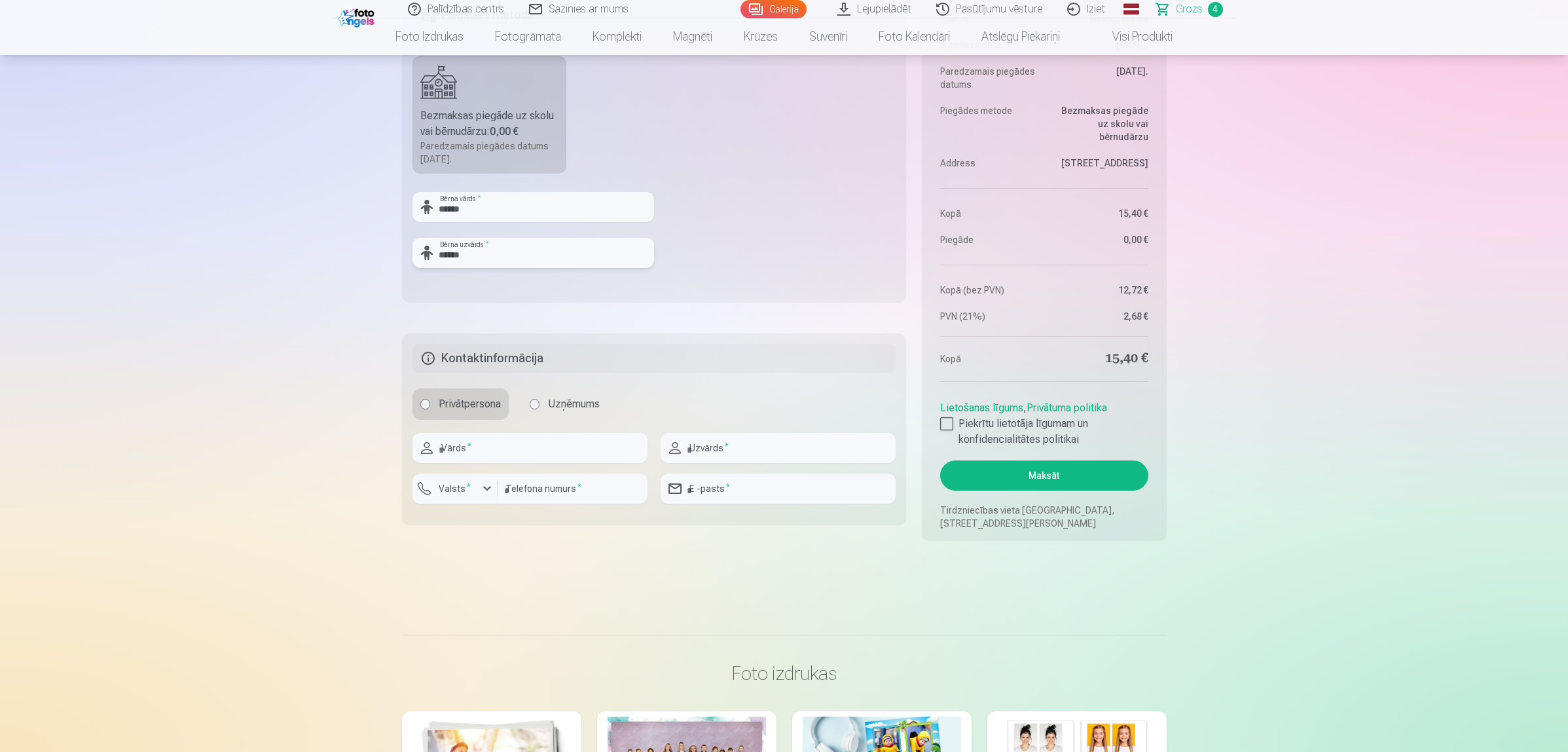
scroll to position [900, 0]
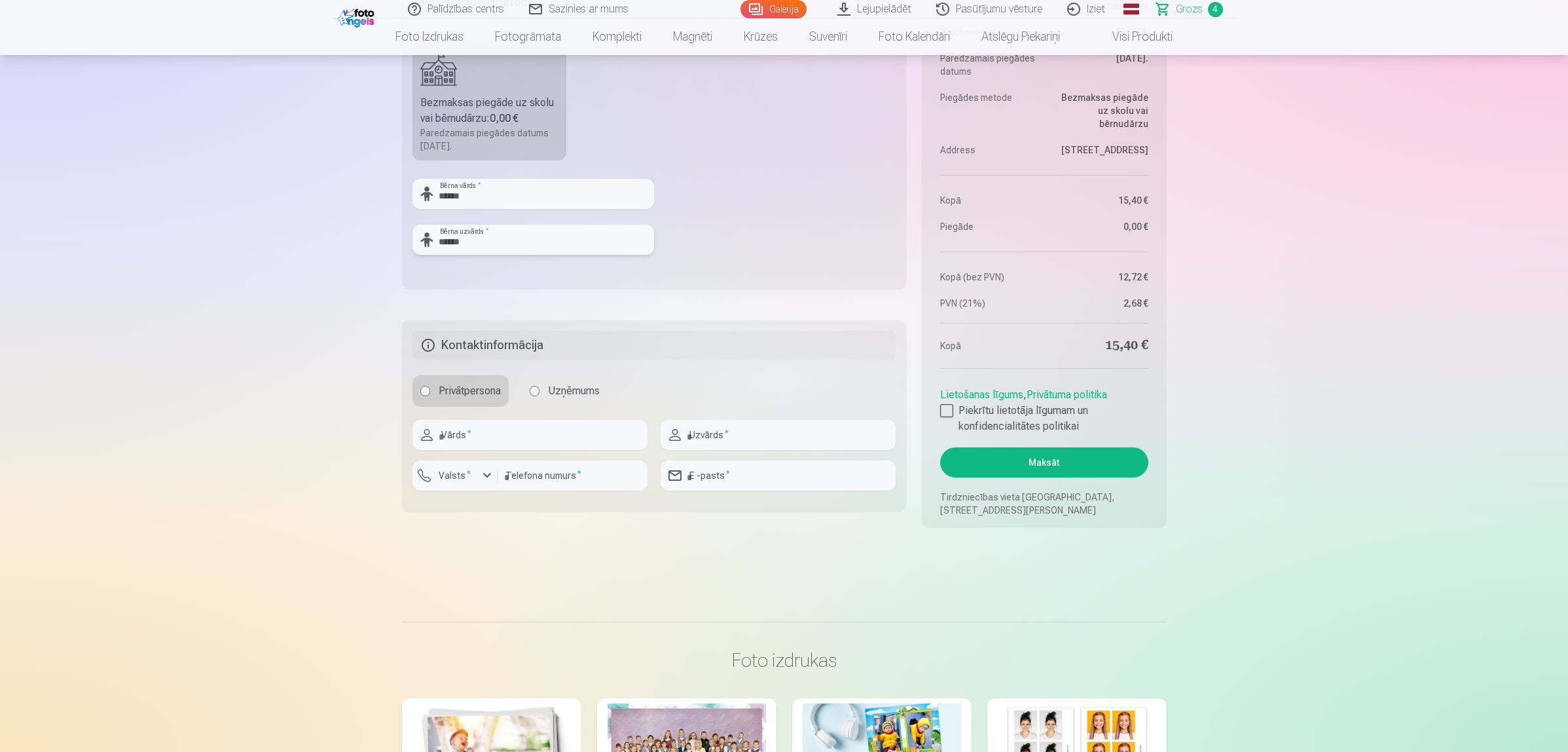
type input "******"
click at [541, 443] on input "text" at bounding box center [529, 434] width 235 height 30
type input "******"
click at [835, 434] on input "text" at bounding box center [777, 434] width 235 height 30
type input "******"
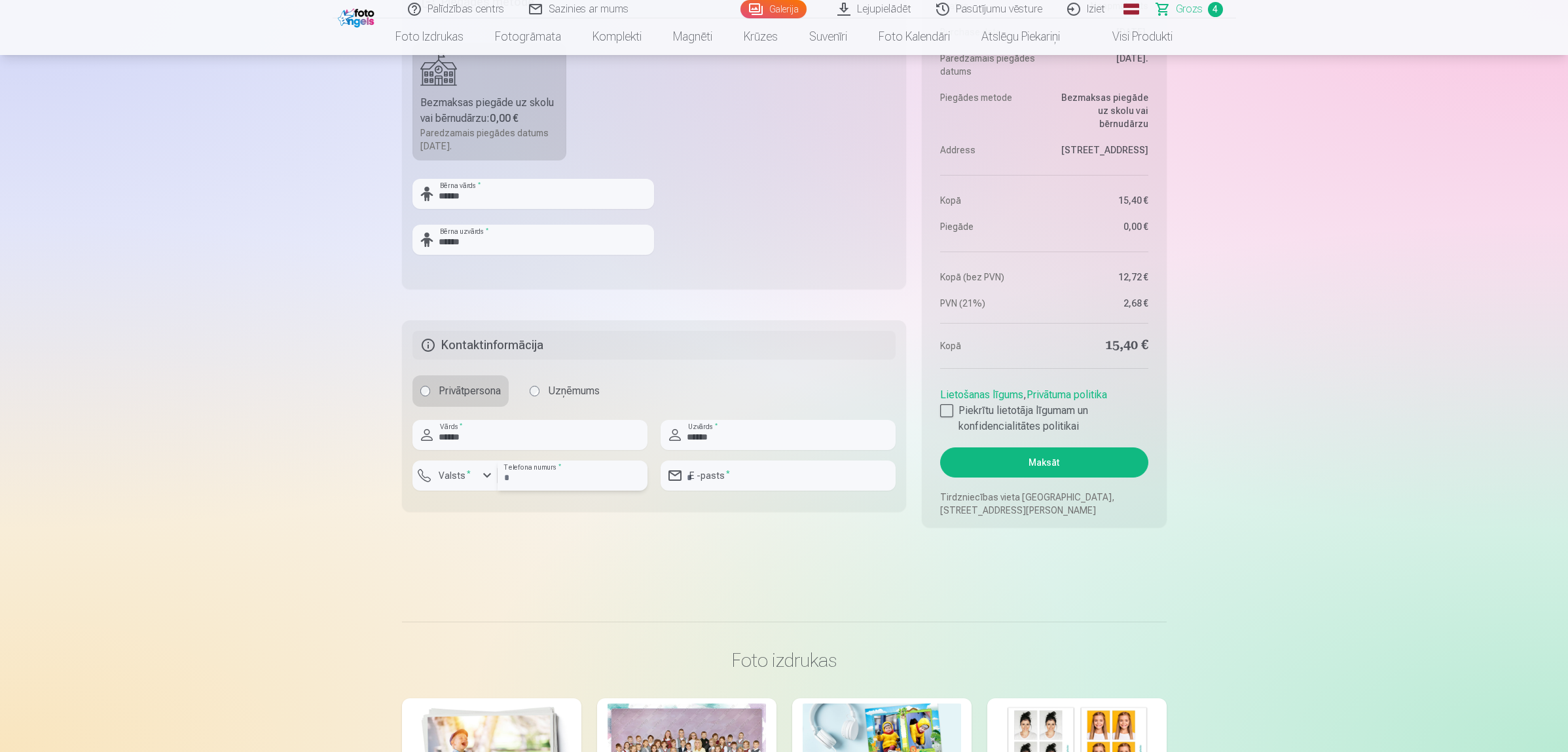
click at [554, 475] on input "number" at bounding box center [572, 475] width 150 height 30
type input "********"
click at [488, 477] on div "button" at bounding box center [487, 475] width 16 height 16
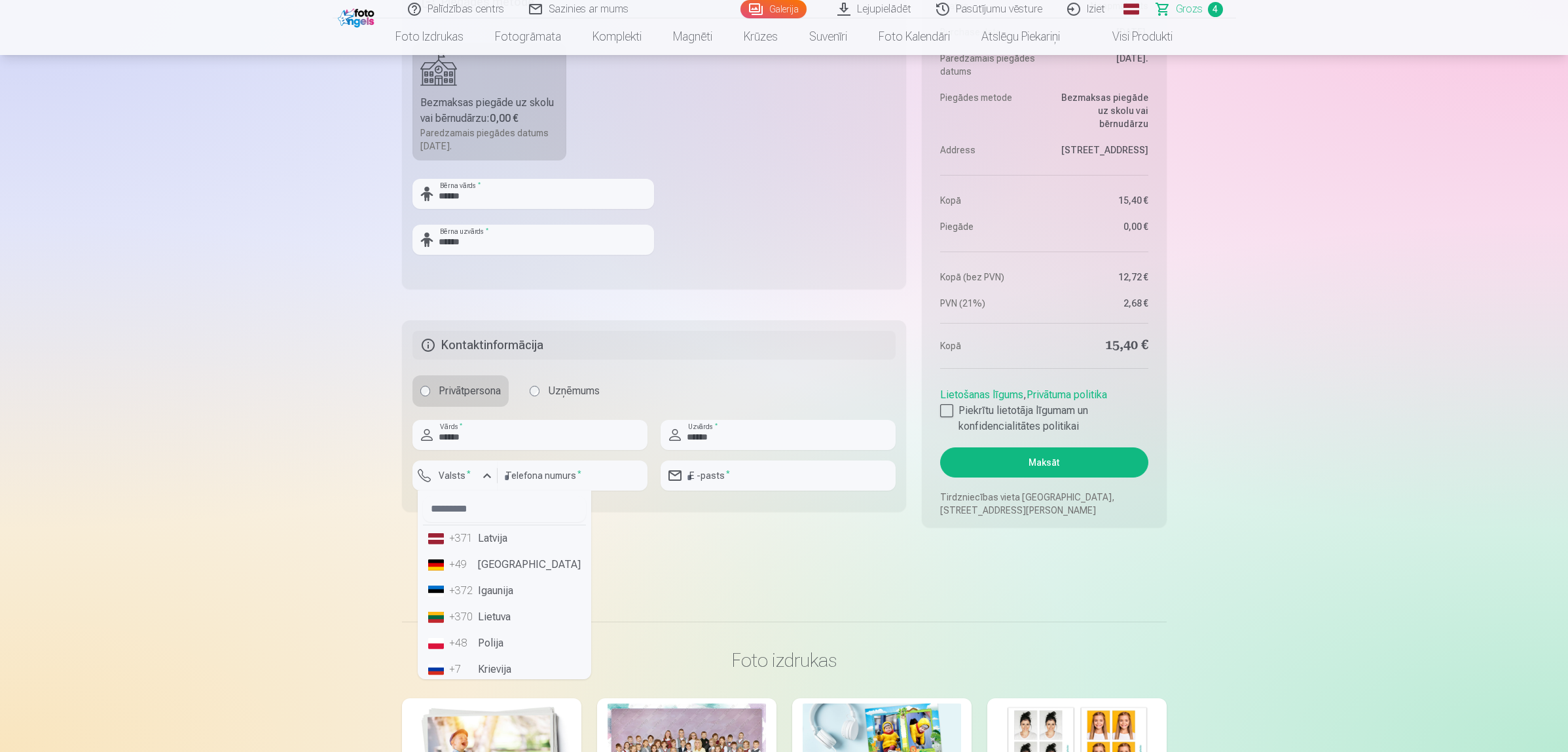
click at [492, 542] on li "+371 Latvija" at bounding box center [504, 539] width 163 height 26
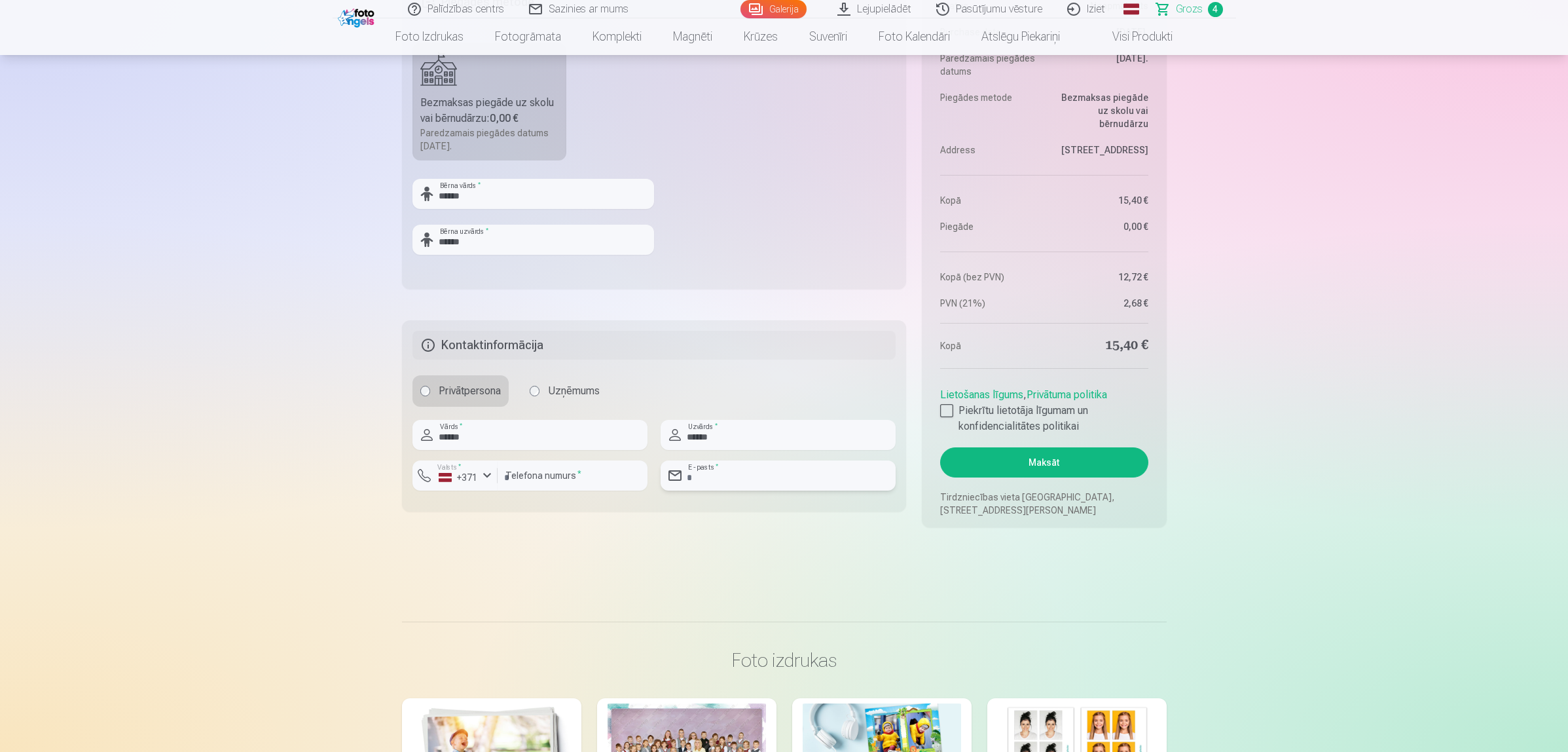
click at [777, 470] on input "email" at bounding box center [777, 475] width 235 height 30
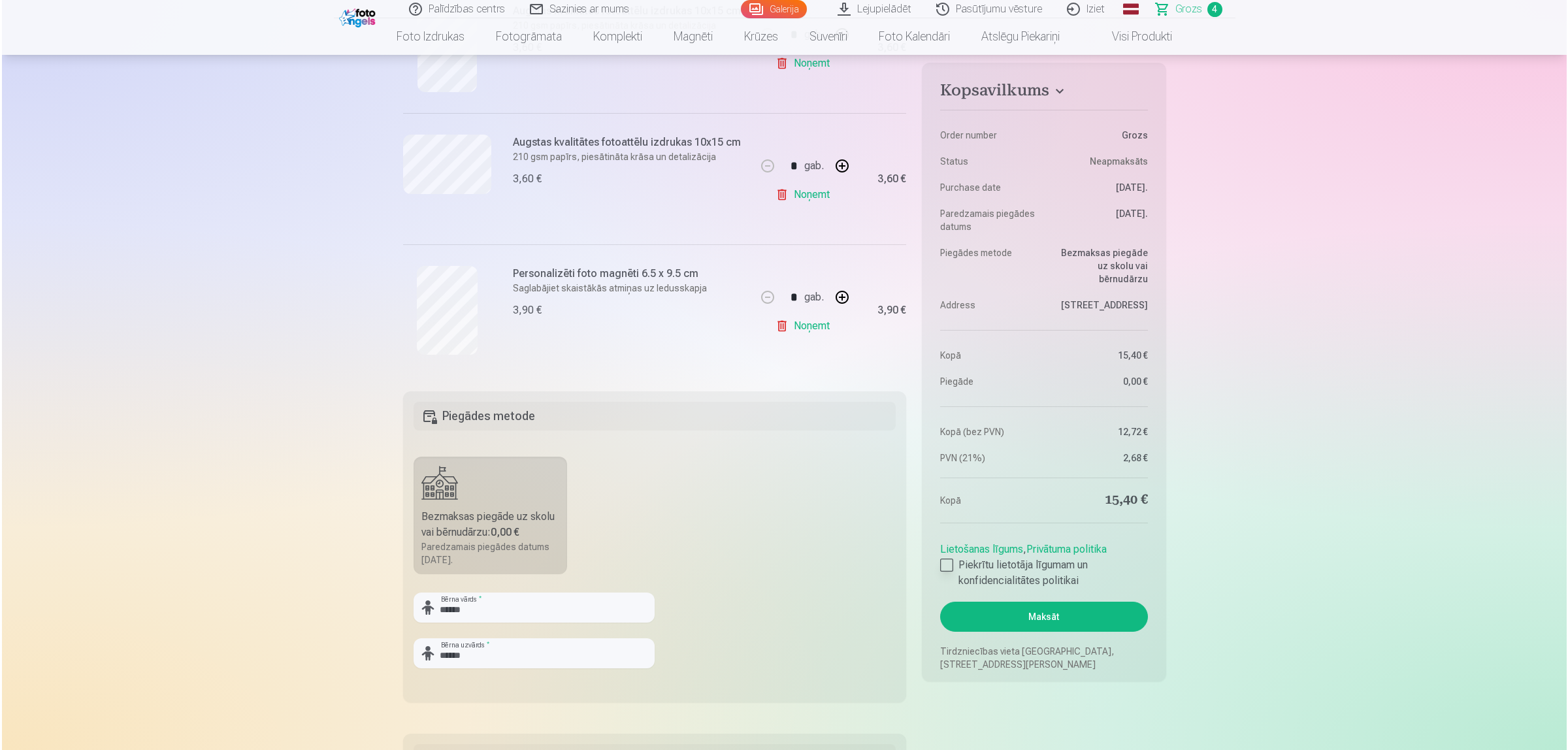
scroll to position [490, 0]
type input "**********"
click at [1043, 600] on button "Maksāt" at bounding box center [1042, 617] width 207 height 30
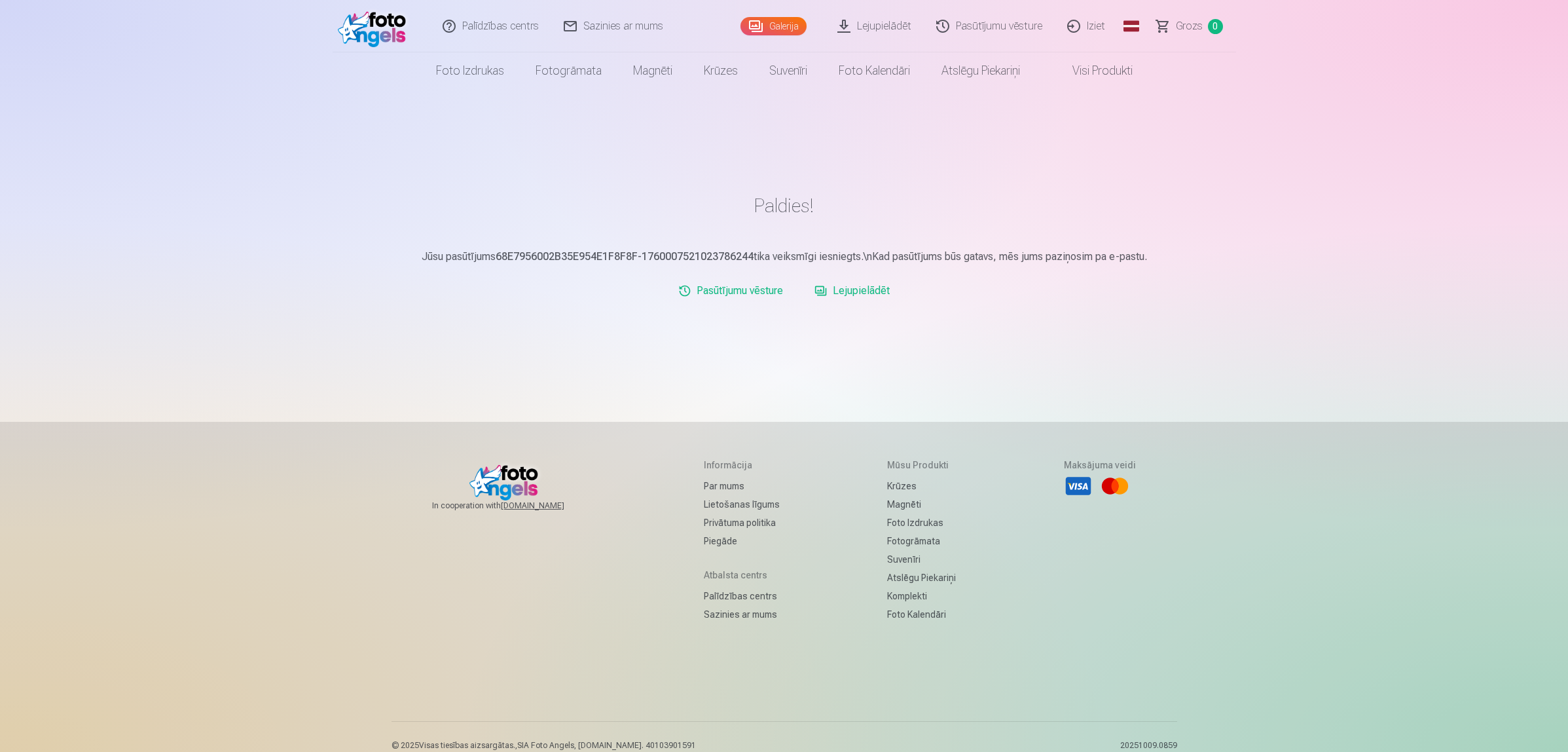
click at [388, 23] on img at bounding box center [375, 26] width 75 height 42
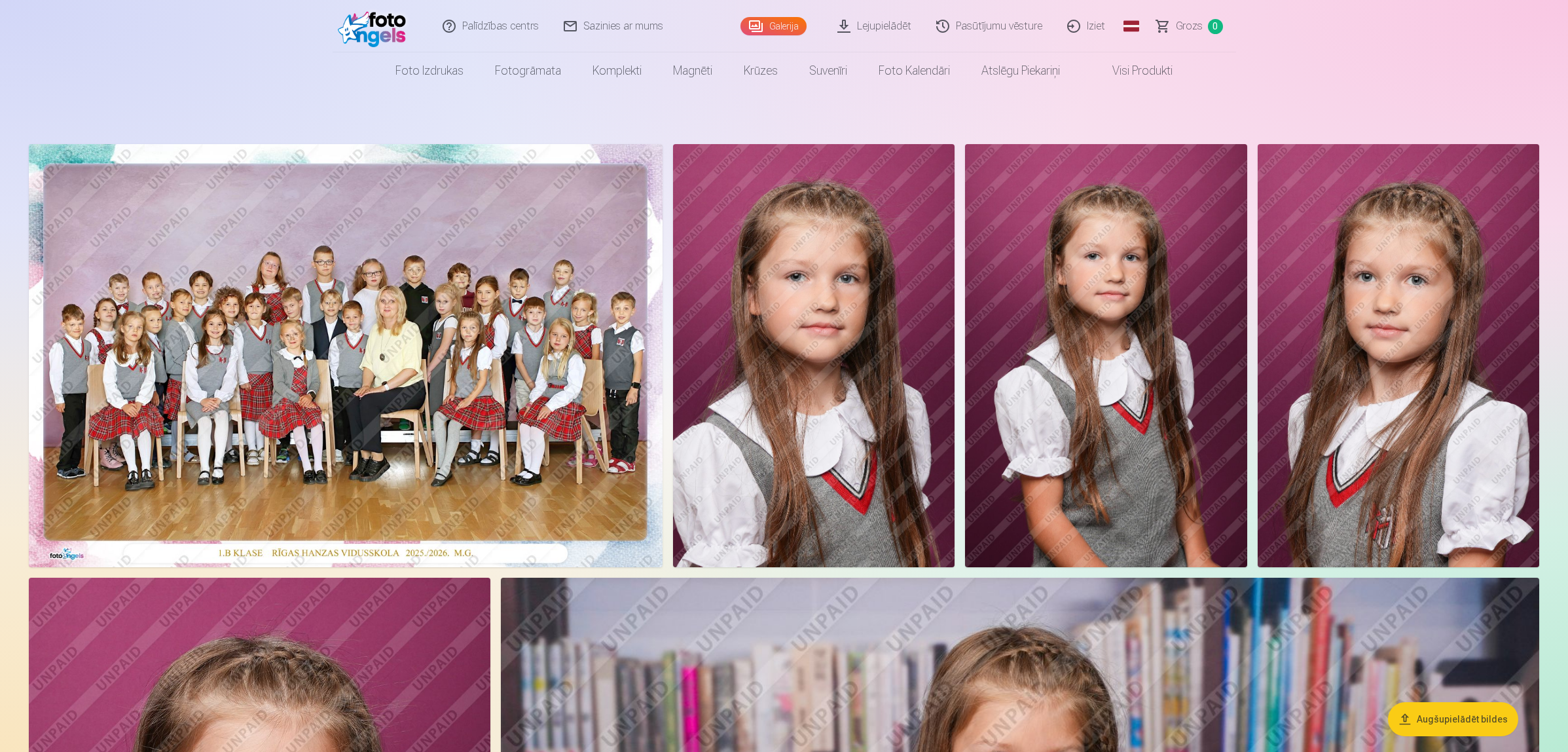
click at [1192, 29] on span "Grozs" at bounding box center [1189, 26] width 27 height 16
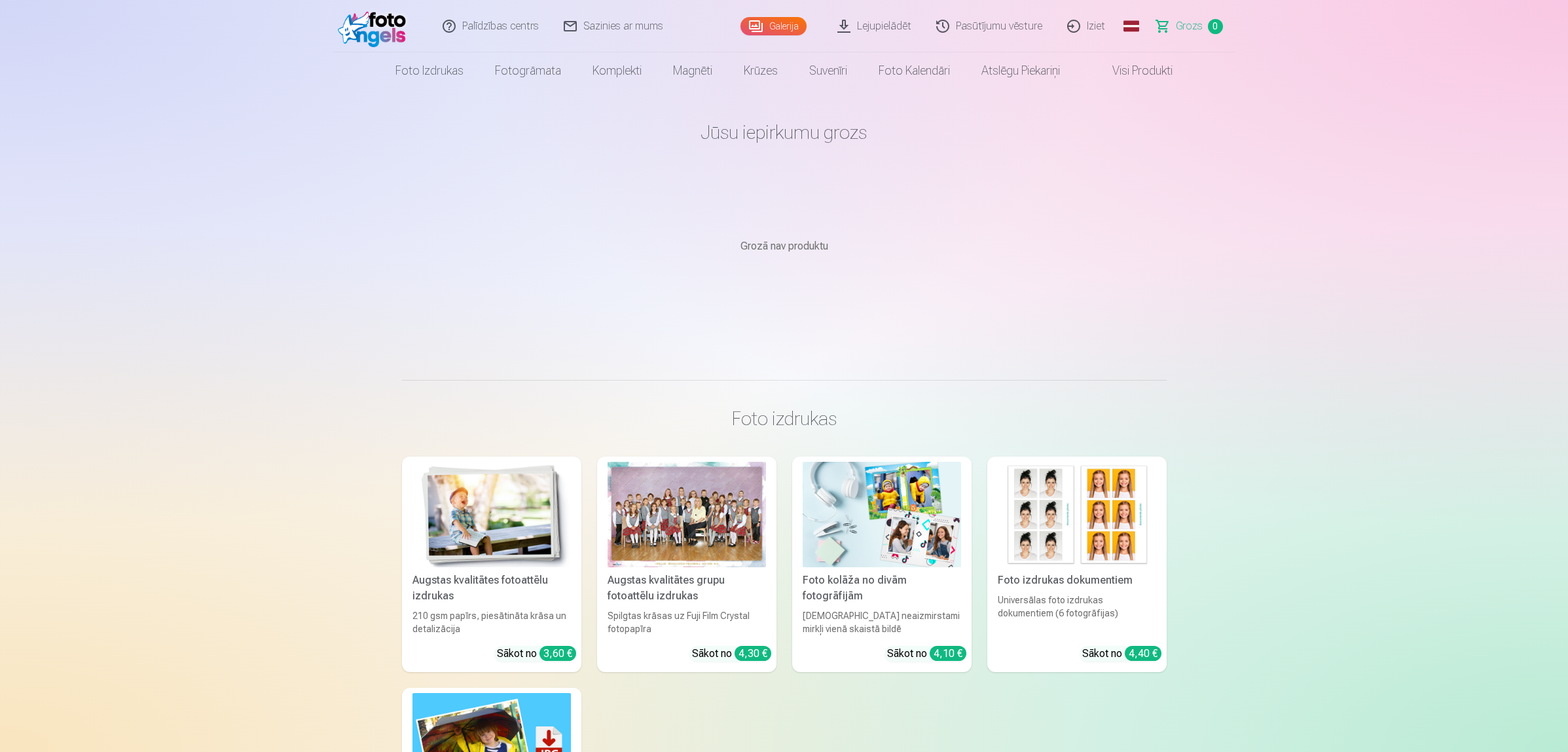
click at [1156, 66] on link "Visi produkti" at bounding box center [1132, 70] width 113 height 37
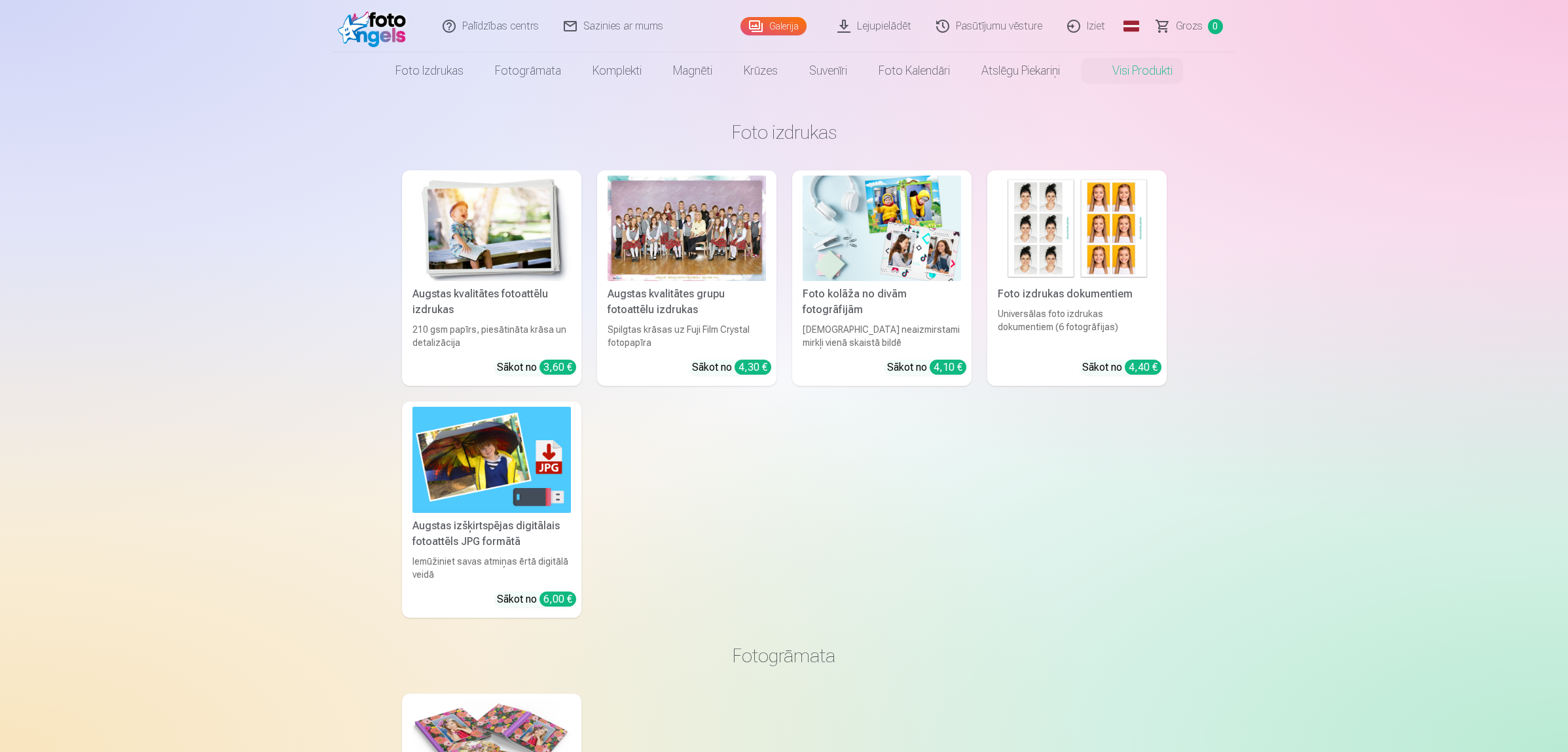
click at [771, 27] on link "Galerija" at bounding box center [773, 26] width 66 height 18
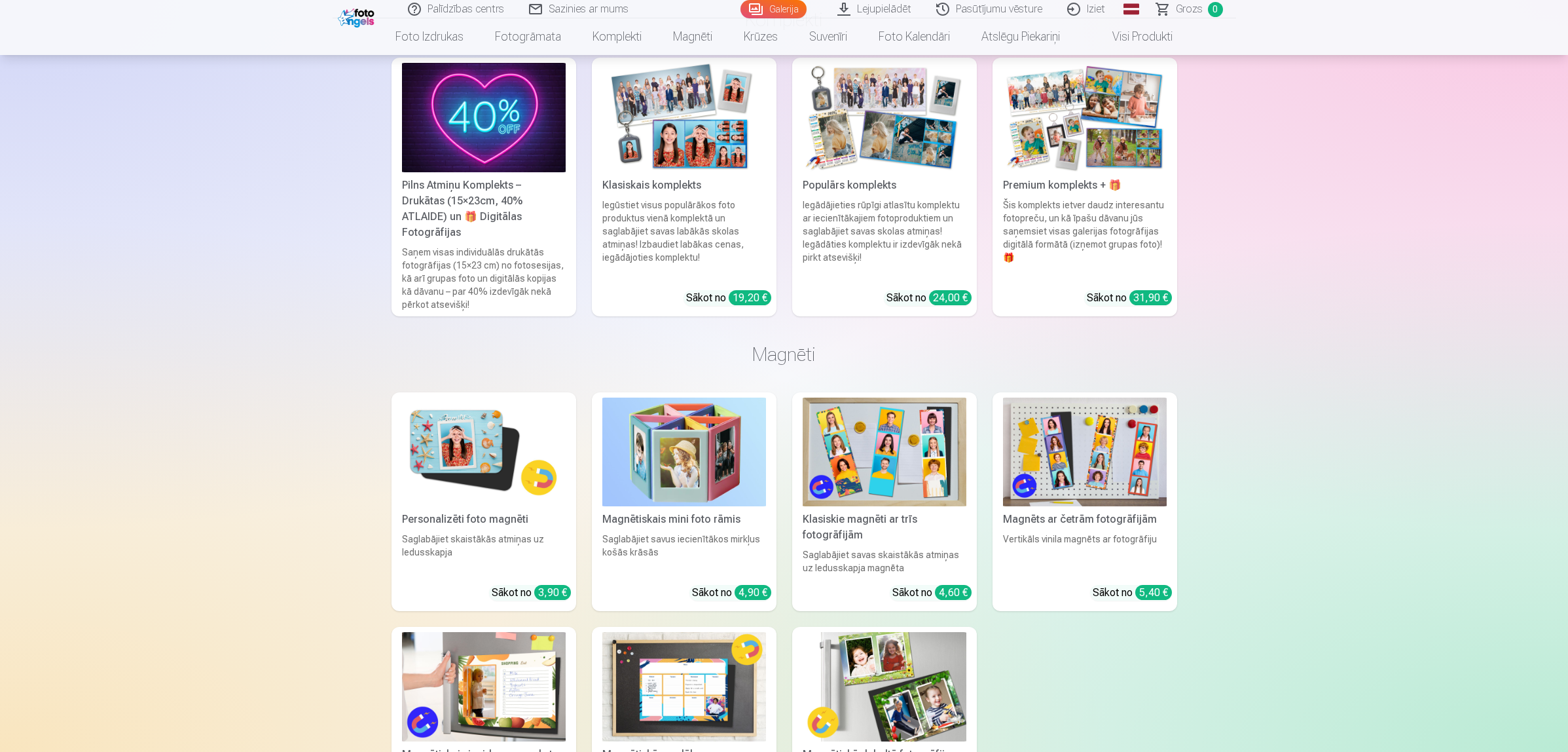
scroll to position [5486, 0]
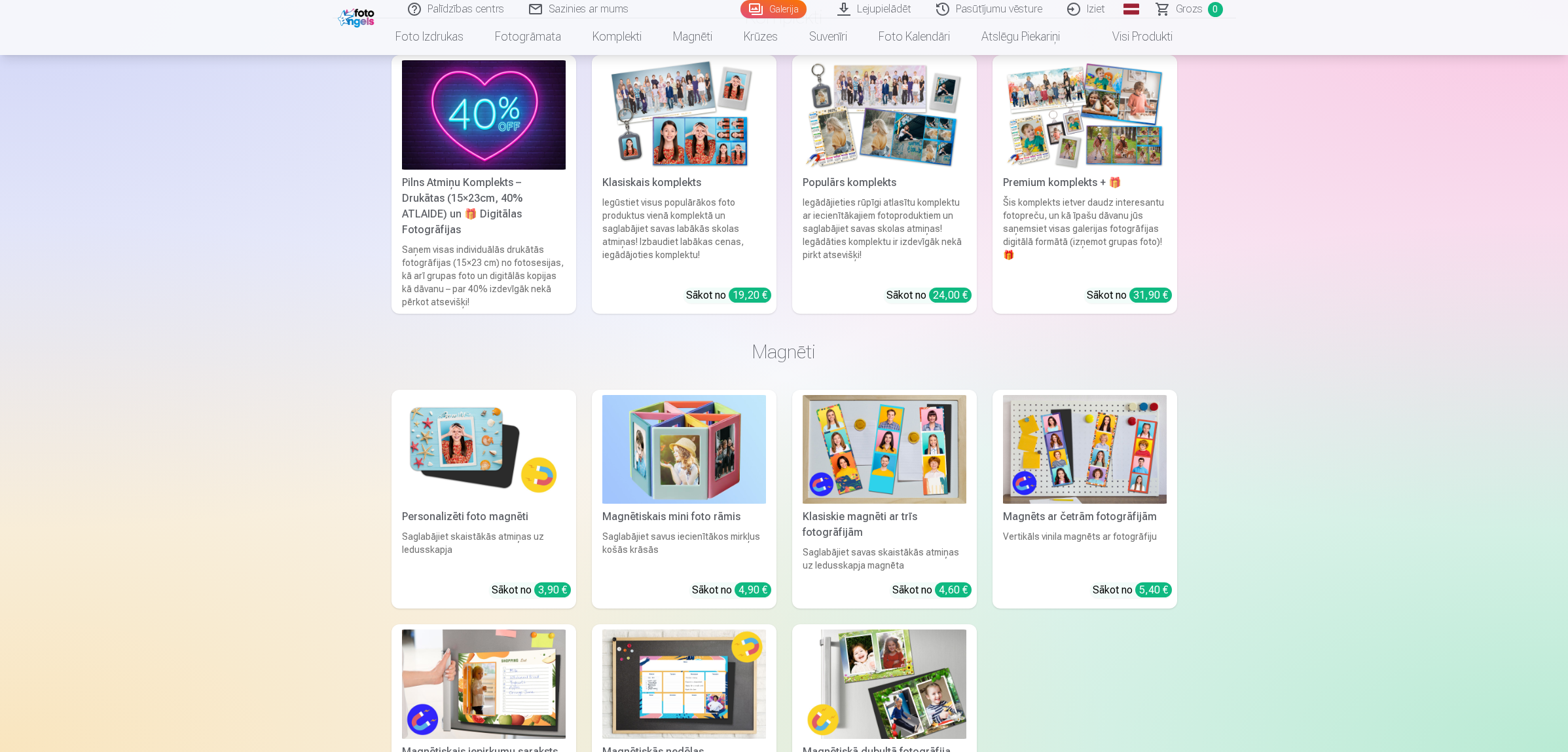
click at [937, 432] on img at bounding box center [884, 450] width 164 height 109
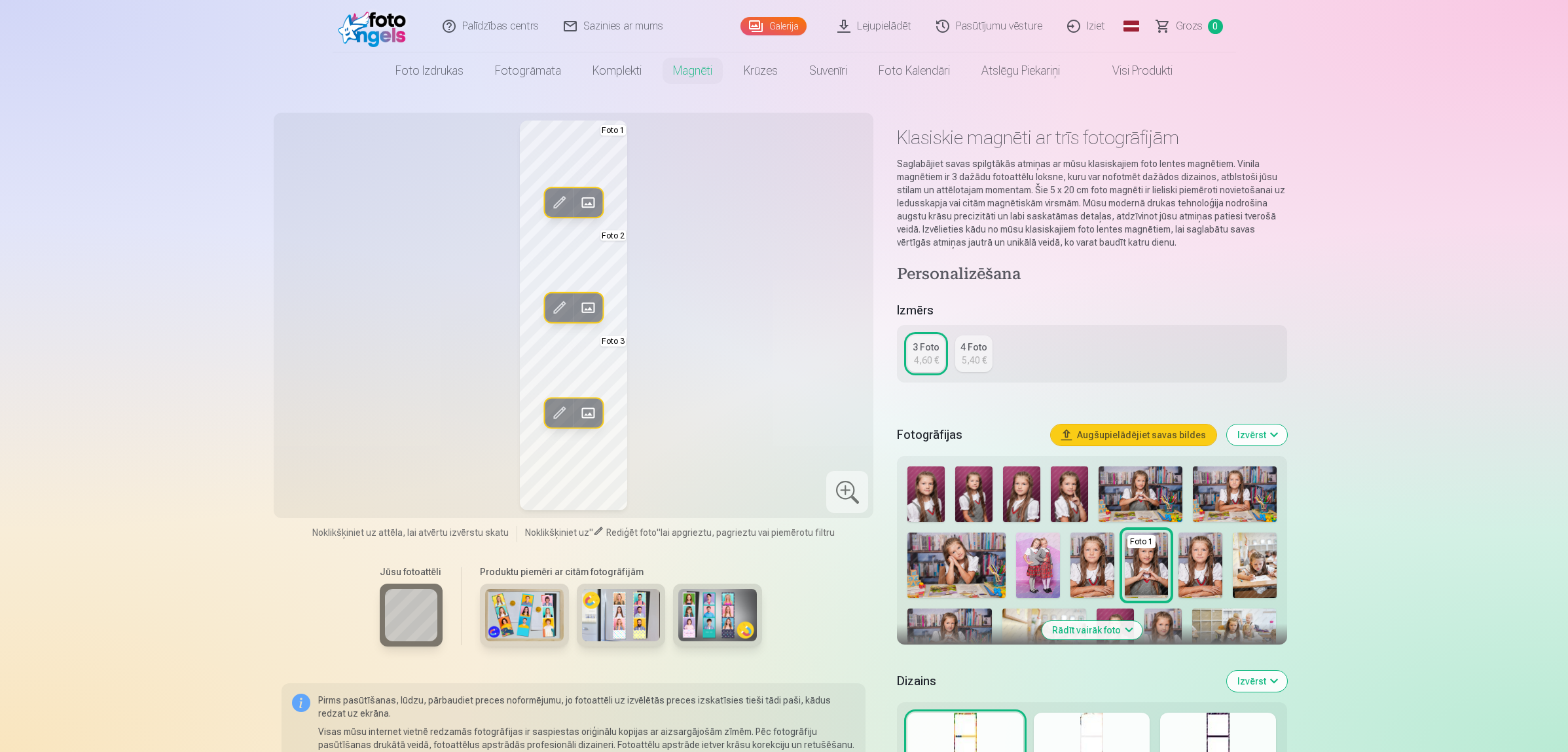
click at [549, 603] on img at bounding box center [524, 615] width 79 height 52
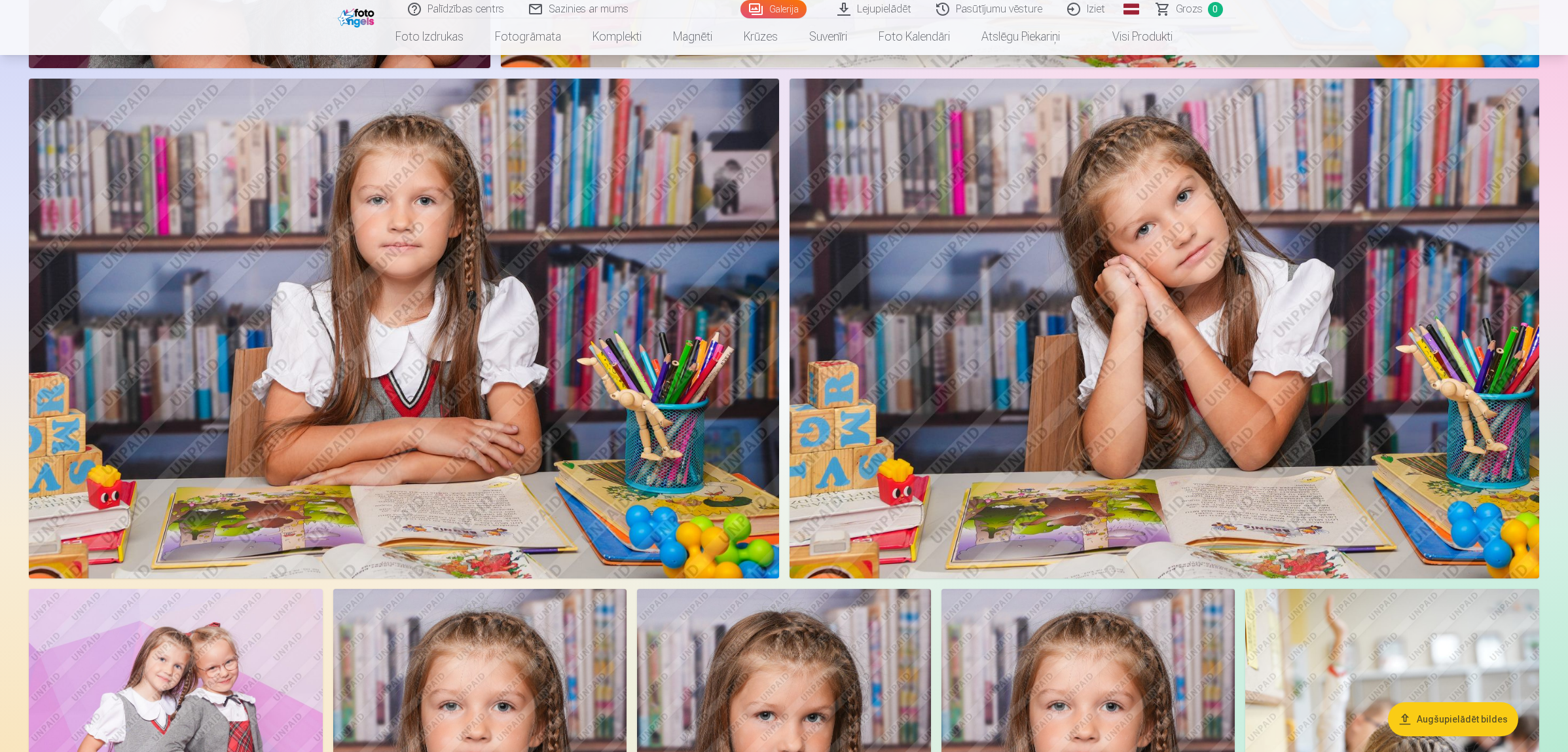
scroll to position [1310, 0]
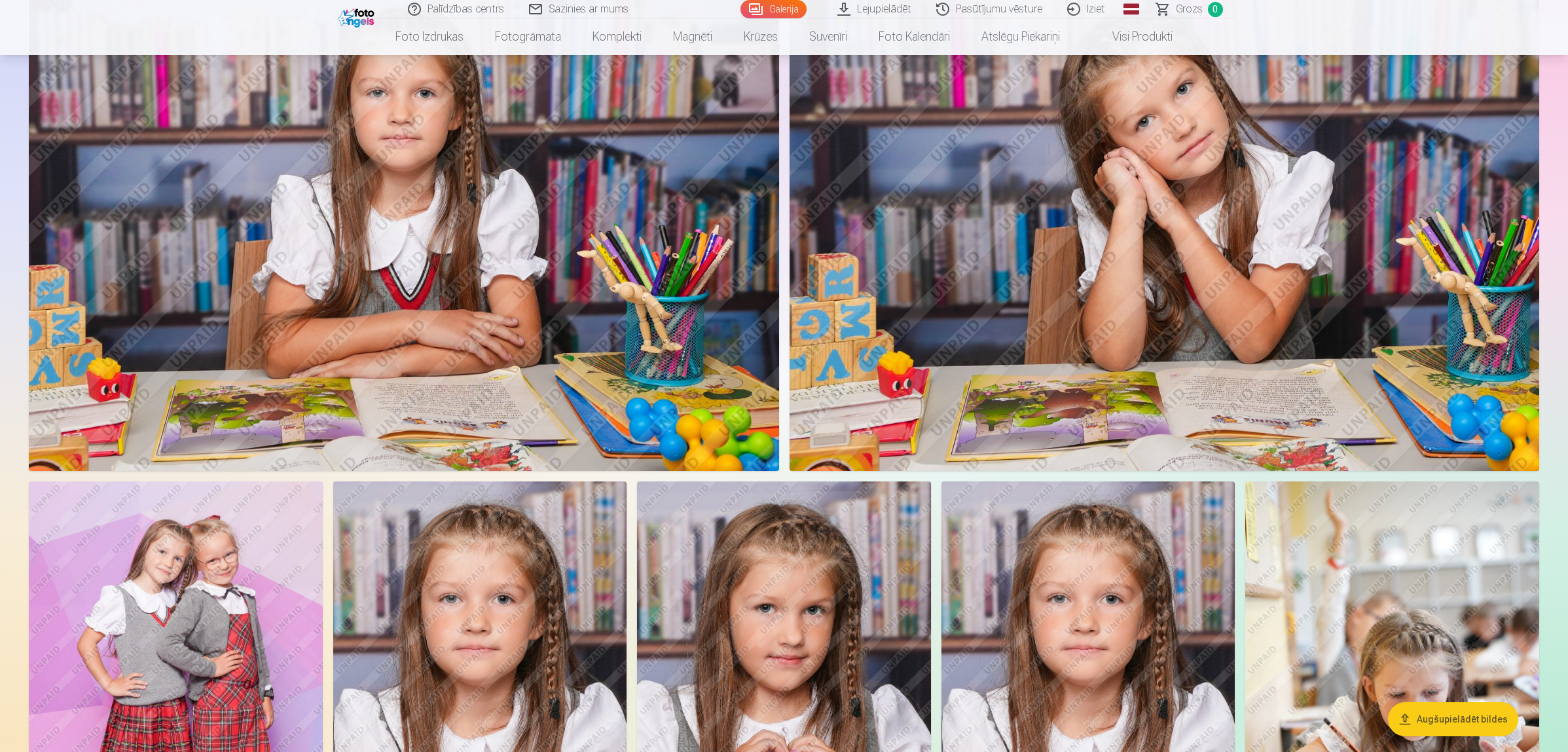
click at [365, 10] on img at bounding box center [357, 17] width 40 height 22
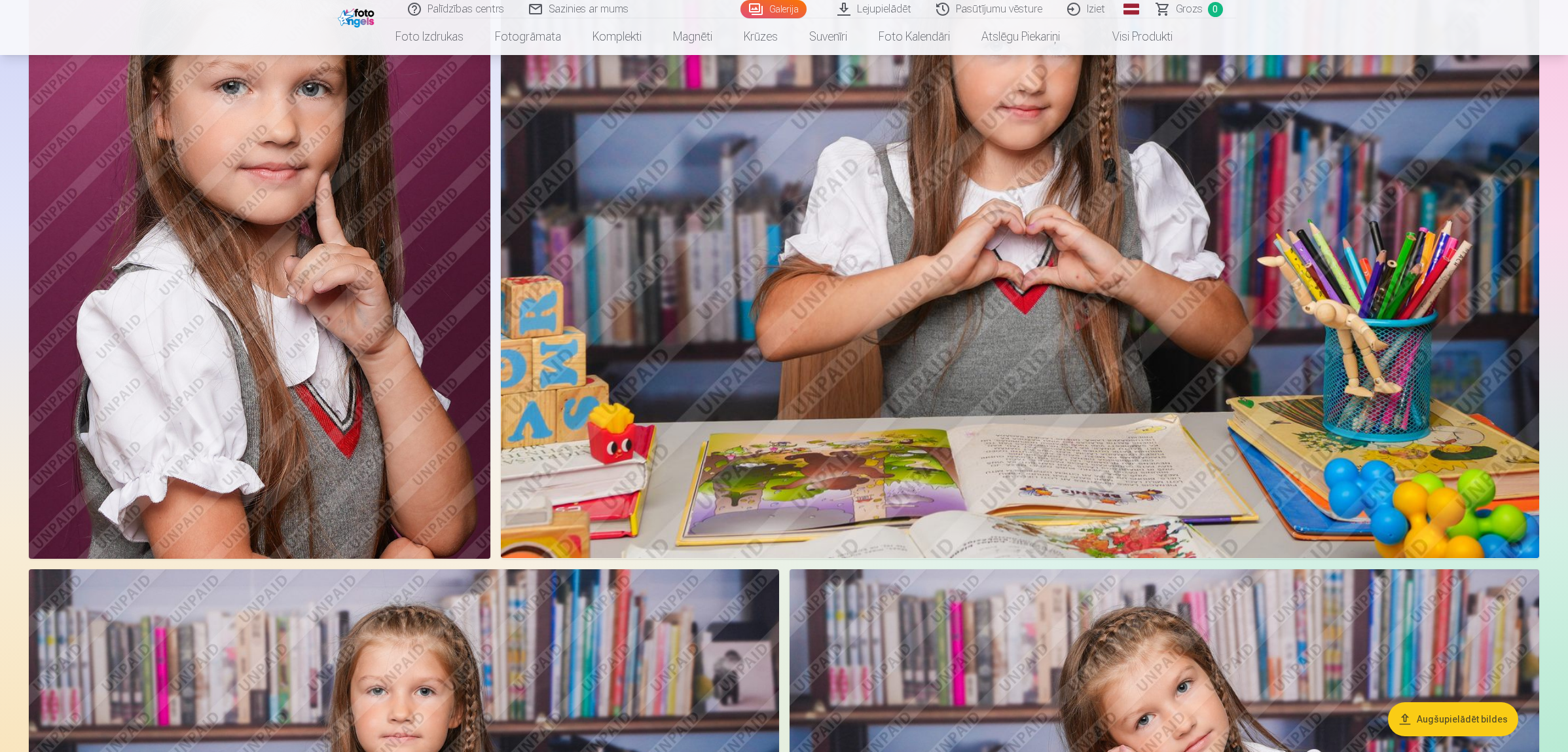
scroll to position [573, 0]
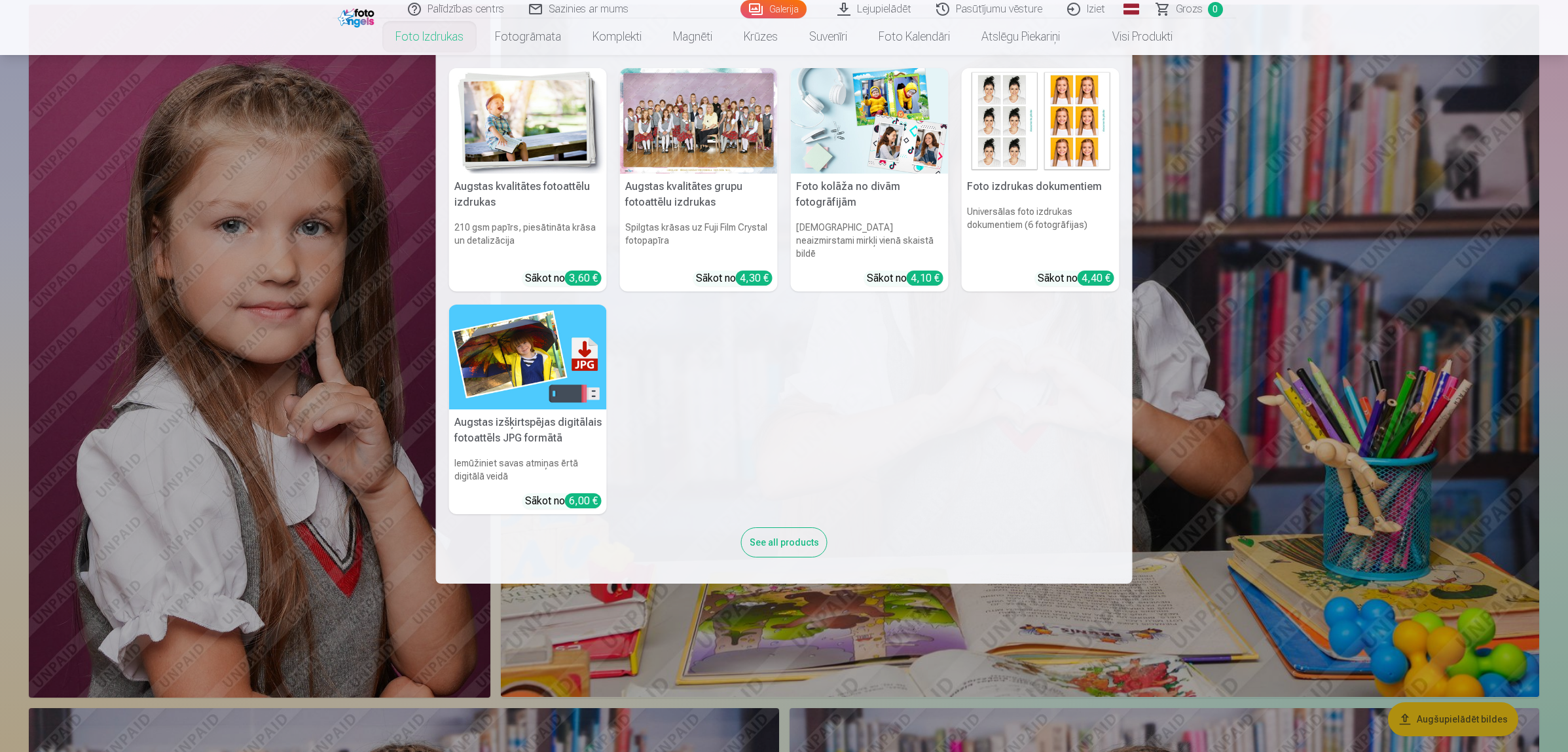
click at [449, 33] on link "Foto izdrukas" at bounding box center [429, 36] width 100 height 37
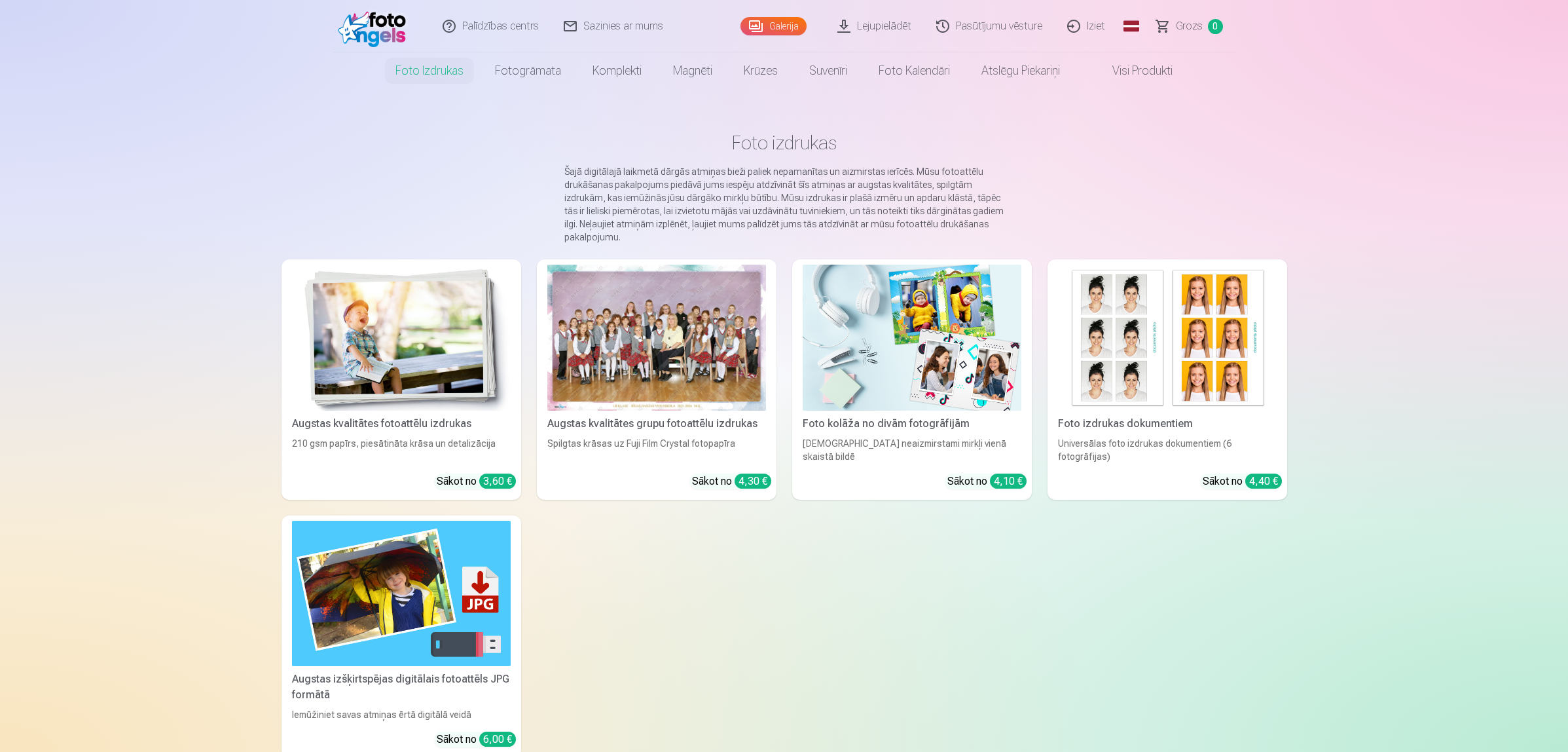
click at [770, 21] on link "Galerija" at bounding box center [773, 26] width 66 height 18
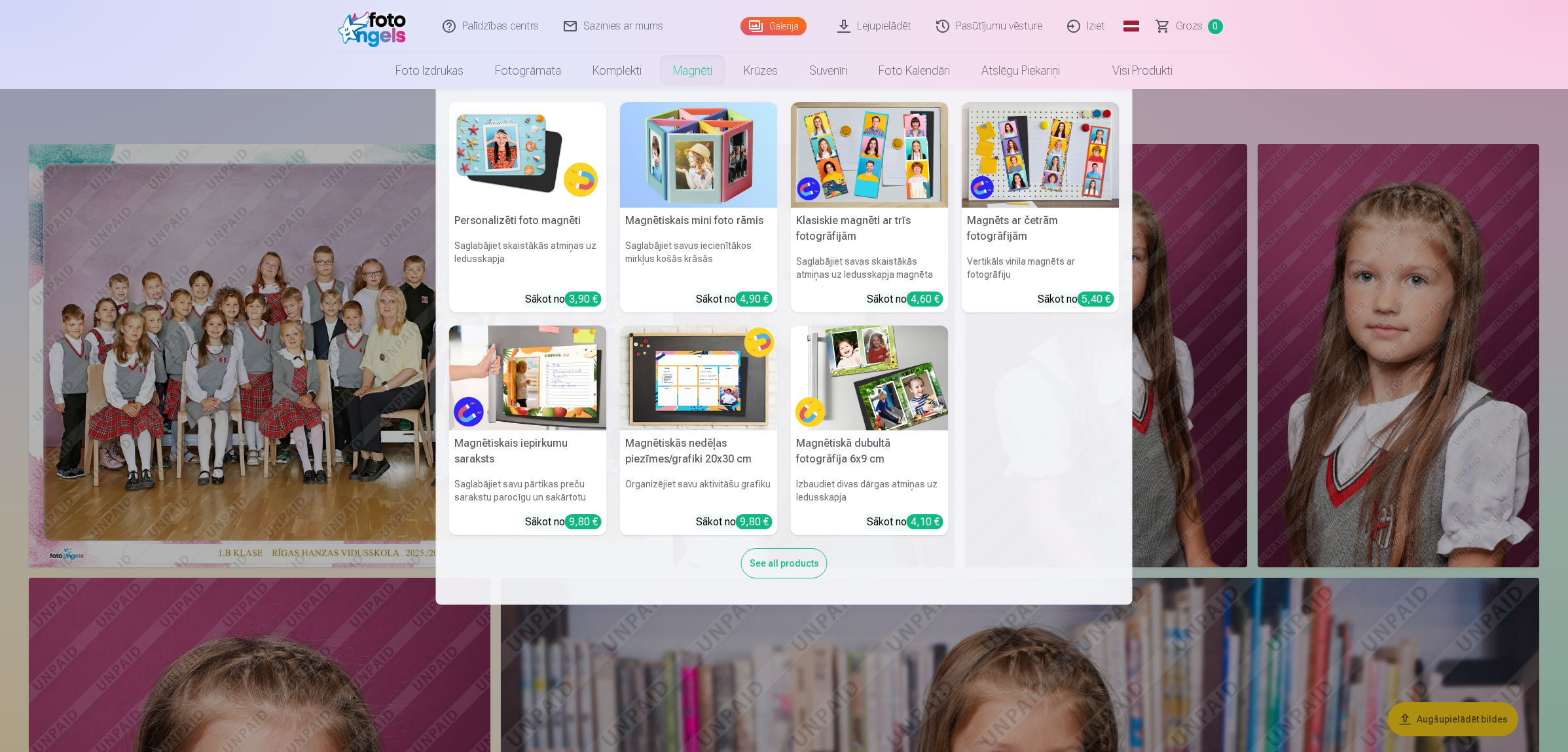
click at [689, 70] on link "Magnēti" at bounding box center [692, 70] width 70 height 37
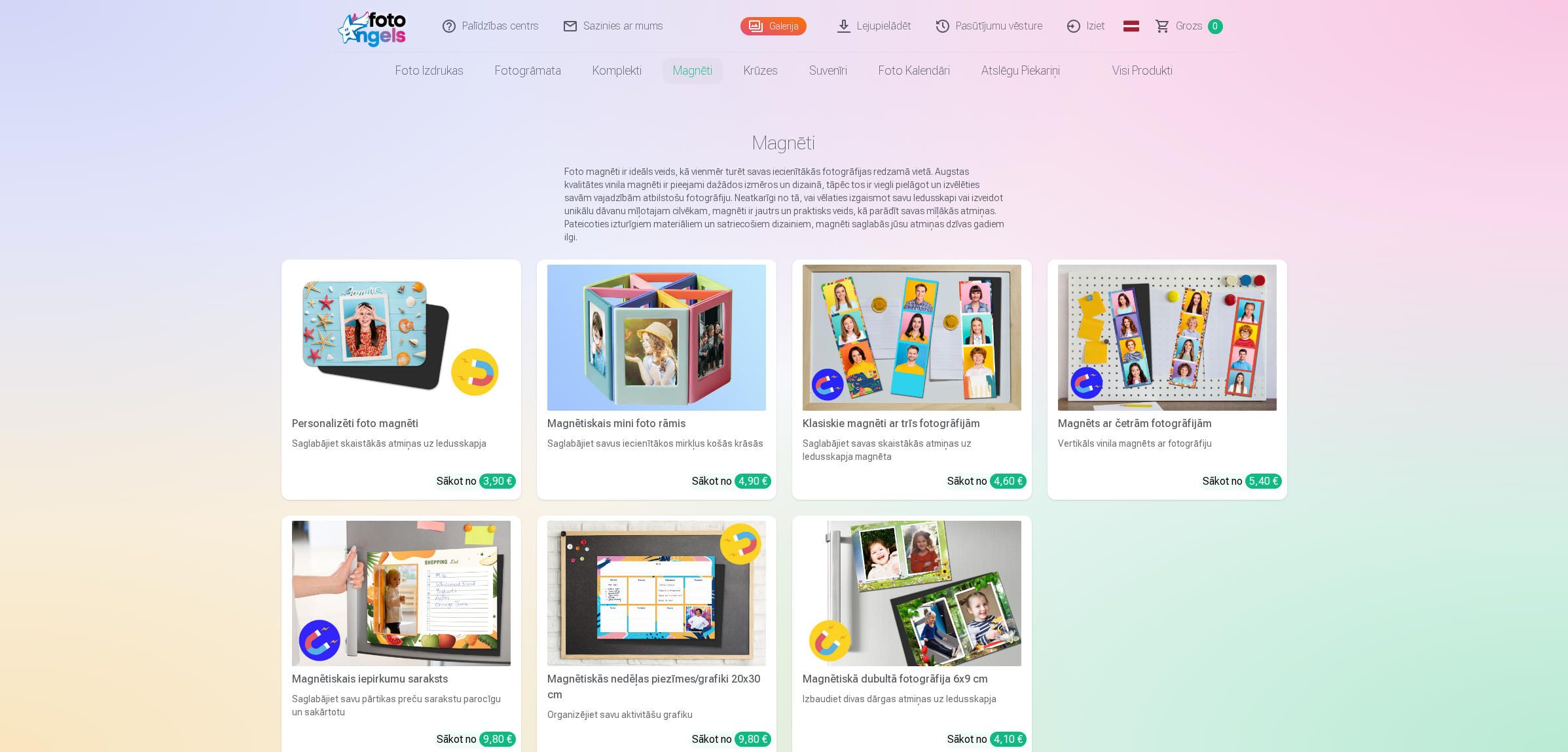
click at [963, 638] on img at bounding box center [912, 594] width 219 height 146
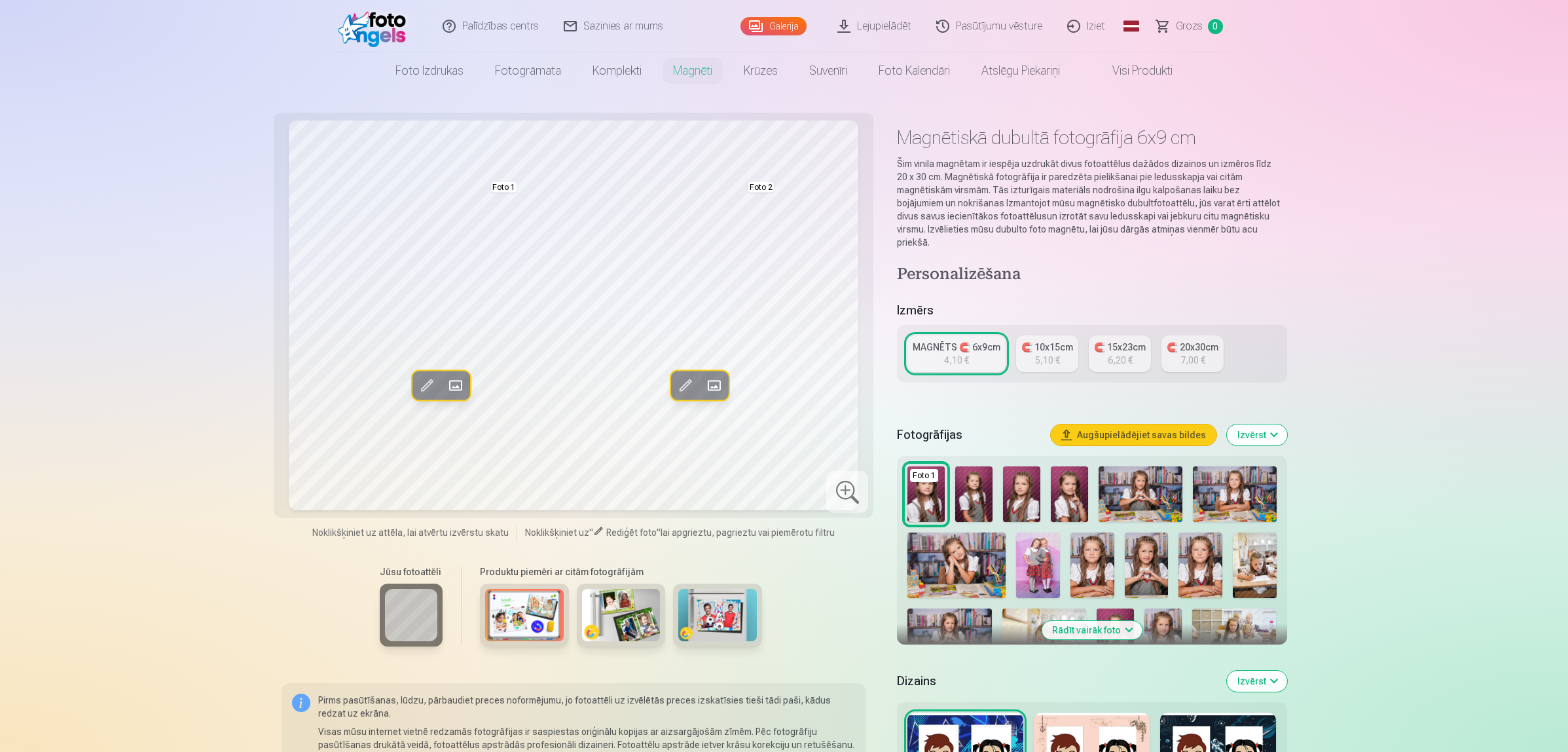
click at [900, 23] on link "Lejupielādēt" at bounding box center [875, 26] width 99 height 52
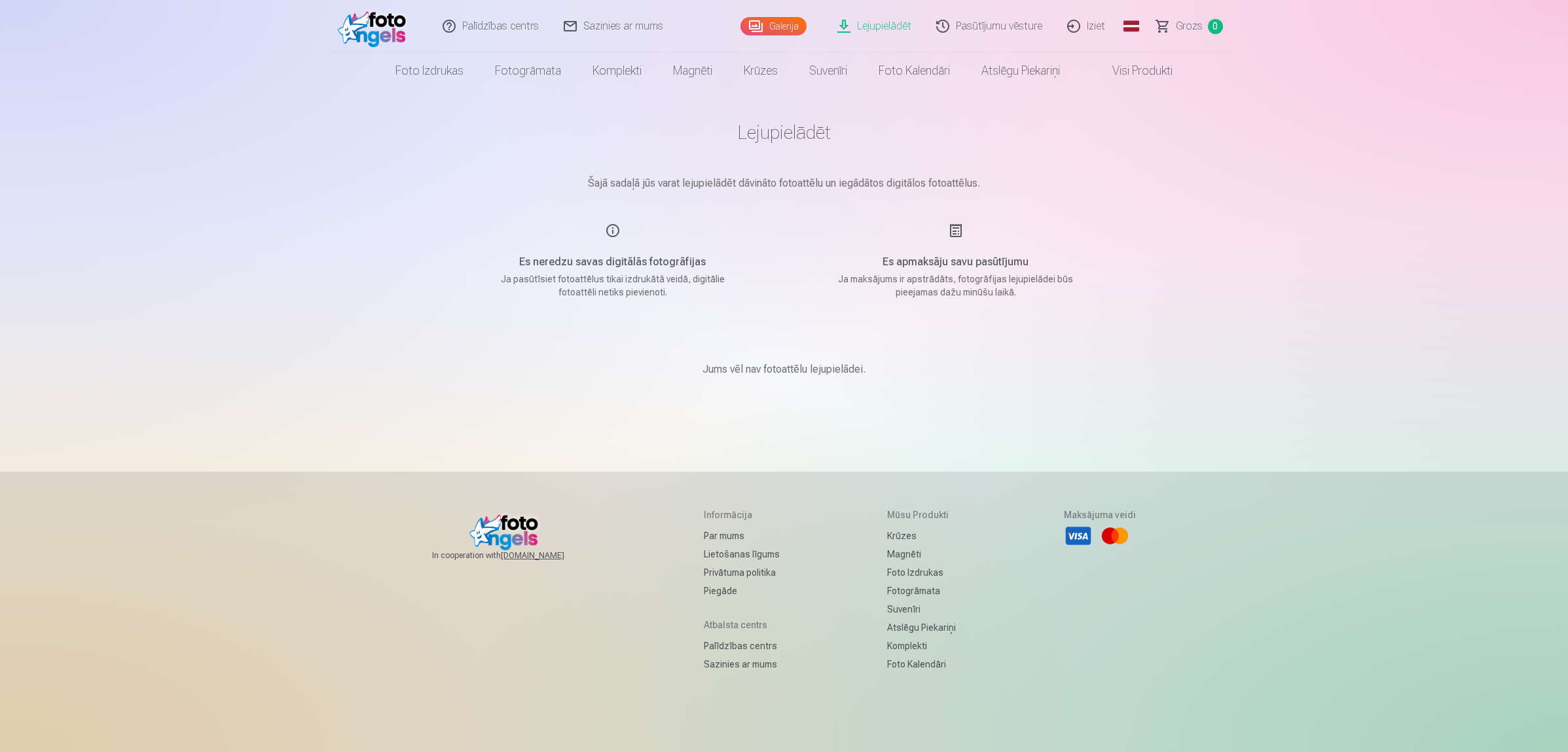
click at [958, 261] on h5 "Es apmaksāju savu pasūtījumu" at bounding box center [956, 262] width 249 height 16
click at [951, 227] on div "Es apmaksāju savu pasūtījumu Ja maksājums ir apstrādāts, fotogrāfijas lejupielā…" at bounding box center [955, 261] width 311 height 76
click at [979, 23] on link "Pasūtījumu vēsture" at bounding box center [990, 26] width 131 height 52
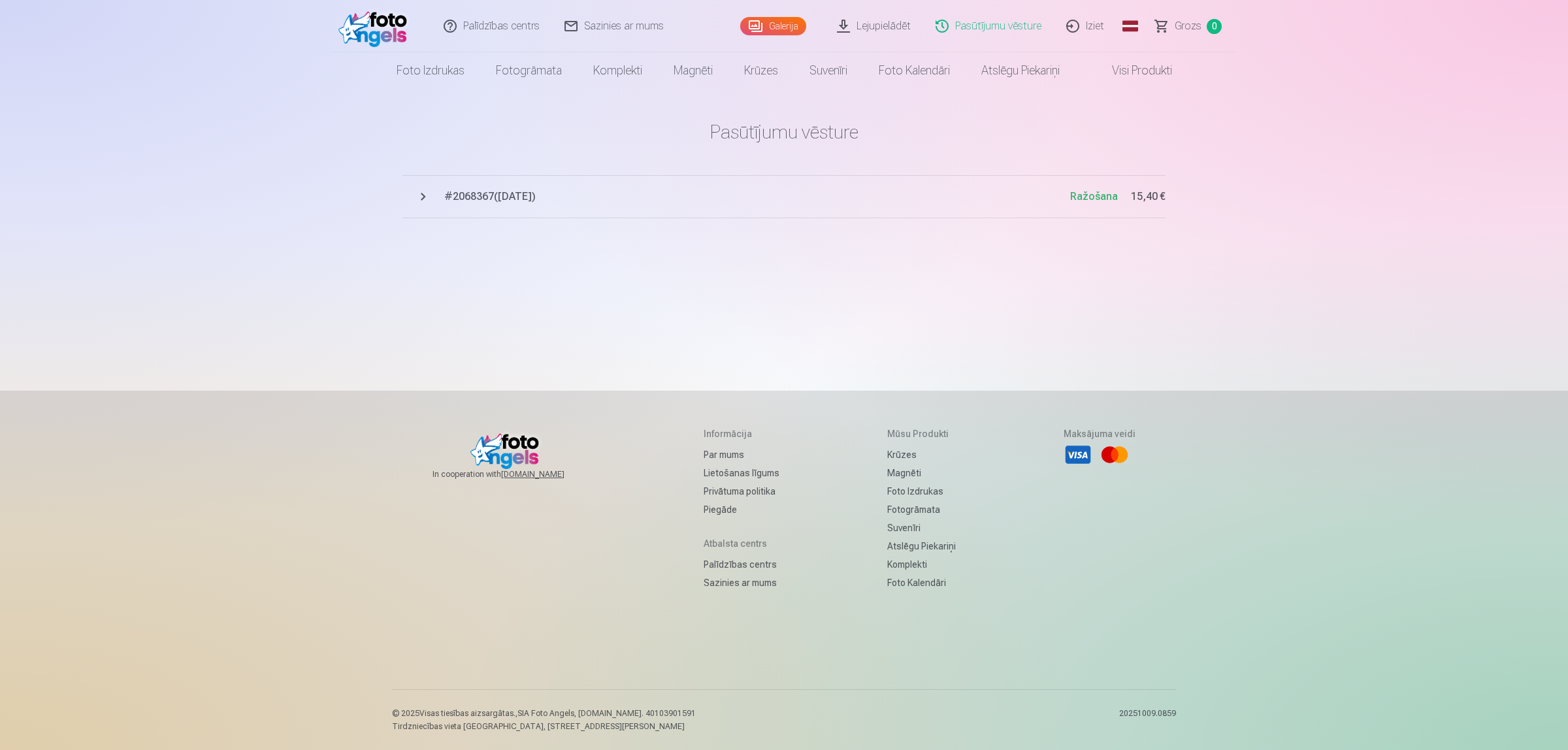
click at [451, 190] on span "# 2068367 ( 9.10.2025 )" at bounding box center [757, 197] width 626 height 16
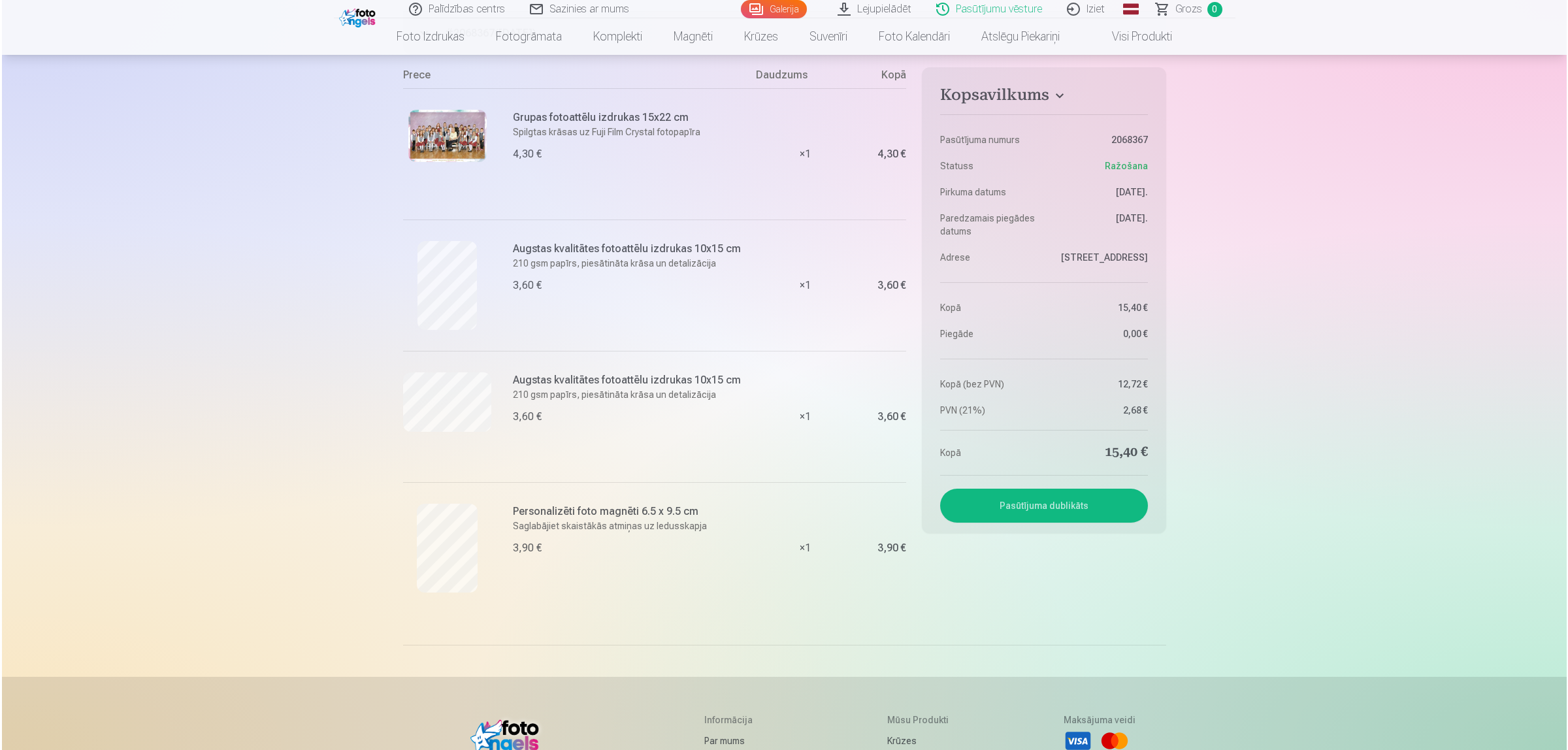
scroll to position [81, 0]
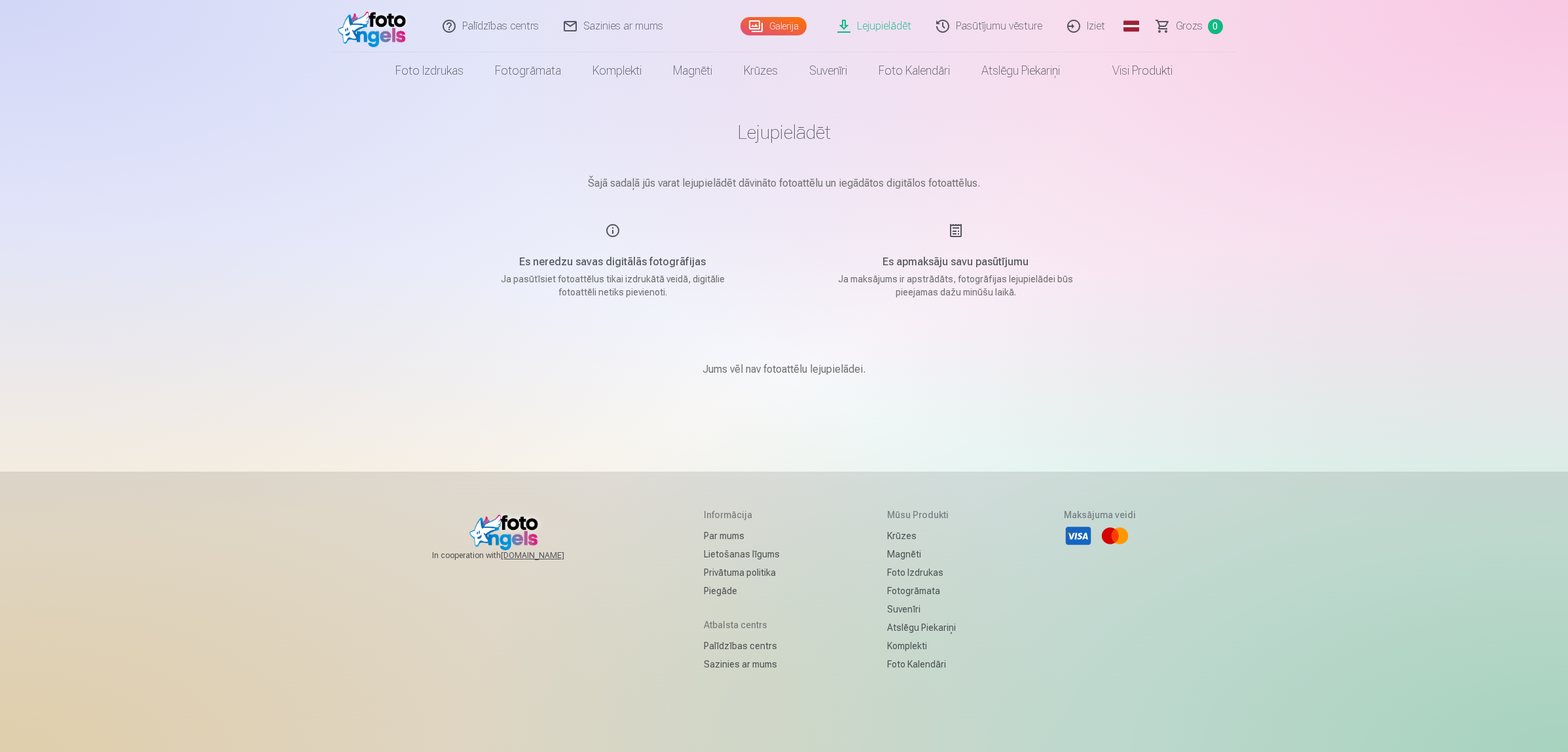
click at [887, 15] on link "Lejupielādēt" at bounding box center [875, 26] width 99 height 52
click at [1015, 24] on link "Pasūtījumu vēsture" at bounding box center [990, 26] width 131 height 52
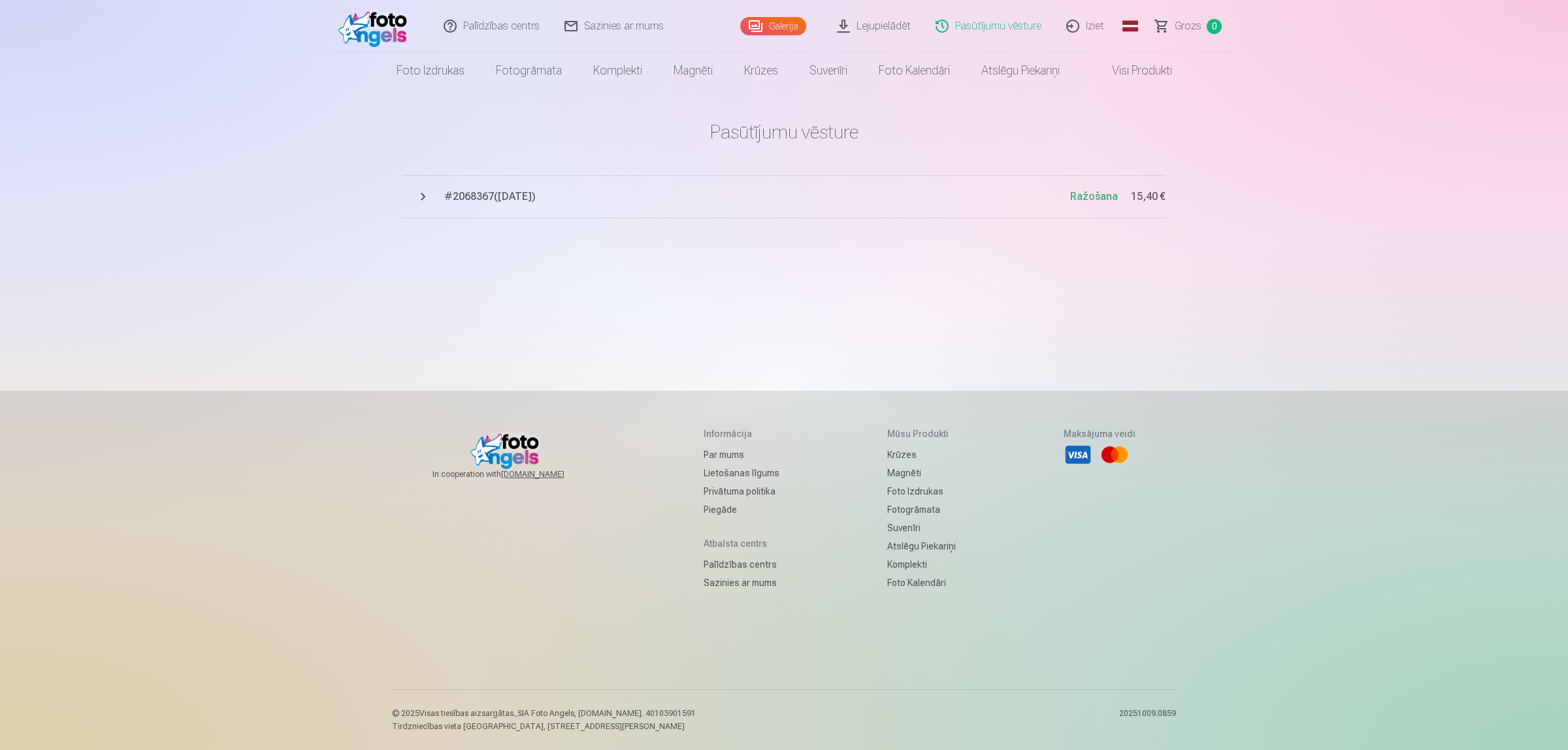
click at [1094, 198] on span "Ražošana" at bounding box center [1093, 196] width 48 height 13
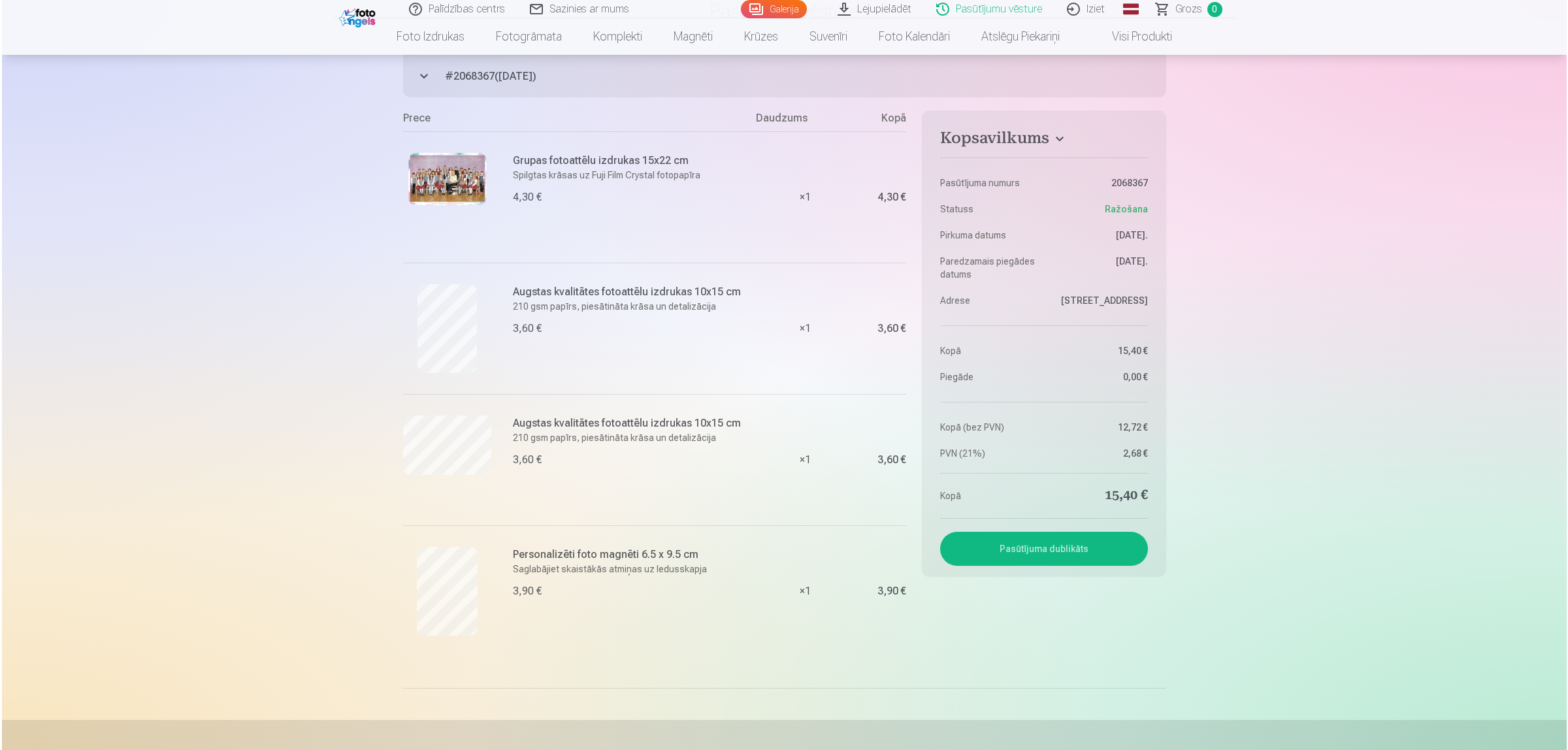
scroll to position [327, 0]
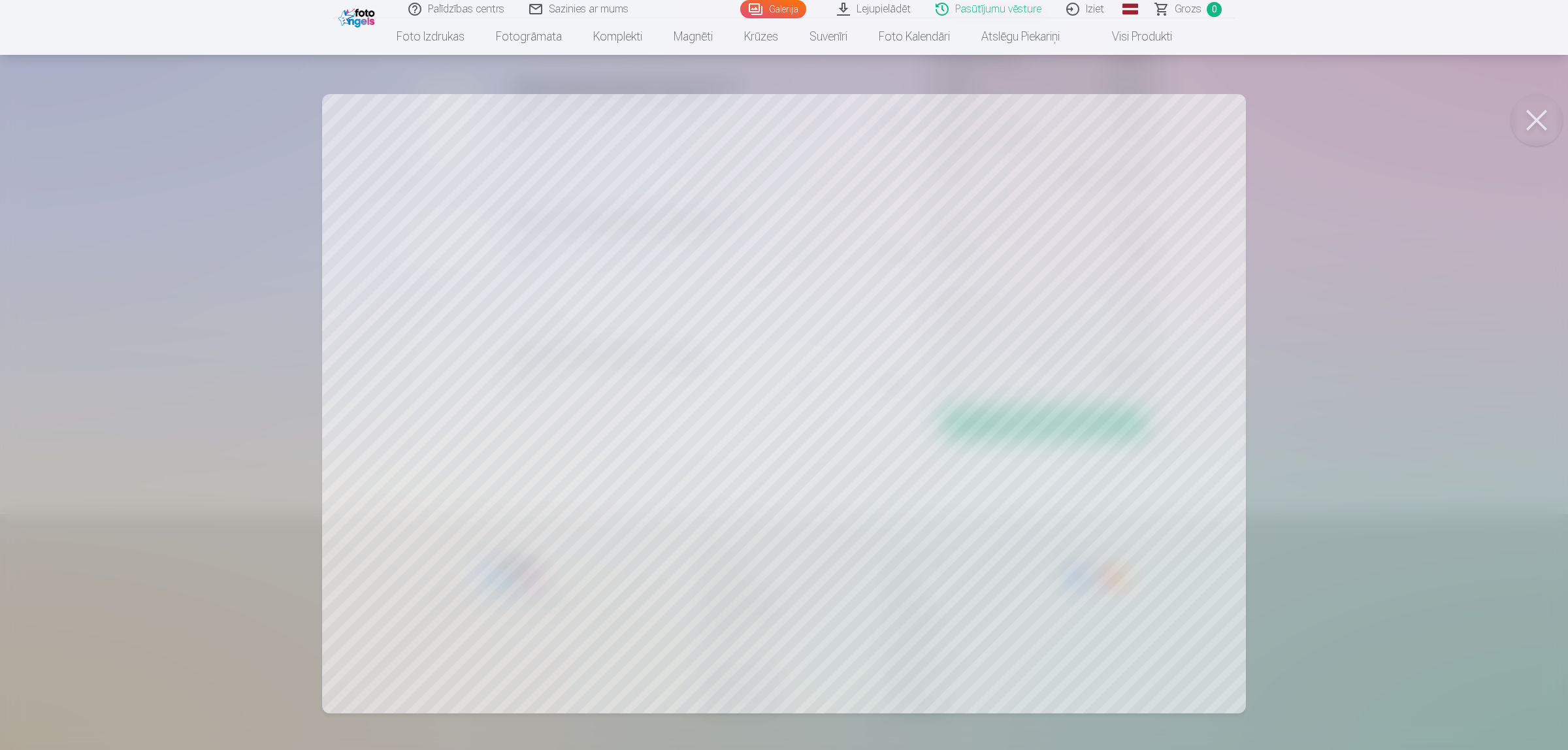
click at [1132, 44] on link "Visi produkti" at bounding box center [1132, 36] width 113 height 37
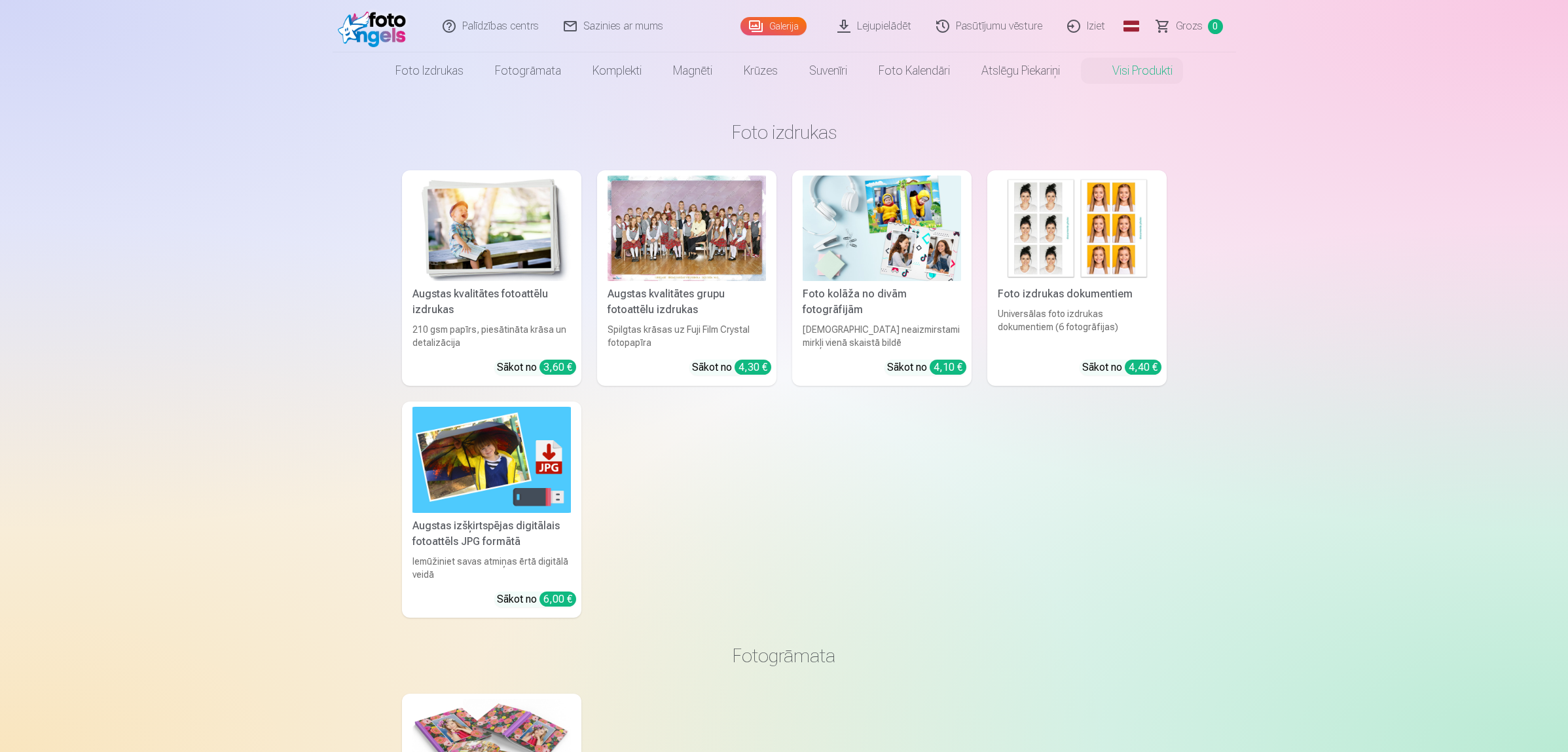
click at [987, 20] on link "Pasūtījumu vēsture" at bounding box center [990, 26] width 131 height 52
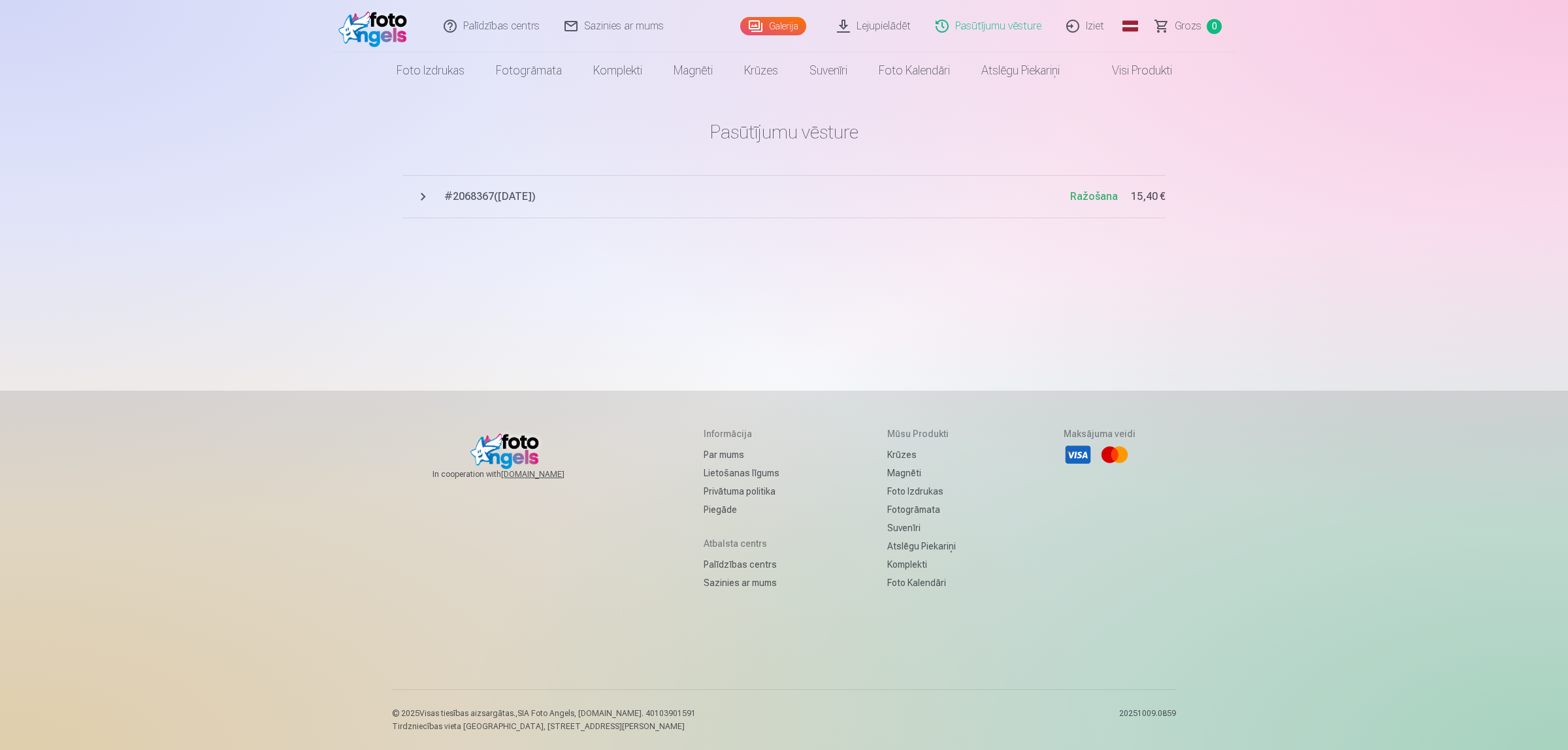
click at [1105, 203] on span "Ražošana" at bounding box center [1093, 197] width 48 height 16
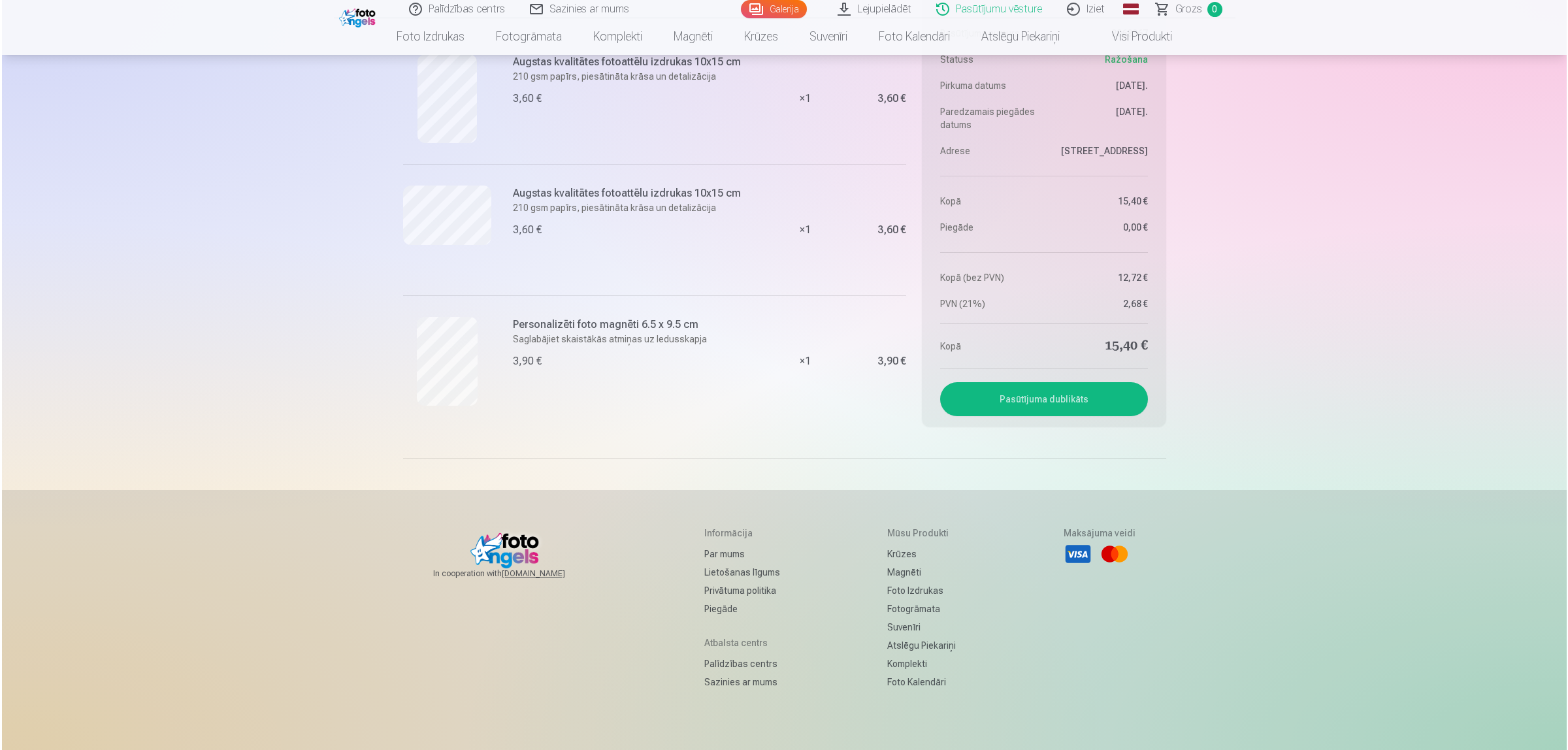
scroll to position [450, 0]
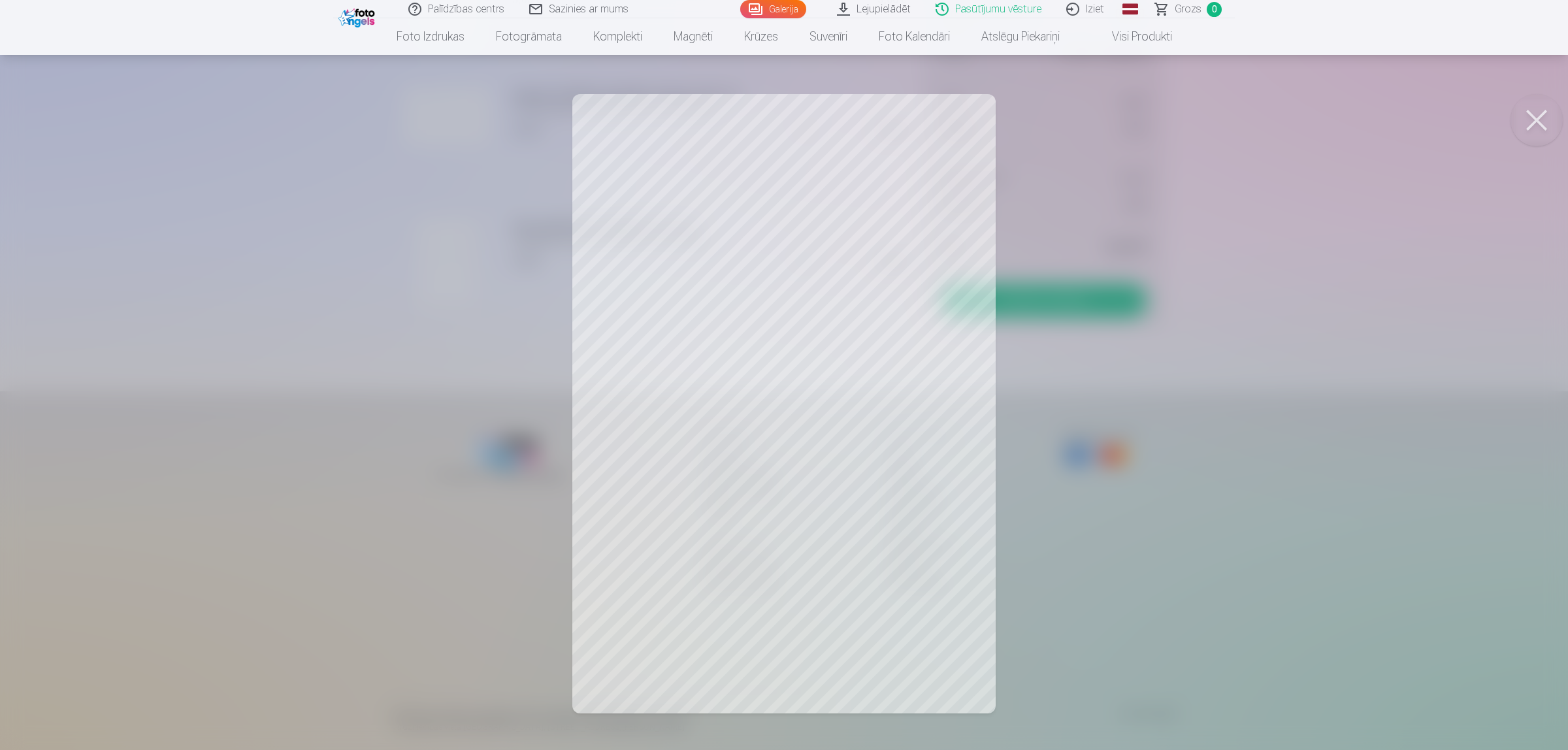
click at [901, 7] on link "Lejupielādēt" at bounding box center [874, 9] width 99 height 18
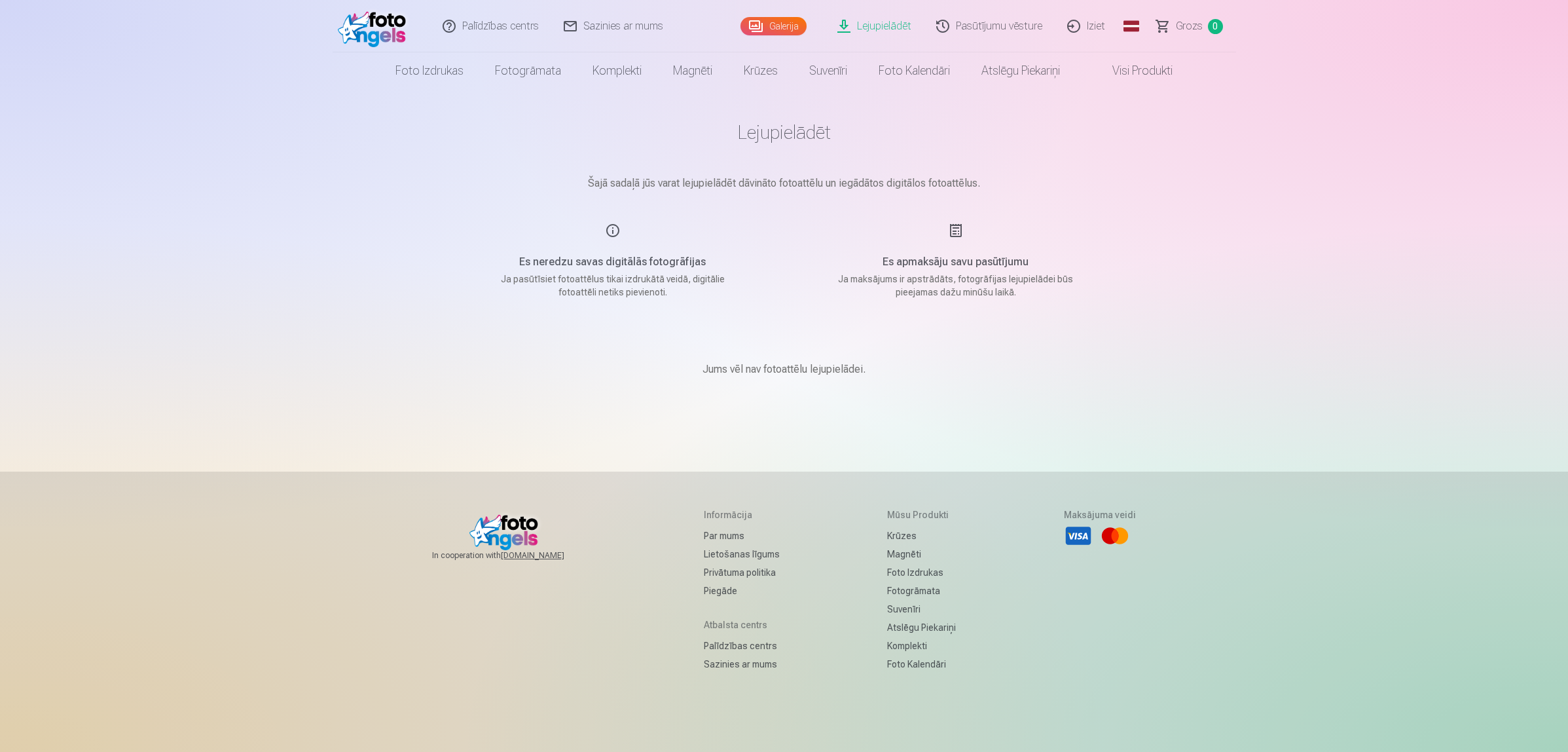
click at [954, 228] on div "Es apmaksāju savu pasūtījumu Ja maksājums ir apstrādāts, fotogrāfijas lejupielā…" at bounding box center [955, 261] width 311 height 76
click at [619, 230] on div "Es neredzu savas digitālās fotogrāfijas Ja pasūtīsiet fotoattēlus tikai izdrukā…" at bounding box center [612, 261] width 311 height 76
click at [609, 224] on div "Es neredzu savas digitālās fotogrāfijas Ja pasūtīsiet fotoattēlus tikai izdrukā…" at bounding box center [612, 261] width 311 height 76
click at [764, 365] on p "Jums vēl nav fotoattēlu lejupielādei." at bounding box center [784, 369] width 163 height 16
click at [850, 370] on p "Jums vēl nav fotoattēlu lejupielādei." at bounding box center [784, 369] width 163 height 16
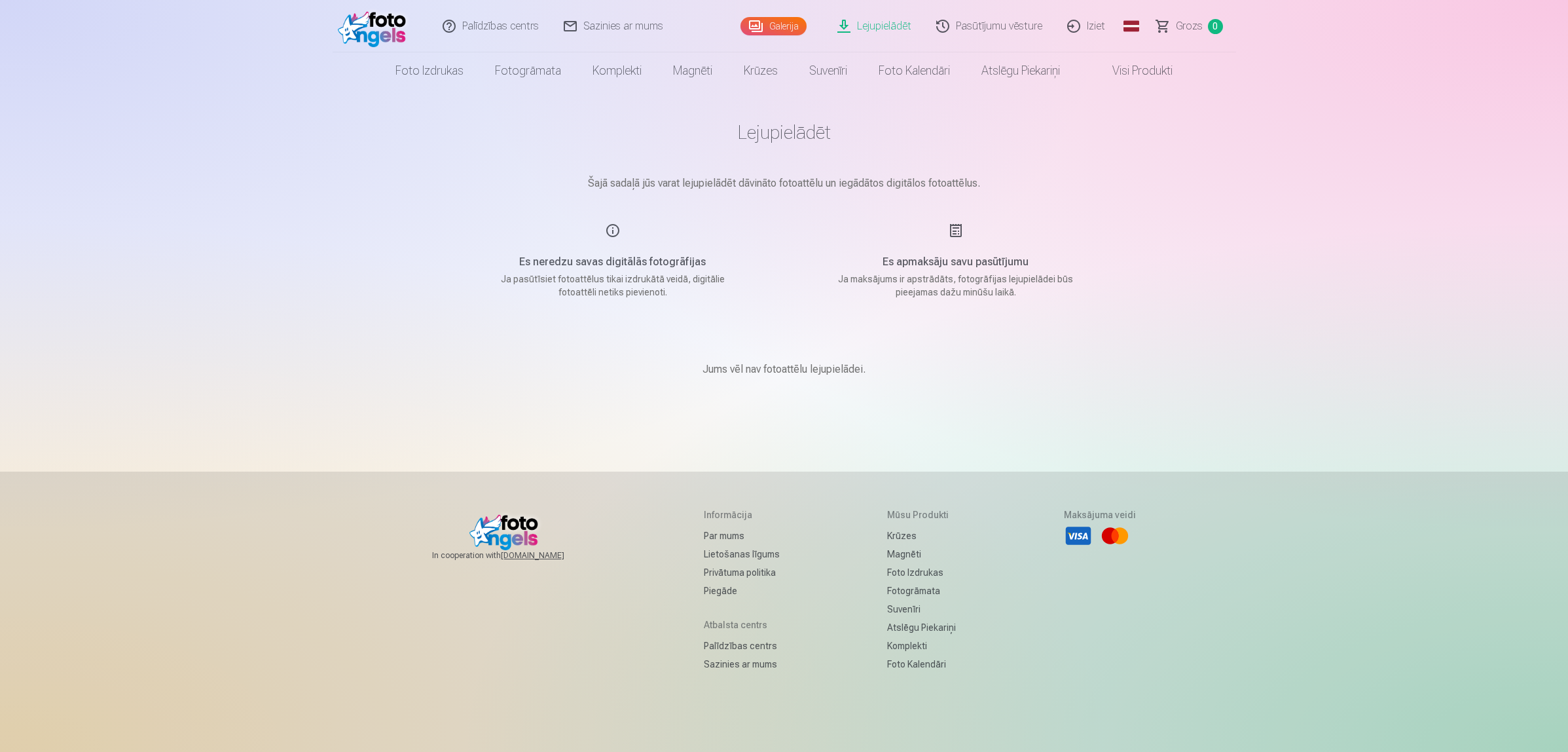
click at [360, 29] on img at bounding box center [375, 26] width 75 height 42
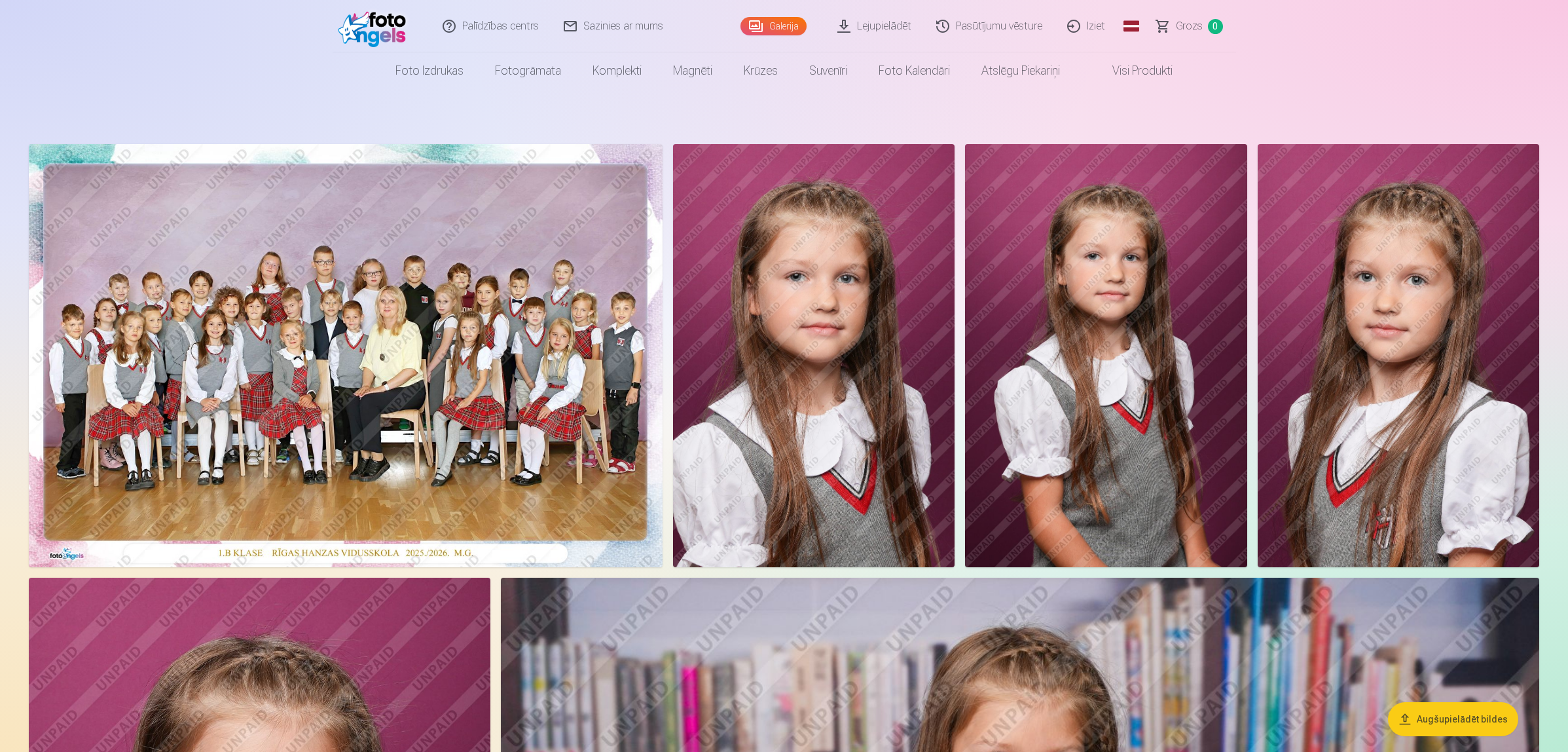
click at [899, 25] on link "Lejupielādēt" at bounding box center [875, 26] width 99 height 52
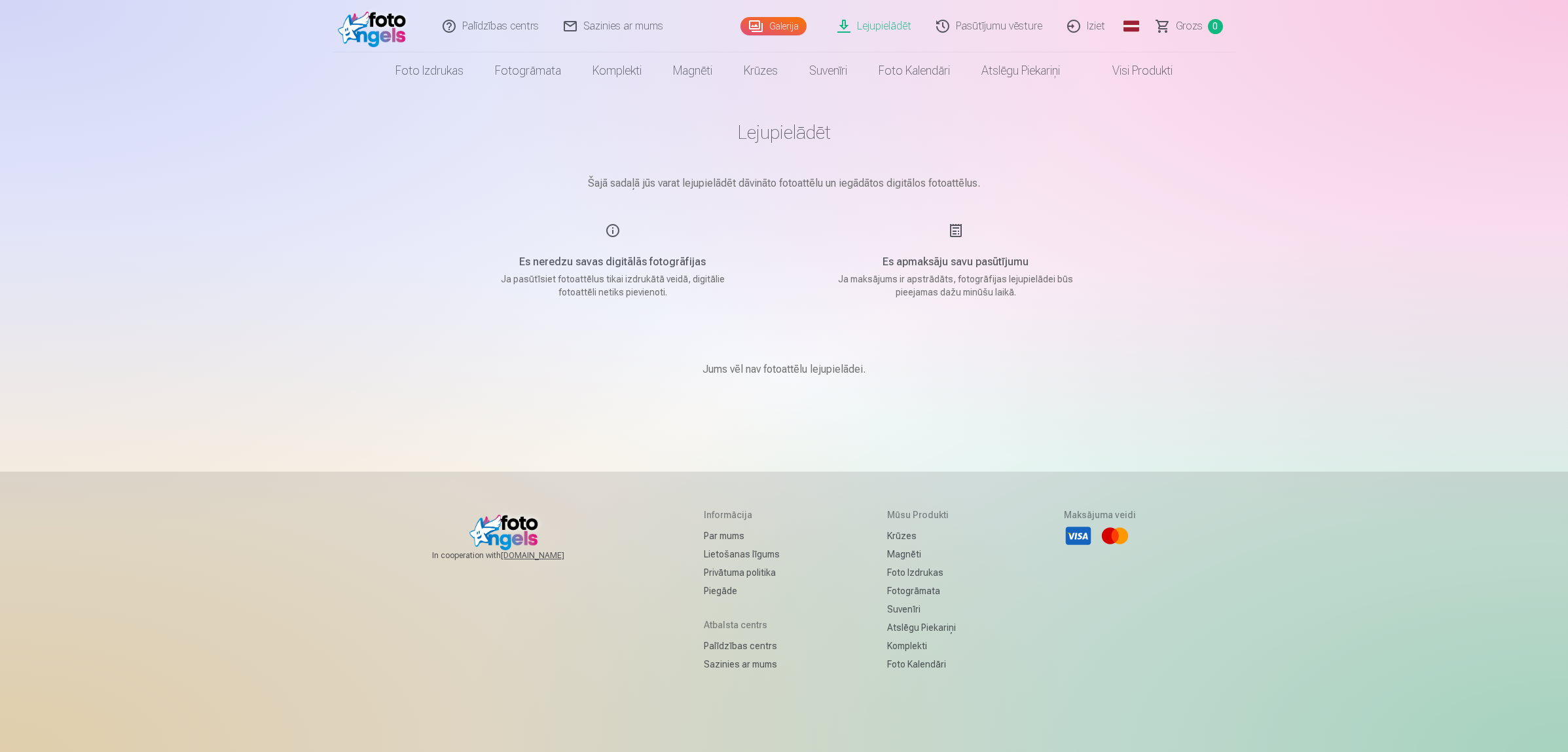
click at [899, 24] on link "Lejupielādēt" at bounding box center [875, 26] width 99 height 52
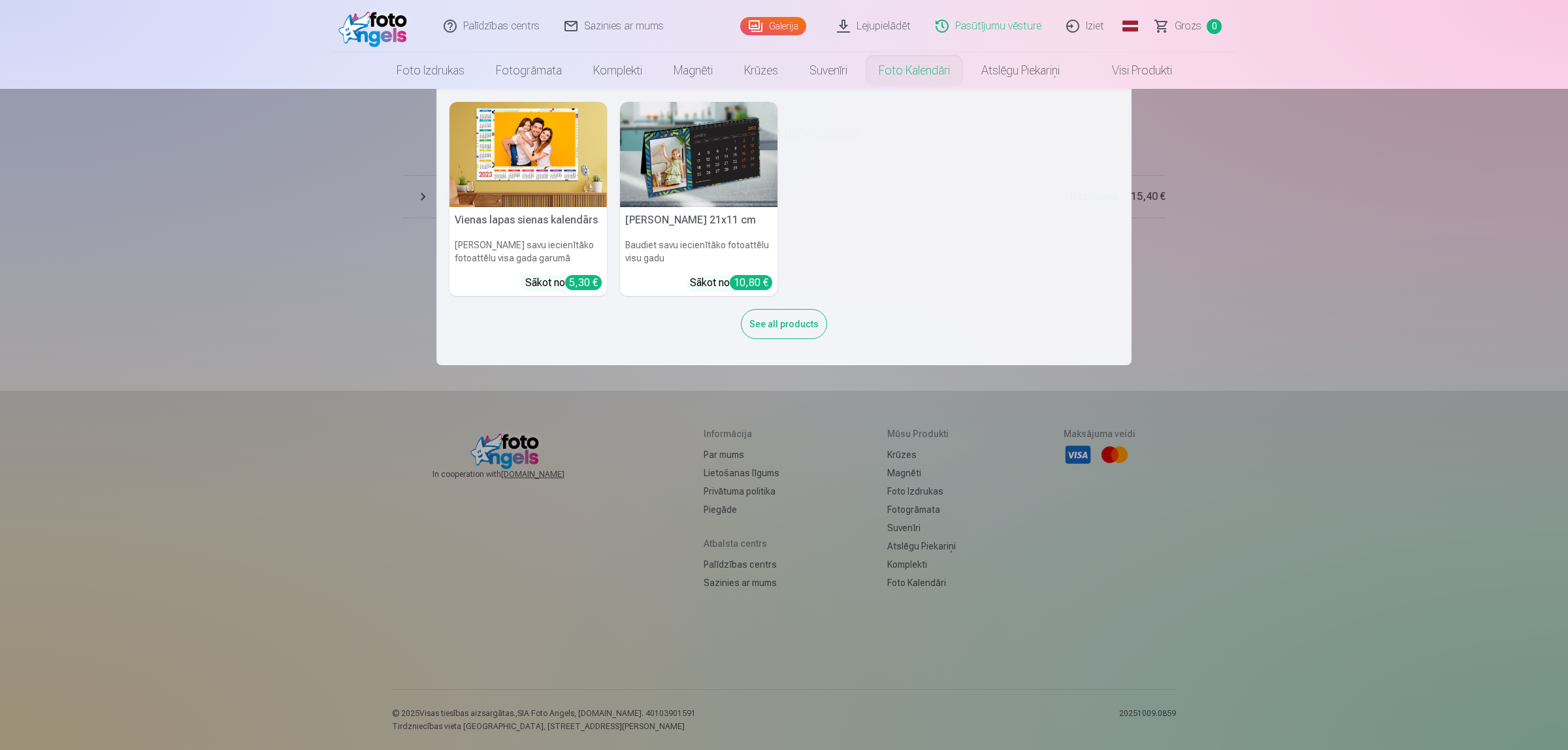
click at [1302, 344] on nav "Vienas lapas sienas kalendārs Parādiet savu iecienītāko fotoattēlu visa gada ga…" at bounding box center [784, 227] width 1568 height 277
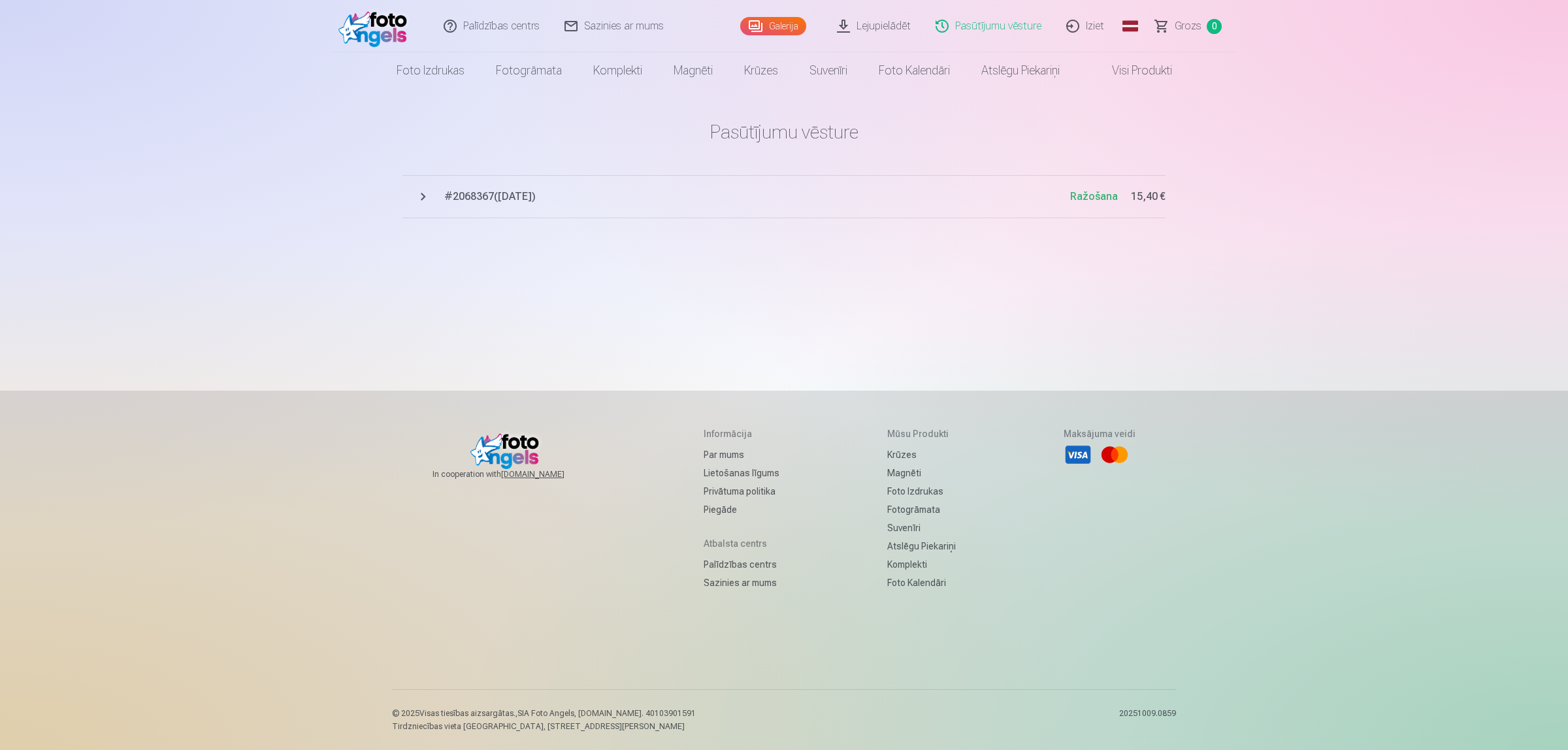
click at [1078, 191] on span "Ražošana" at bounding box center [1093, 196] width 48 height 13
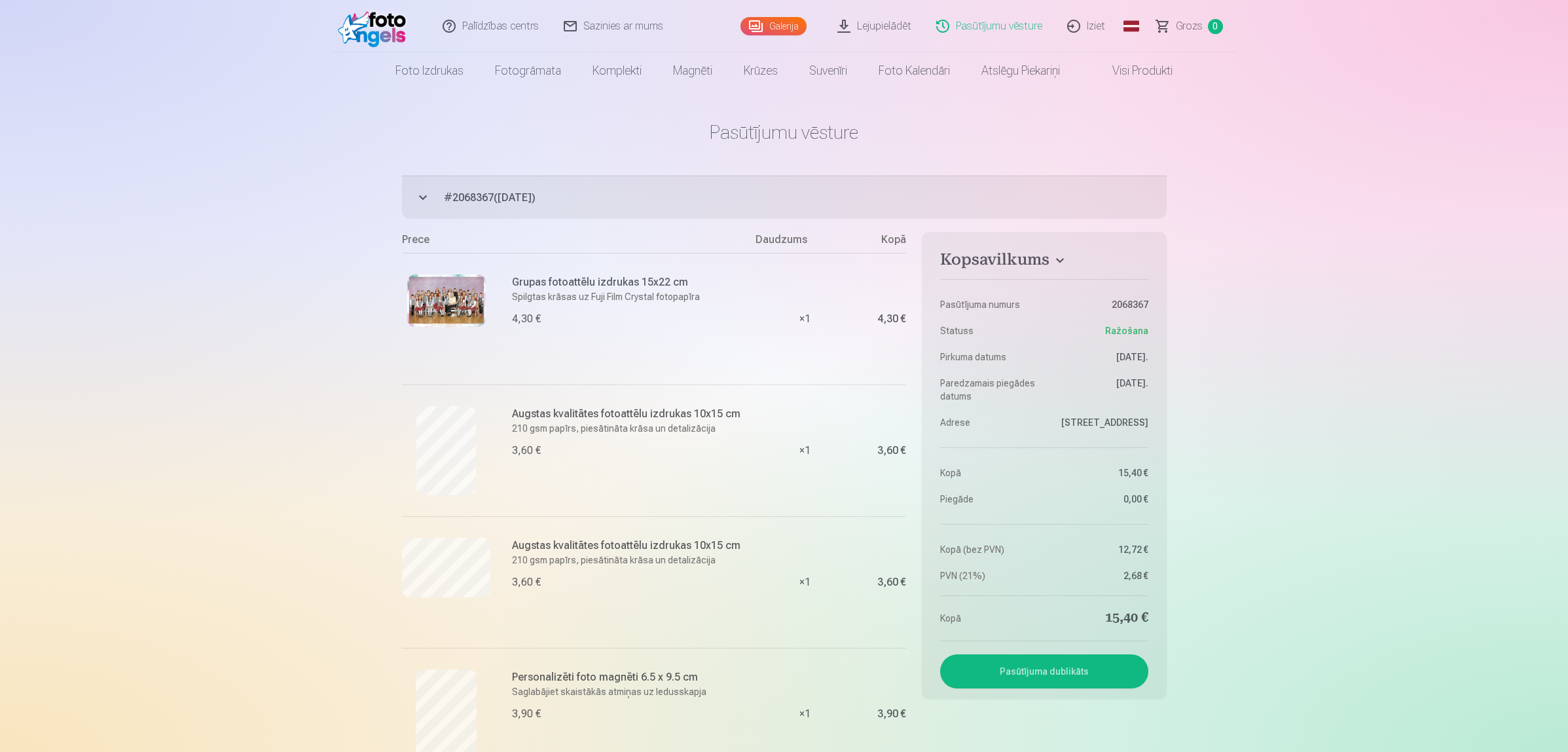
click at [880, 28] on link "Lejupielādēt" at bounding box center [875, 26] width 99 height 52
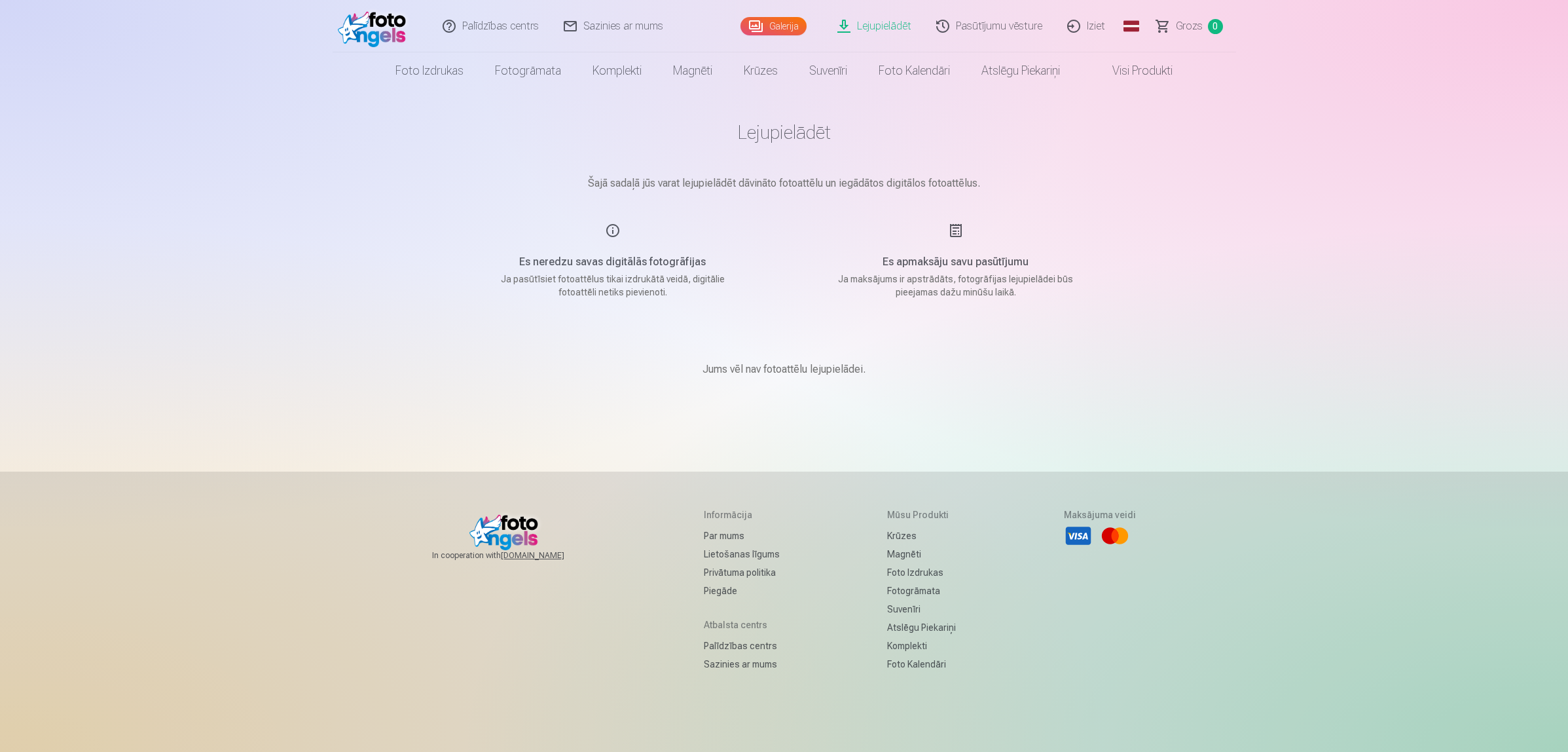
click at [1182, 7] on link "Grozs 0" at bounding box center [1190, 26] width 92 height 52
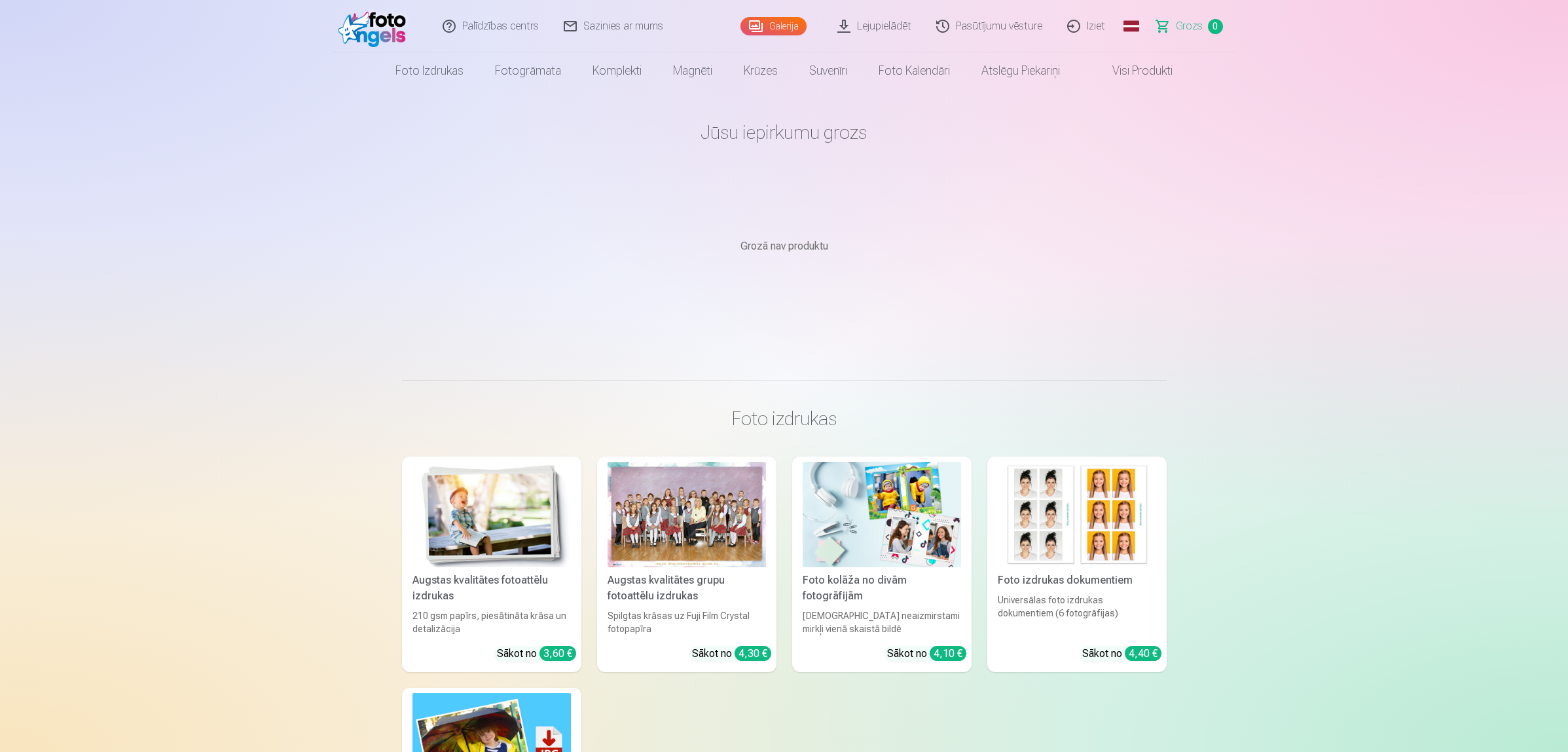
click at [1134, 66] on link "Visi produkti" at bounding box center [1132, 70] width 113 height 37
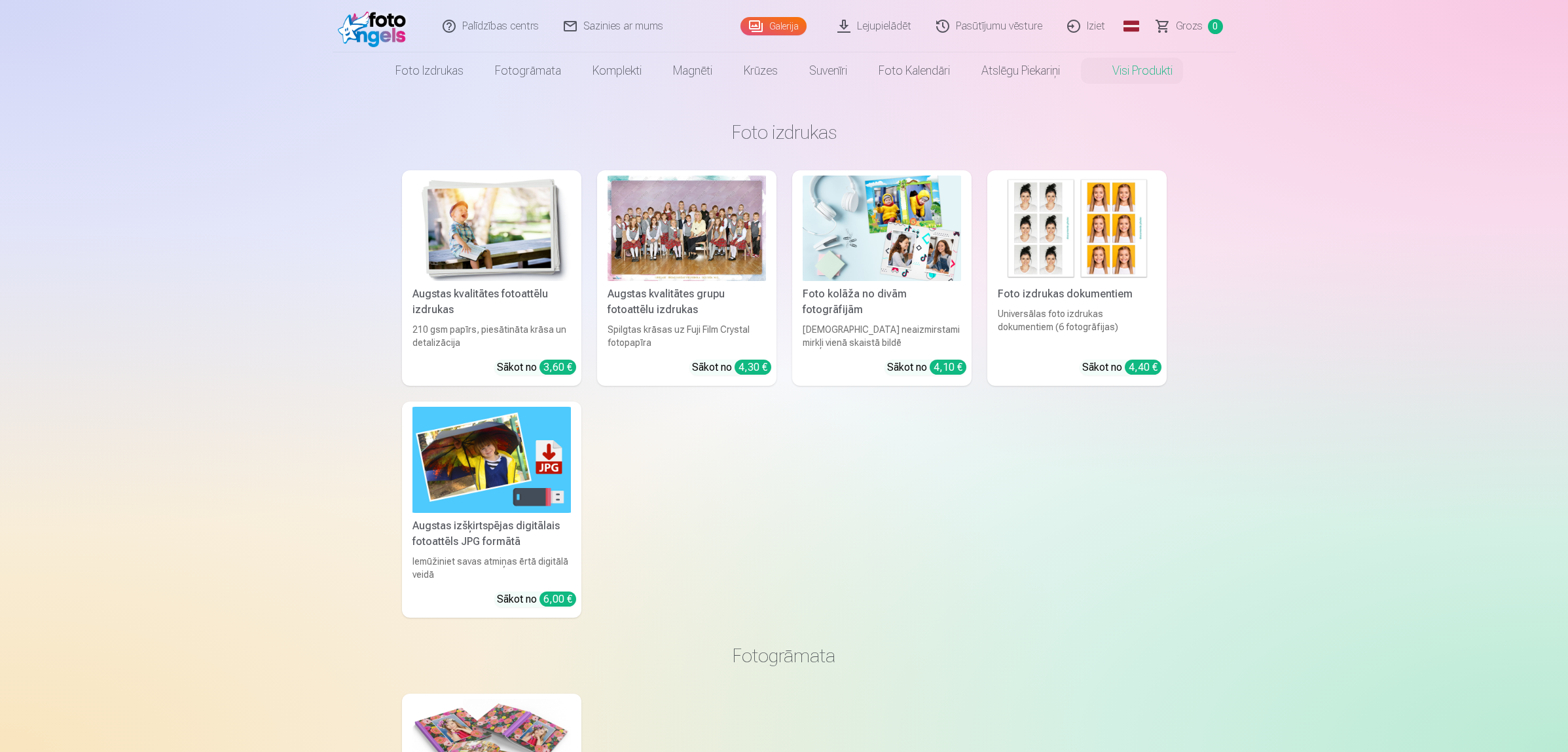
click at [499, 22] on link "Palīdzības centrs" at bounding box center [491, 26] width 121 height 52
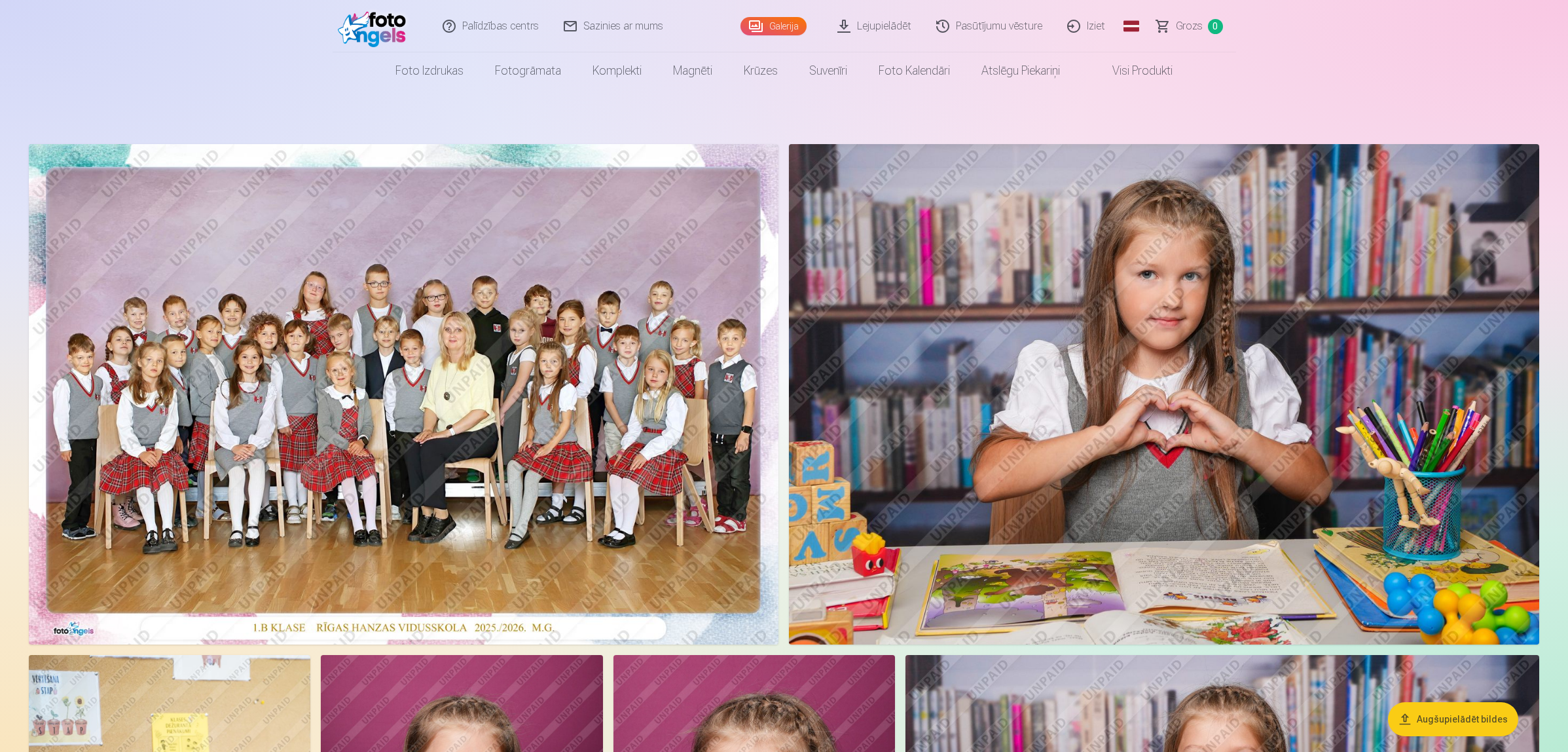
click at [907, 24] on link "Lejupielādēt" at bounding box center [875, 26] width 99 height 52
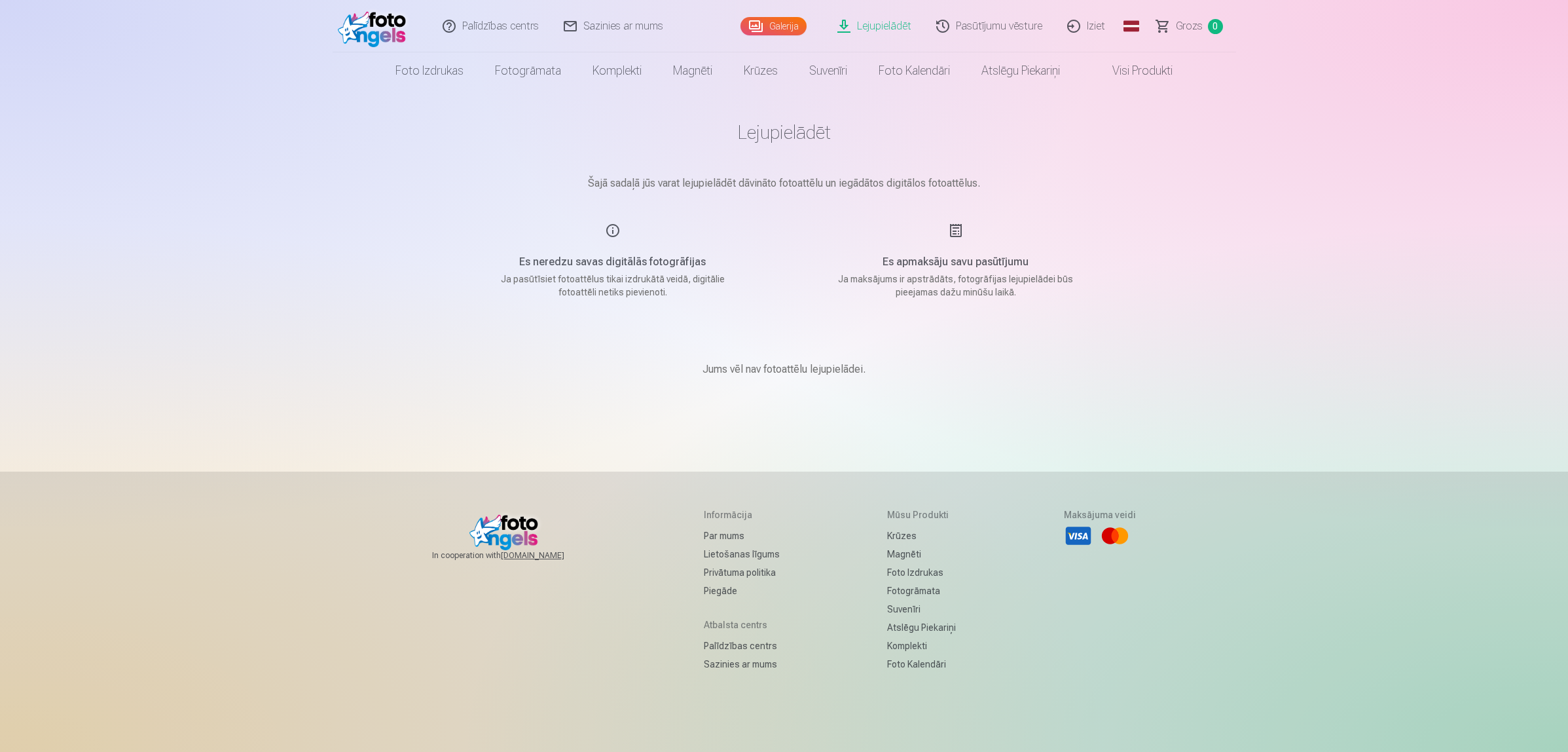
click at [1009, 17] on link "Pasūtījumu vēsture" at bounding box center [990, 26] width 131 height 52
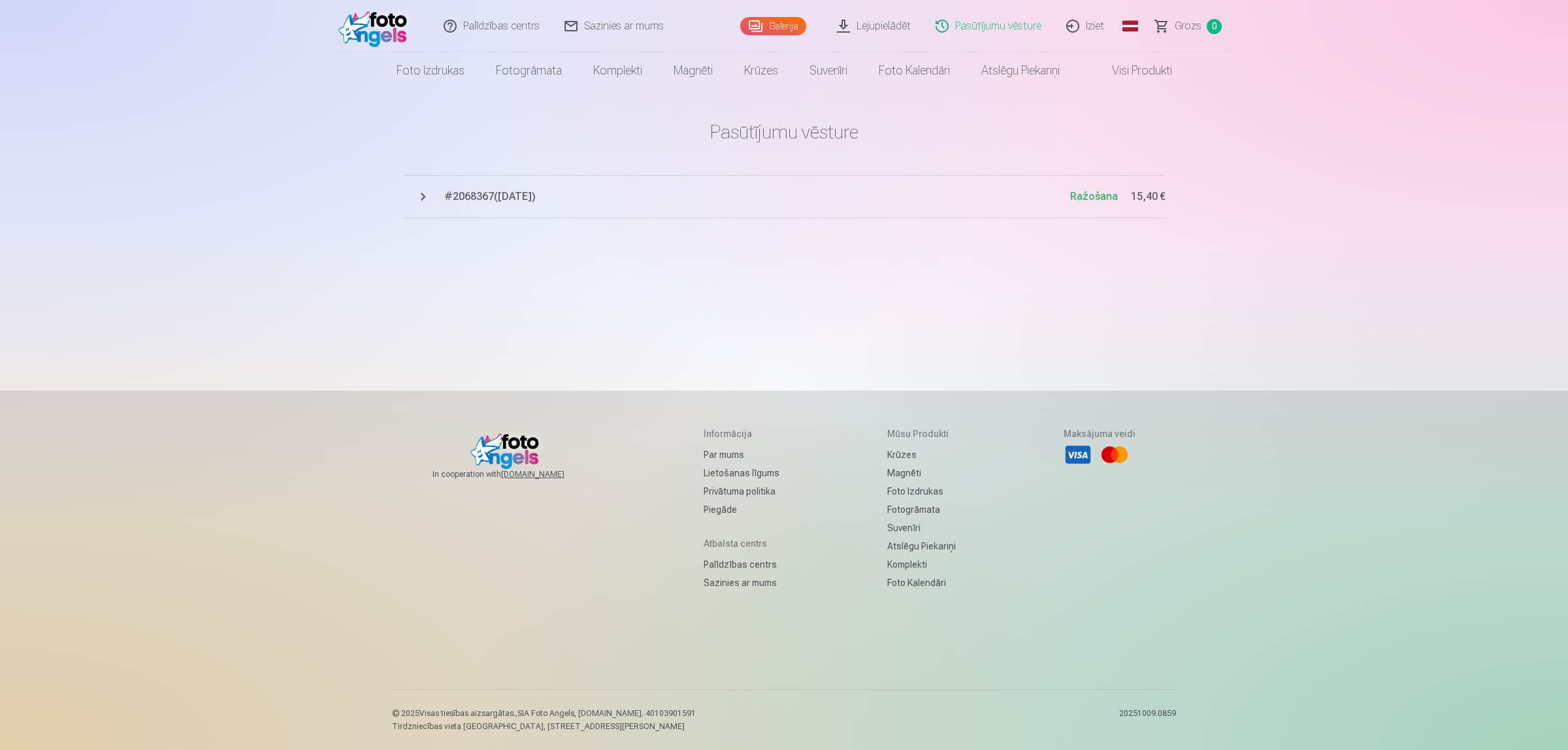
click at [865, 29] on link "Lejupielādēt" at bounding box center [874, 26] width 99 height 52
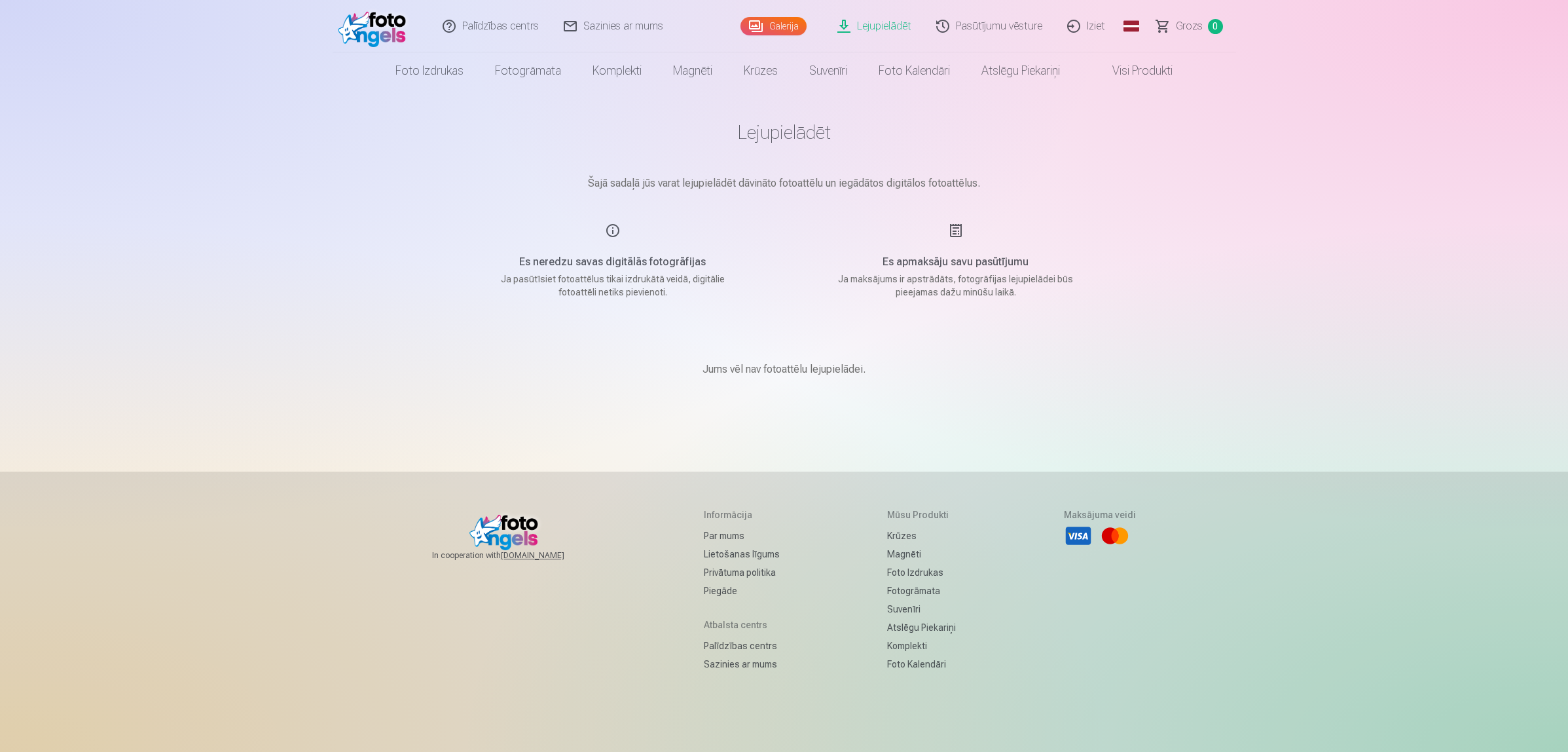
click at [1007, 30] on link "Pasūtījumu vēsture" at bounding box center [990, 26] width 131 height 52
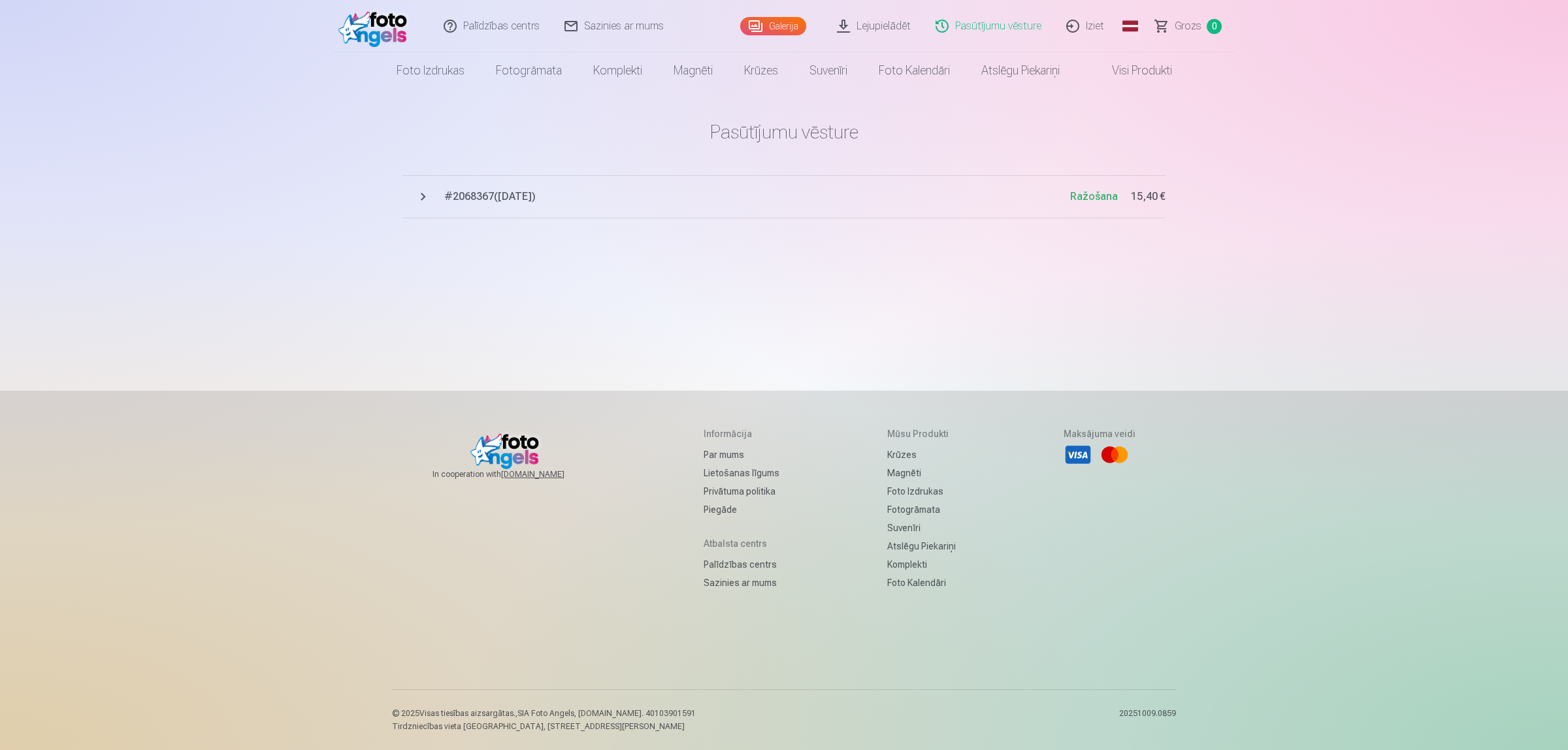
click at [1091, 193] on span "Ražošana" at bounding box center [1093, 196] width 48 height 13
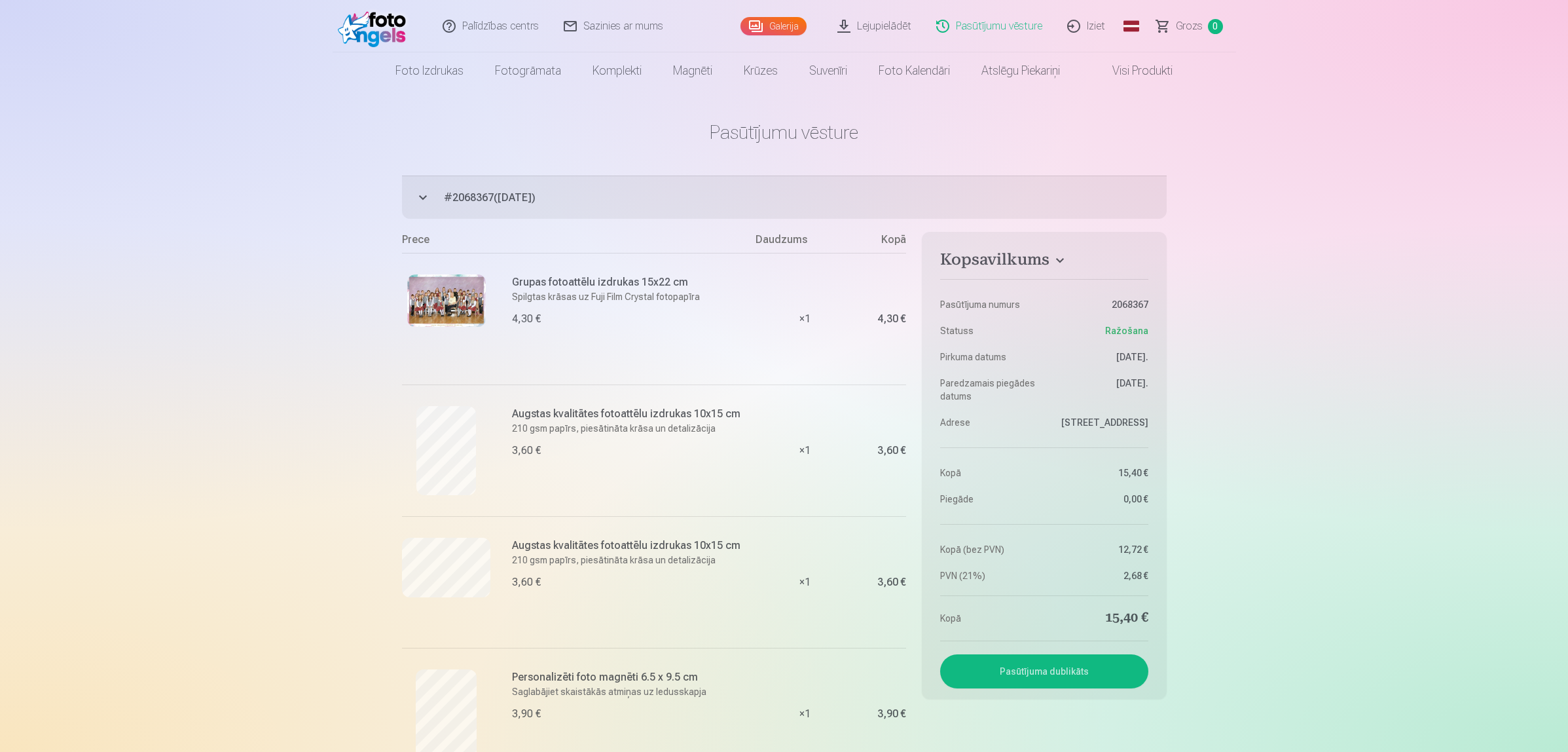
click at [897, 27] on link "Lejupielādēt" at bounding box center [875, 26] width 99 height 52
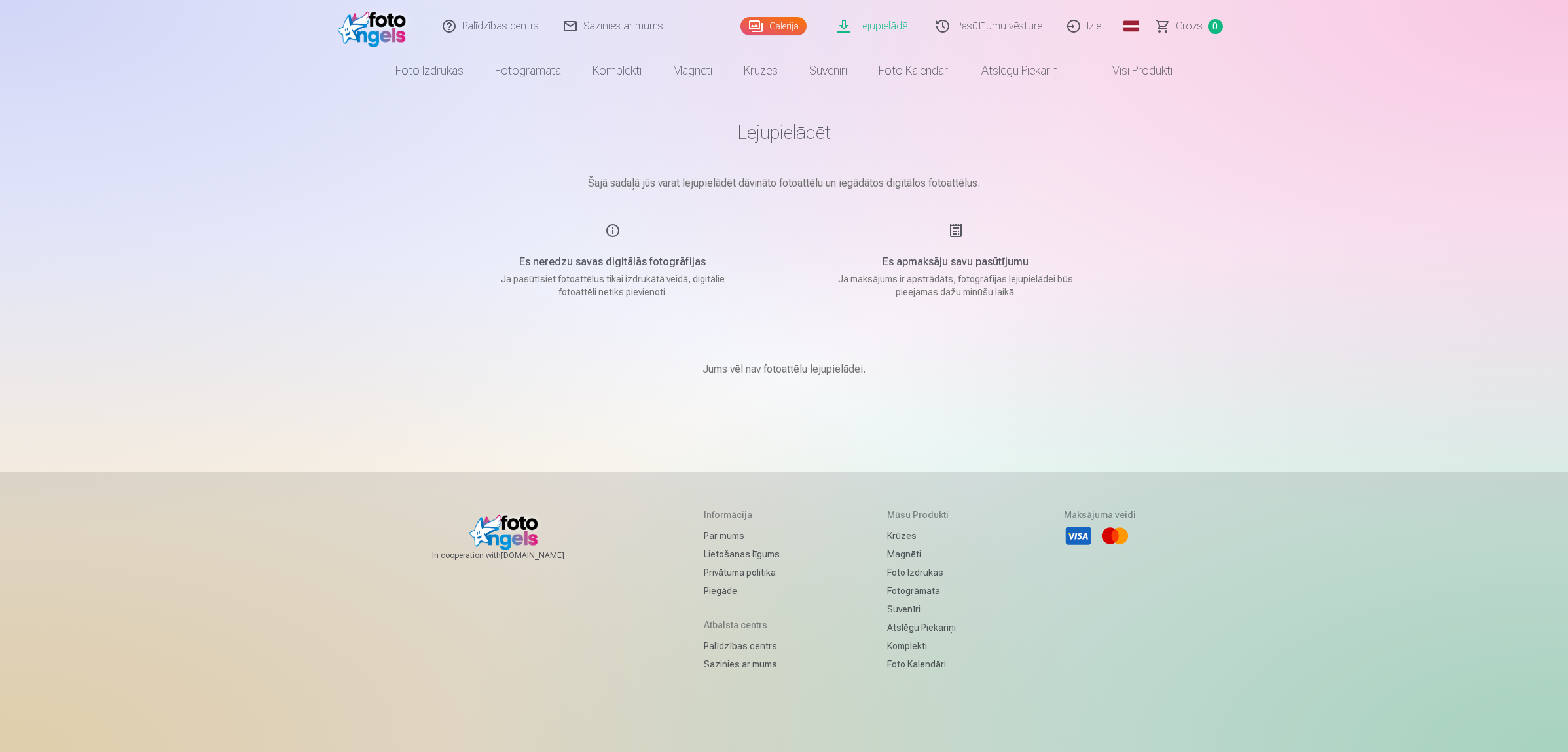
click at [1092, 21] on link "Iziet" at bounding box center [1087, 26] width 63 height 52
